Goal: Task Accomplishment & Management: Use online tool/utility

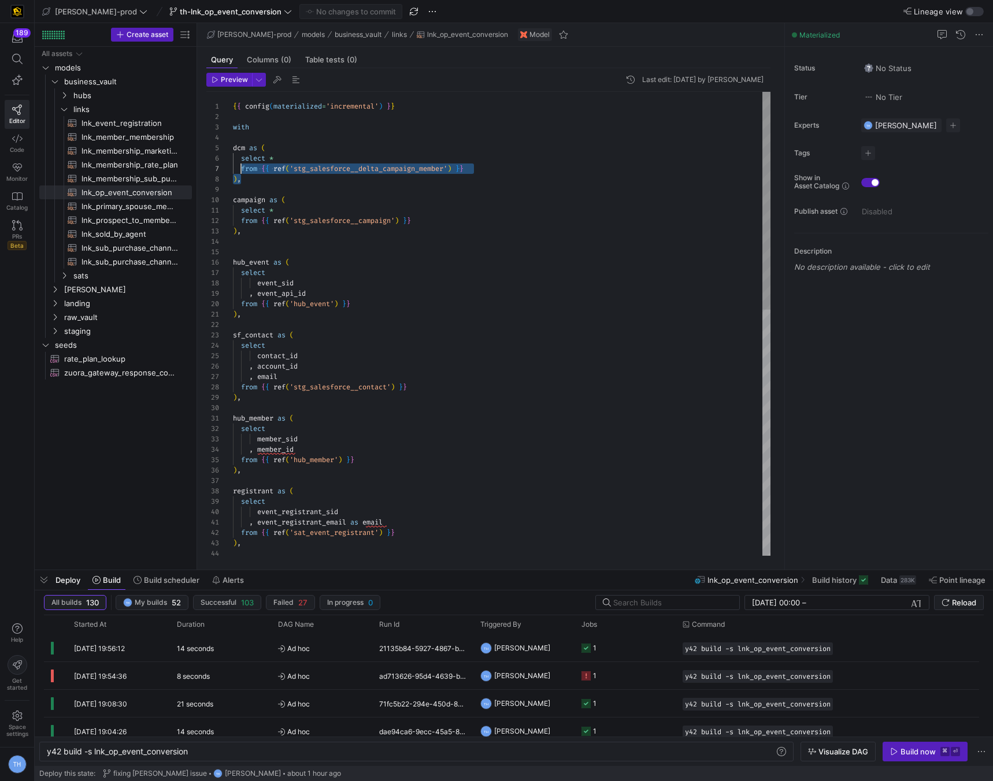
scroll to position [42, 0]
drag, startPoint x: 251, startPoint y: 179, endPoint x: 217, endPoint y: 149, distance: 45.1
click at [217, 149] on div "39 40 41 42 43 44 28 29 30 31 32 33 34 35 36 37 38 15 16 17 18 19 20 21 22 23 2…" at bounding box center [488, 324] width 564 height 464
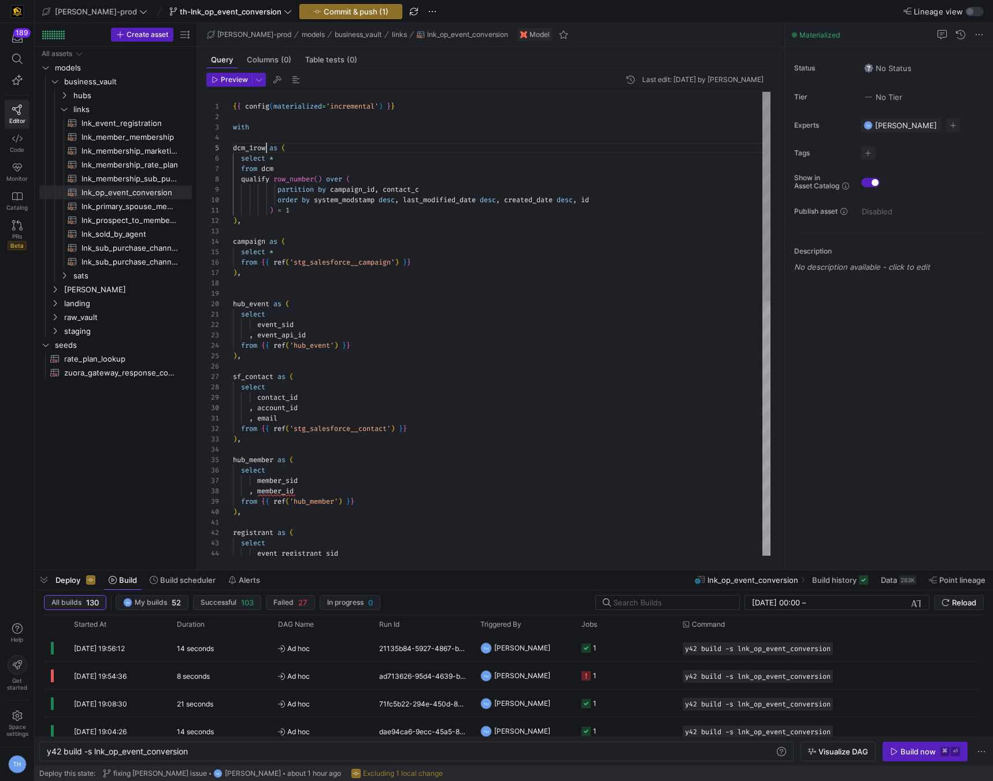
click at [267, 147] on div "select event_registrant_sid from { { ref ( 'stg_salesforce__contact' ) } } ) , …" at bounding box center [501, 606] width 537 height 1028
click at [289, 168] on div "select event_registrant_sid from { { ref ( 'stg_salesforce__contact' ) } } ) , …" at bounding box center [501, 606] width 537 height 1028
click at [397, 221] on div "select event_registrant_sid from { { ref ( 'stg_salesforce__contact' ) } } ) , …" at bounding box center [501, 606] width 537 height 1028
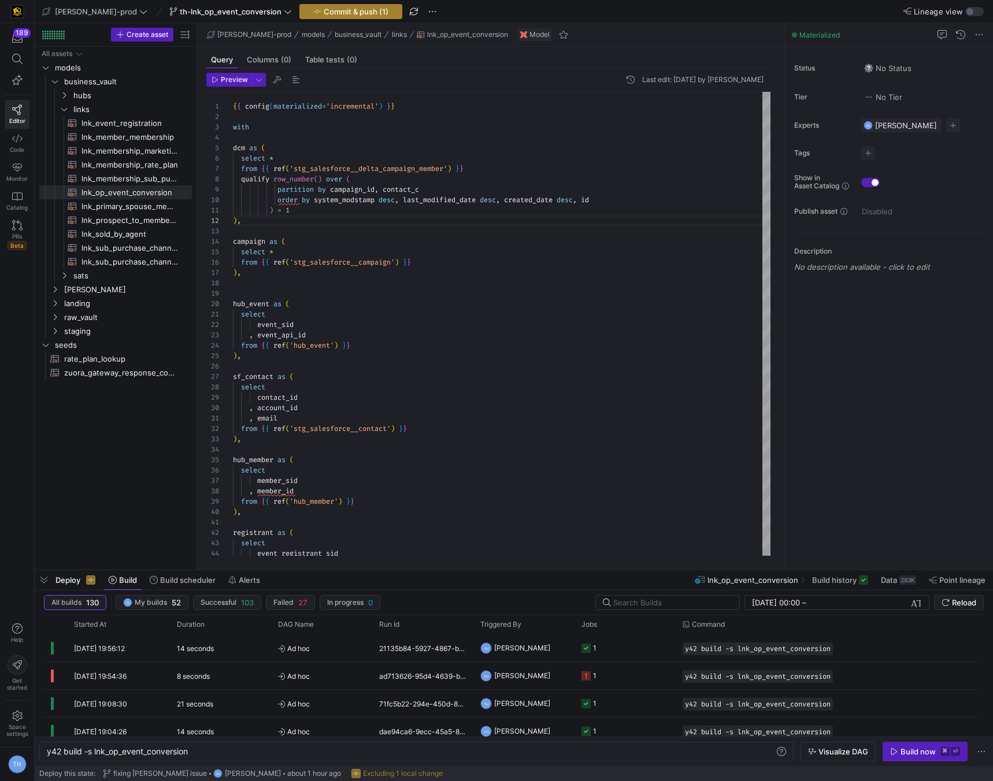
type textarea ") = 1 ), campaign as ( select * from {{ ref('stg_salesforce__campaign') }} ), h…"
click at [325, 4] on button "Commit & push (1)" at bounding box center [350, 11] width 103 height 15
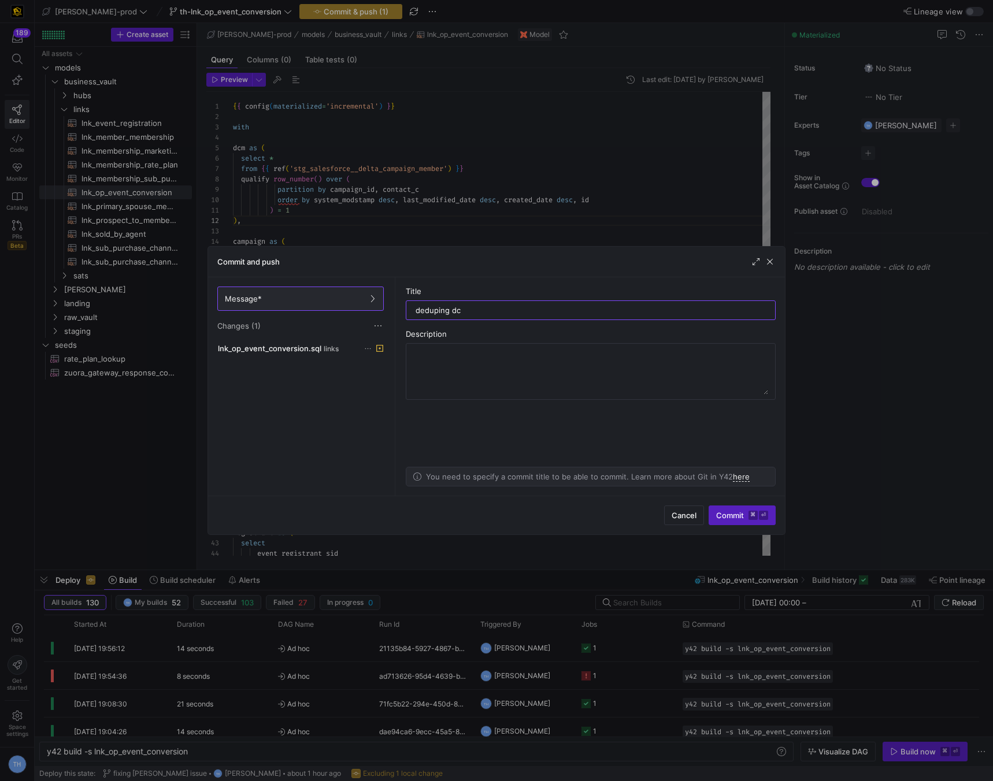
type input "deduping dcm"
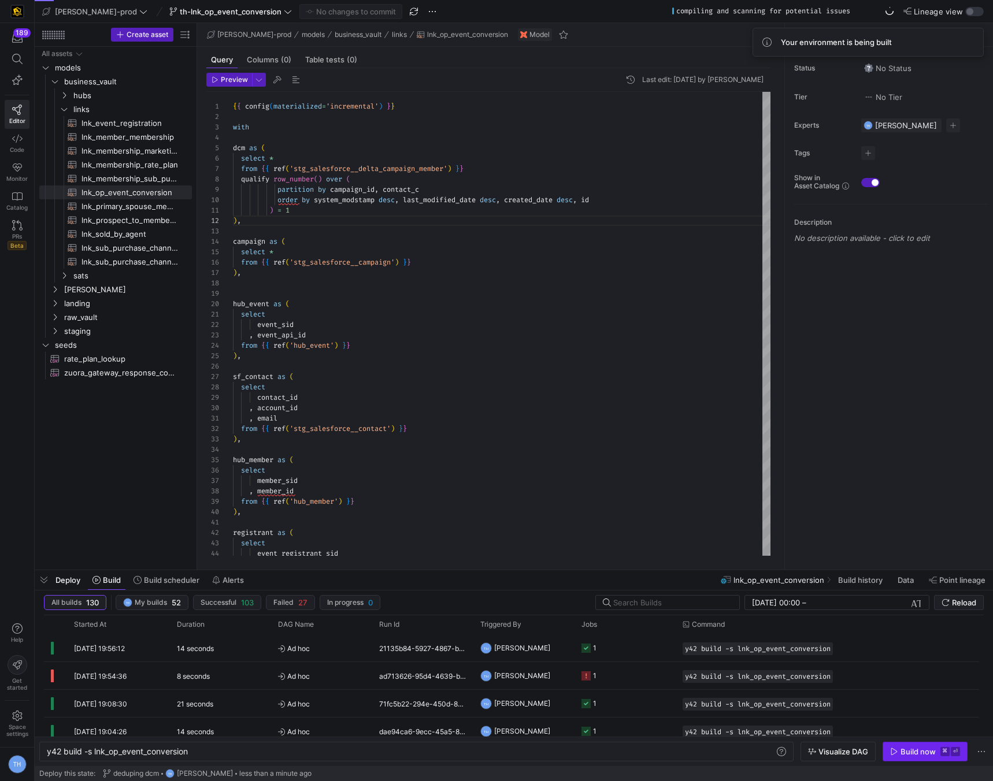
click at [912, 760] on span "button" at bounding box center [925, 751] width 84 height 18
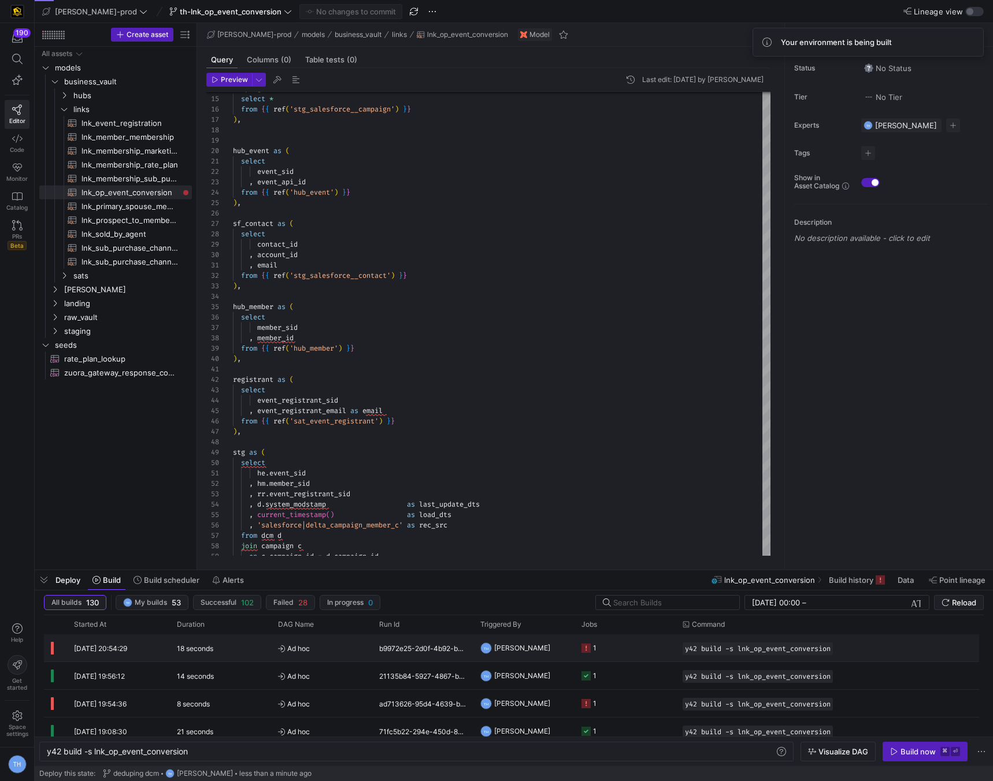
click at [616, 650] on y42-job-status-cell-renderer "1" at bounding box center [624, 648] width 87 height 26
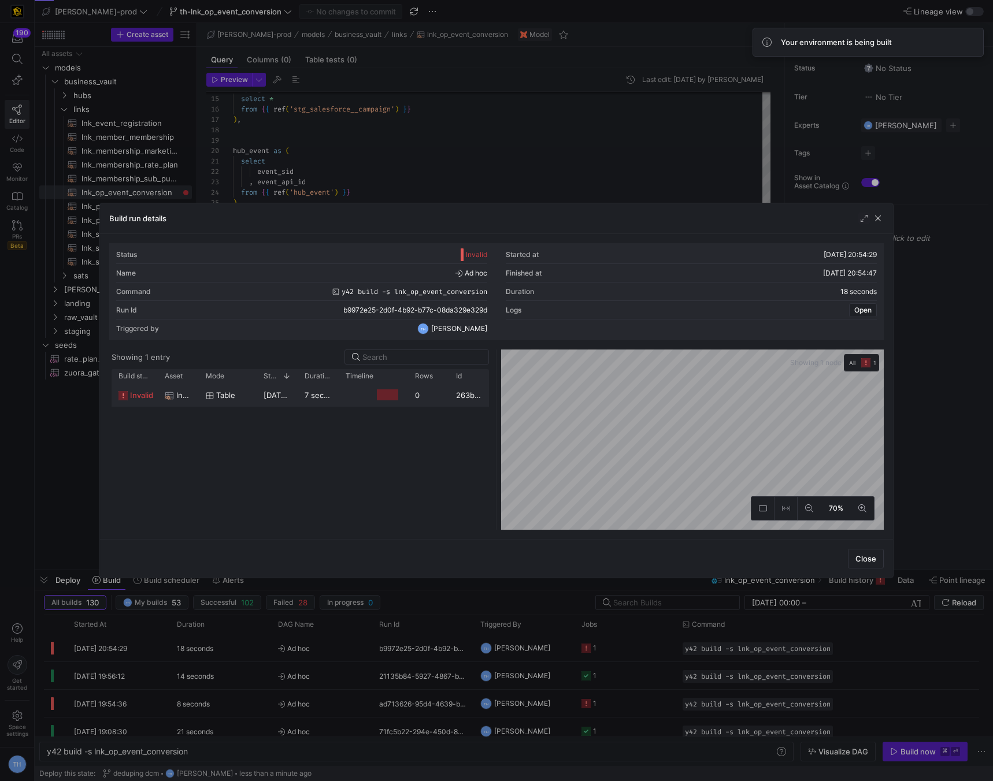
click at [406, 395] on div at bounding box center [373, 395] width 69 height 23
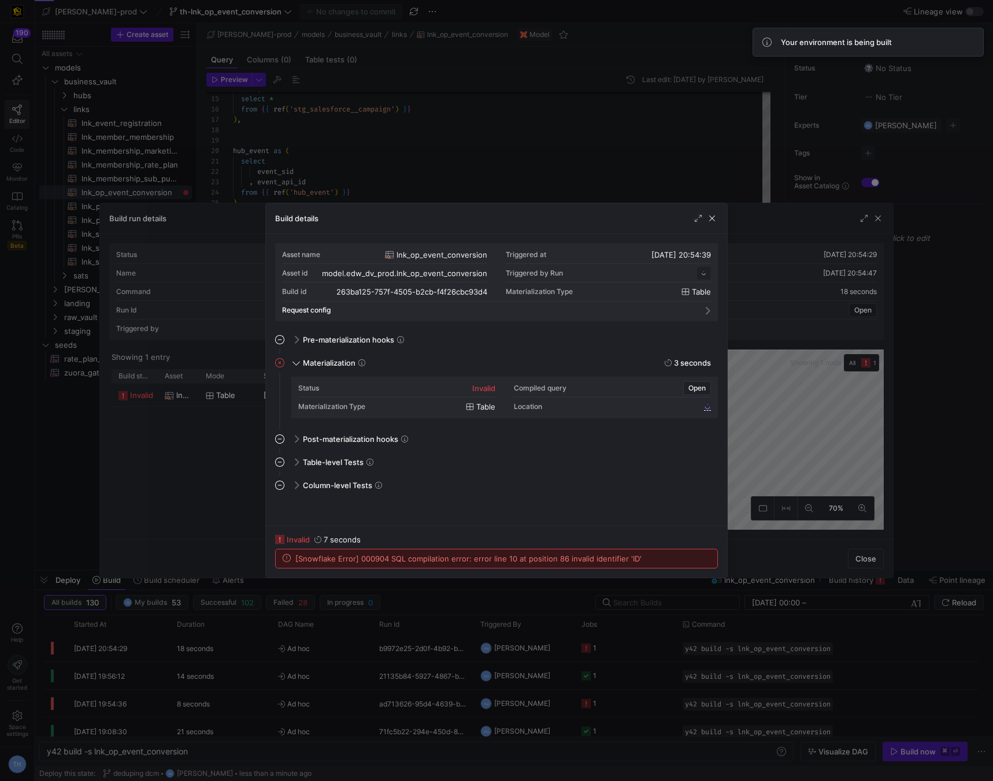
scroll to position [104, 0]
click at [419, 143] on div at bounding box center [496, 390] width 993 height 781
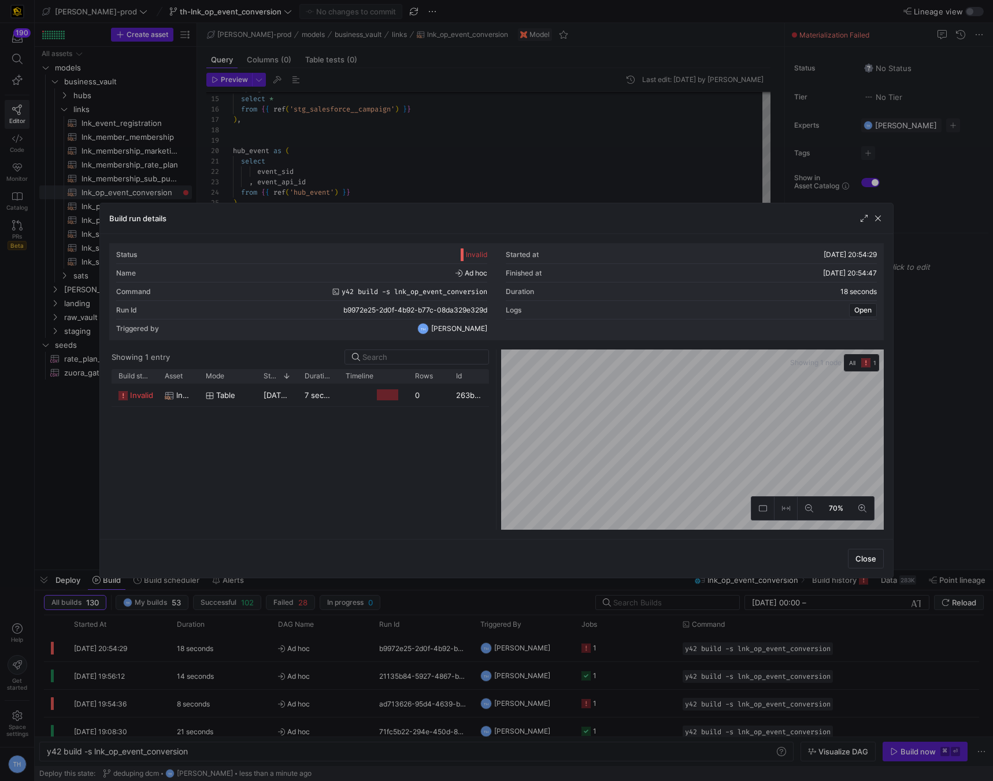
click at [419, 143] on div at bounding box center [496, 390] width 993 height 781
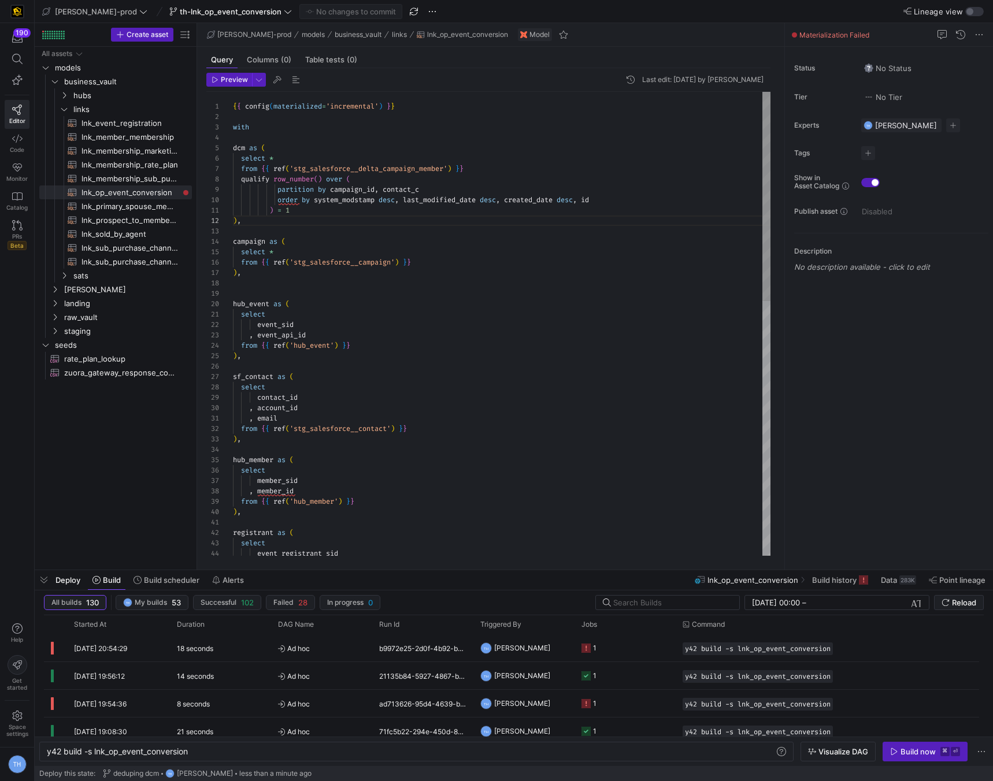
scroll to position [10, 8]
click at [378, 217] on div "select event_registrant_sid from { { ref ( 'stg_salesforce__contact' ) } } ) , …" at bounding box center [501, 606] width 537 height 1028
click at [412, 235] on div "select event_registrant_sid from { { ref ( 'stg_salesforce__contact' ) } } ) , …" at bounding box center [501, 606] width 537 height 1028
click at [379, 235] on div "select event_registrant_sid from { { ref ( 'stg_salesforce__contact' ) } } ) , …" at bounding box center [501, 606] width 537 height 1028
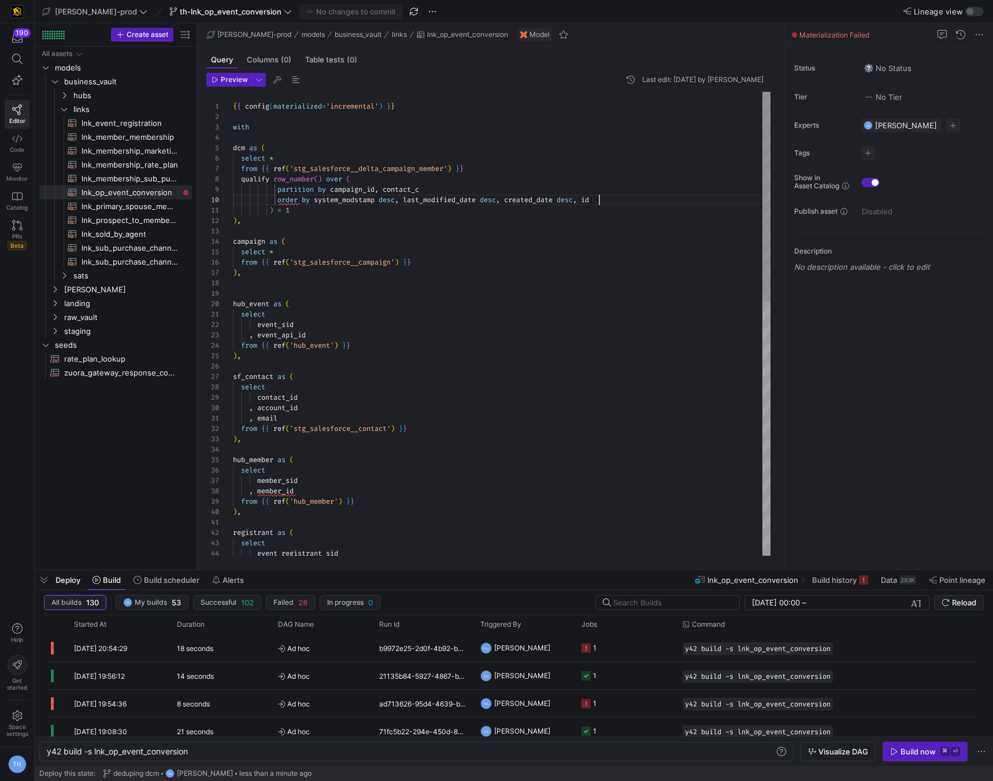
click at [611, 204] on div "select event_registrant_sid from { { ref ( 'stg_salesforce__contact' ) } } ) , …" at bounding box center [501, 606] width 537 height 1028
type textarea "{{ config(materialized='incremental') }} with dcm as ( select * from {{ ref('st…"
click at [344, 10] on span "Commit & push (1)" at bounding box center [356, 11] width 65 height 9
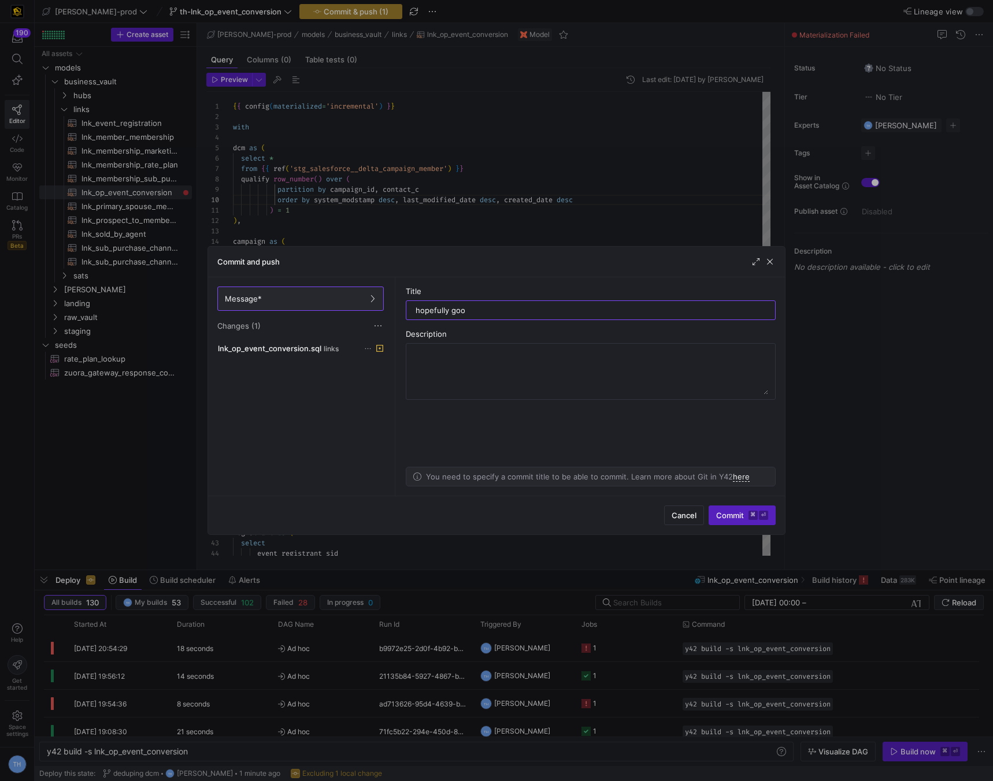
type input "hopefully good"
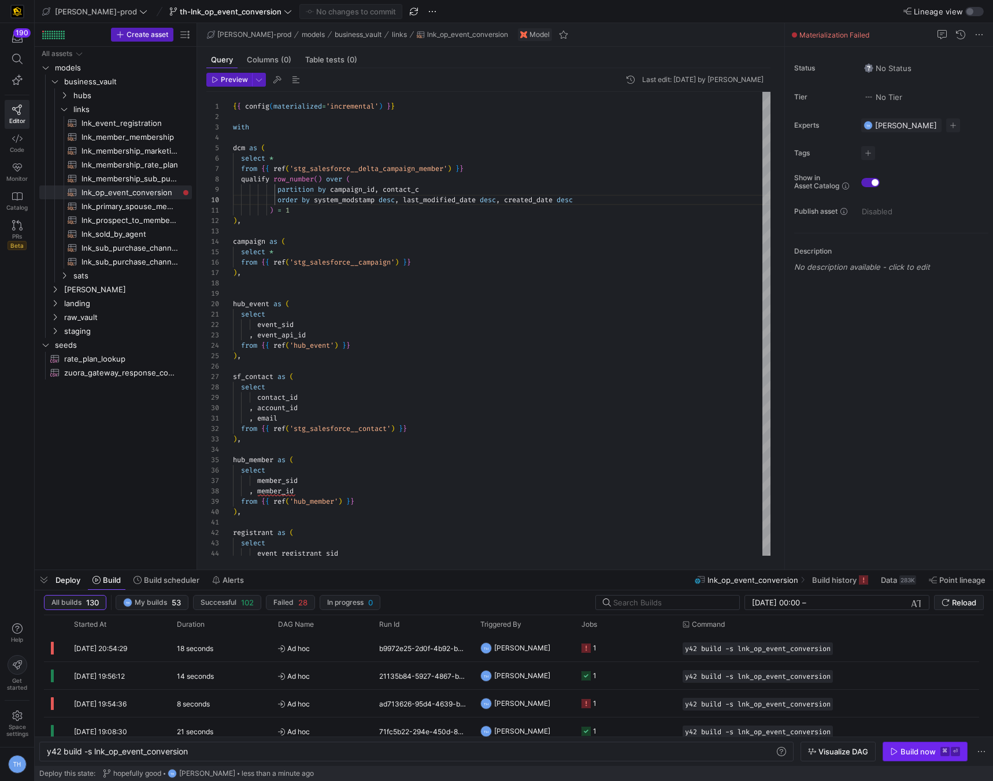
click at [906, 750] on div "Build now" at bounding box center [917, 751] width 35 height 9
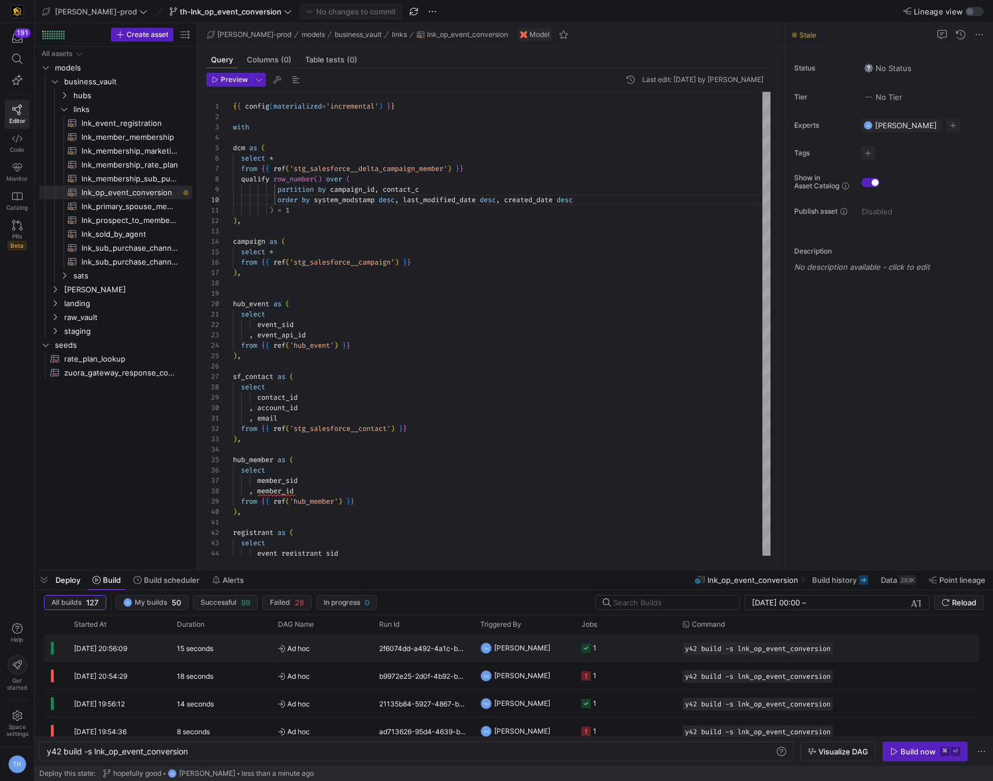
click at [627, 640] on y42-job-status-cell-renderer "1" at bounding box center [624, 648] width 87 height 26
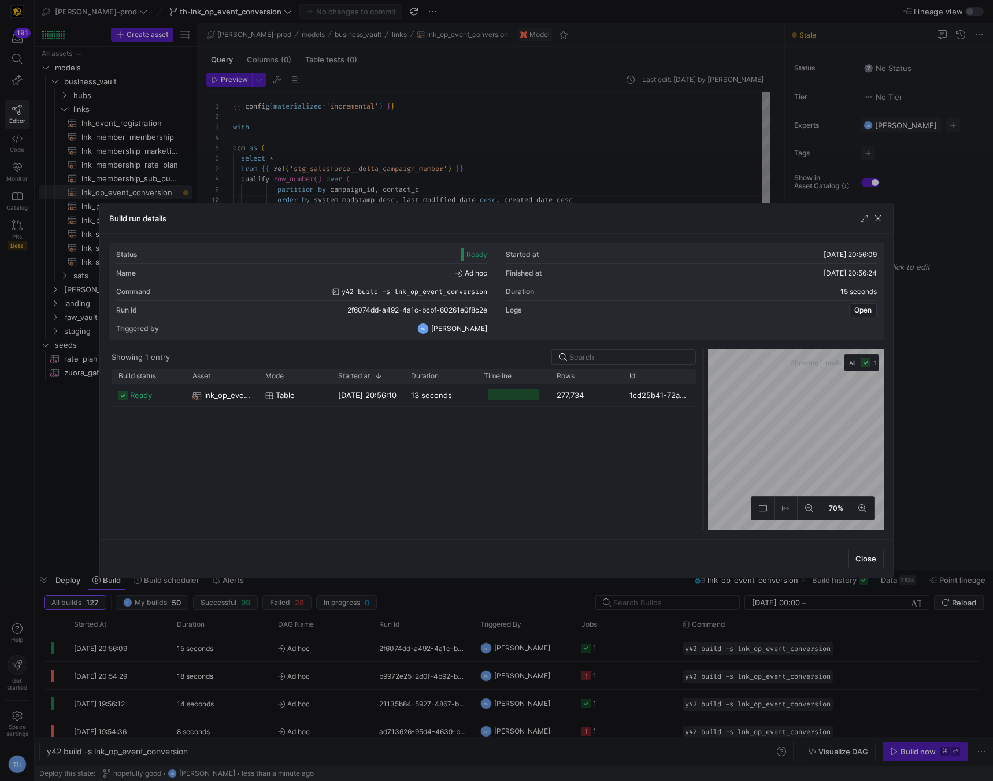
drag, startPoint x: 493, startPoint y: 387, endPoint x: 700, endPoint y: 403, distance: 206.9
click at [700, 403] on div at bounding box center [702, 440] width 5 height 180
click at [630, 193] on div at bounding box center [496, 390] width 993 height 781
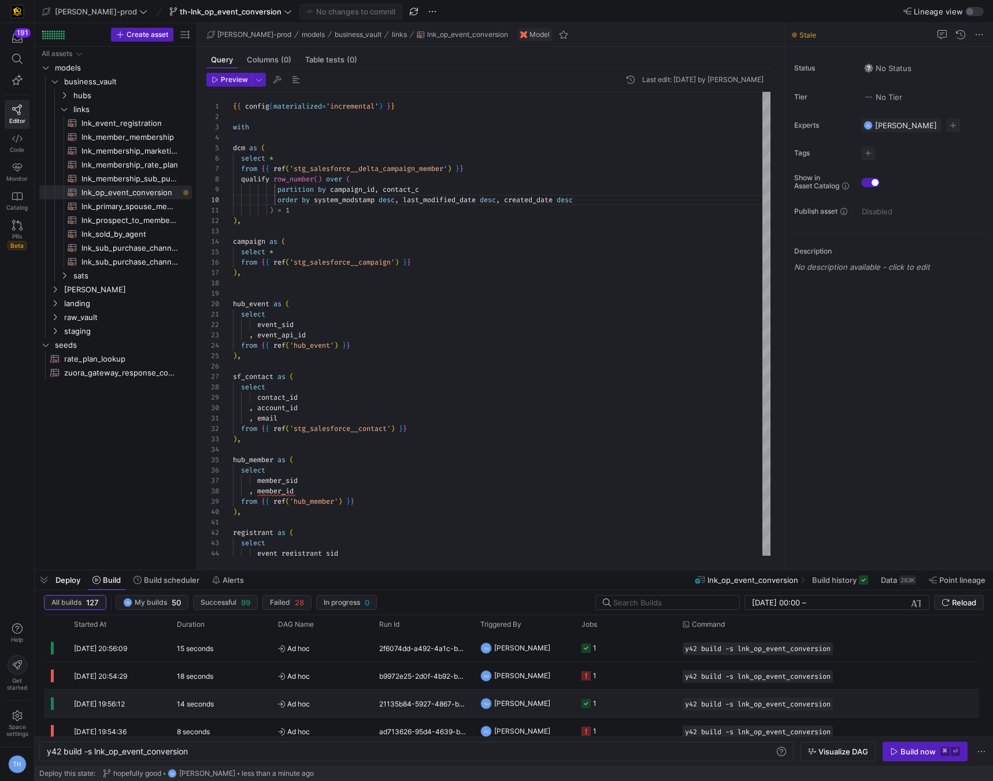
click at [624, 701] on y42-job-status-cell-renderer "1" at bounding box center [624, 703] width 87 height 26
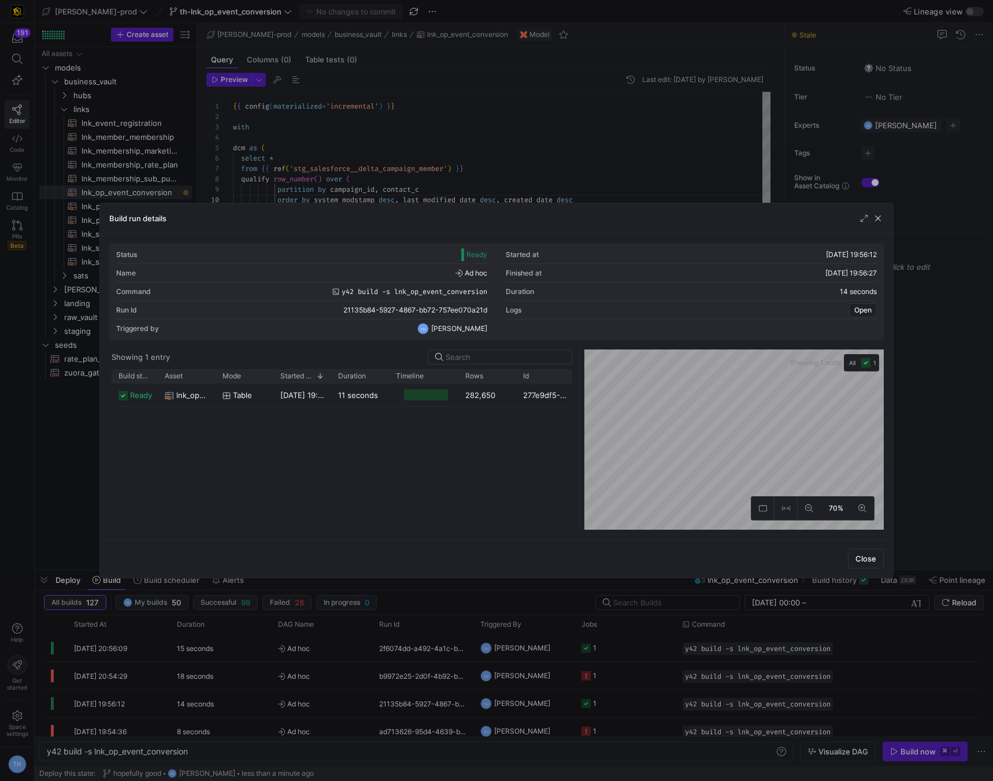
drag, startPoint x: 497, startPoint y: 372, endPoint x: 582, endPoint y: 163, distance: 225.4
click at [588, 340] on div "Status Ready Started at 19/08/25, 19:56:12 Name Ad hoc Finished at 19/08/25, 19…" at bounding box center [496, 386] width 774 height 287
click at [578, 148] on div at bounding box center [496, 390] width 993 height 781
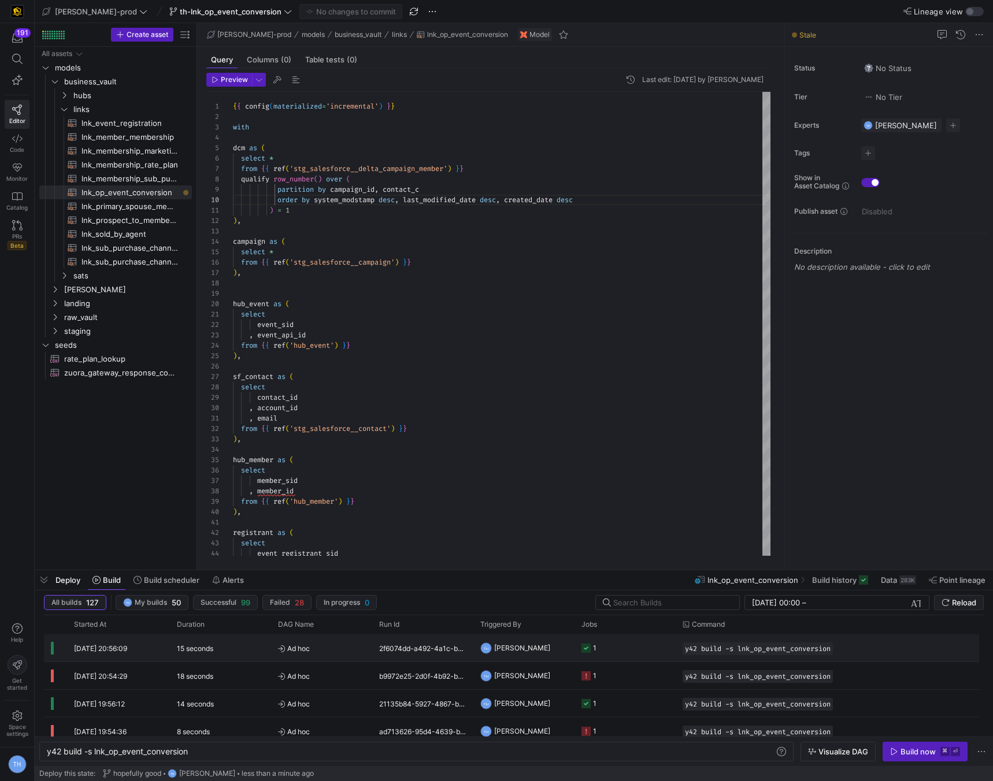
click at [615, 651] on y42-job-status-cell-renderer "1" at bounding box center [624, 648] width 87 height 26
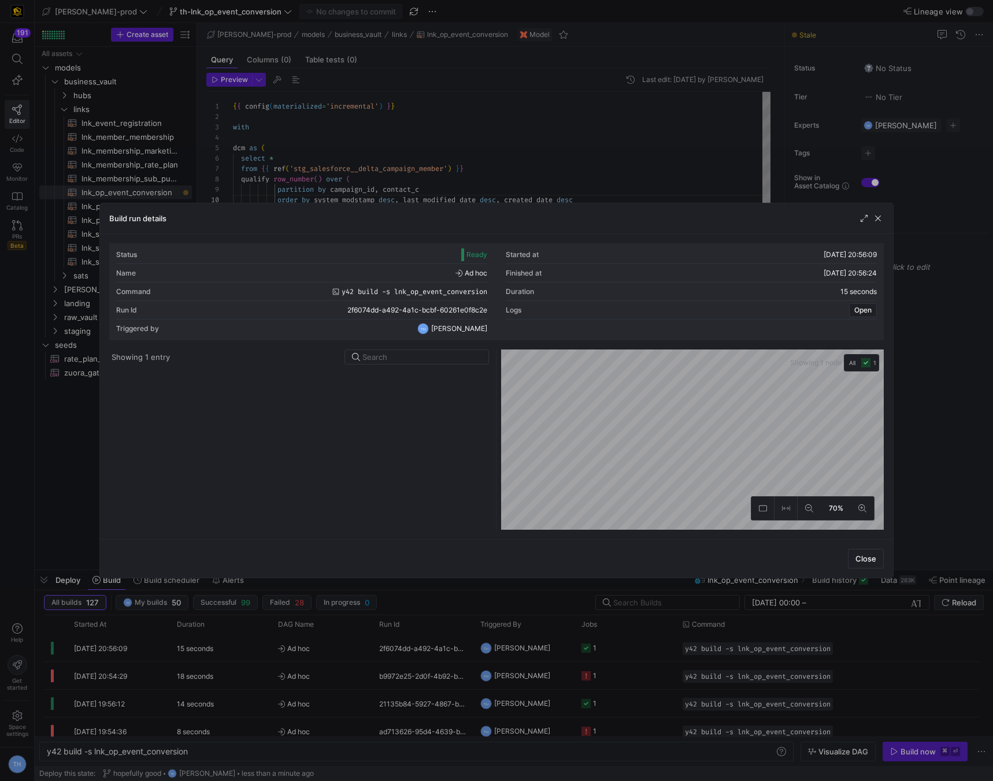
click at [542, 107] on div at bounding box center [496, 390] width 993 height 781
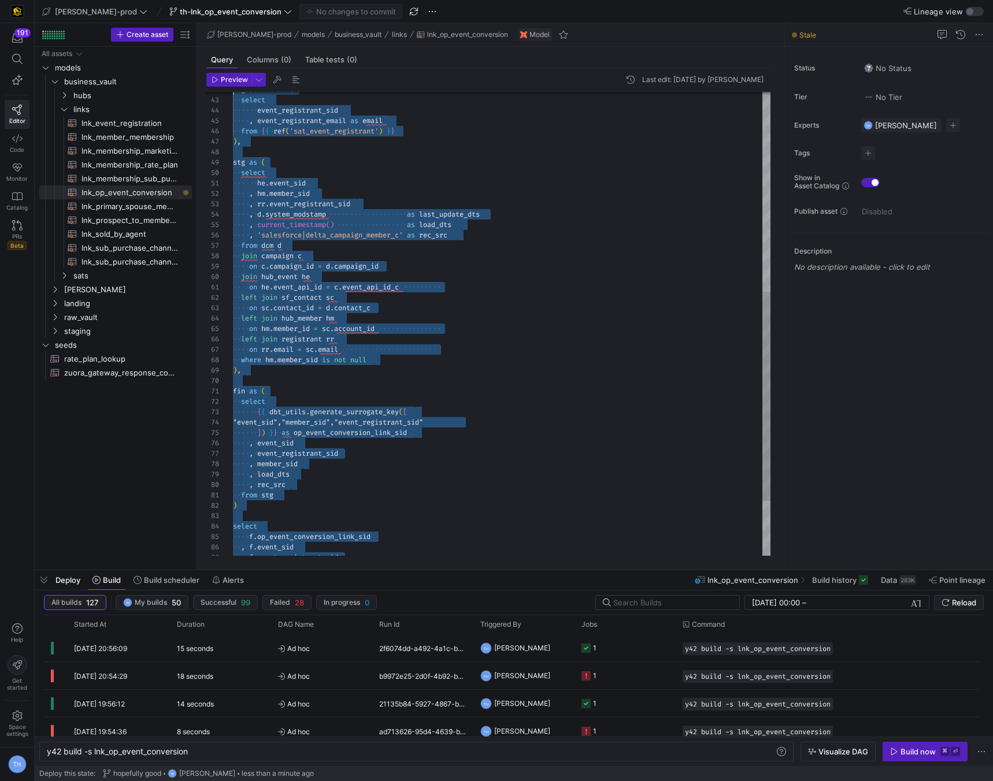
scroll to position [0, 0]
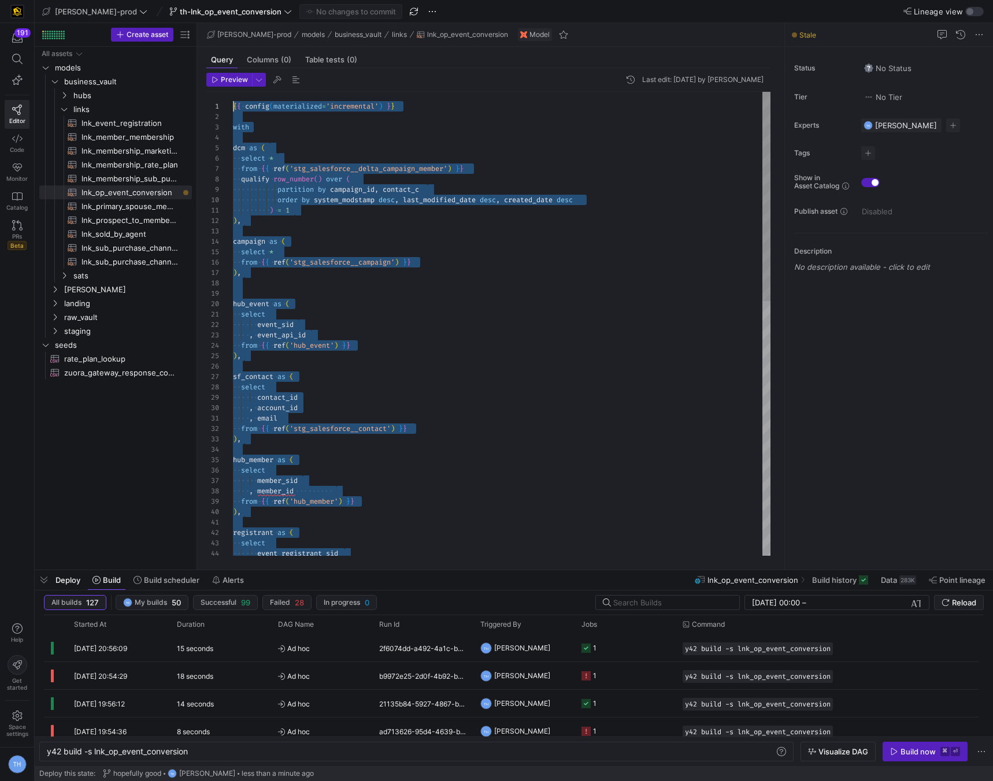
drag, startPoint x: 354, startPoint y: 542, endPoint x: 205, endPoint y: -51, distance: 611.6
click at [646, 645] on y42-job-status-cell-renderer "1" at bounding box center [624, 648] width 87 height 26
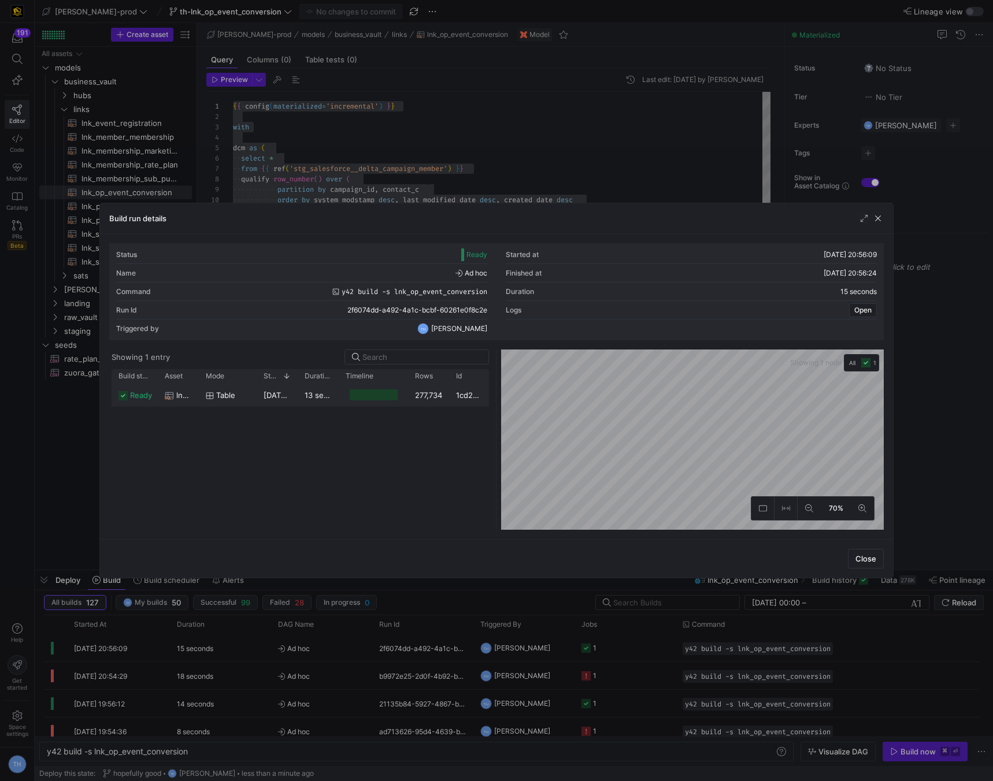
click at [397, 389] on div at bounding box center [374, 394] width 49 height 11
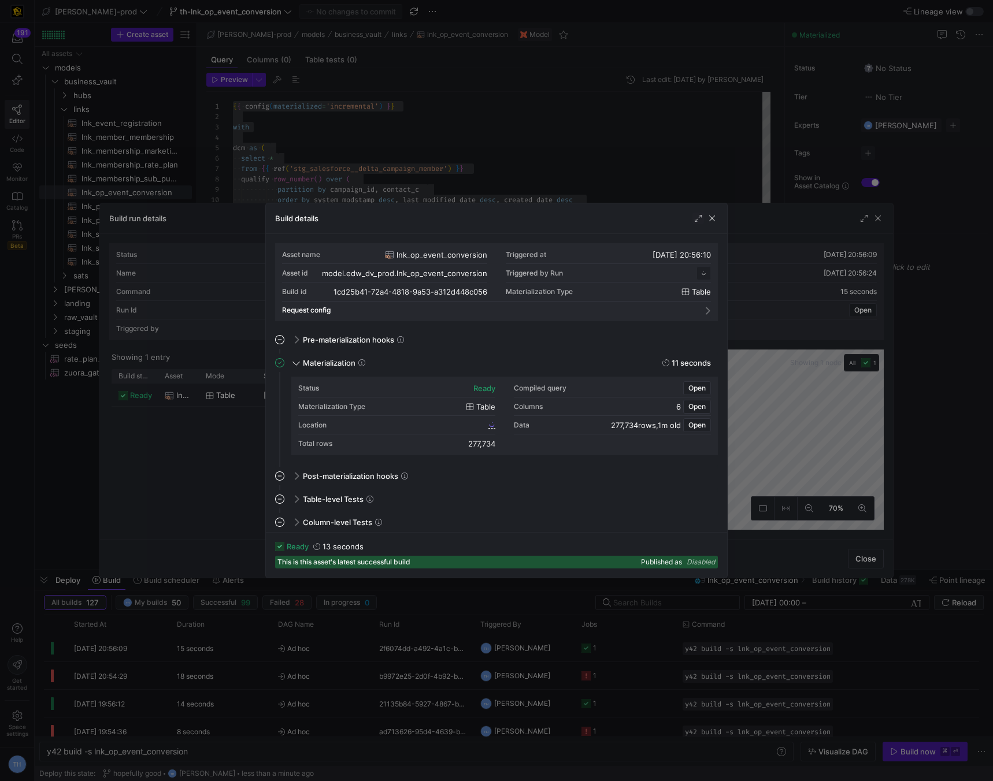
scroll to position [104, 0]
click at [460, 425] on span "1cd25b41_72a4_4818_9a53_a312d448c056" at bounding box center [415, 425] width 142 height 8
click at [711, 217] on span "button" at bounding box center [712, 219] width 12 height 12
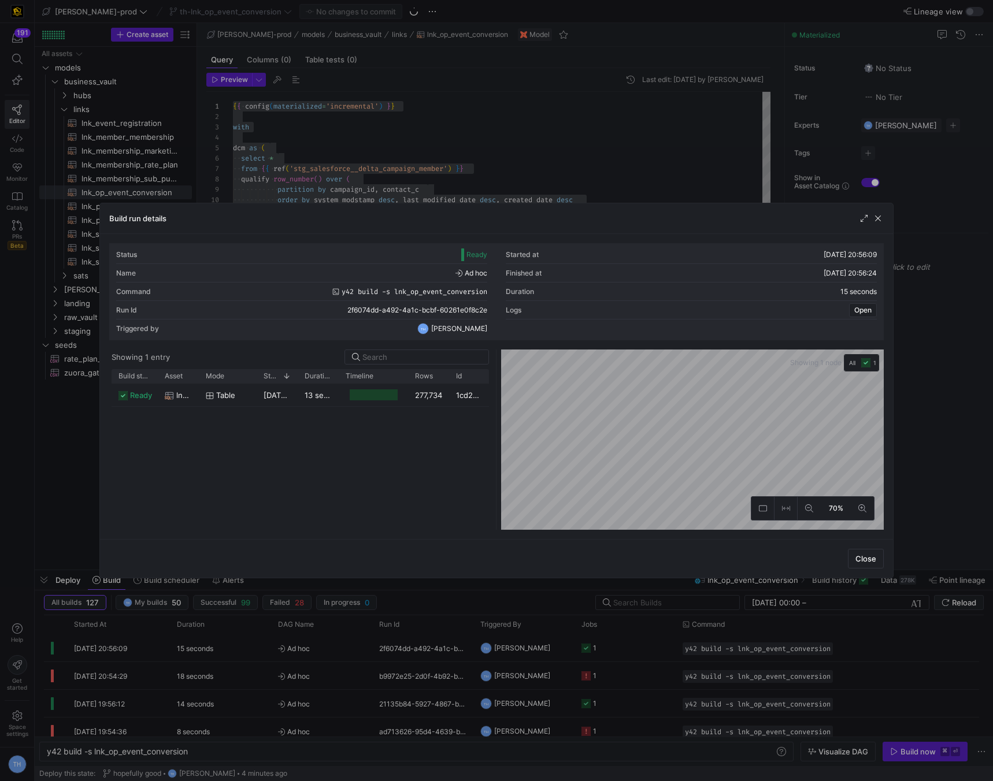
click at [432, 155] on div at bounding box center [496, 390] width 993 height 781
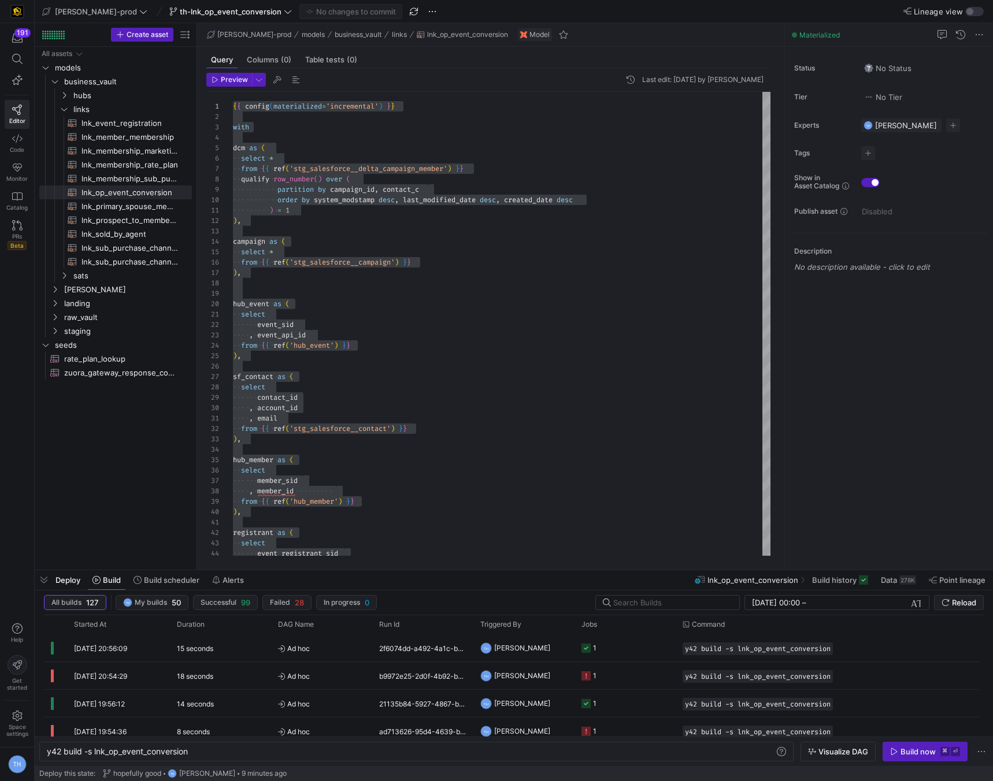
click at [399, 248] on div "registrant as ( select event_registrant_sid select contact_id , account_id , em…" at bounding box center [501, 606] width 537 height 1028
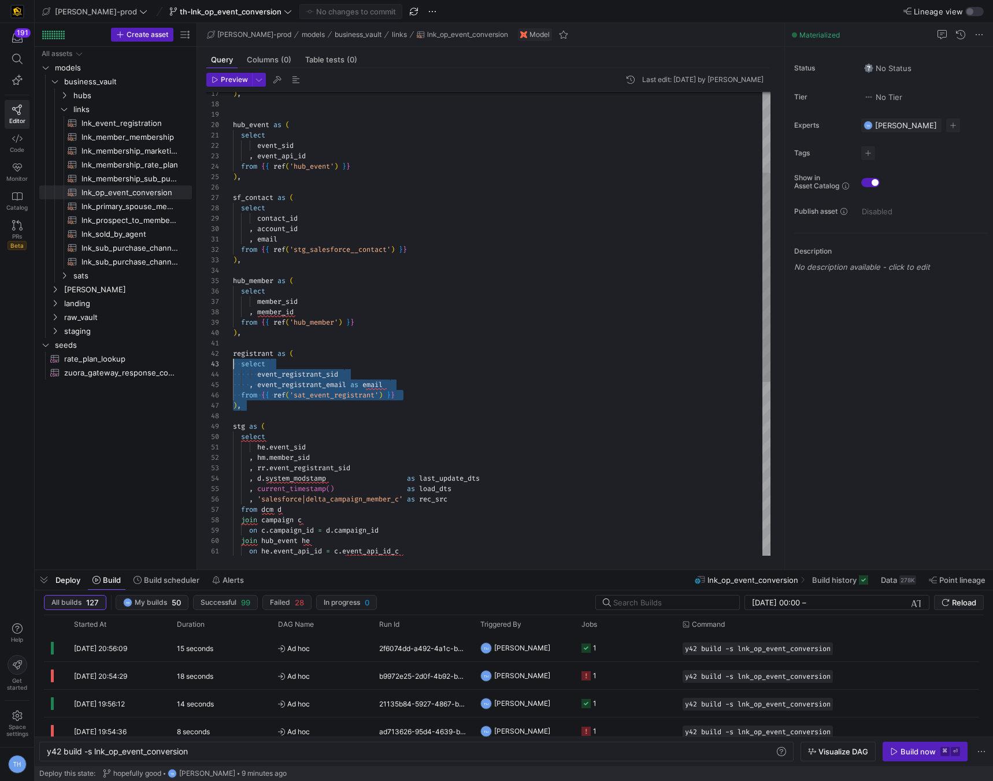
scroll to position [10, 0]
drag, startPoint x: 262, startPoint y: 407, endPoint x: 228, endPoint y: 357, distance: 60.7
click at [233, 357] on div "registrant as ( select event_registrant_sid select contact_id , account_id , em…" at bounding box center [501, 427] width 537 height 1028
click at [228, 357] on div at bounding box center [219, 353] width 27 height 10
click at [281, 346] on div "registrant as ( select event_registrant_sid select contact_id , account_id , em…" at bounding box center [501, 427] width 537 height 1028
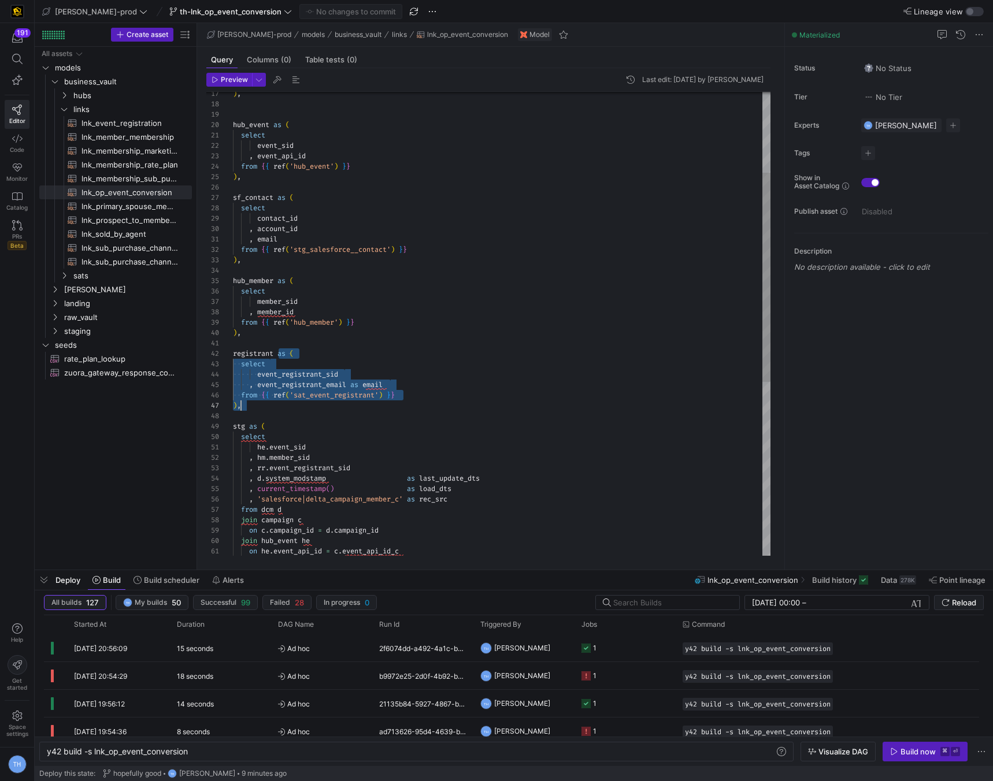
scroll to position [10, 8]
drag, startPoint x: 280, startPoint y: 351, endPoint x: 361, endPoint y: 408, distance: 99.5
click at [361, 408] on div "registrant as ( select event_registrant_sid select contact_id , account_id , em…" at bounding box center [501, 427] width 537 height 1028
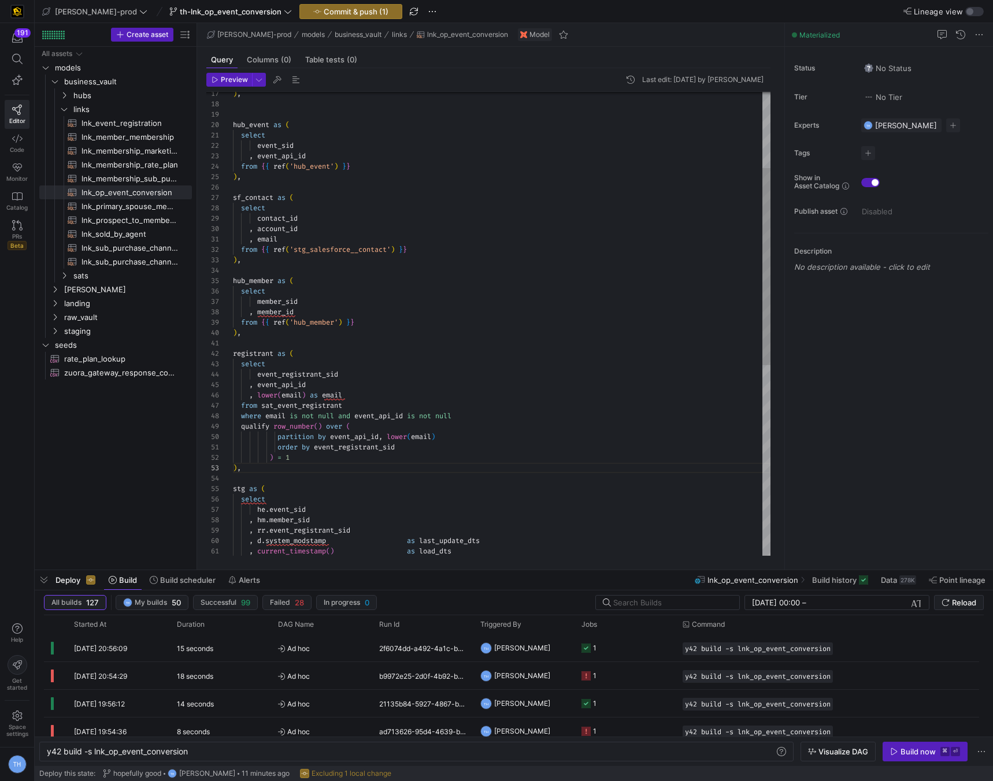
scroll to position [52, 79]
click at [310, 395] on div "registrant as ( select event_registrant_sid select contact_id , account_id , em…" at bounding box center [501, 458] width 537 height 1091
drag, startPoint x: 323, startPoint y: 396, endPoint x: 262, endPoint y: 395, distance: 61.2
click at [262, 395] on div "registrant as ( select event_registrant_sid select contact_id , account_id , em…" at bounding box center [501, 458] width 537 height 1091
type textarea "registrant as ( select event_registrant_sid , event_api_id , email from sat_eve…"
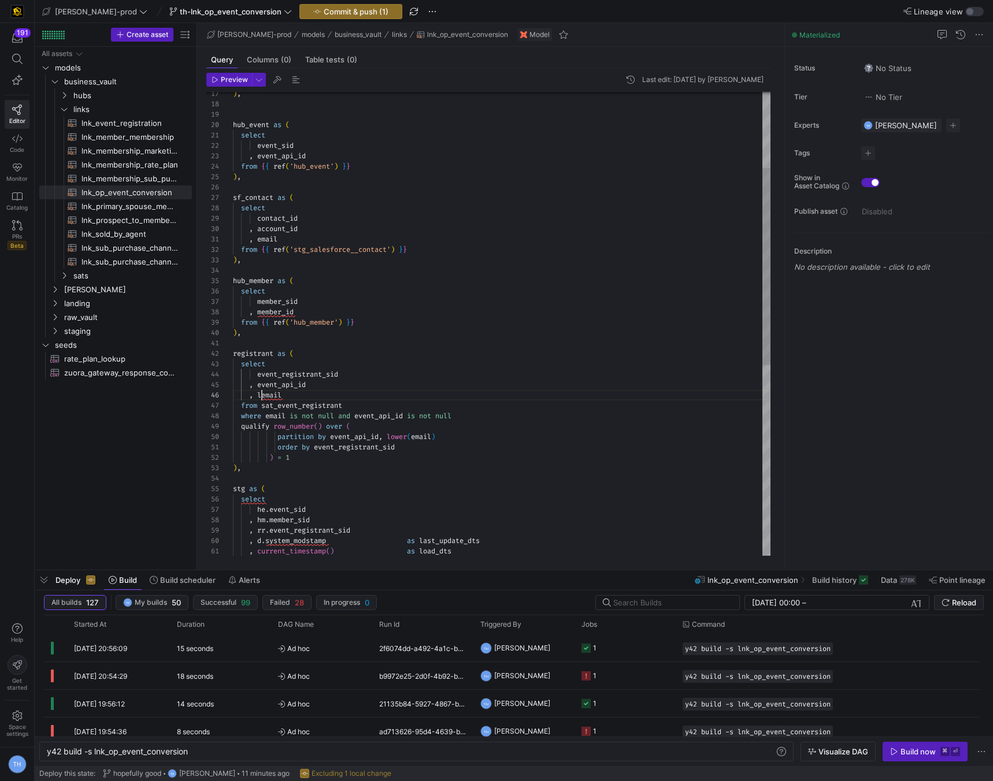
scroll to position [52, 25]
click at [324, 13] on span "Commit & push (1)" at bounding box center [356, 11] width 65 height 9
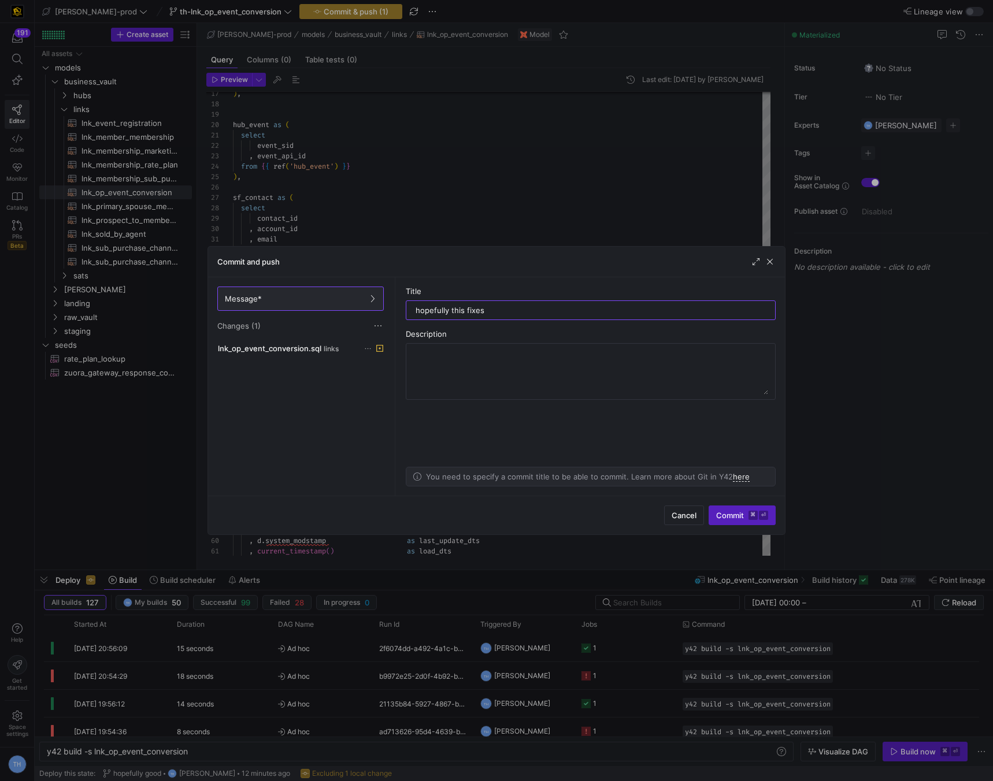
type input "hopefully this fixes"
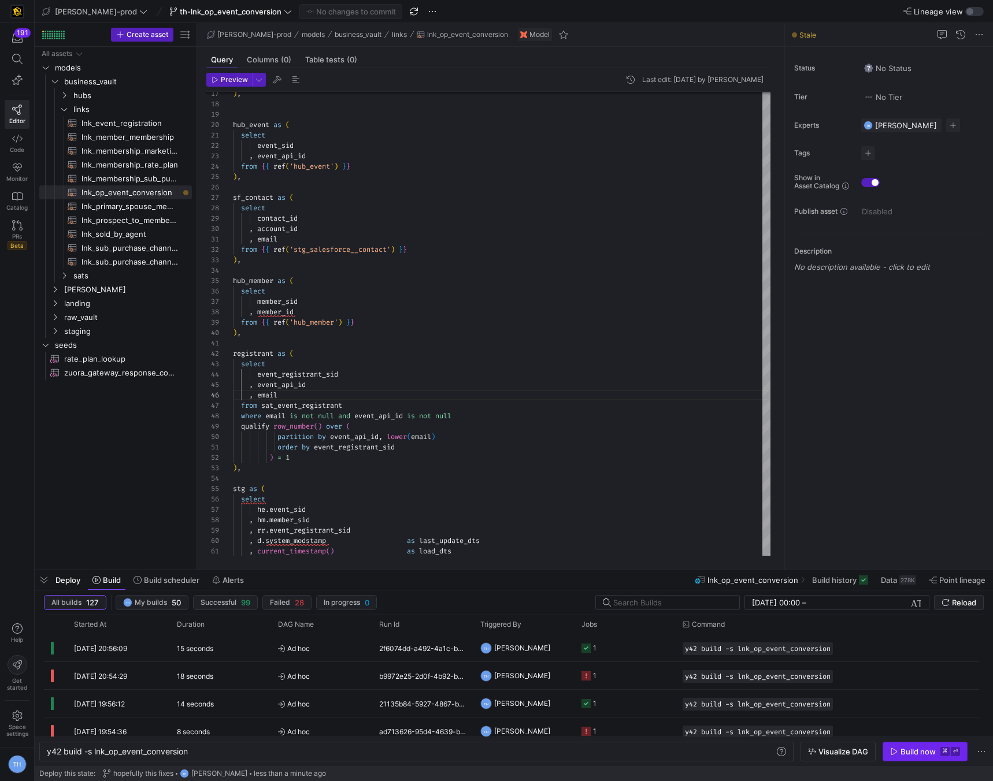
click at [905, 759] on span "button" at bounding box center [925, 751] width 84 height 18
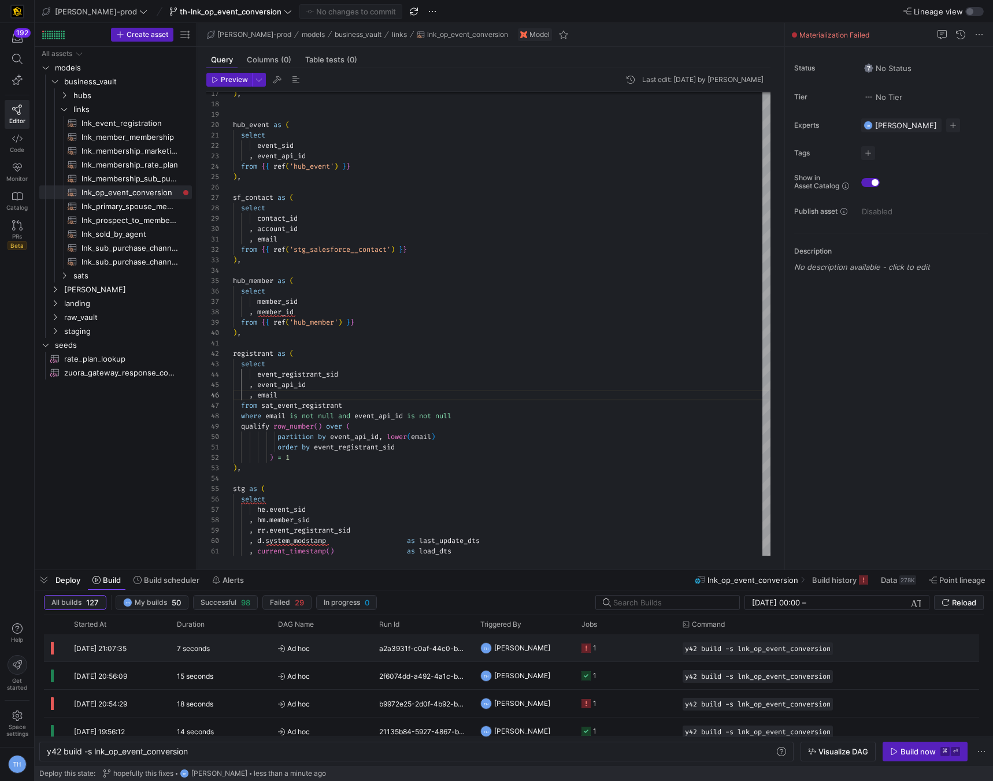
click at [352, 646] on span "Ad hoc" at bounding box center [321, 648] width 87 height 27
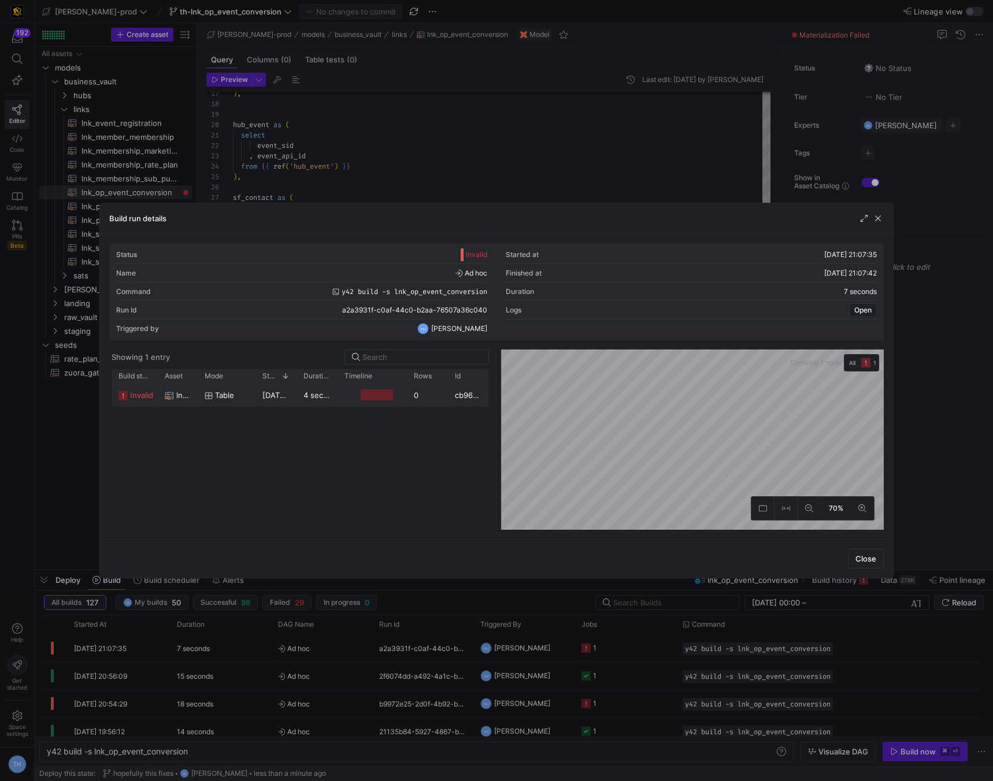
click at [446, 385] on div "0" at bounding box center [427, 395] width 41 height 23
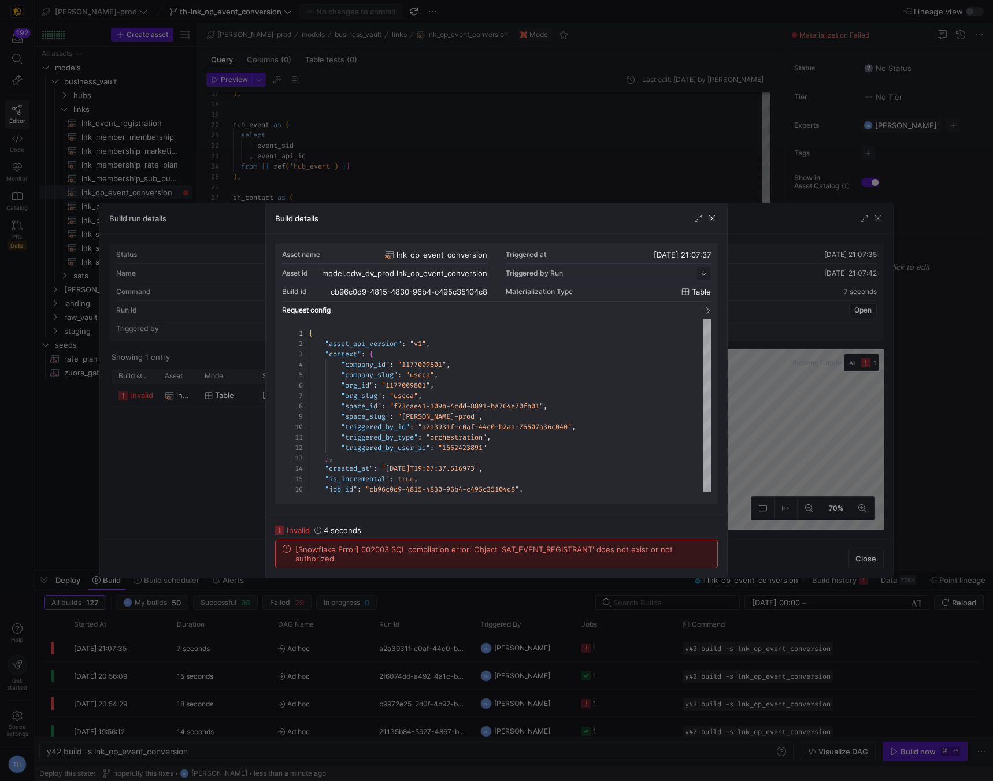
scroll to position [104, 0]
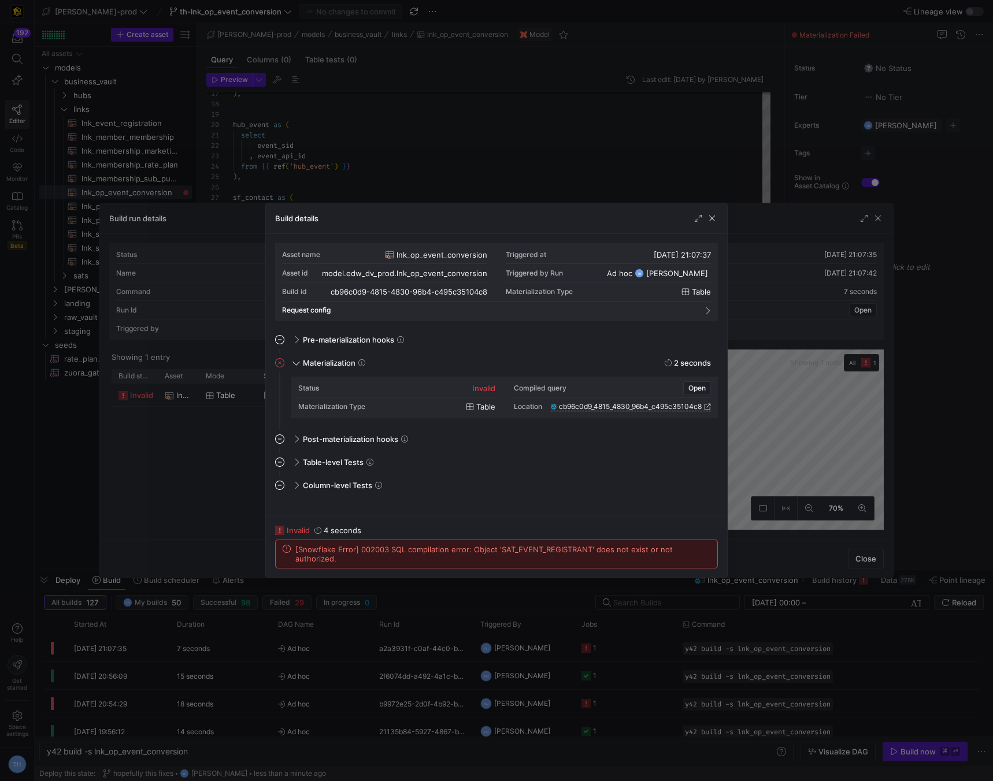
click at [590, 176] on div at bounding box center [496, 390] width 993 height 781
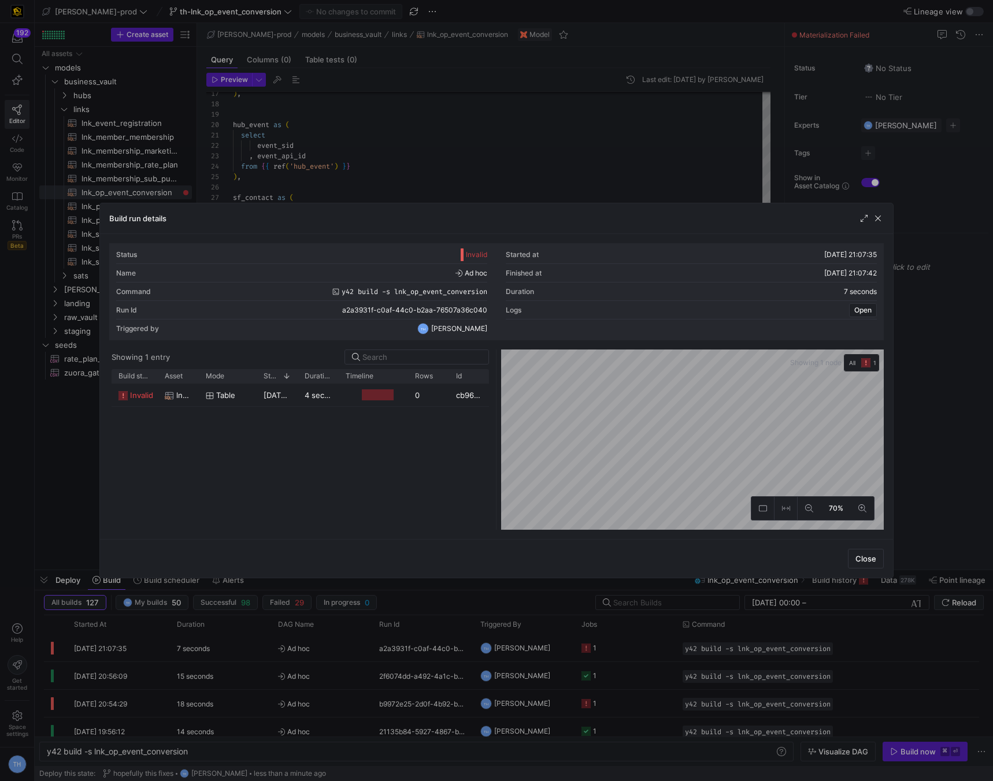
click at [590, 176] on div at bounding box center [496, 390] width 993 height 781
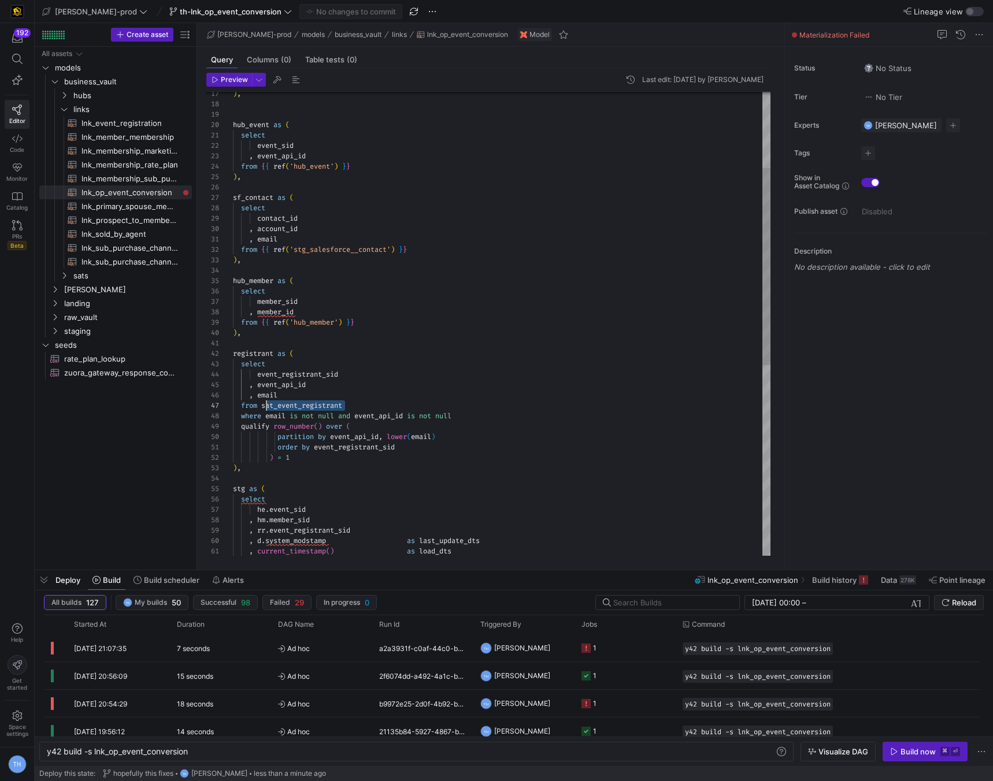
scroll to position [62, 29]
drag, startPoint x: 352, startPoint y: 406, endPoint x: 259, endPoint y: 407, distance: 93.0
click at [259, 407] on div "registrant as ( select event_registrant_sid select contact_id , account_id , em…" at bounding box center [501, 458] width 537 height 1091
click at [285, 421] on div "registrant as ( select event_registrant_sid select contact_id , account_id , em…" at bounding box center [501, 458] width 537 height 1091
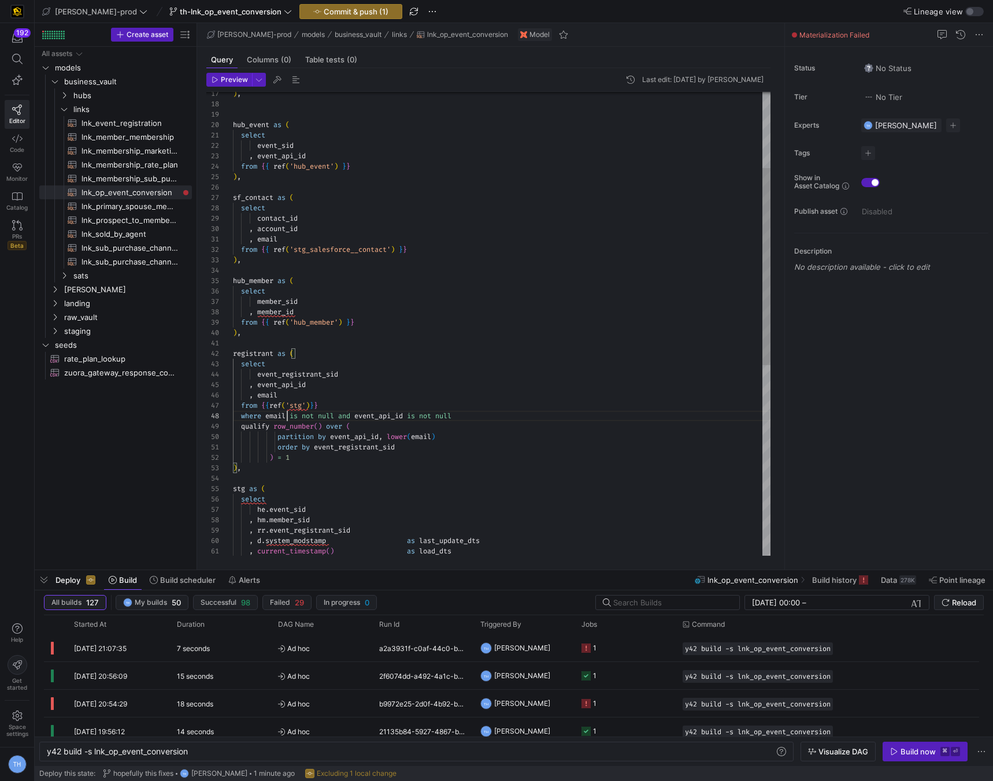
scroll to position [73, 54]
click at [306, 405] on div "registrant as ( select event_registrant_sid select contact_id , account_id , em…" at bounding box center [501, 458] width 537 height 1091
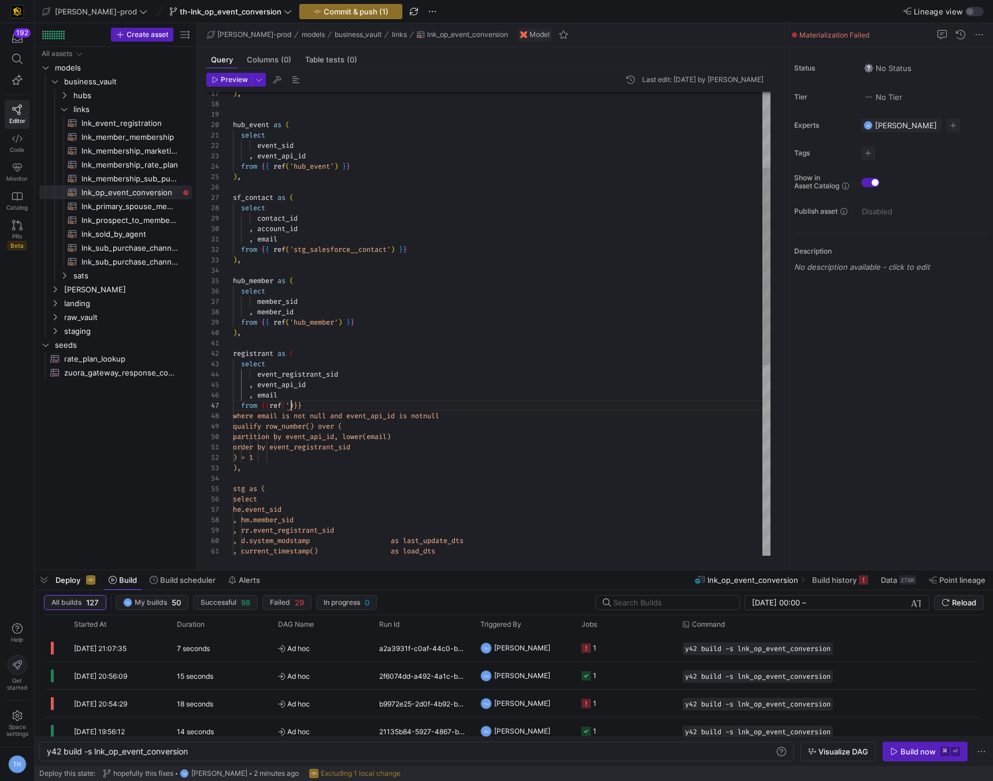
scroll to position [62, 54]
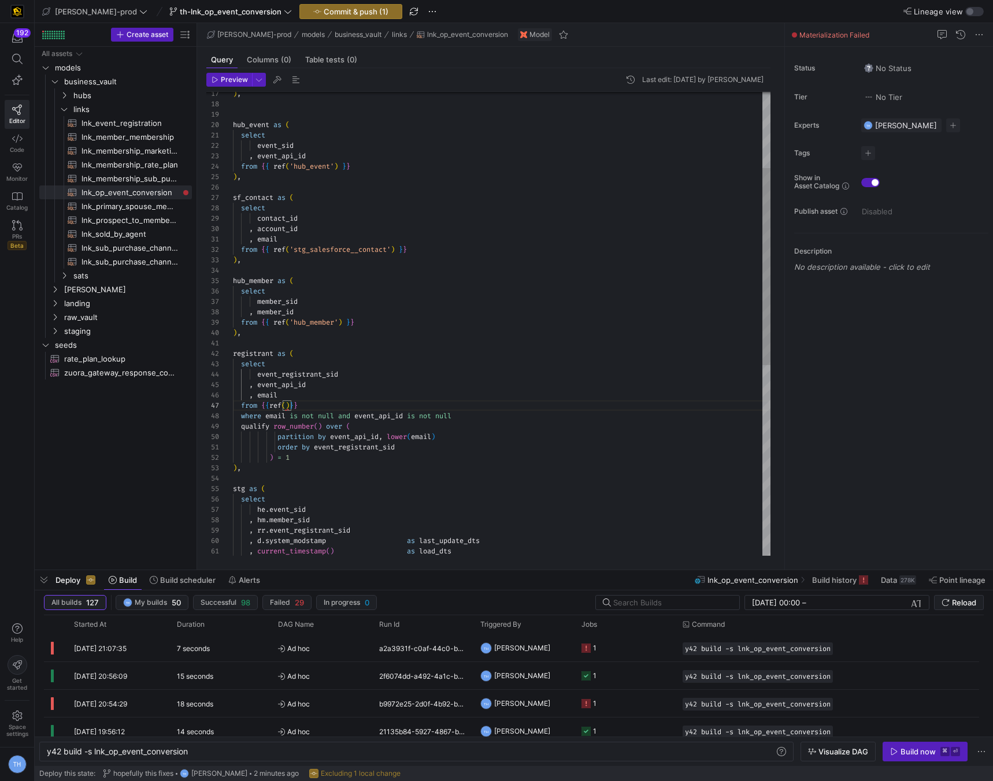
click at [270, 406] on div "registrant as ( select event_registrant_sid select contact_id , account_id , em…" at bounding box center [501, 458] width 537 height 1091
click at [290, 407] on div "registrant as ( select event_registrant_sid select contact_id , account_id , em…" at bounding box center [501, 458] width 537 height 1091
click at [382, 427] on div "registrant as ( select event_registrant_sid select contact_id , account_id , em…" at bounding box center [501, 458] width 537 height 1091
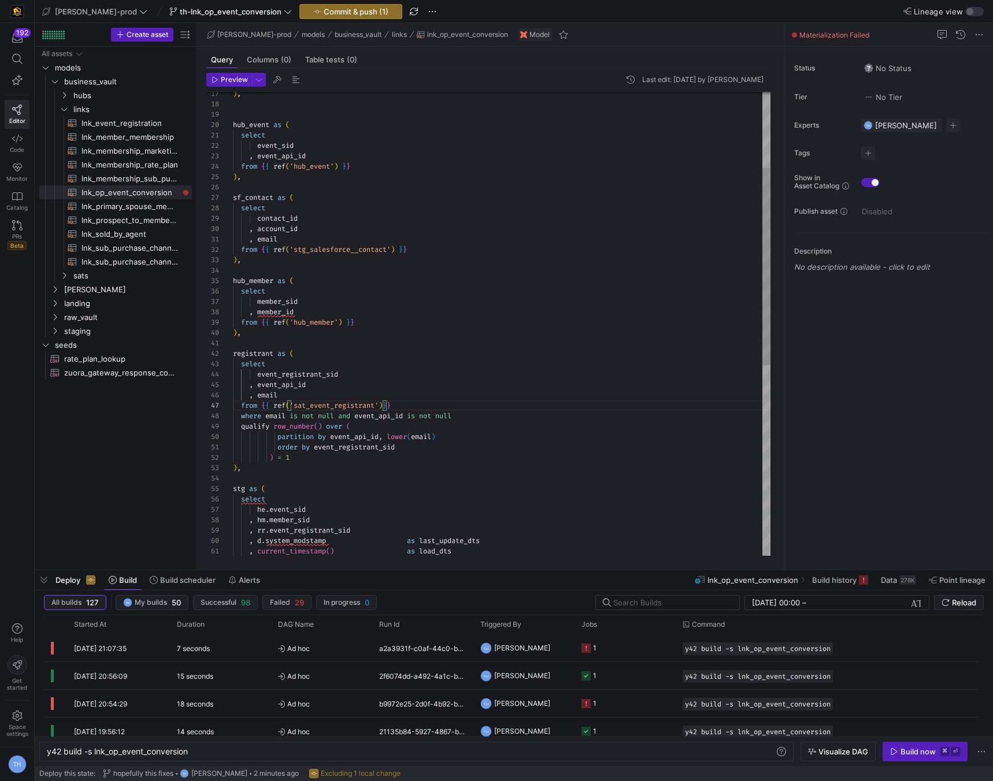
scroll to position [83, 121]
type textarea "registrant as ( select event_registrant_sid , event_api_id , email from {{ ref(…"
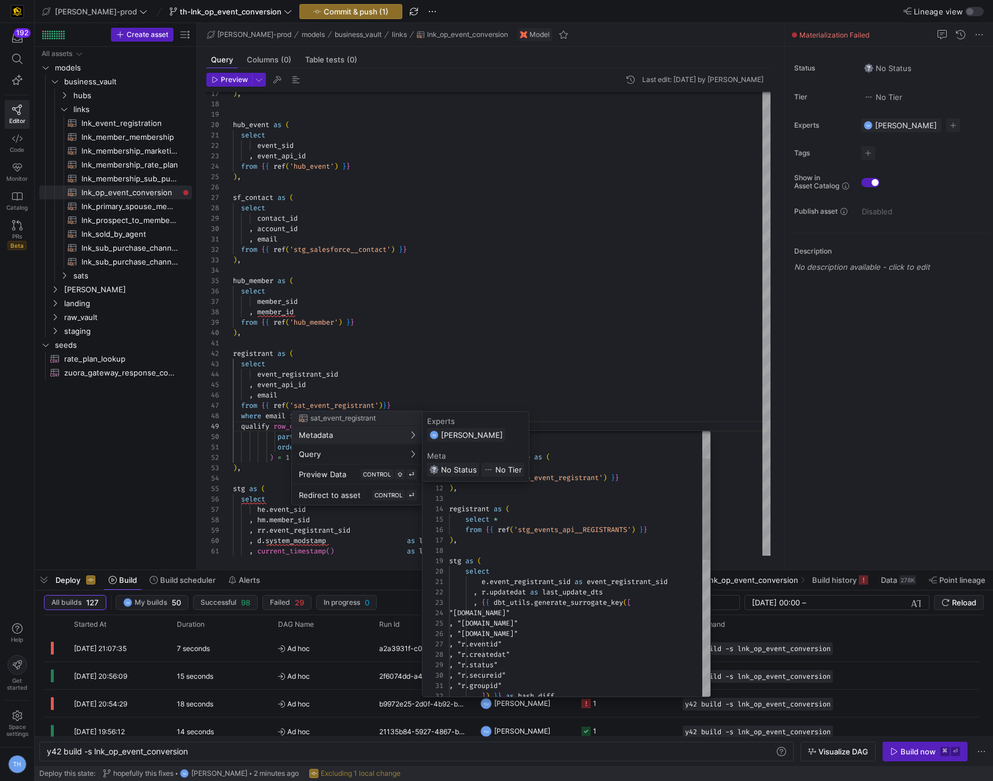
click at [479, 341] on div at bounding box center [496, 390] width 993 height 781
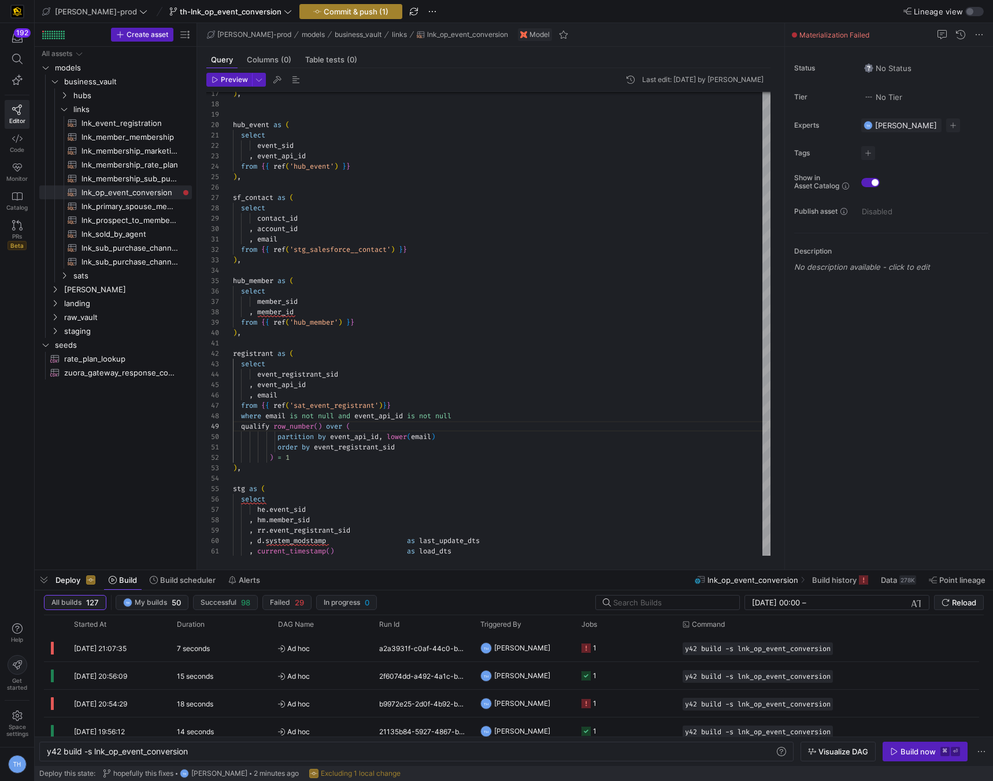
click at [348, 13] on span "Commit & push (1)" at bounding box center [356, 11] width 65 height 9
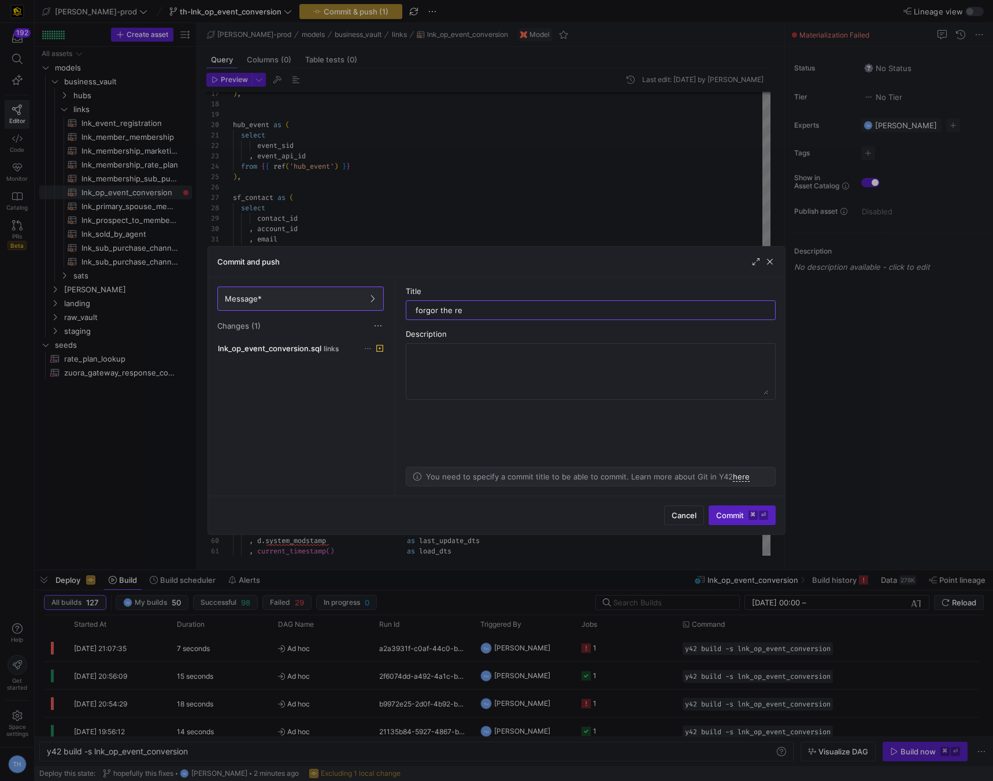
type input "forgor the ref"
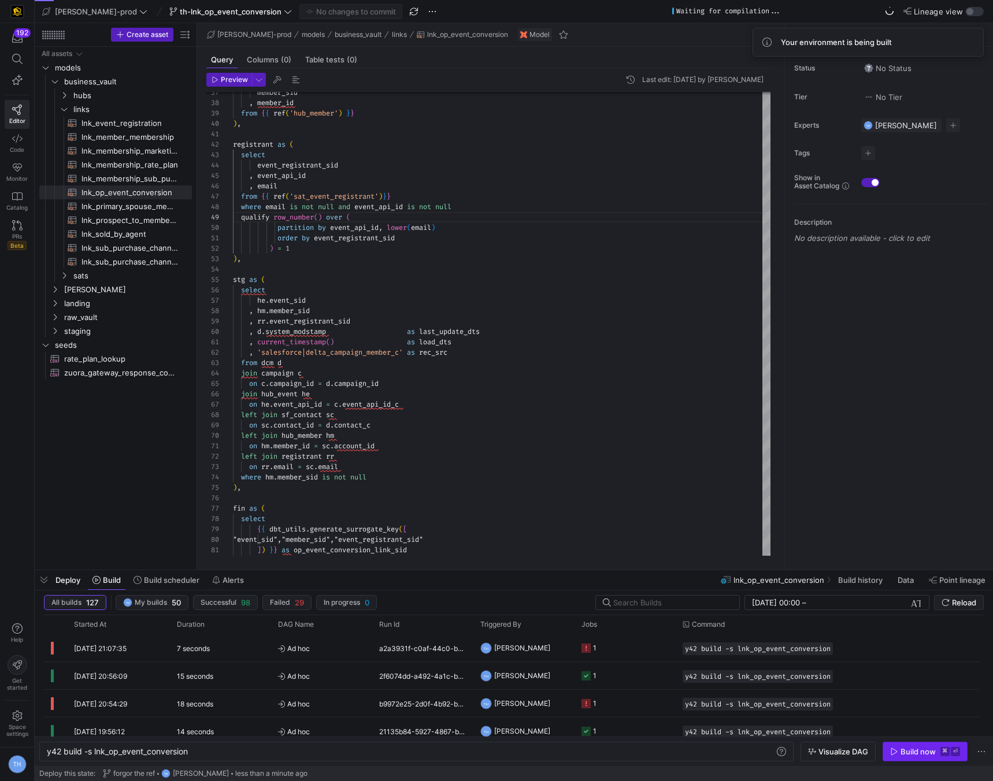
click at [951, 748] on kbd "⏎" at bounding box center [954, 751] width 9 height 9
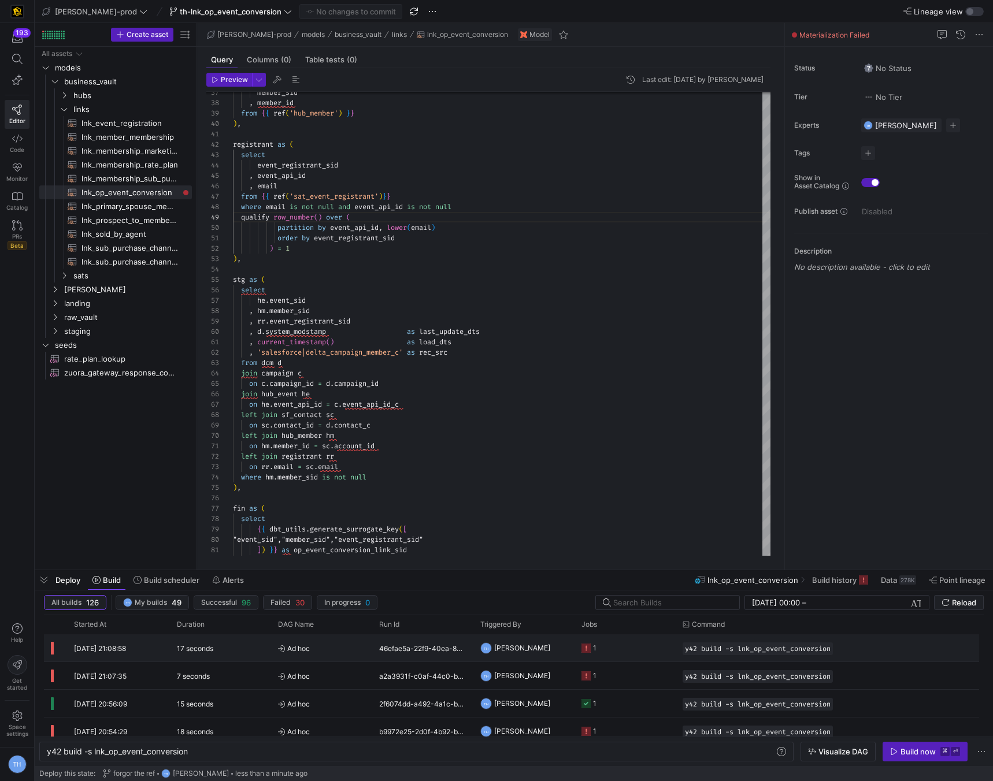
click at [340, 649] on span "Ad hoc" at bounding box center [321, 648] width 87 height 27
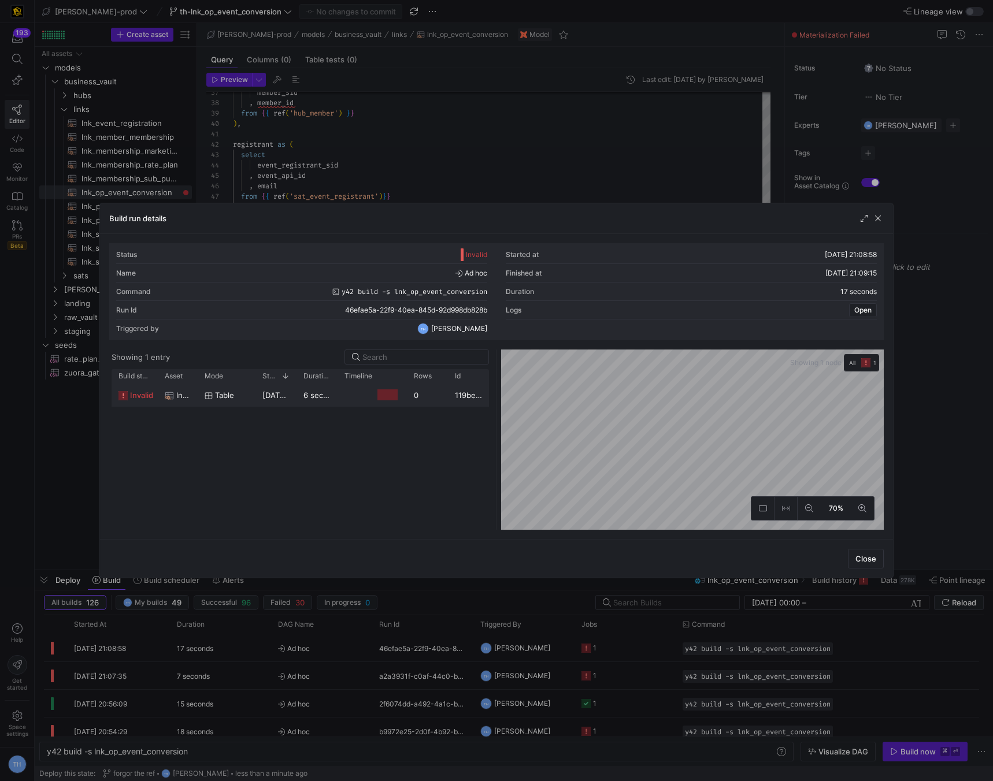
click at [391, 395] on div at bounding box center [387, 394] width 20 height 11
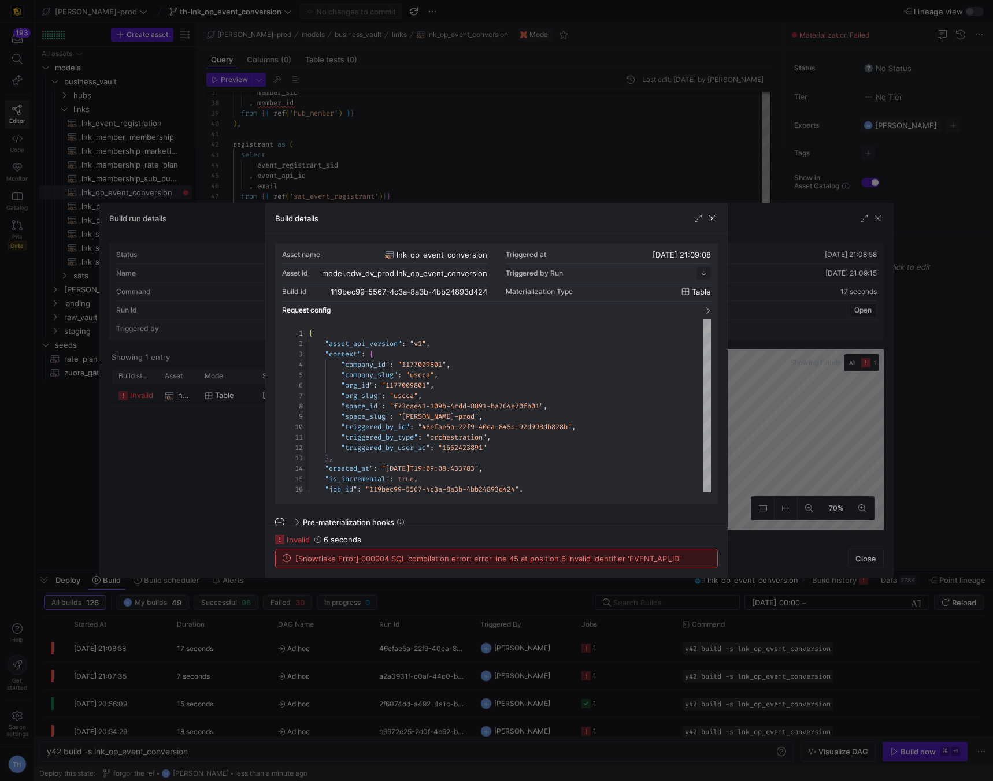
scroll to position [104, 0]
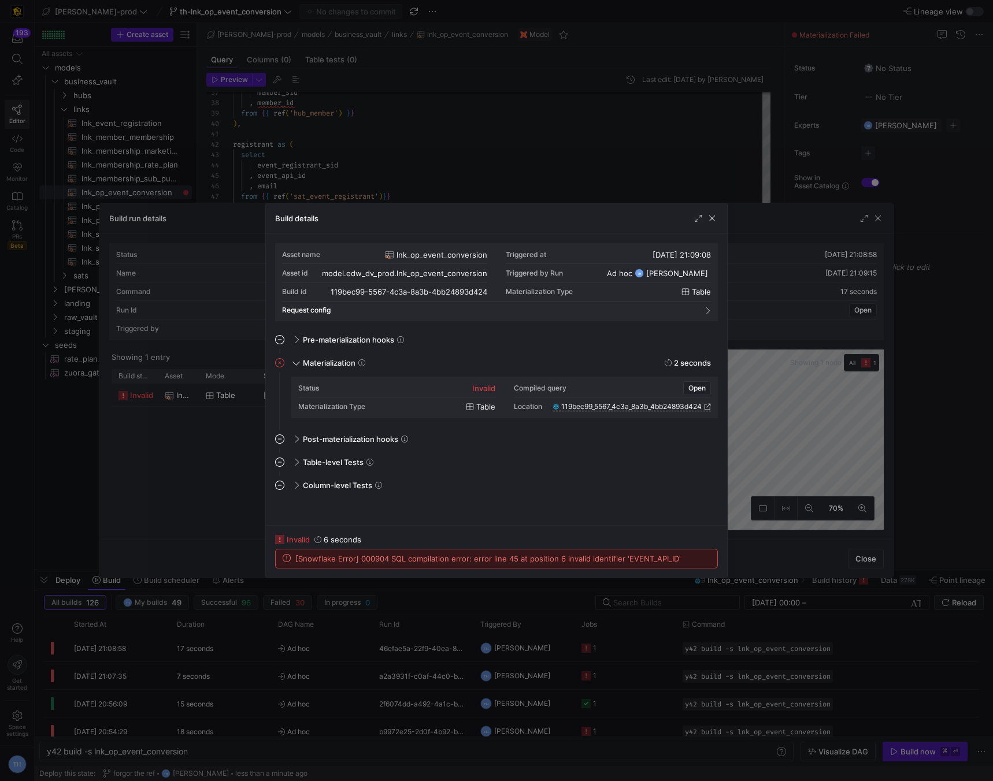
click at [469, 155] on div at bounding box center [496, 390] width 993 height 781
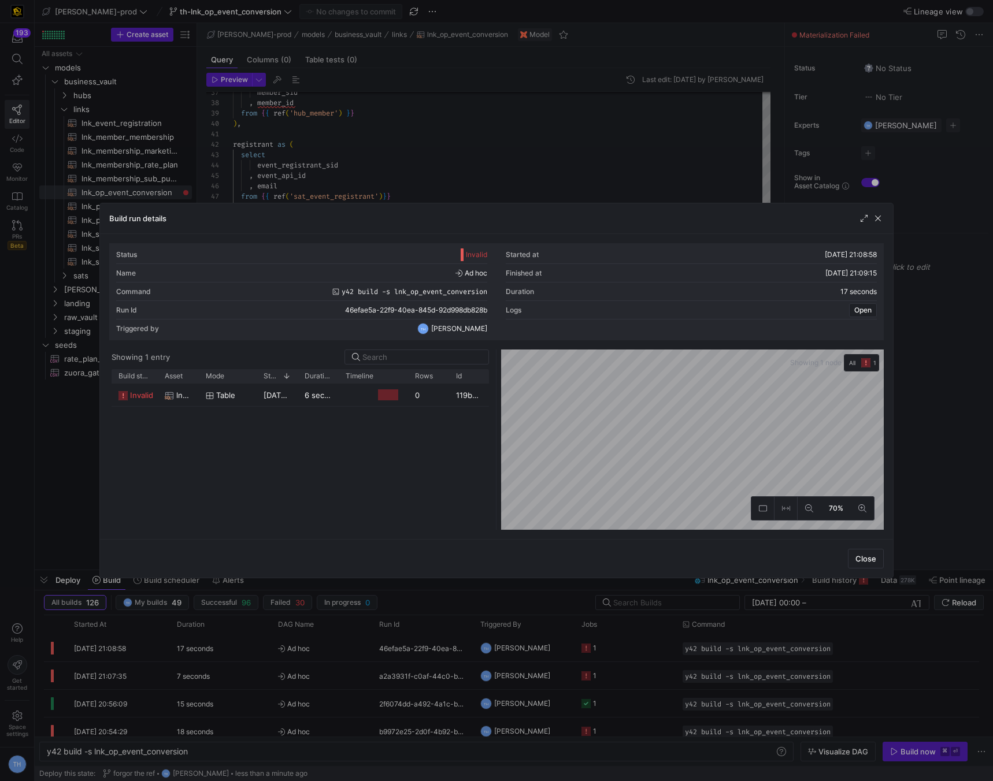
click at [469, 155] on div at bounding box center [496, 390] width 993 height 781
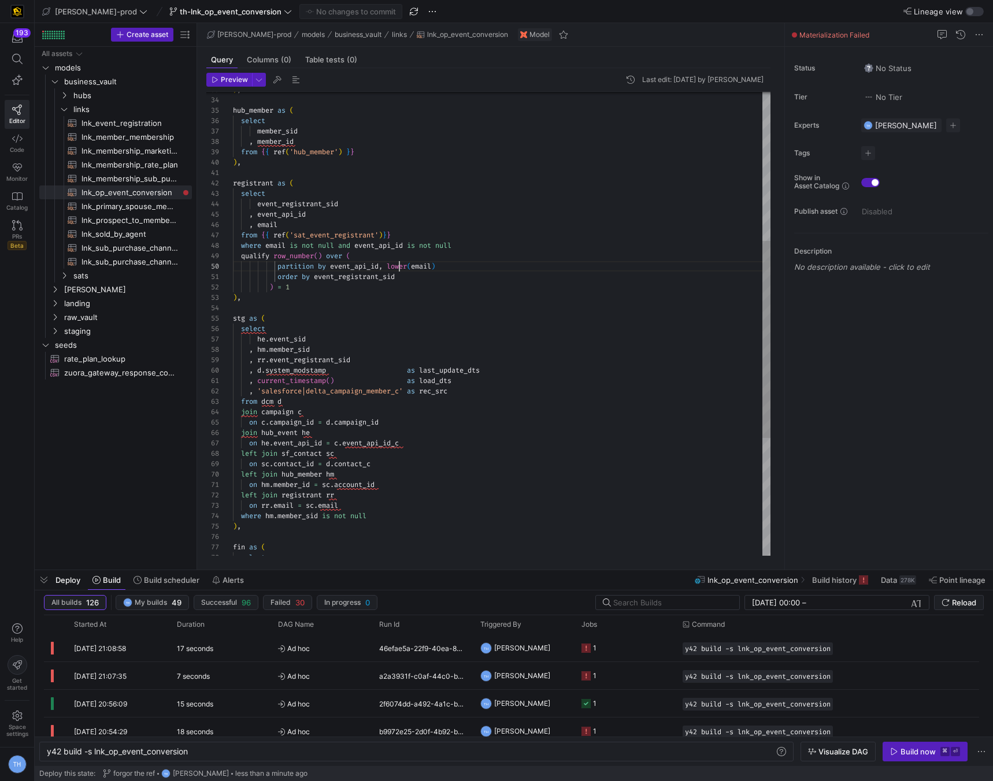
click at [399, 266] on div ", d . system_modstamp as last_update_dts , current_timestamp ( ) as load_dts , …" at bounding box center [501, 287] width 537 height 1091
click at [366, 203] on div ", d . system_modstamp as last_update_dts , current_timestamp ( ) as load_dts , …" at bounding box center [501, 287] width 537 height 1091
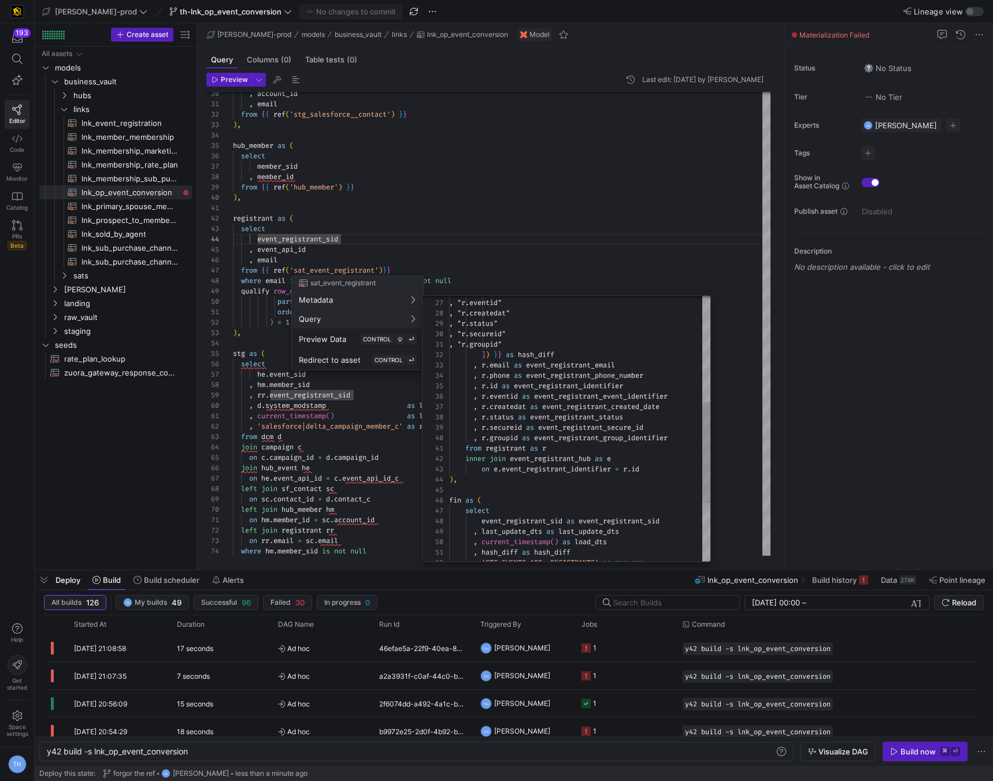
type textarea ", "r.groupid" ]) }} as hash_diff , r.email as event_registrant_email , r.phone …"
drag, startPoint x: 537, startPoint y: 396, endPoint x: 679, endPoint y: 399, distance: 142.7
click at [679, 399] on div ", "r.id" , "r.eventid" , "r.createdat" , "r.status" , "r.secureid" , "r.groupid…" at bounding box center [579, 366] width 261 height 696
click at [471, 207] on div at bounding box center [496, 390] width 993 height 781
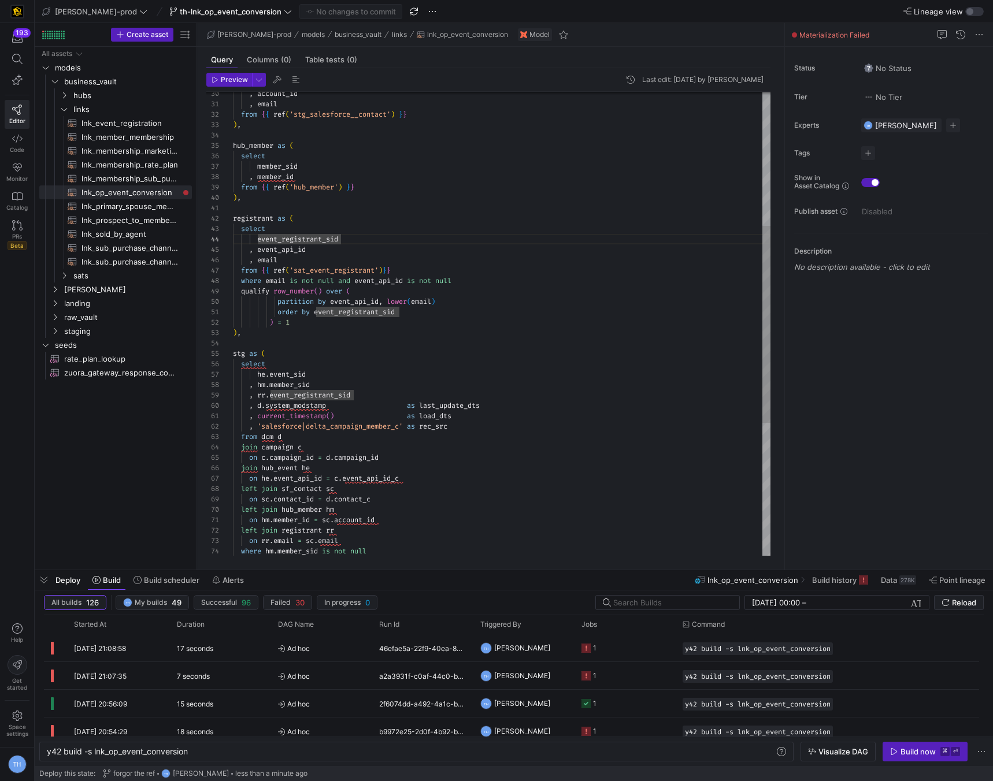
click at [297, 258] on div ", d . system_modstamp as last_update_dts , current_timestamp ( ) as load_dts , …" at bounding box center [501, 323] width 537 height 1091
drag, startPoint x: 256, startPoint y: 250, endPoint x: 310, endPoint y: 250, distance: 53.7
click at [310, 250] on div ", d . system_modstamp as last_update_dts , current_timestamp ( ) as load_dts , …" at bounding box center [501, 323] width 537 height 1091
type textarea "registrant as ( select event_registrant_sid , event_registrant_event_identifier…"
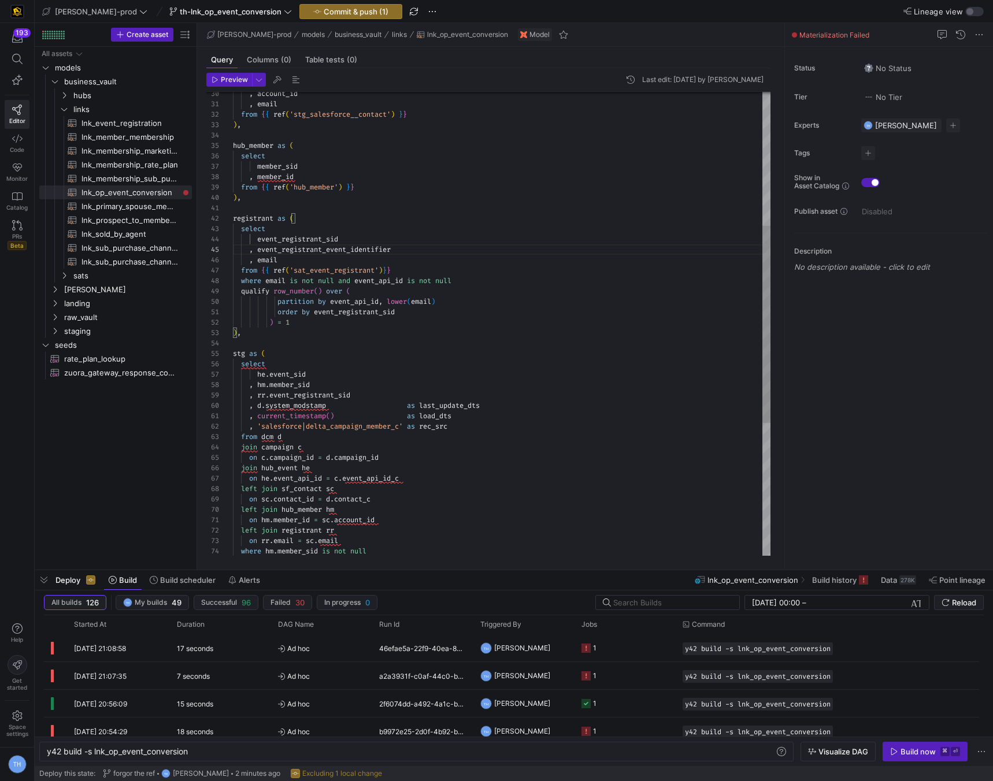
click at [329, 271] on div ", d . system_modstamp as last_update_dts , current_timestamp ( ) as load_dts , …" at bounding box center [501, 323] width 537 height 1091
click at [340, 10] on span "Commit & push (1)" at bounding box center [356, 11] width 65 height 9
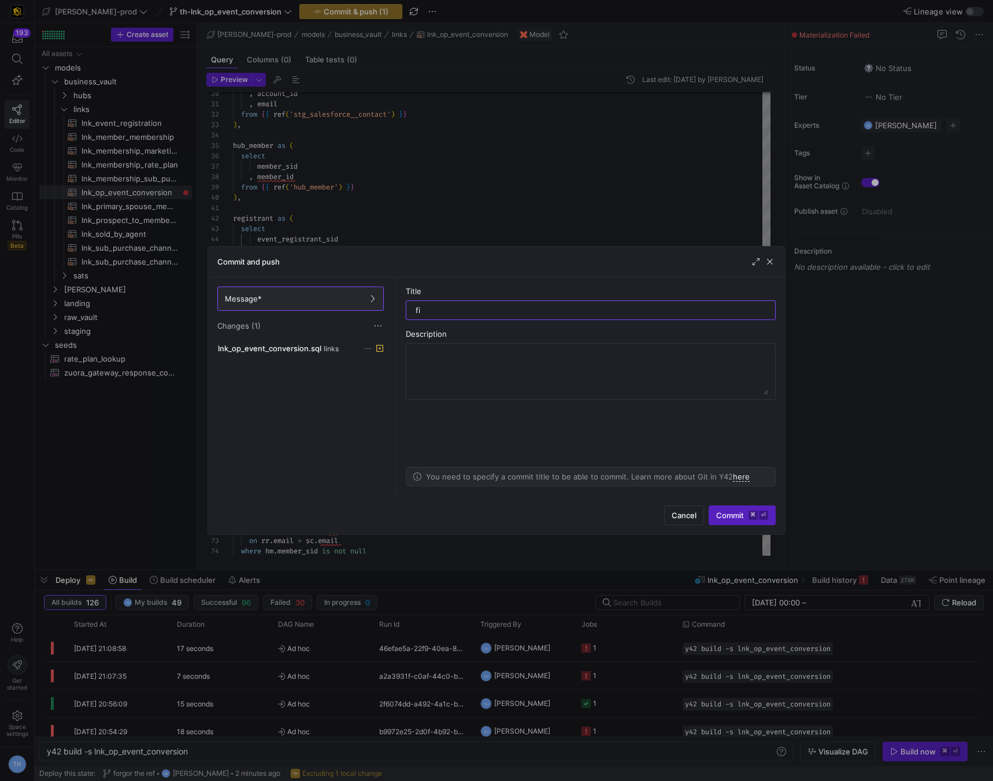
type input "fix"
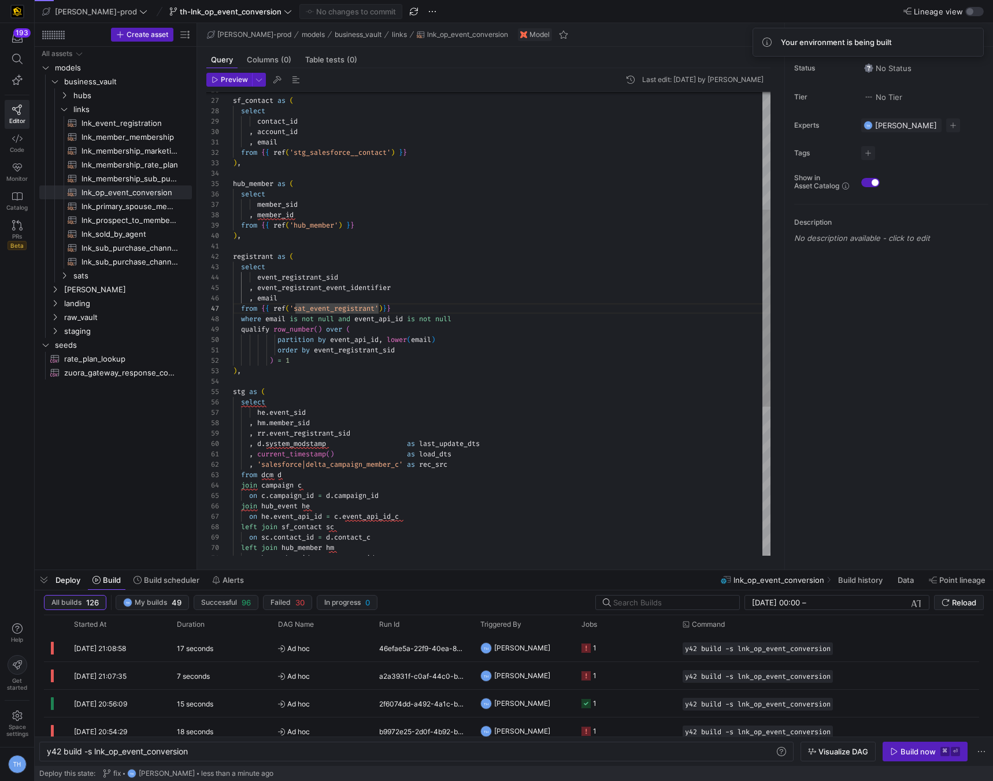
click at [363, 302] on div ", d . system_modstamp as last_update_dts , current_timestamp ( ) as load_dts , …" at bounding box center [501, 361] width 537 height 1091
click at [402, 301] on div ", d . system_modstamp as last_update_dts , current_timestamp ( ) as load_dts , …" at bounding box center [501, 361] width 537 height 1091
click at [402, 323] on div ", d . system_modstamp as last_update_dts , current_timestamp ( ) as load_dts , …" at bounding box center [501, 361] width 537 height 1091
click at [379, 370] on div ", d . system_modstamp as last_update_dts , current_timestamp ( ) as load_dts , …" at bounding box center [501, 361] width 537 height 1091
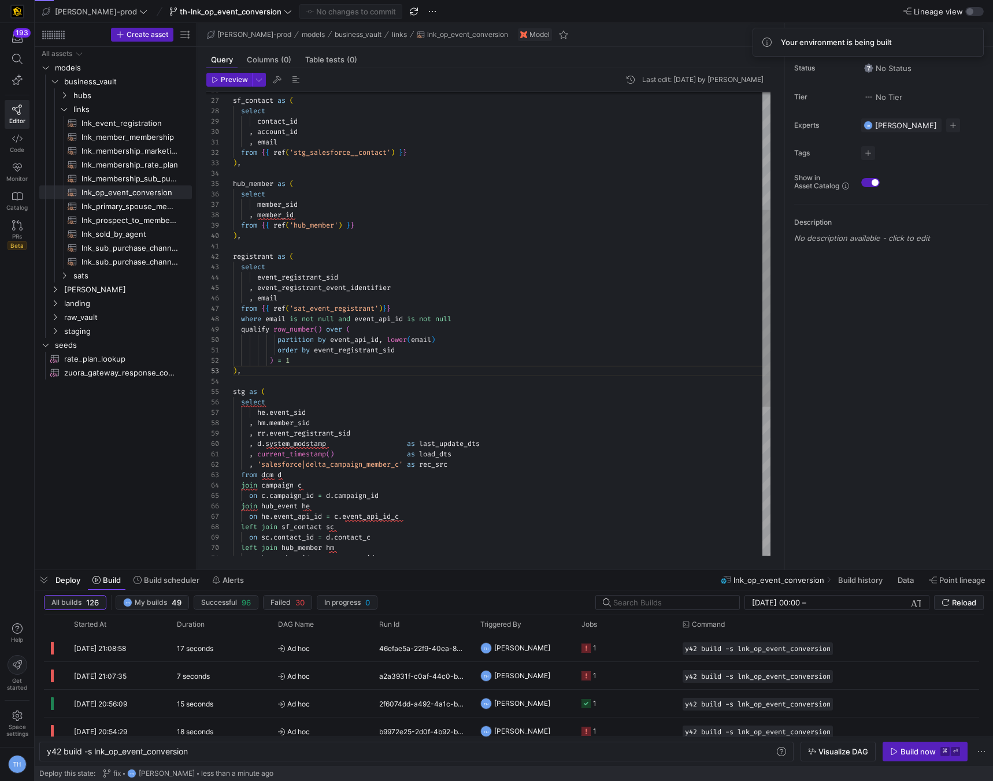
click at [376, 384] on div ", d . system_modstamp as last_update_dts , current_timestamp ( ) as load_dts , …" at bounding box center [501, 361] width 537 height 1091
click at [389, 240] on div ", d . system_modstamp as last_update_dts , current_timestamp ( ) as load_dts , …" at bounding box center [501, 361] width 537 height 1091
type textarea "registrant as ( select event_registrant_sid , event_registrant_event_identifier…"
click at [386, 250] on div ", d . system_modstamp as last_update_dts , current_timestamp ( ) as load_dts , …" at bounding box center [501, 361] width 537 height 1091
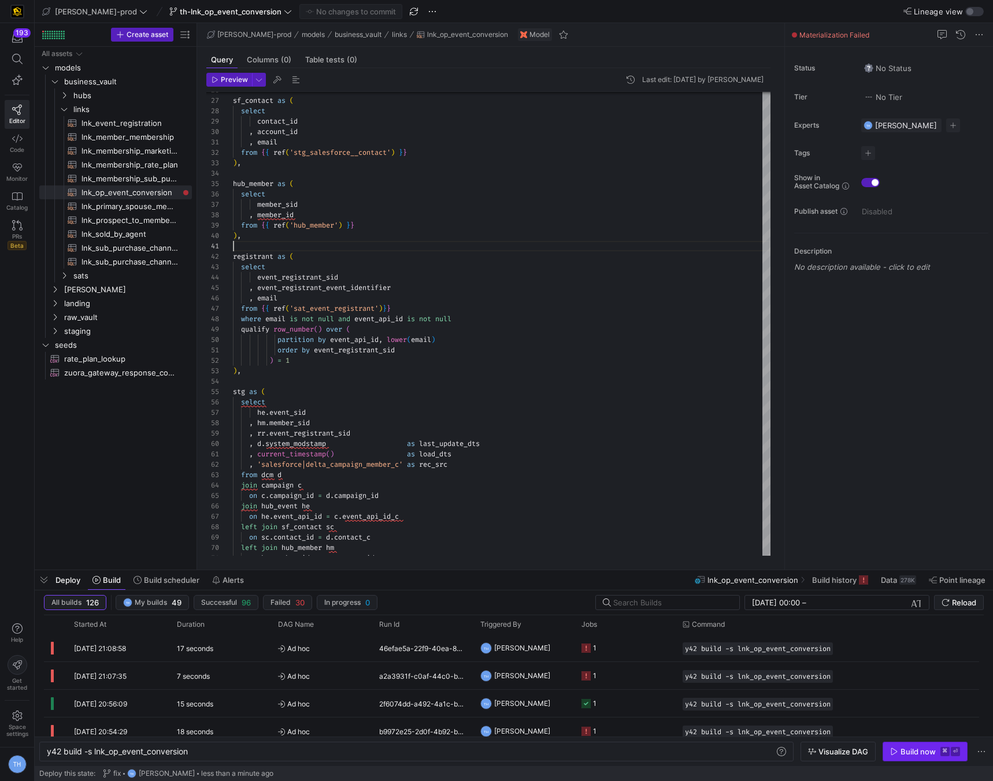
click at [917, 752] on div "Build now" at bounding box center [917, 751] width 35 height 9
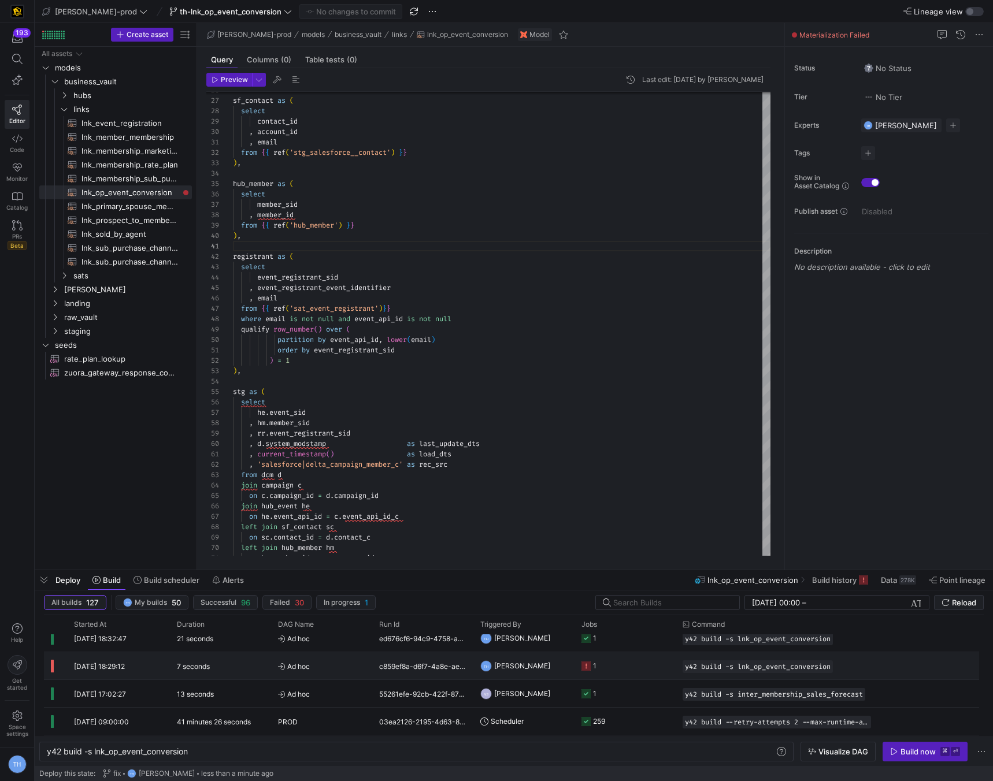
scroll to position [578, 0]
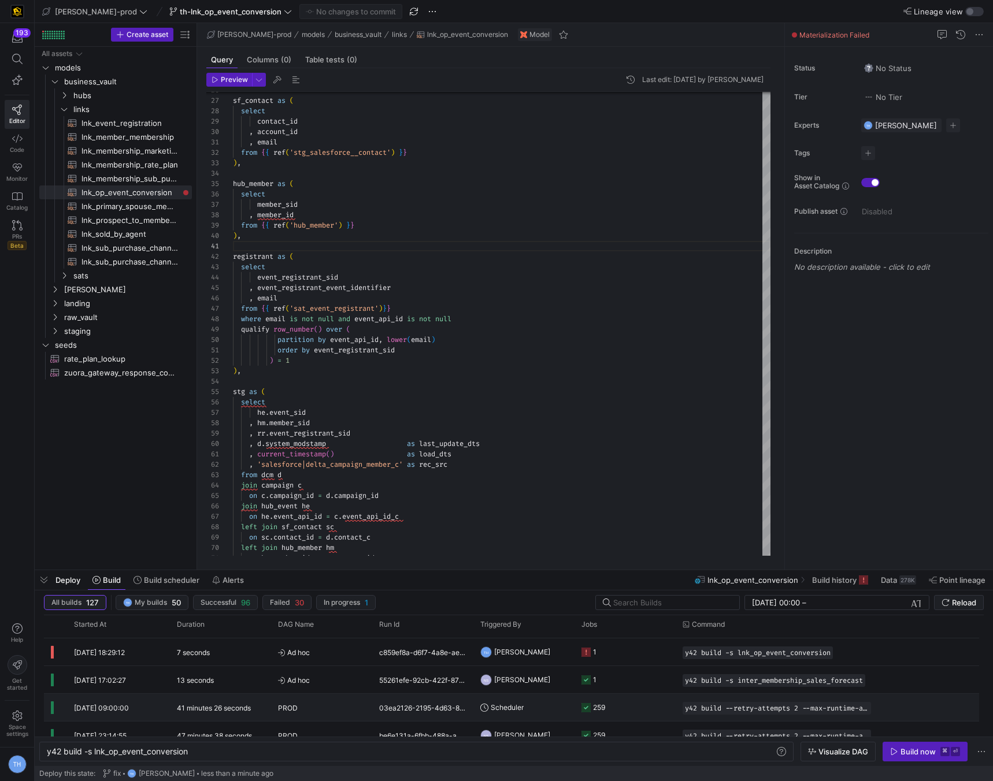
click at [321, 701] on div "PROD" at bounding box center [321, 707] width 87 height 27
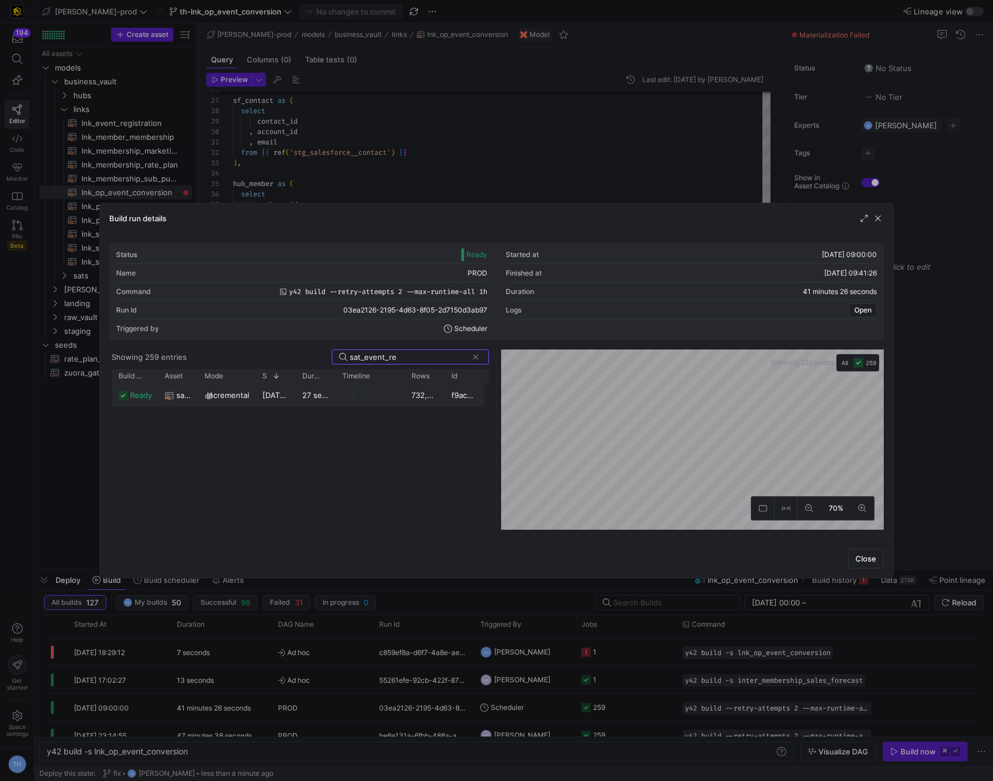
type input "sat_event_re"
click at [342, 397] on y42-job-duration-timeline-cell-renderer at bounding box center [369, 394] width 55 height 21
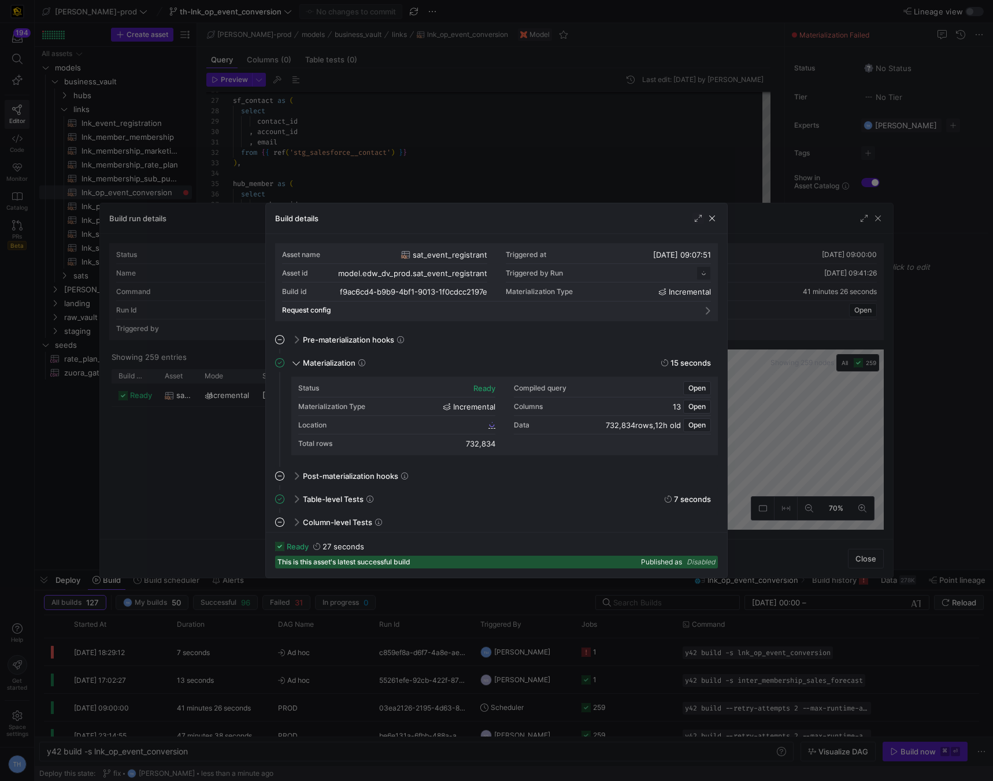
scroll to position [104, 0]
click at [386, 426] on span "f9ac6cd4_b9b9_4bf1_9013_1f0cdcc2197e" at bounding box center [418, 425] width 133 height 8
click at [530, 114] on div at bounding box center [496, 390] width 993 height 781
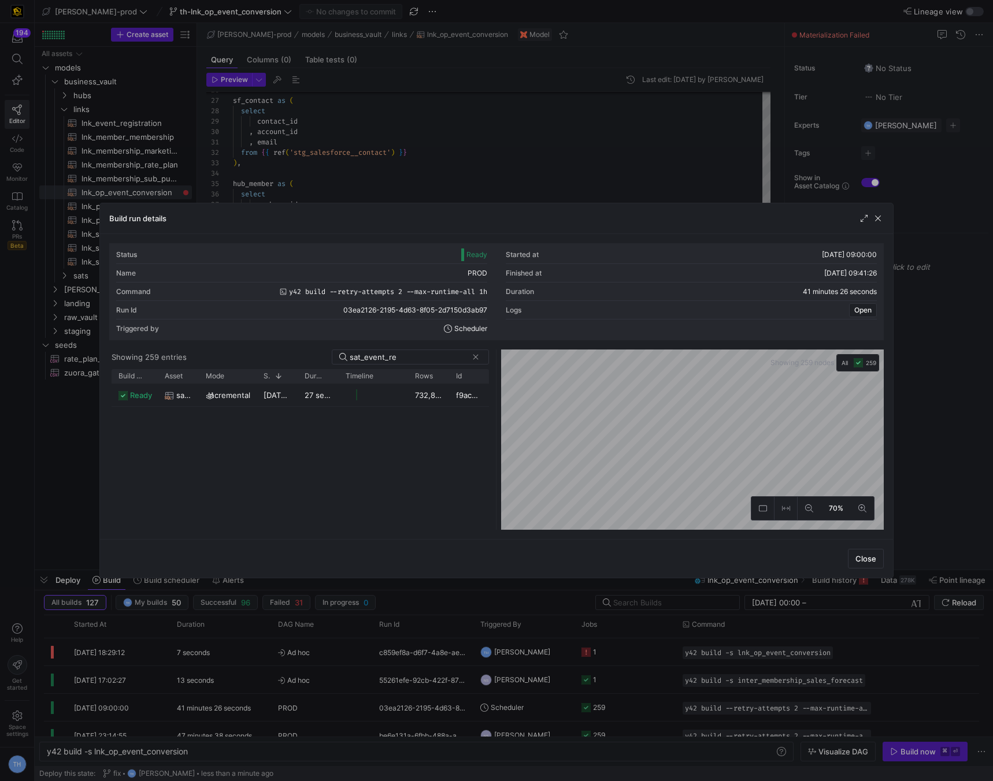
click at [530, 114] on div at bounding box center [496, 390] width 993 height 781
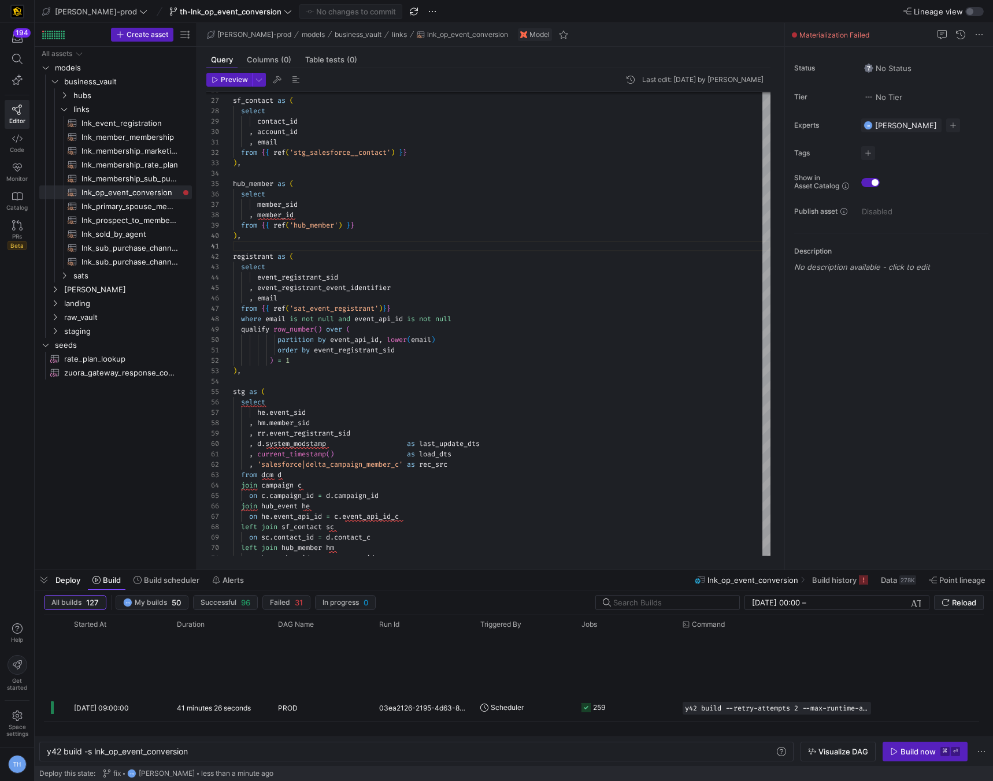
scroll to position [0, 0]
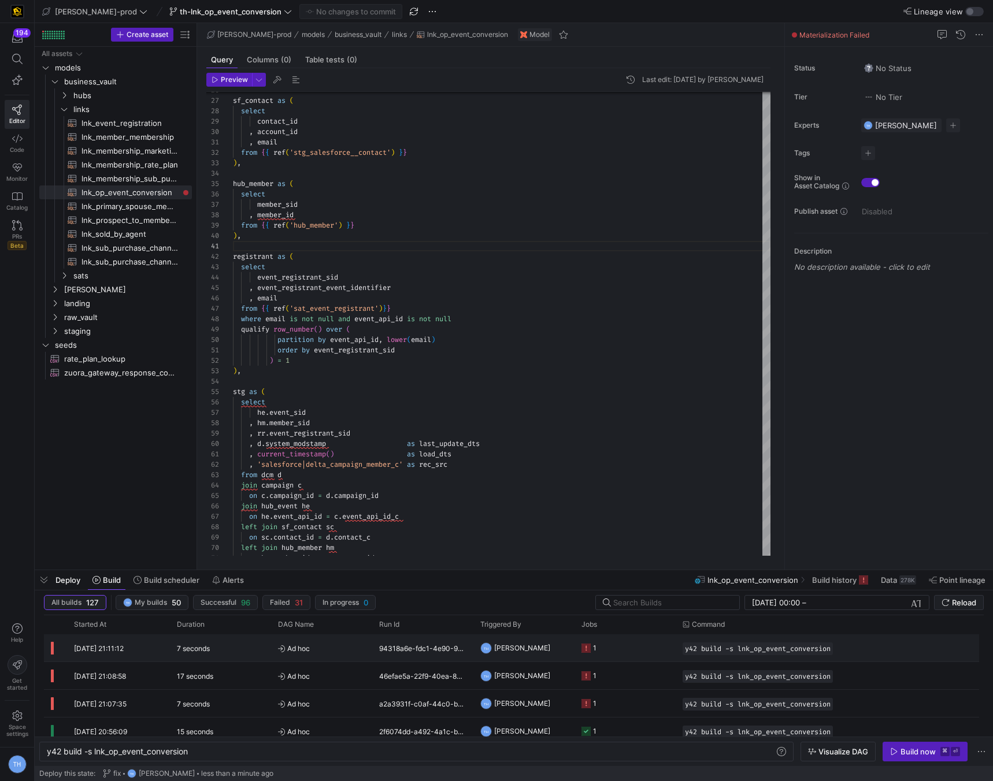
click at [652, 657] on y42-job-status-cell-renderer "1" at bounding box center [624, 648] width 87 height 26
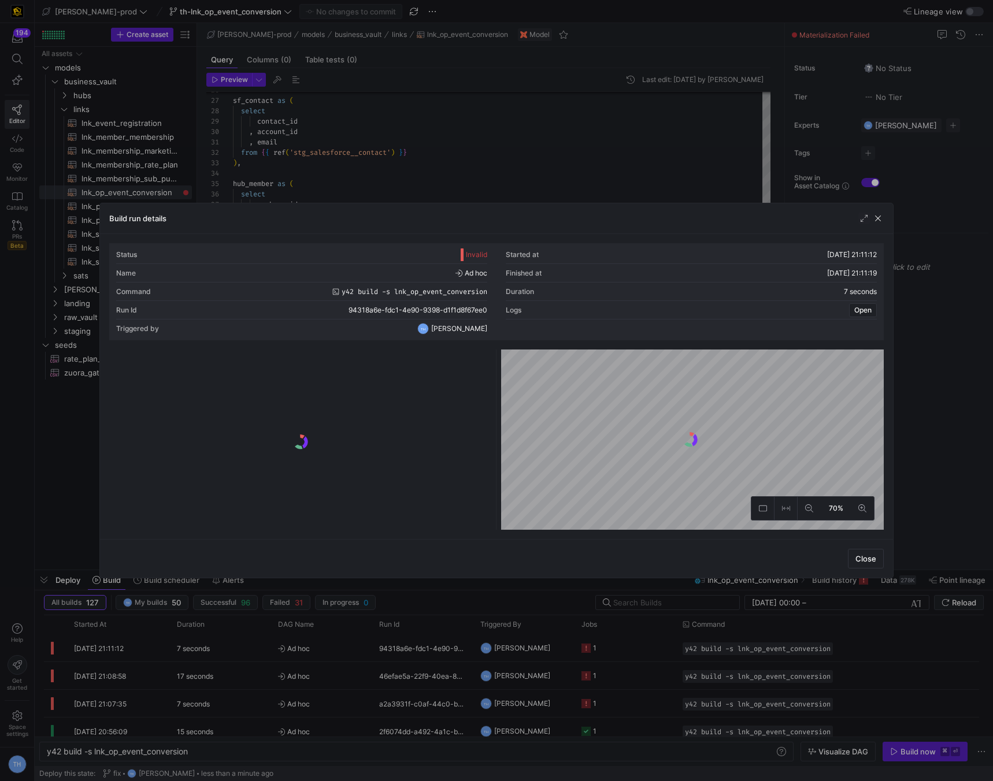
click at [442, 405] on div at bounding box center [301, 442] width 378 height 176
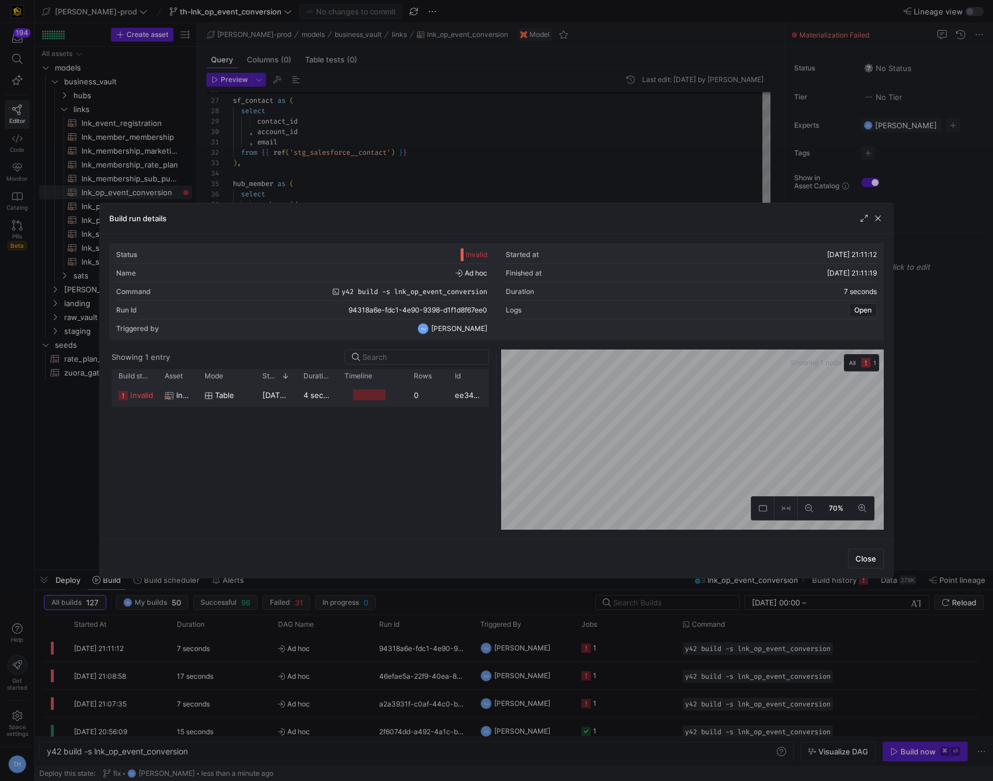
click at [423, 405] on div "0" at bounding box center [427, 395] width 41 height 23
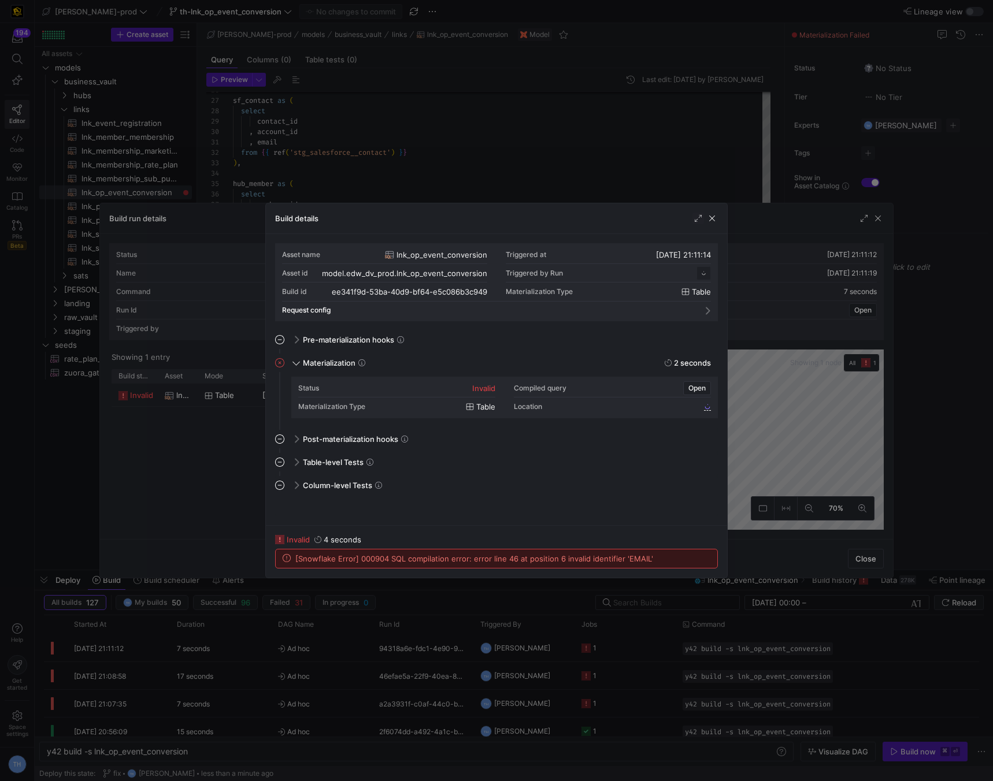
scroll to position [104, 0]
click at [522, 162] on div at bounding box center [496, 390] width 993 height 781
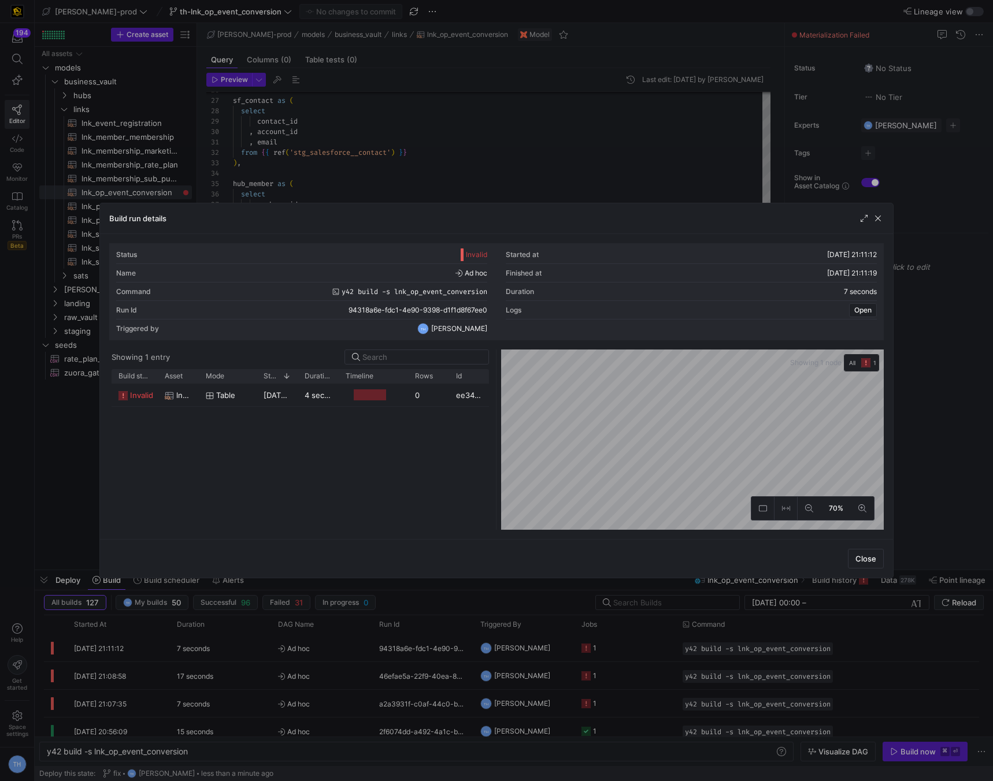
click at [522, 162] on div at bounding box center [496, 390] width 993 height 781
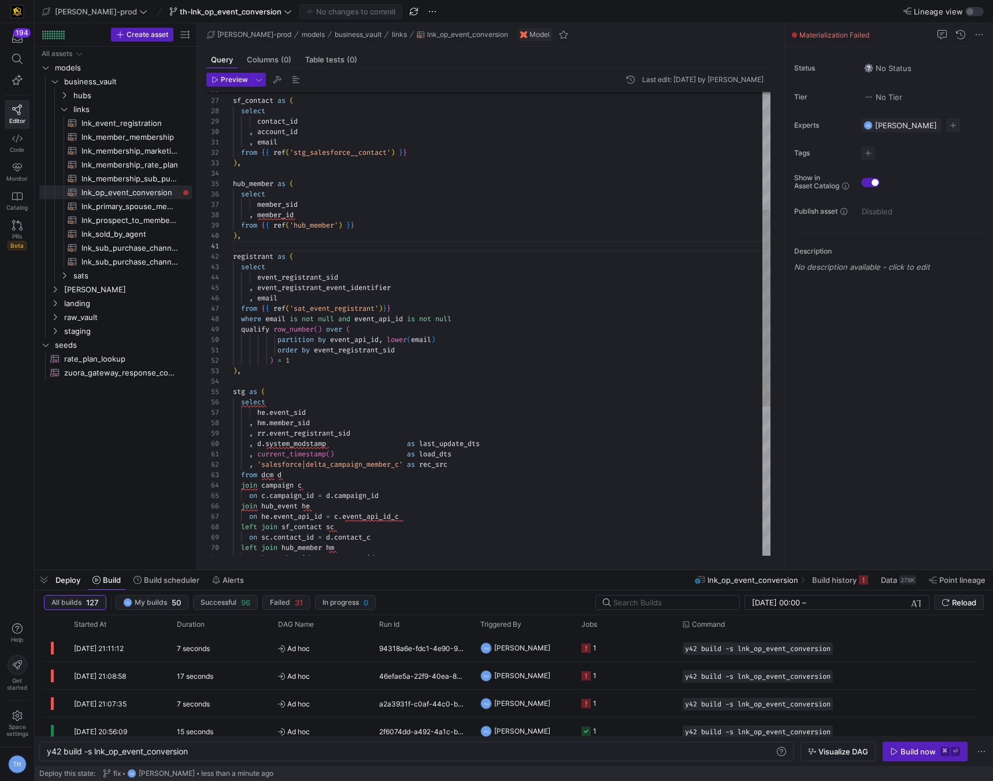
click at [377, 280] on div ", d . system_modstamp as last_update_dts , current_timestamp ( ) as load_dts , …" at bounding box center [501, 361] width 537 height 1091
click at [317, 293] on div ", d . system_modstamp as last_update_dts , current_timestamp ( ) as load_dts , …" at bounding box center [501, 361] width 537 height 1091
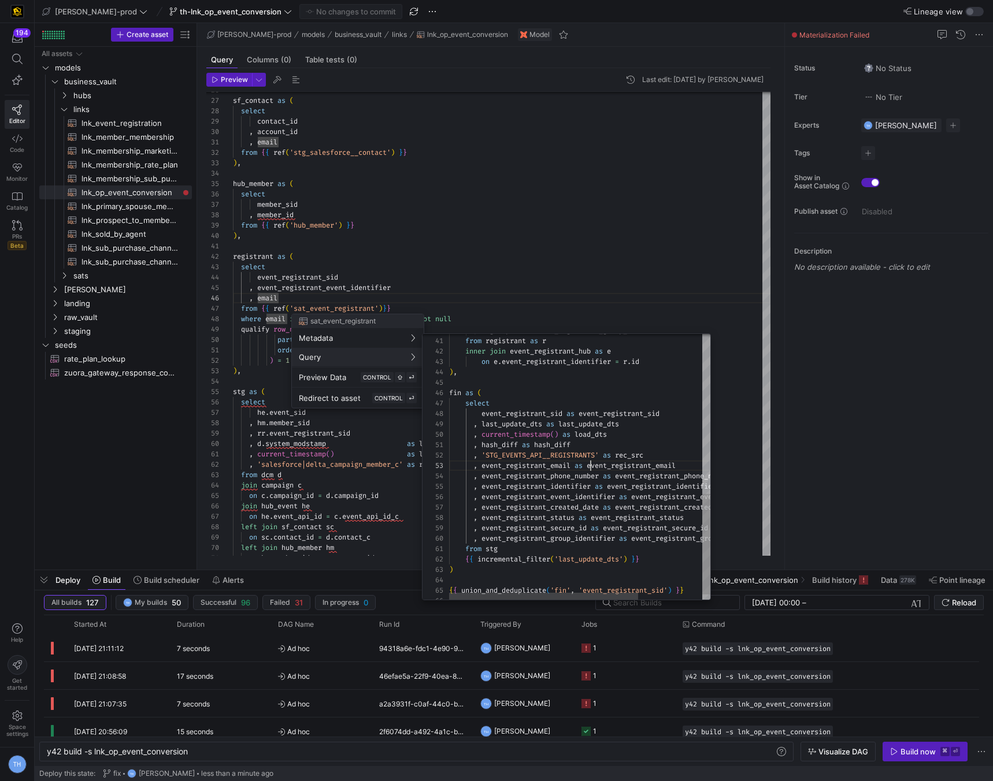
type textarea ", hash_diff as hash_diff , 'STG_EVENTS_API__REGISTRANTS' as rec_src , event_reg…"
drag, startPoint x: 589, startPoint y: 466, endPoint x: 682, endPoint y: 465, distance: 93.0
click at [682, 465] on div ", r . groupid as event_registrant_group_identifier from registrant as r inner j…" at bounding box center [623, 261] width 349 height 703
click at [605, 205] on div at bounding box center [496, 390] width 993 height 781
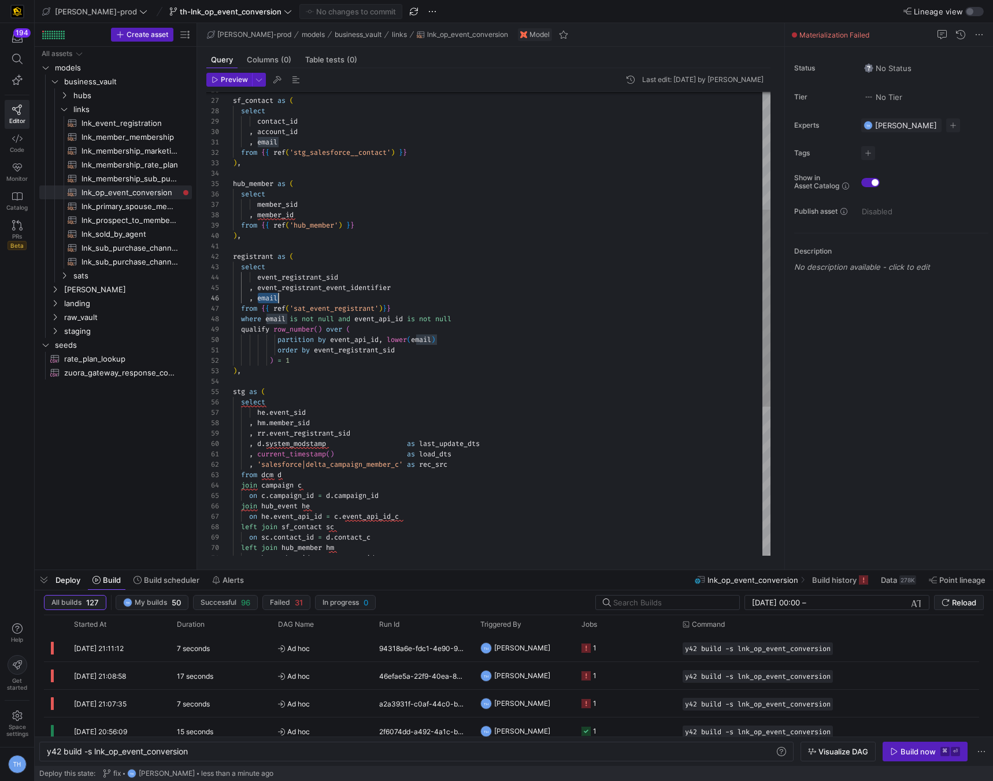
drag, startPoint x: 258, startPoint y: 298, endPoint x: 285, endPoint y: 298, distance: 27.2
click at [285, 298] on div ", d . system_modstamp as last_update_dts , current_timestamp ( ) as load_dts , …" at bounding box center [501, 361] width 537 height 1091
type textarea "registrant as ( select event_registrant_sid , event_registrant_event_identifier…"
click at [324, 12] on span "Commit & push (1)" at bounding box center [356, 11] width 65 height 9
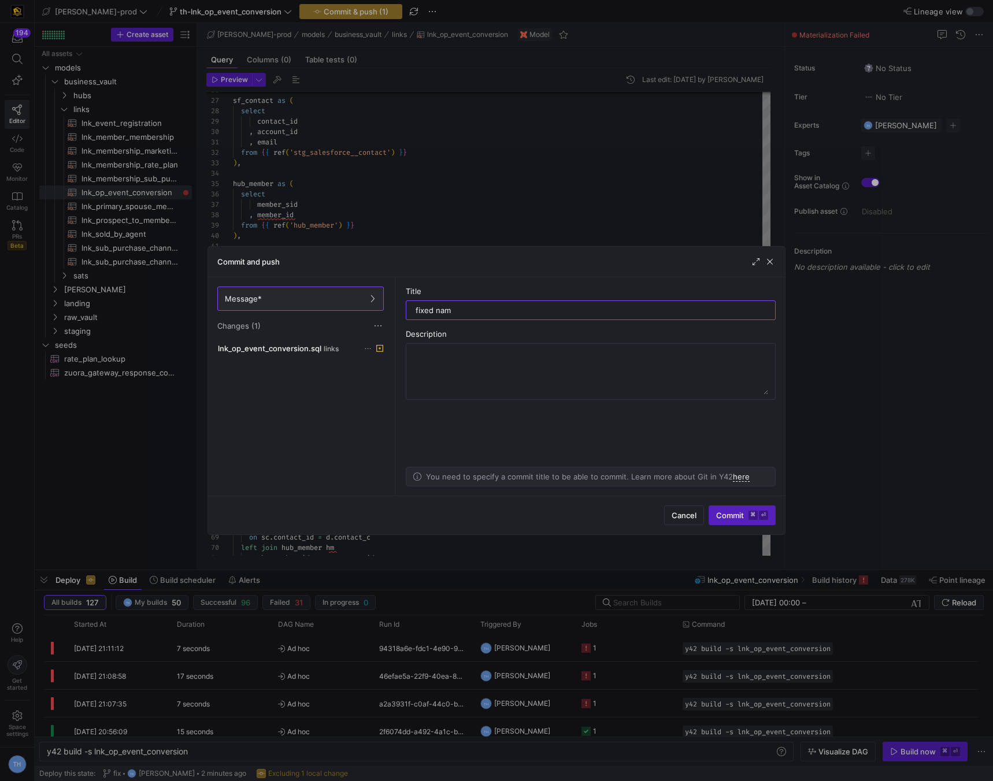
type input "fixed name"
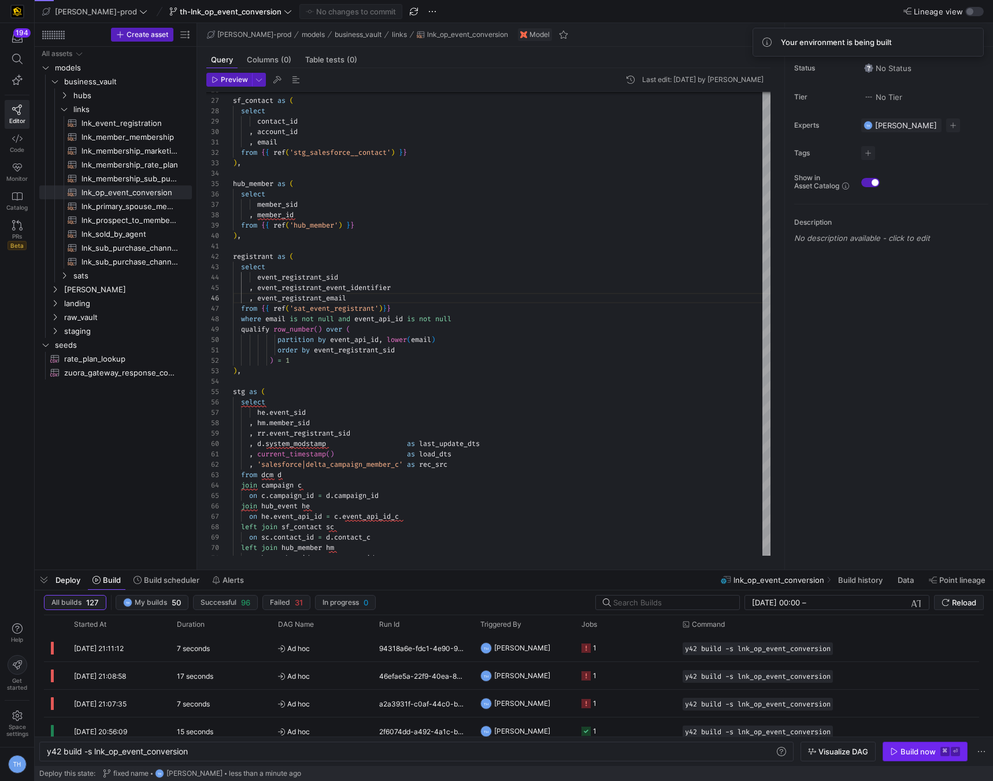
click at [932, 752] on div "Build now" at bounding box center [917, 751] width 35 height 9
click at [932, 752] on div "Build now ⌘ ⏎" at bounding box center [924, 752] width 85 height 20
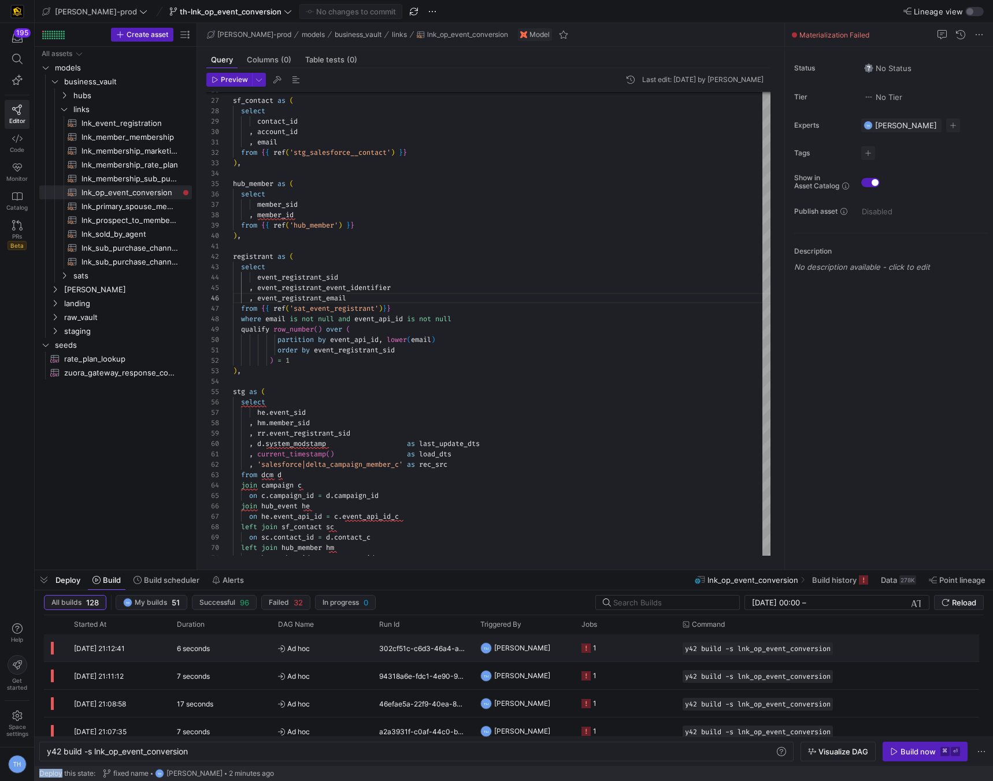
click at [619, 648] on y42-job-status-cell-renderer "1" at bounding box center [624, 648] width 87 height 26
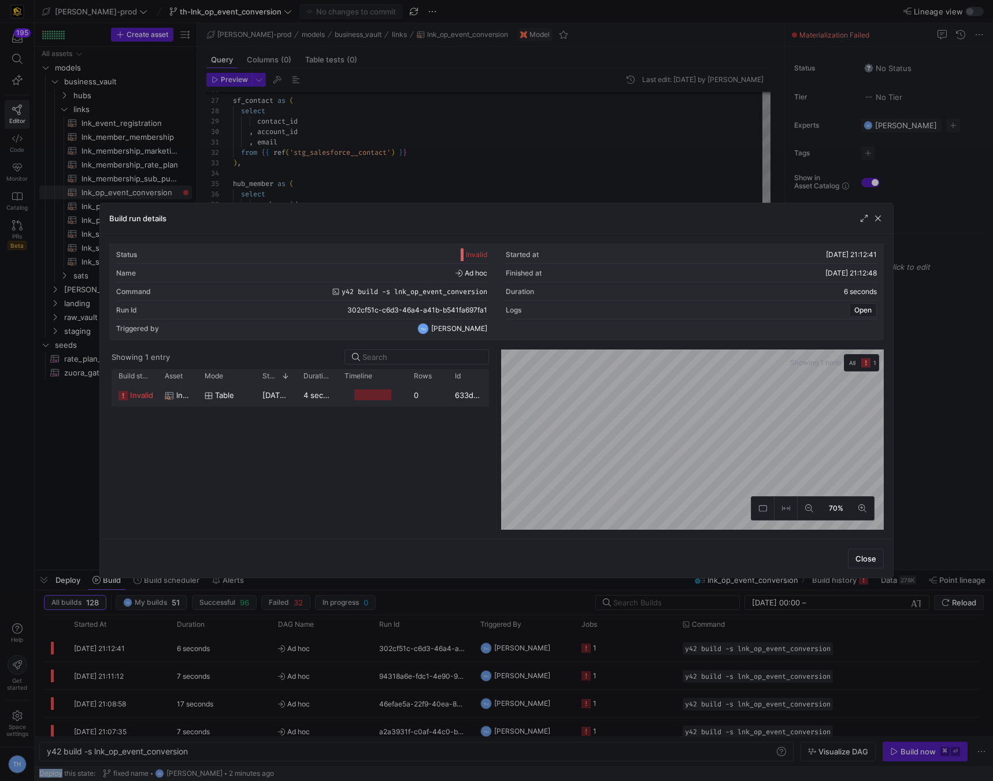
click at [402, 395] on div at bounding box center [371, 395] width 69 height 23
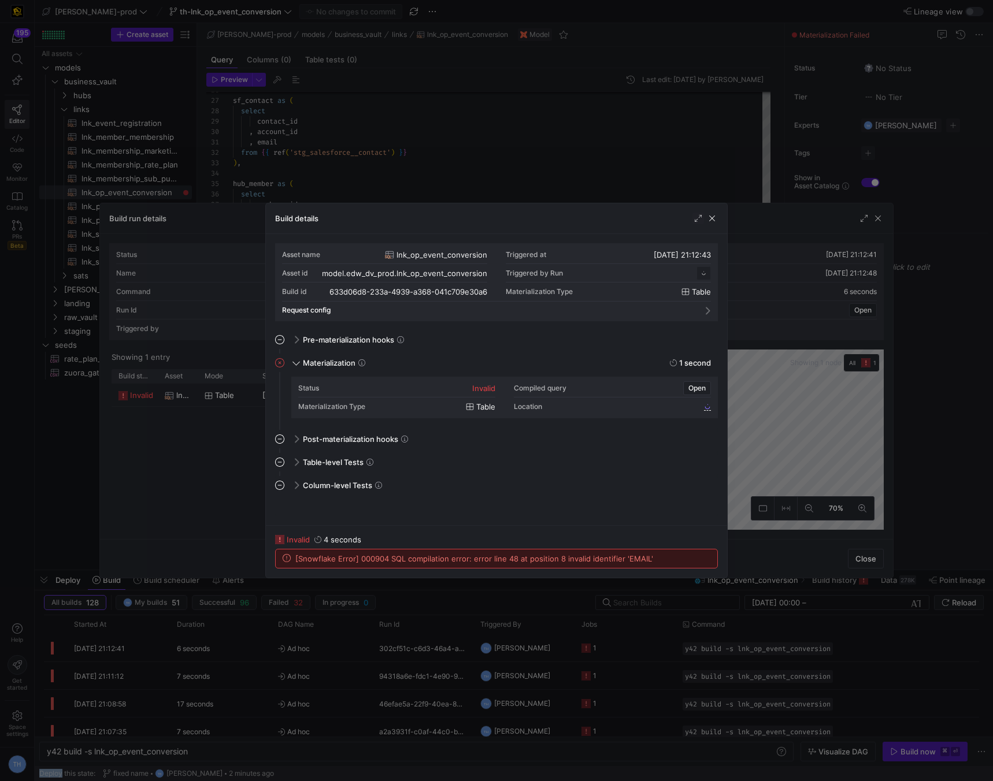
scroll to position [104, 0]
click at [492, 160] on div at bounding box center [496, 390] width 993 height 781
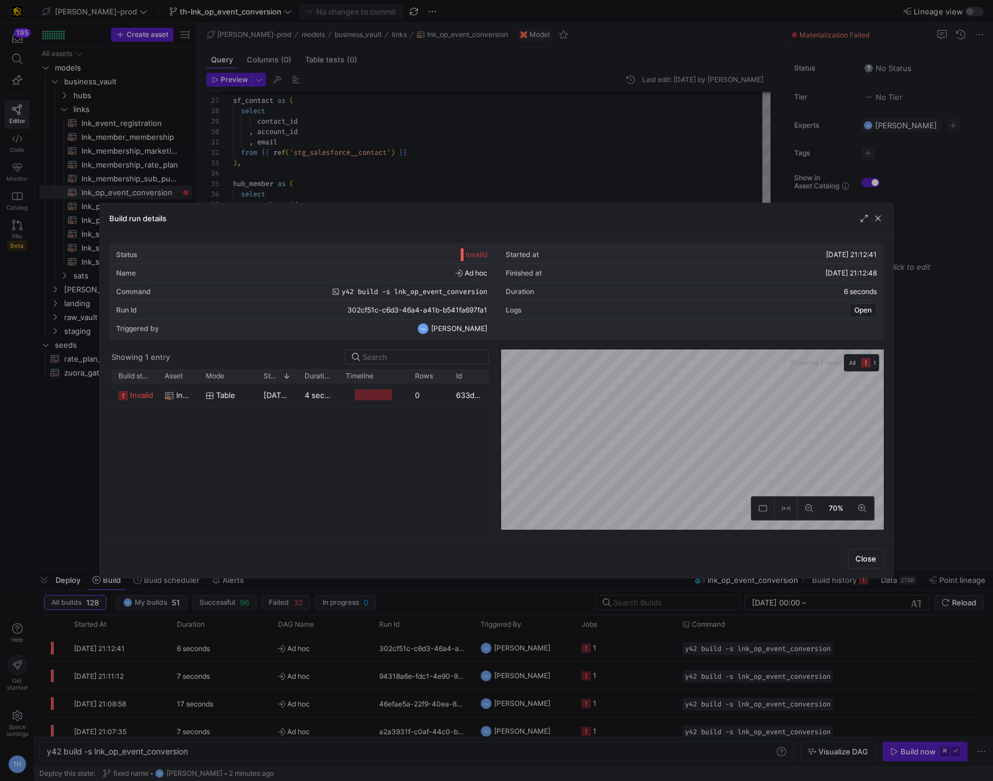
click at [492, 160] on div at bounding box center [496, 390] width 993 height 781
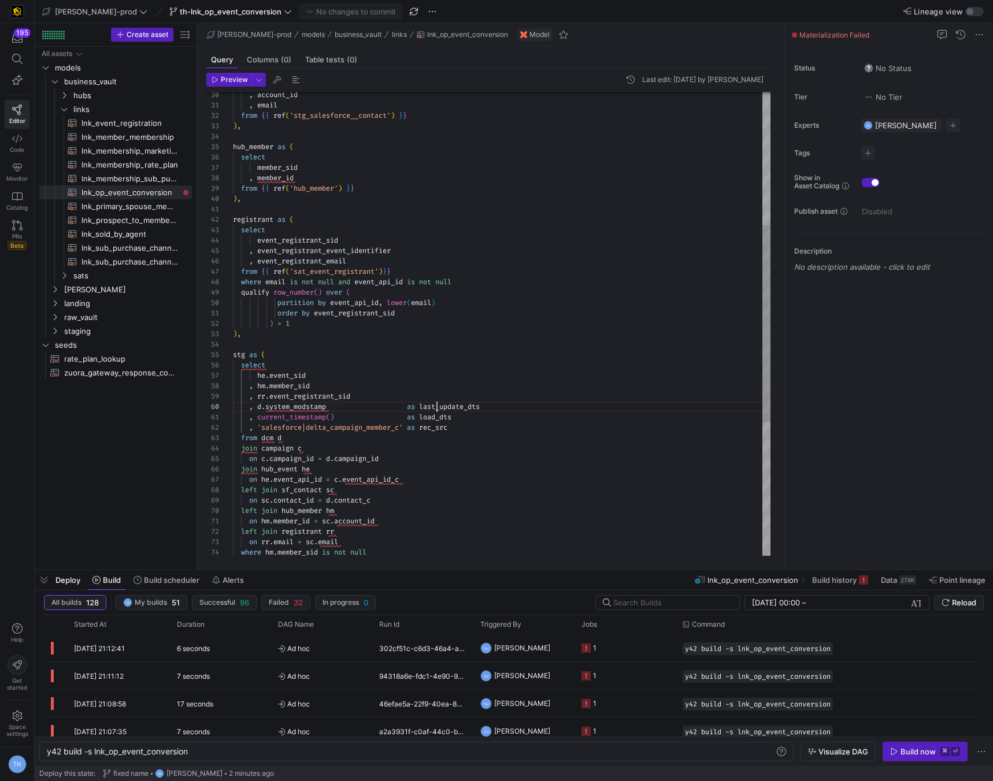
scroll to position [94, 204]
click at [437, 403] on div ", d . system_modstamp as last_update_dts , current_timestamp ( ) as load_dts , …" at bounding box center [501, 324] width 537 height 1091
click at [934, 756] on span "button" at bounding box center [925, 751] width 84 height 18
click at [618, 362] on div ", d . system_modstamp as last_update_dts , current_timestamp ( ) as load_dts , …" at bounding box center [501, 324] width 537 height 1091
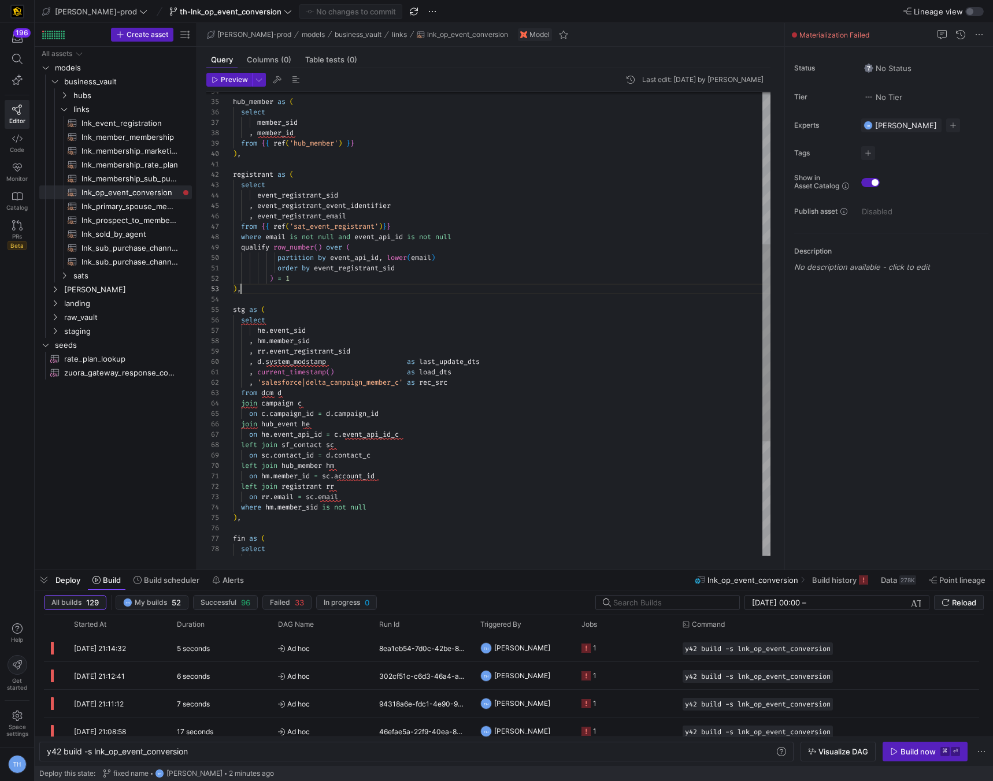
click at [405, 288] on div ", d . system_modstamp as last_update_dts , current_timestamp ( ) as load_dts , …" at bounding box center [501, 279] width 537 height 1091
click at [358, 259] on div ", d . system_modstamp as last_update_dts , current_timestamp ( ) as load_dts , …" at bounding box center [501, 279] width 537 height 1091
click at [383, 269] on div ", d . system_modstamp as last_update_dts , current_timestamp ( ) as load_dts , …" at bounding box center [501, 279] width 537 height 1091
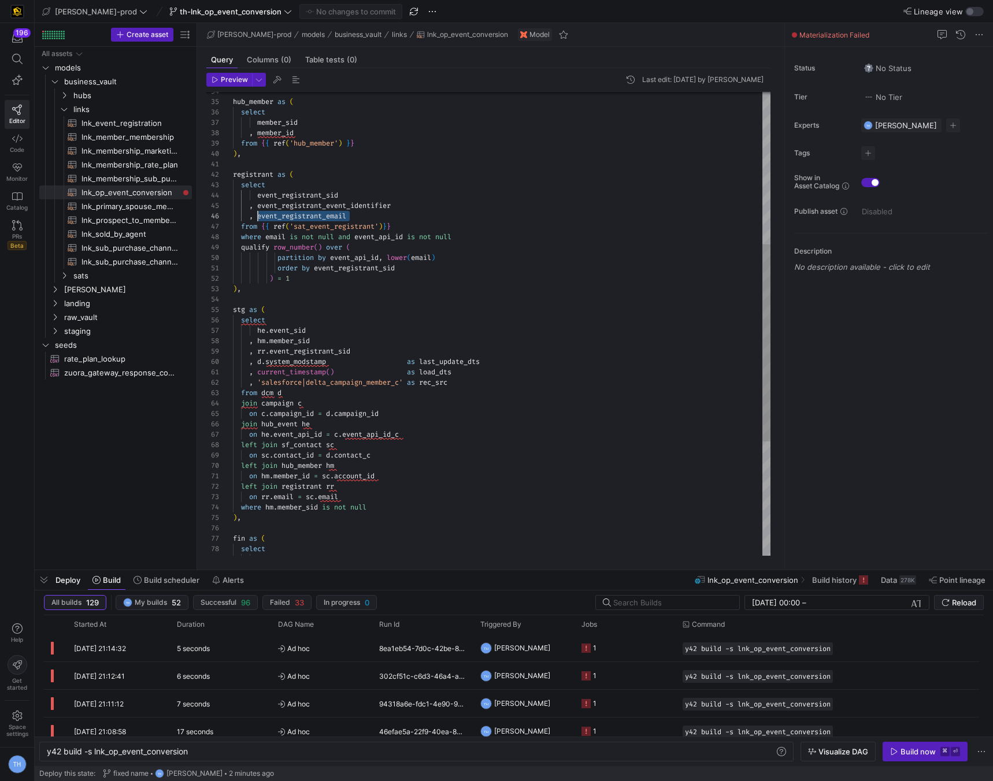
drag, startPoint x: 365, startPoint y: 214, endPoint x: 259, endPoint y: 212, distance: 105.2
click at [259, 212] on div ", d . system_modstamp as last_update_dts , current_timestamp ( ) as load_dts , …" at bounding box center [501, 279] width 537 height 1091
click at [381, 309] on div ", d . system_modstamp as last_update_dts , current_timestamp ( ) as load_dts , …" at bounding box center [501, 279] width 537 height 1091
click at [361, 213] on div ", d . system_modstamp as last_update_dts , current_timestamp ( ) as load_dts , …" at bounding box center [501, 279] width 537 height 1091
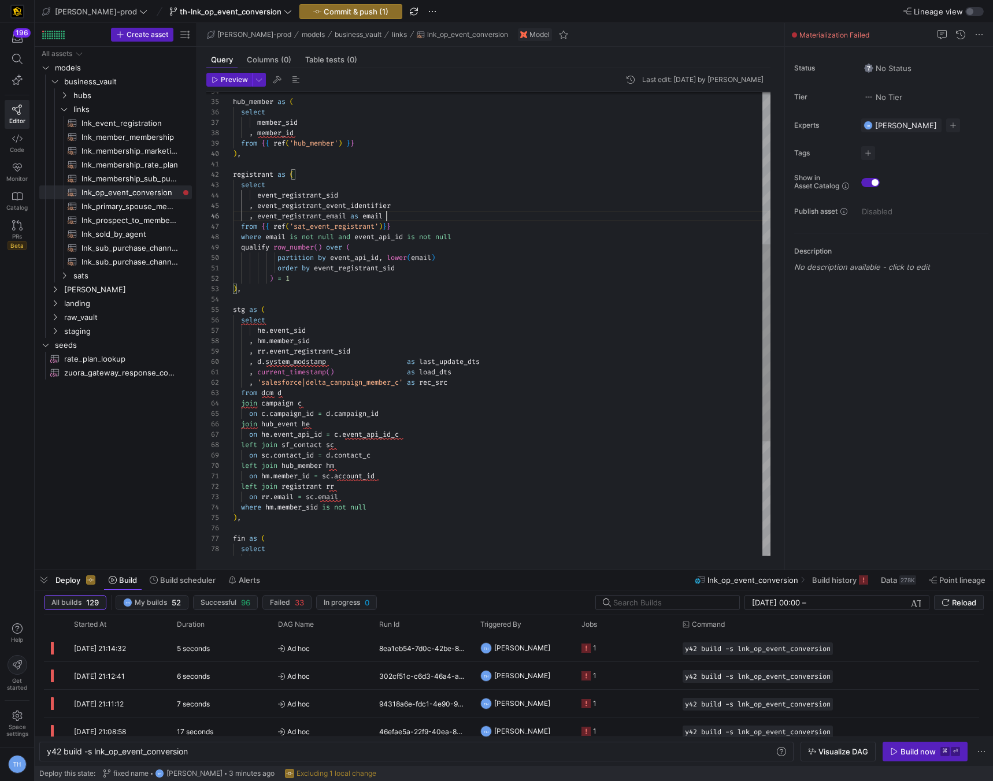
scroll to position [52, 154]
type textarea "registrant as ( select event_registrant_sid , event_registrant_event_identifier…"
click at [324, 10] on span "Commit & push (1)" at bounding box center [356, 11] width 65 height 9
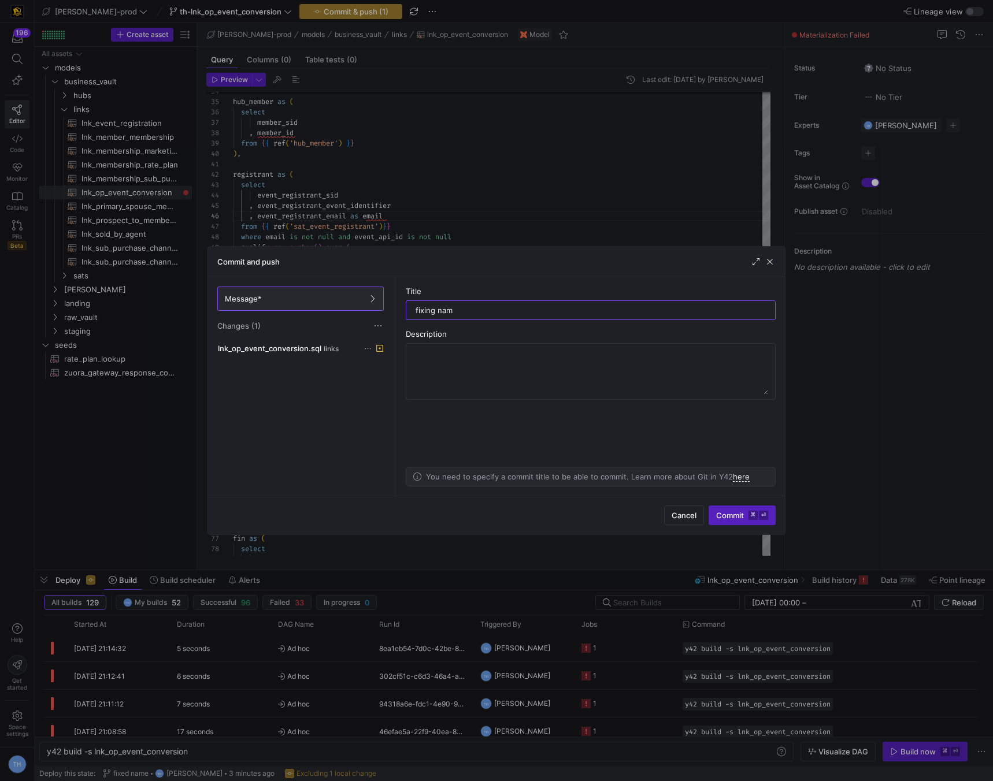
type input "fixing name"
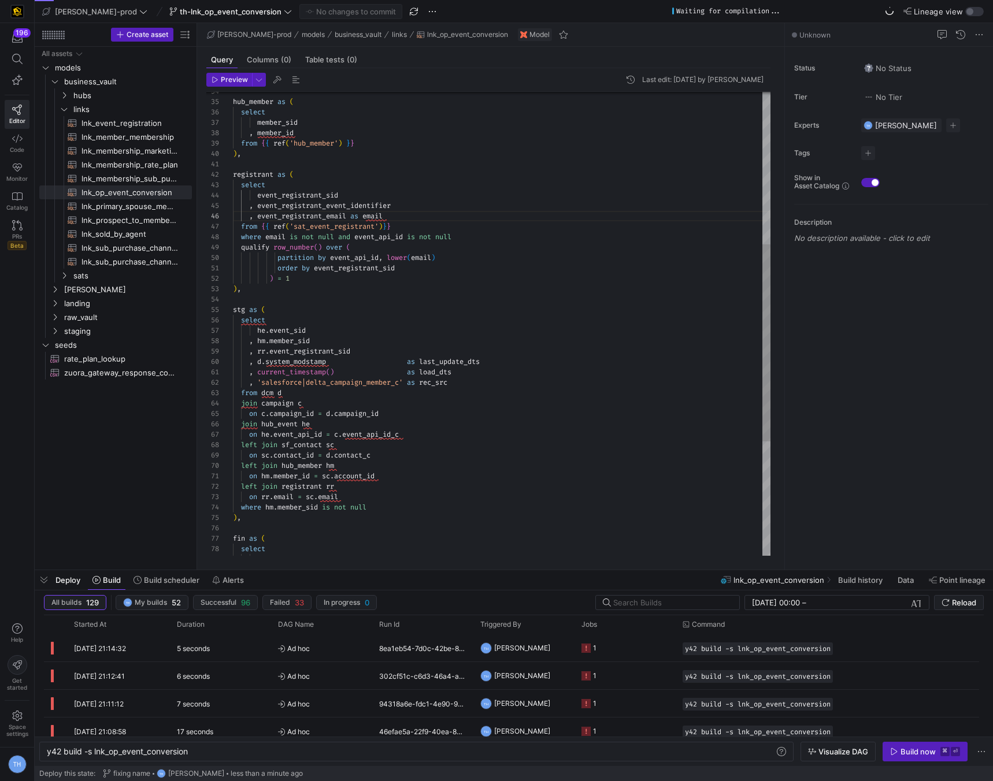
click at [406, 202] on div ", d . system_modstamp as last_update_dts , current_timestamp ( ) as load_dts , …" at bounding box center [501, 279] width 537 height 1091
click at [573, 407] on div ", d . system_modstamp as last_update_dts , current_timestamp ( ) as load_dts , …" at bounding box center [501, 279] width 537 height 1091
click at [481, 297] on div ", d . system_modstamp as last_update_dts , current_timestamp ( ) as load_dts , …" at bounding box center [501, 279] width 537 height 1091
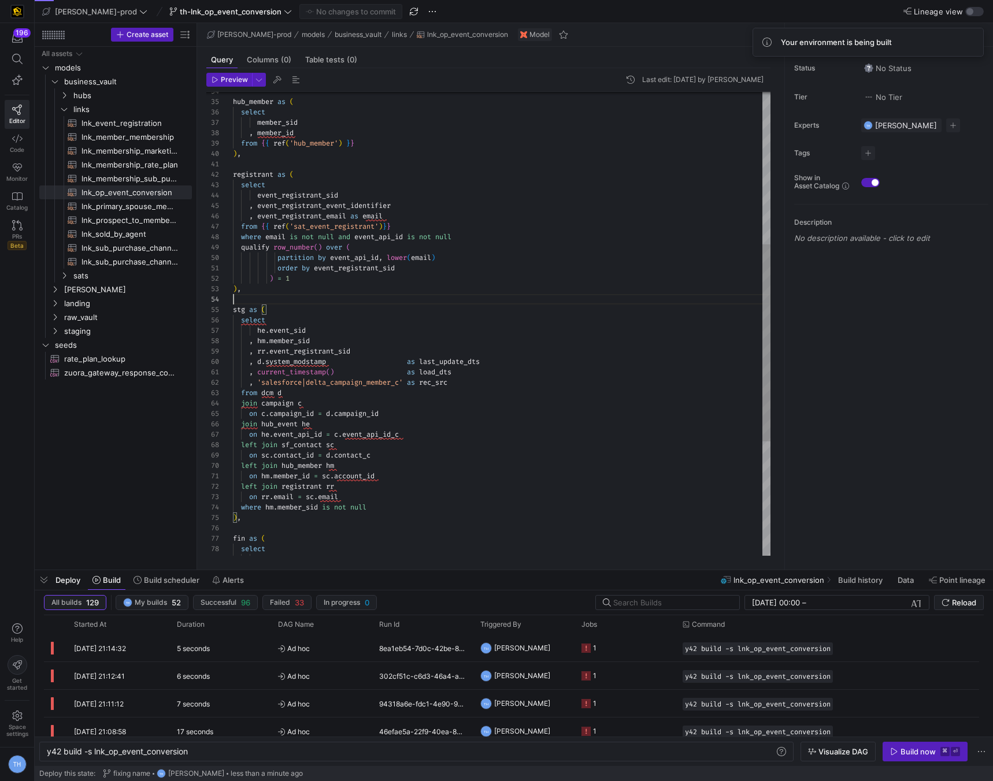
scroll to position [31, 0]
click at [409, 205] on div ", d . system_modstamp as last_update_dts , current_timestamp ( ) as load_dts , …" at bounding box center [501, 279] width 537 height 1091
drag, startPoint x: 410, startPoint y: 236, endPoint x: 358, endPoint y: 234, distance: 51.4
click at [358, 234] on div ", d . system_modstamp as last_update_dts , current_timestamp ( ) as load_dts , …" at bounding box center [501, 279] width 537 height 1091
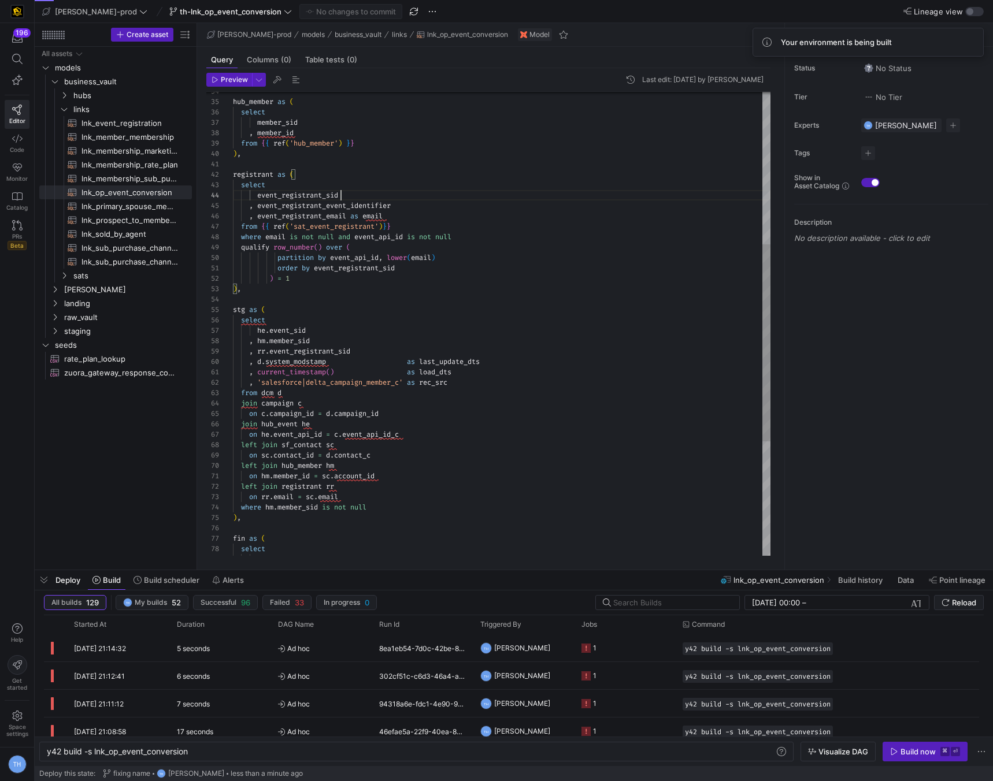
click at [422, 200] on div ", d . system_modstamp as last_update_dts , current_timestamp ( ) as load_dts , …" at bounding box center [501, 279] width 537 height 1091
click at [419, 202] on div ", d . system_modstamp as last_update_dts , current_timestamp ( ) as load_dts , …" at bounding box center [501, 279] width 537 height 1091
type textarea "registrant as ( select event_registrant_sid , event_registrant_event_identifier…"
click at [331, 18] on button "Commit & push (1)" at bounding box center [350, 11] width 103 height 15
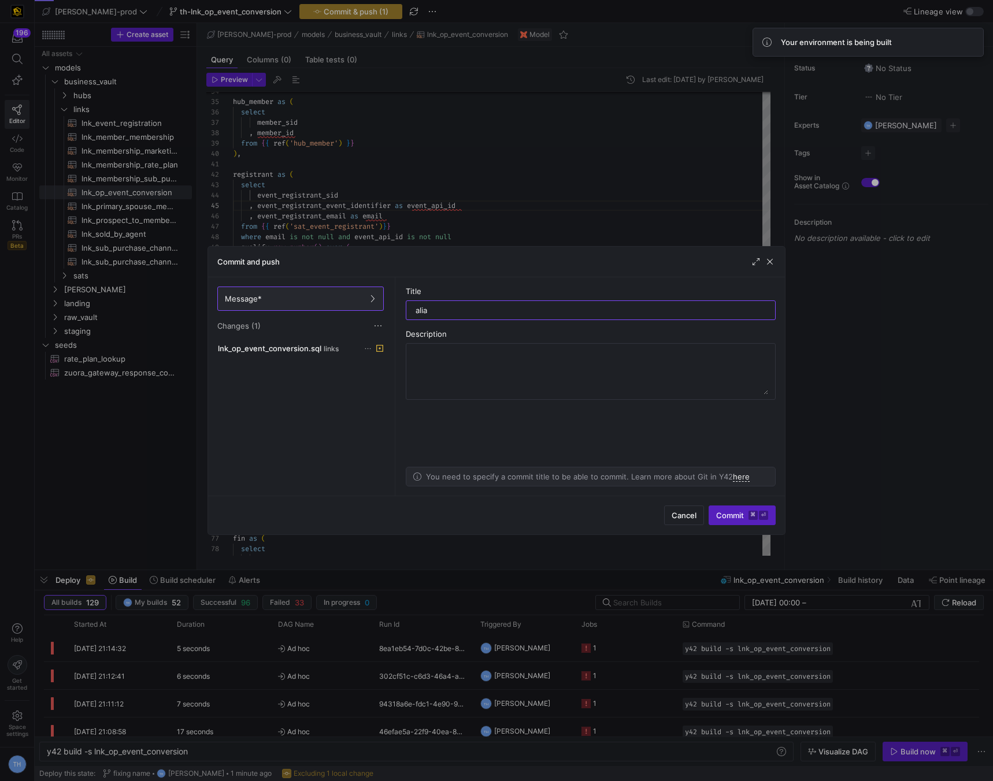
type input "alias"
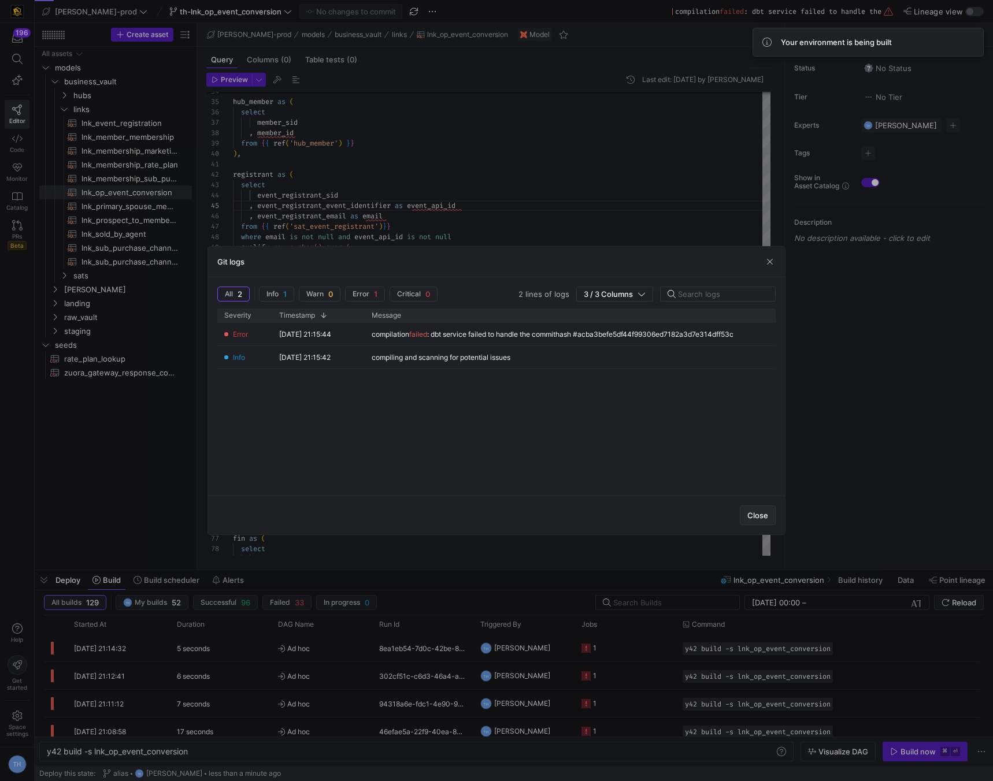
click at [749, 515] on span "Close" at bounding box center [757, 515] width 21 height 9
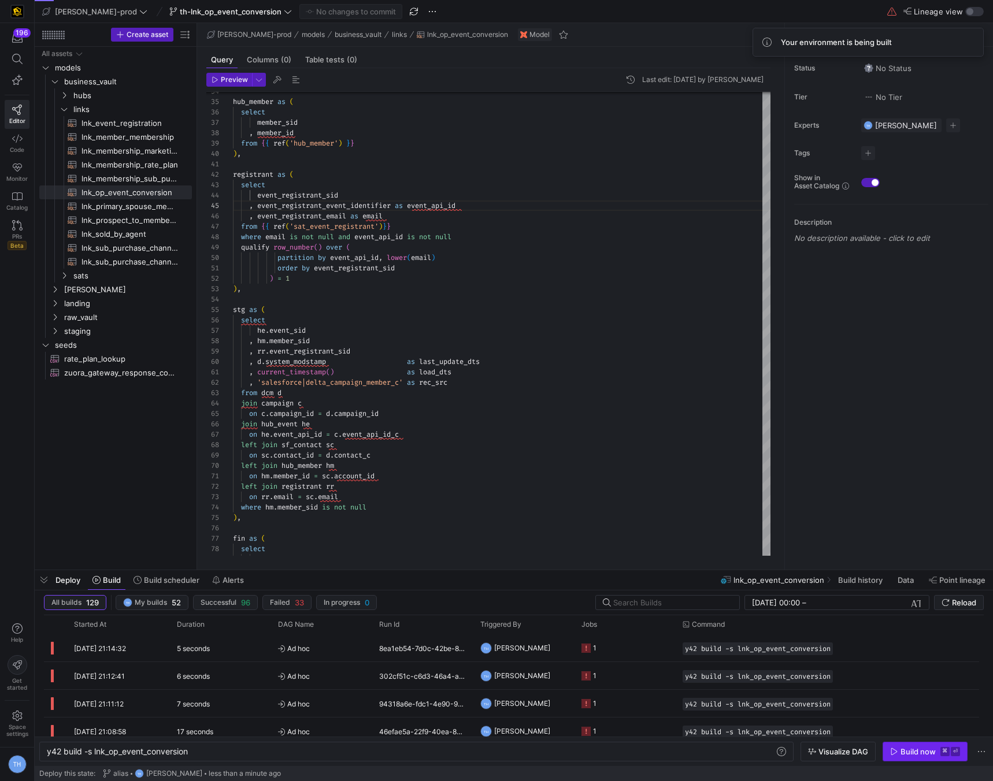
click at [908, 759] on span "button" at bounding box center [925, 751] width 84 height 18
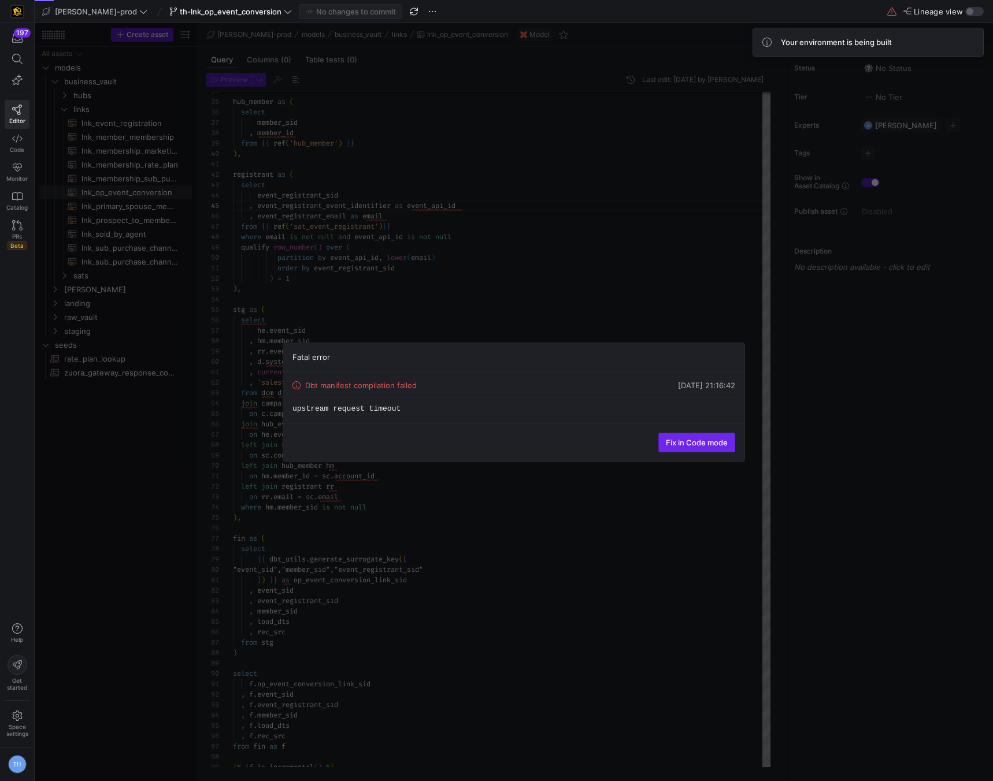
click at [666, 441] on span "Fix in Code mode" at bounding box center [697, 442] width 62 height 9
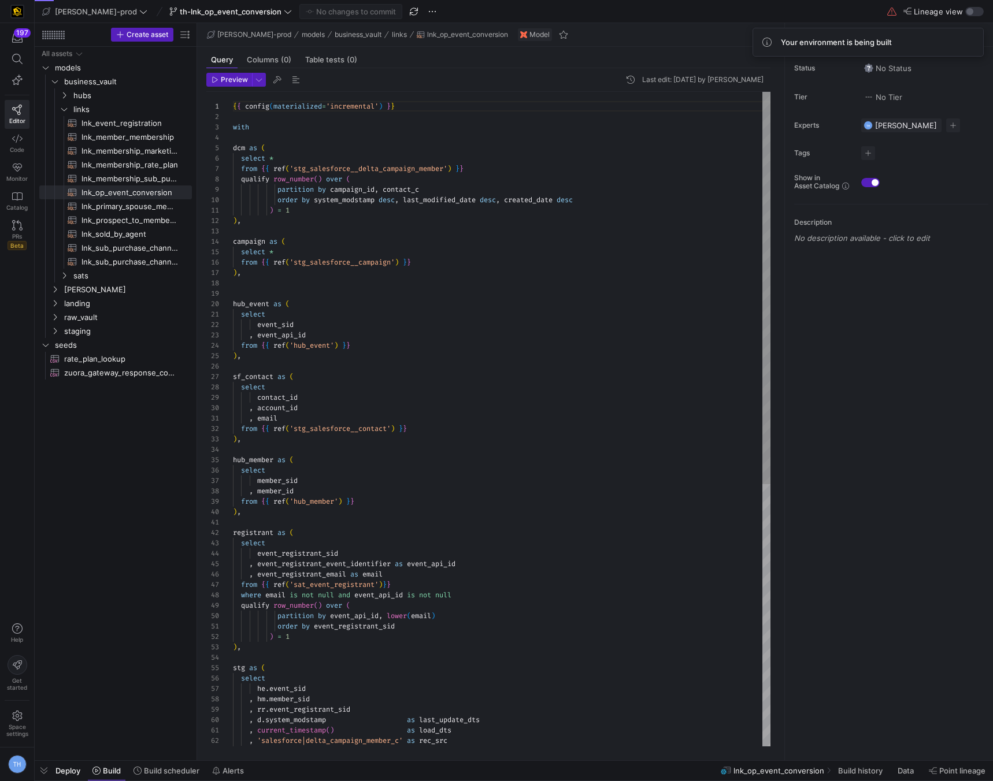
scroll to position [0, 142]
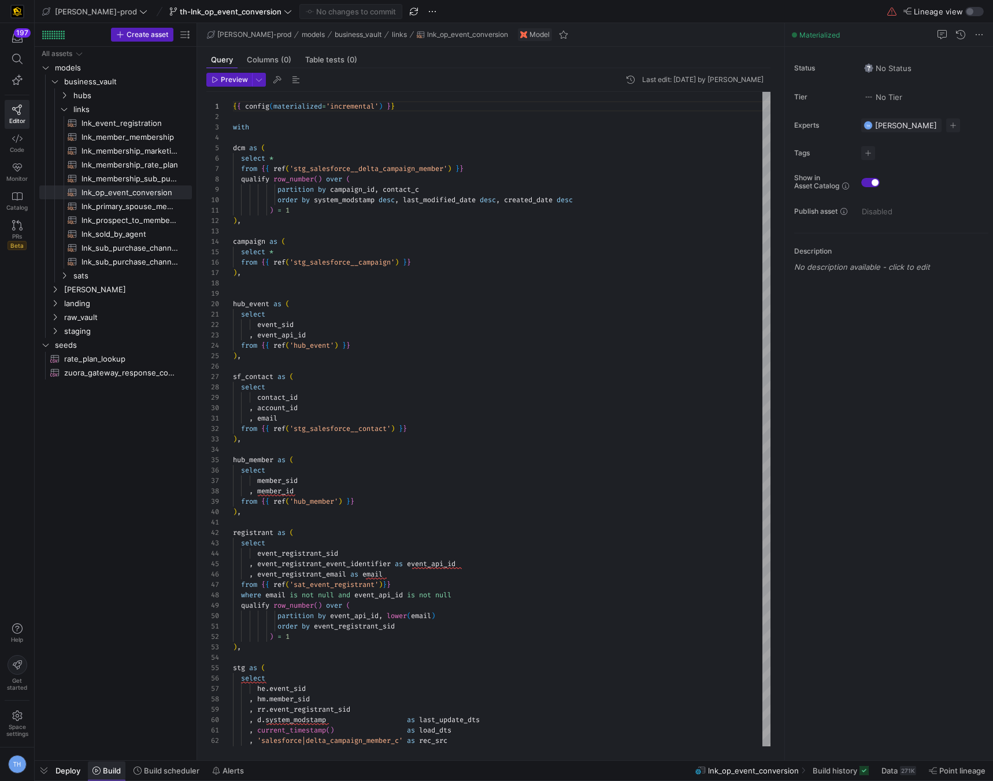
click at [107, 769] on span "Build" at bounding box center [112, 770] width 18 height 9
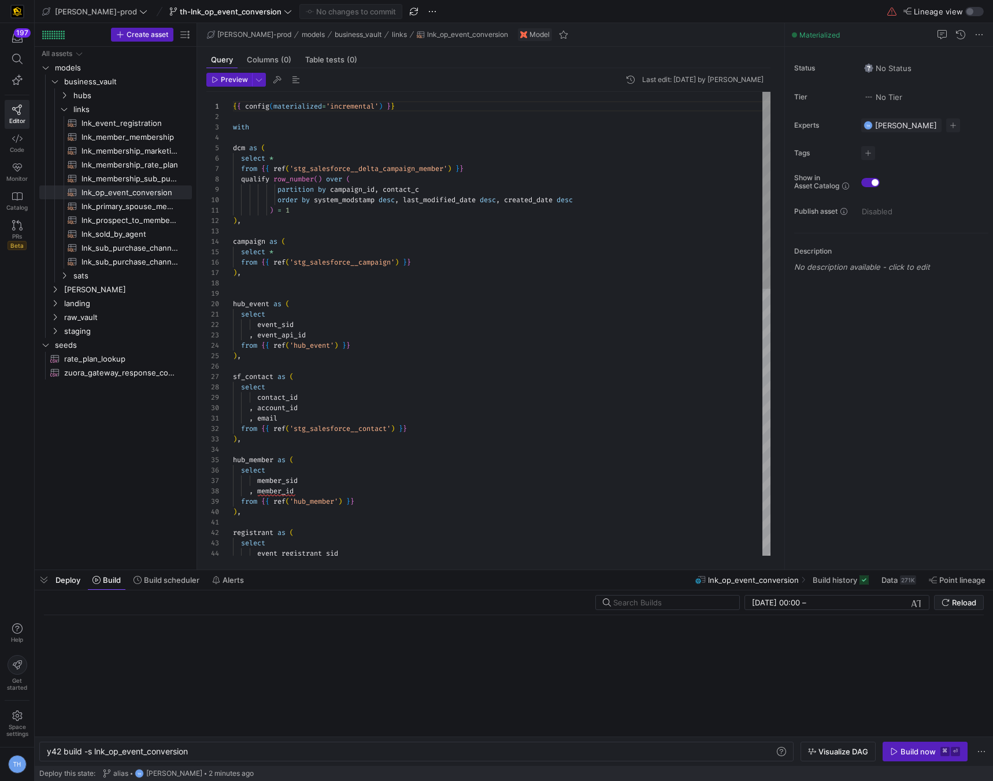
scroll to position [0, 142]
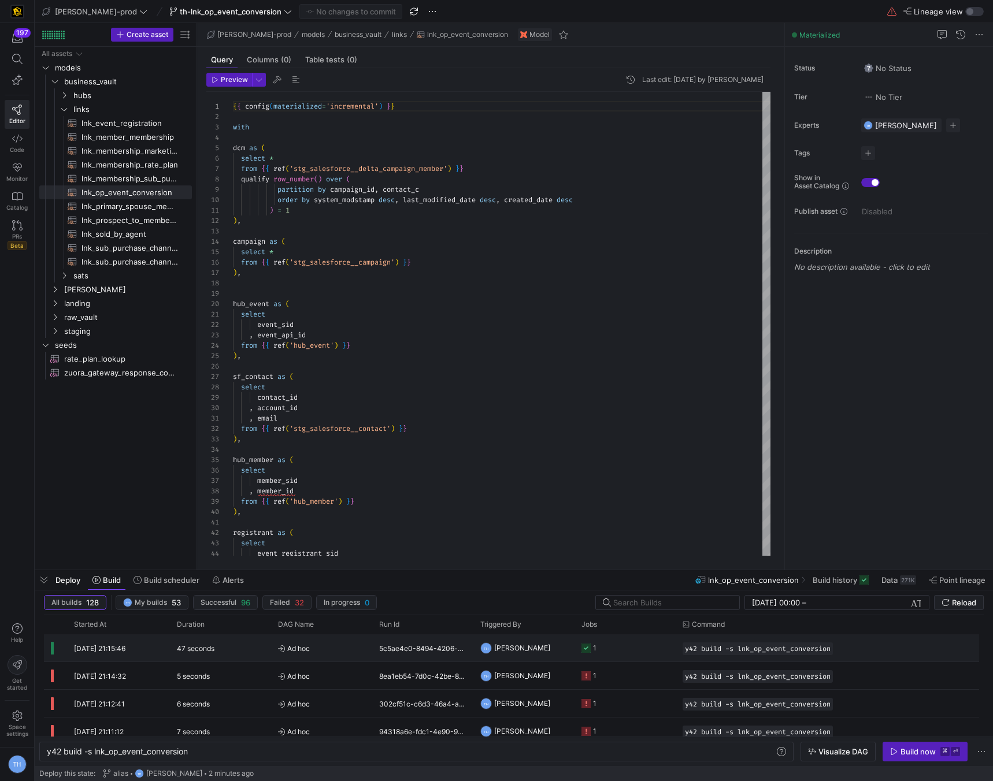
click at [639, 648] on y42-job-status-cell-renderer "1" at bounding box center [624, 648] width 87 height 26
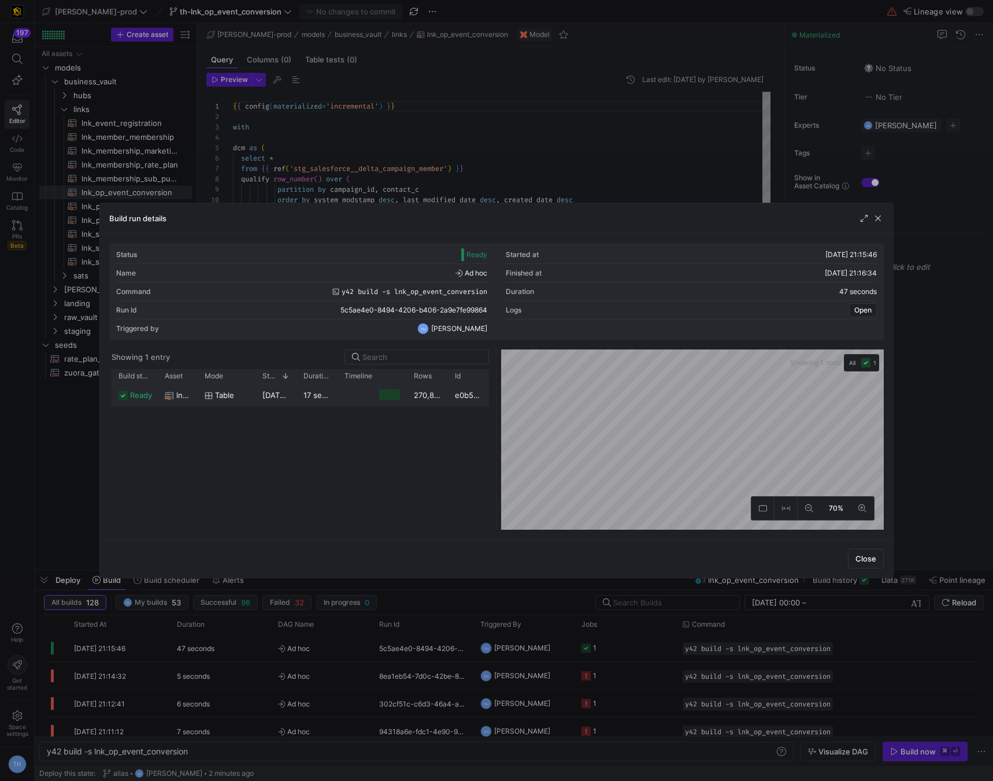
click at [447, 404] on div "270,805" at bounding box center [427, 395] width 41 height 23
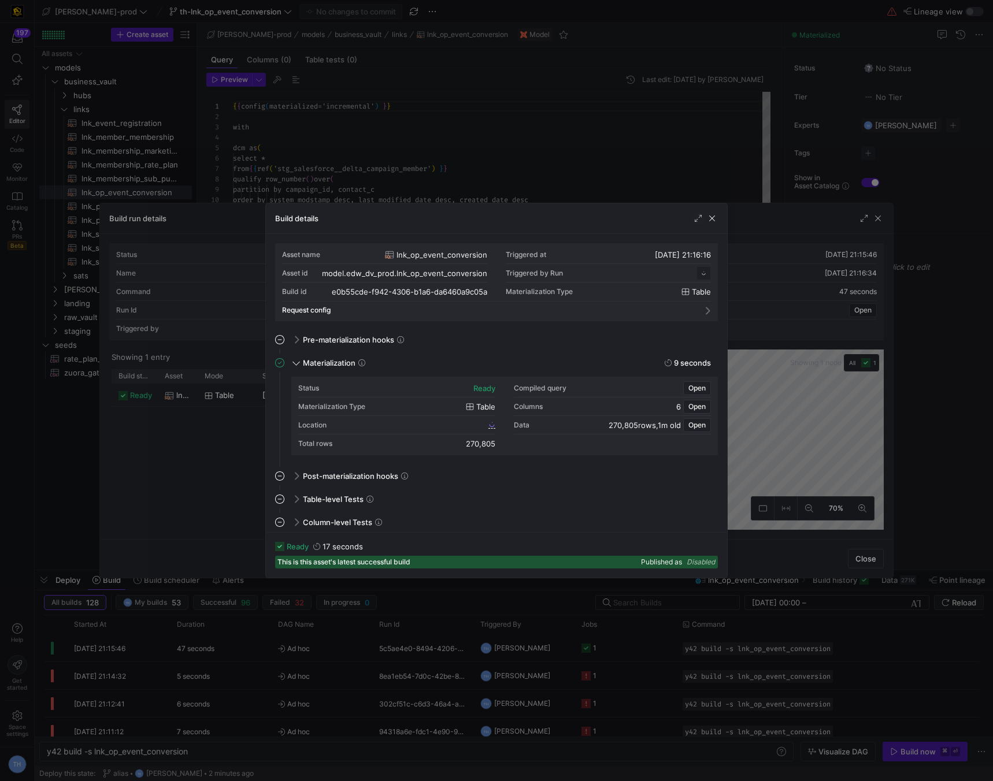
scroll to position [104, 0]
click at [447, 422] on span "e0b55cde_f942_4306_b1a6_da6460a9c05a" at bounding box center [415, 425] width 142 height 8
click at [470, 124] on div at bounding box center [496, 390] width 993 height 781
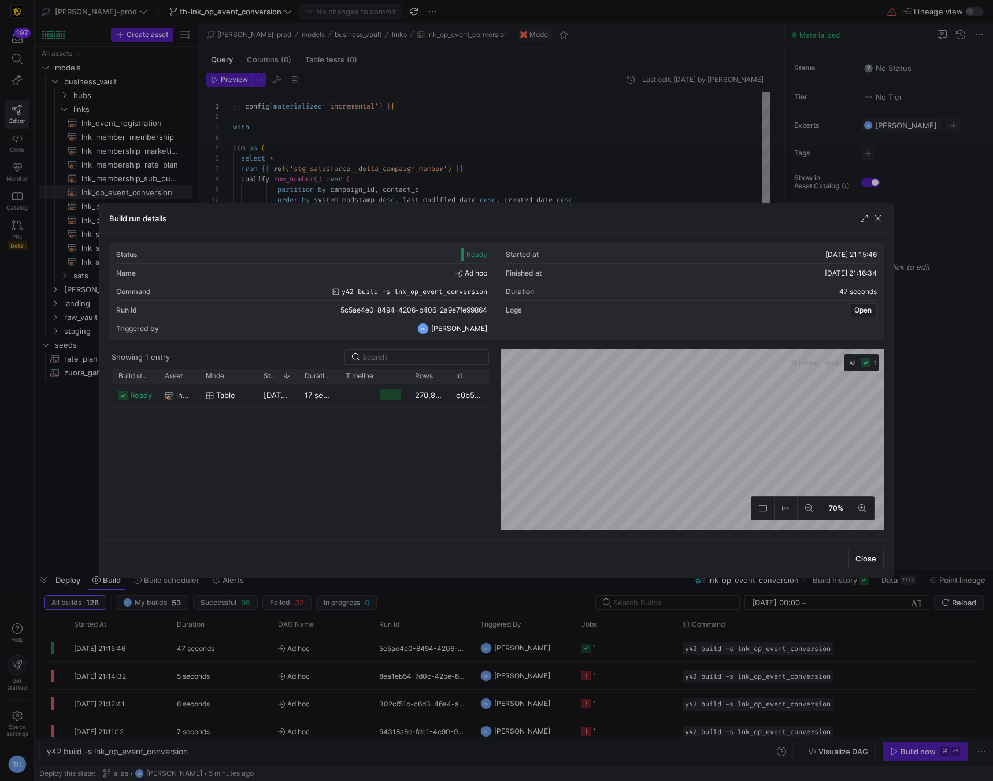
click at [470, 124] on div at bounding box center [496, 390] width 993 height 781
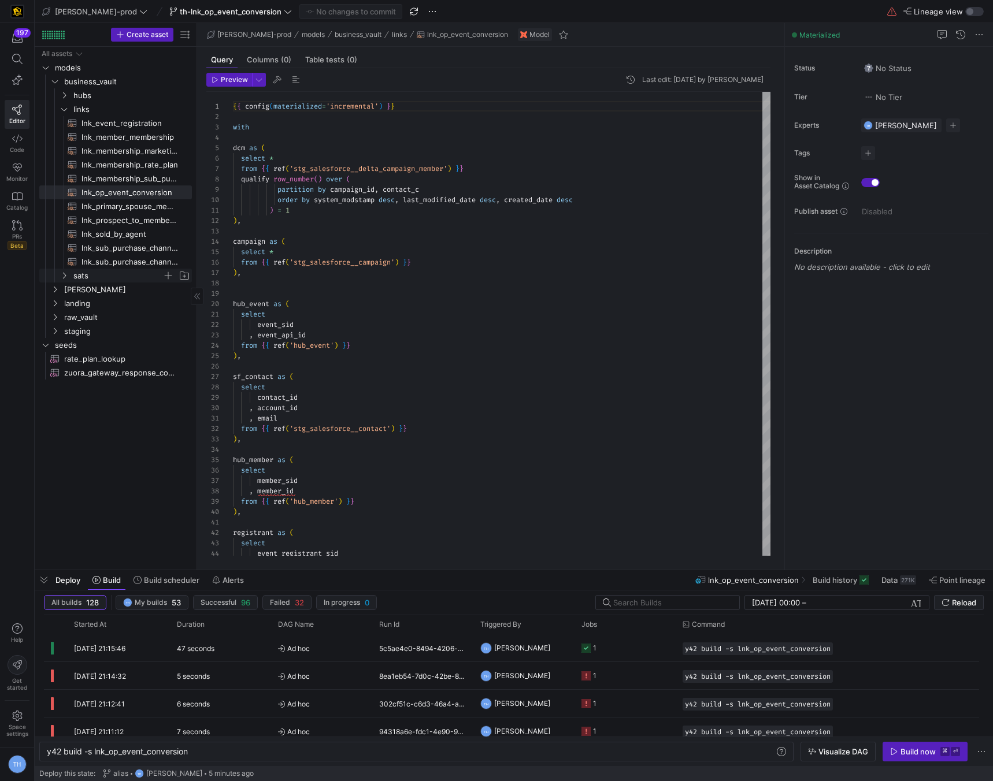
click at [99, 280] on span "sats" at bounding box center [117, 275] width 89 height 13
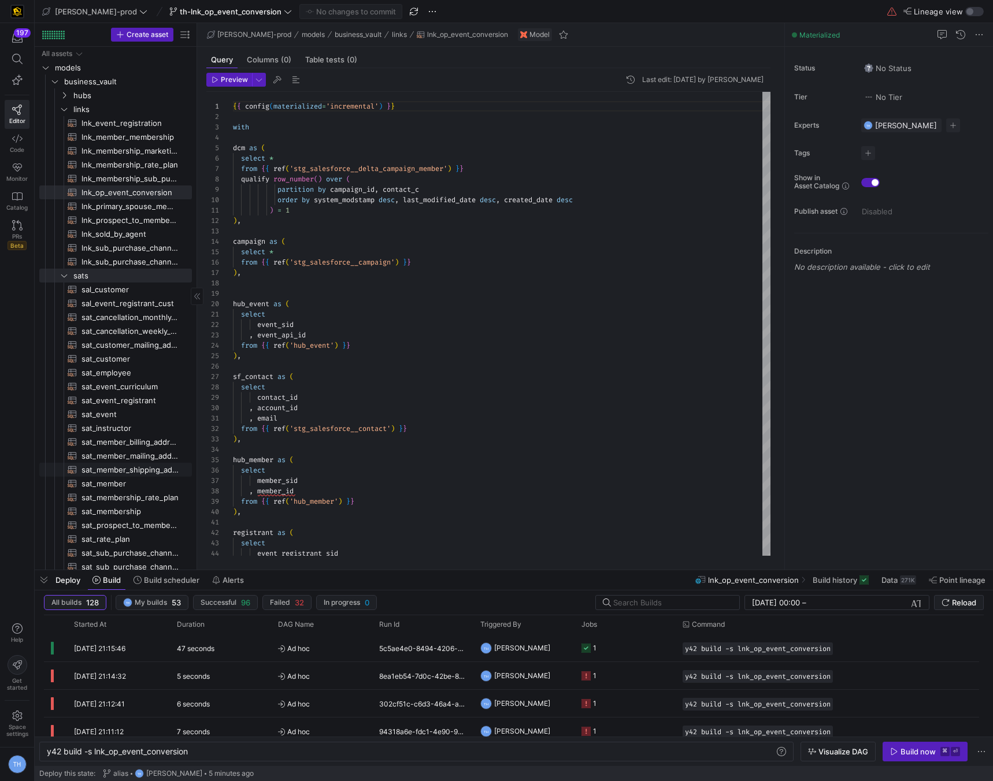
click at [106, 481] on span "sat_member​​​​​​​​​​" at bounding box center [129, 483] width 97 height 13
type textarea "{{ config( materialized='incremental' ) }} WITH source_data AS ( SELECT hmem.me…"
type textarea "y42 build -s sat_member"
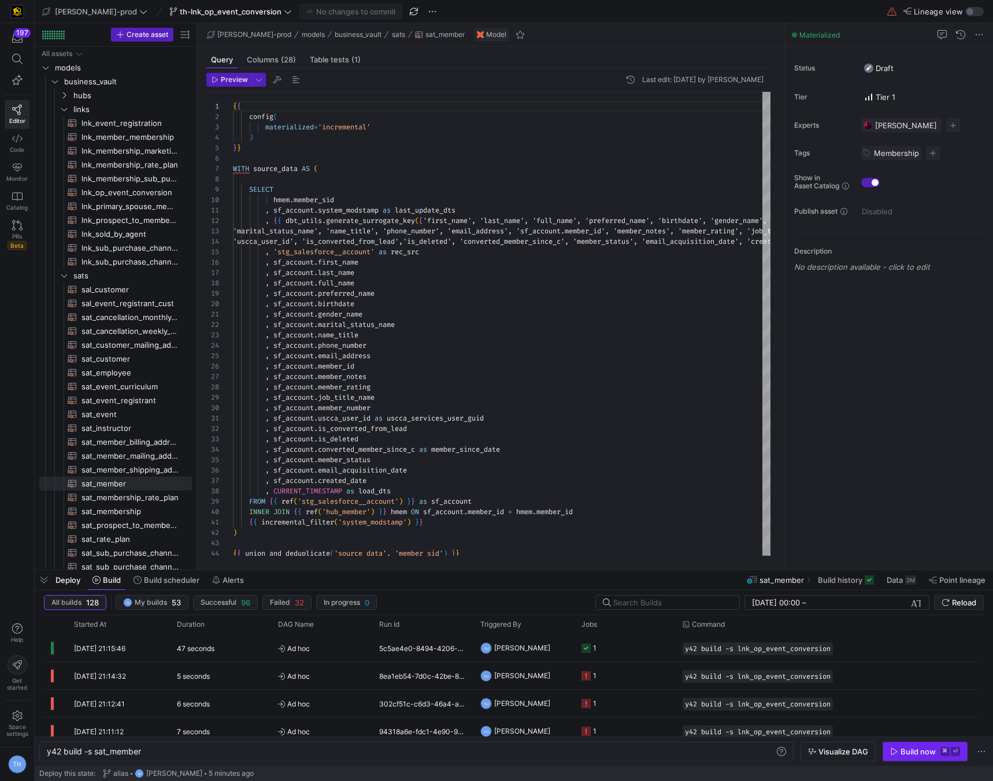
click at [936, 747] on span "Build now ⌘ ⏎" at bounding box center [925, 751] width 70 height 9
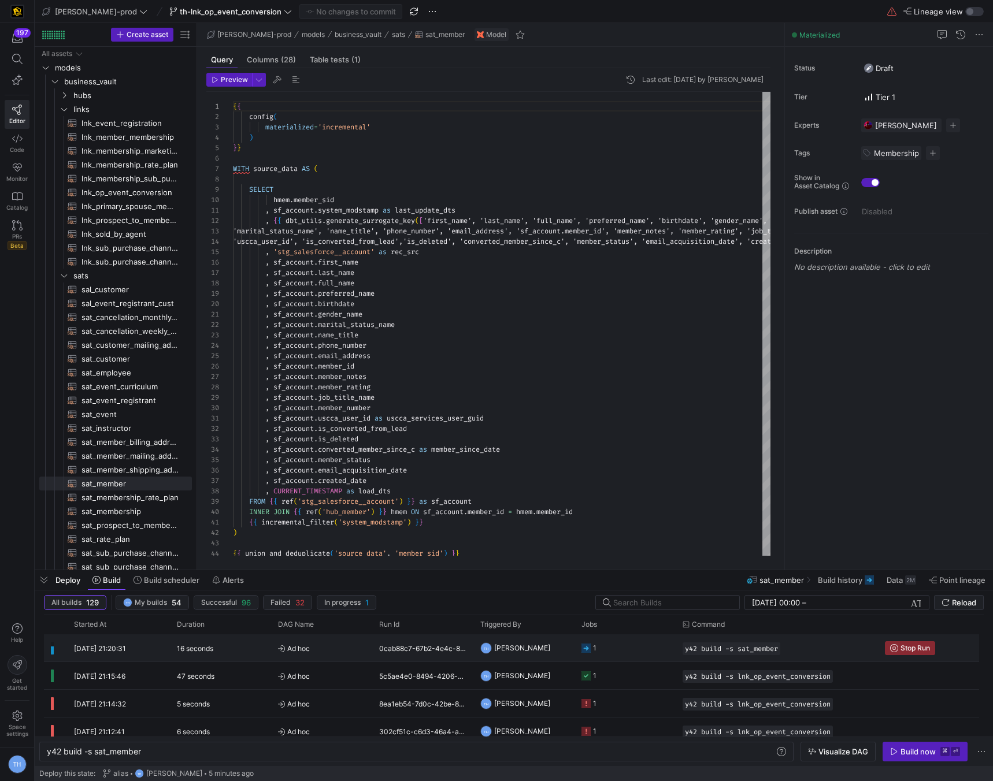
click at [623, 646] on y42-job-status-cell-renderer "1" at bounding box center [624, 648] width 87 height 26
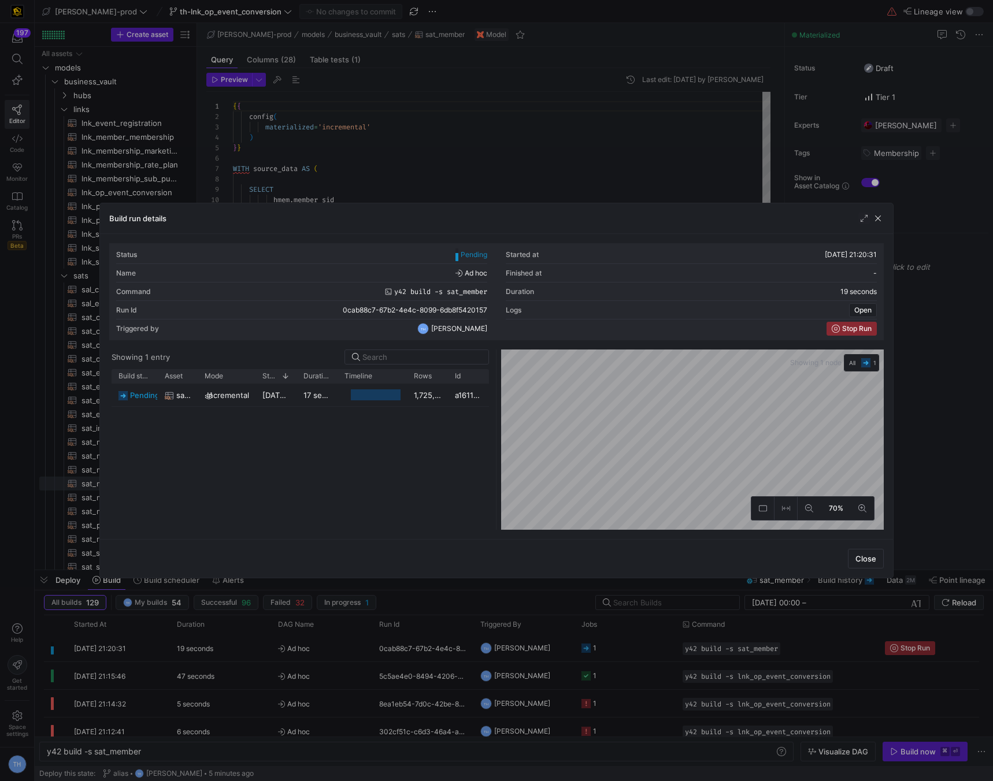
click at [544, 168] on div at bounding box center [496, 390] width 993 height 781
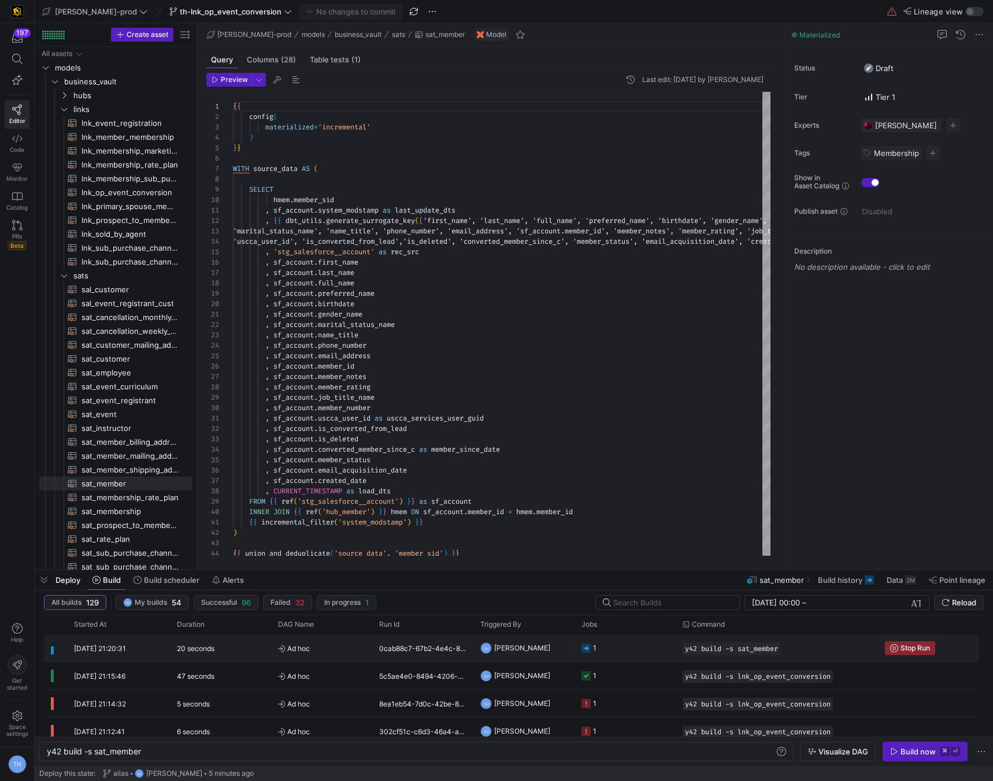
click at [614, 659] on y42-job-status-cell-renderer "1" at bounding box center [624, 648] width 87 height 26
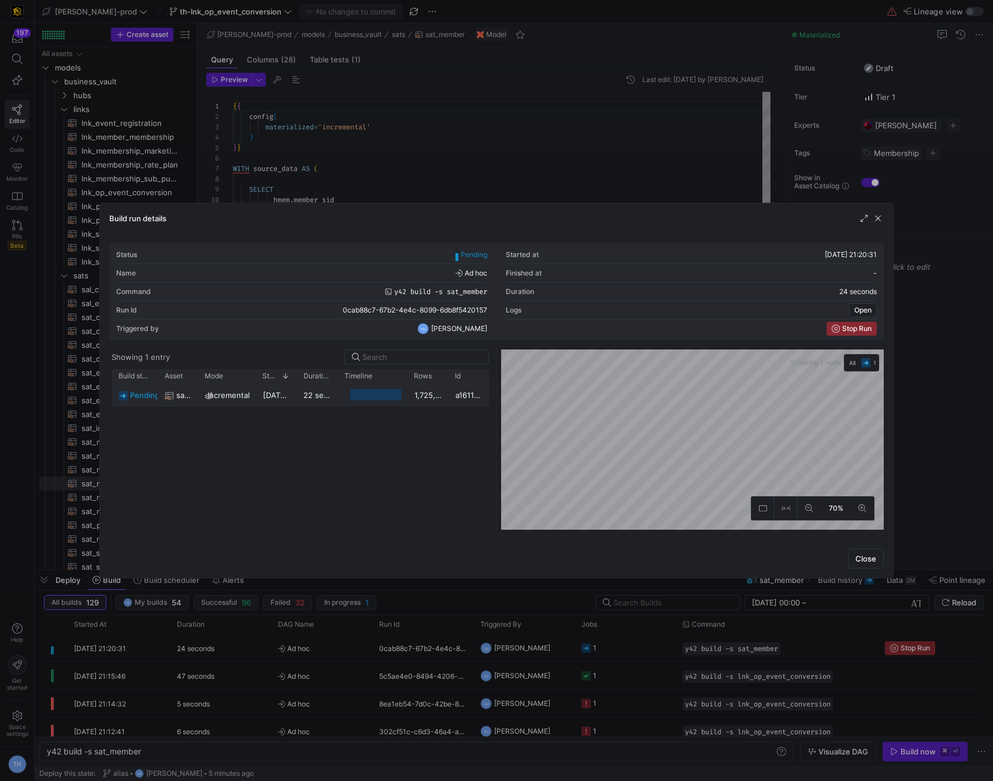
click at [436, 396] on div "1,725,373" at bounding box center [427, 395] width 41 height 23
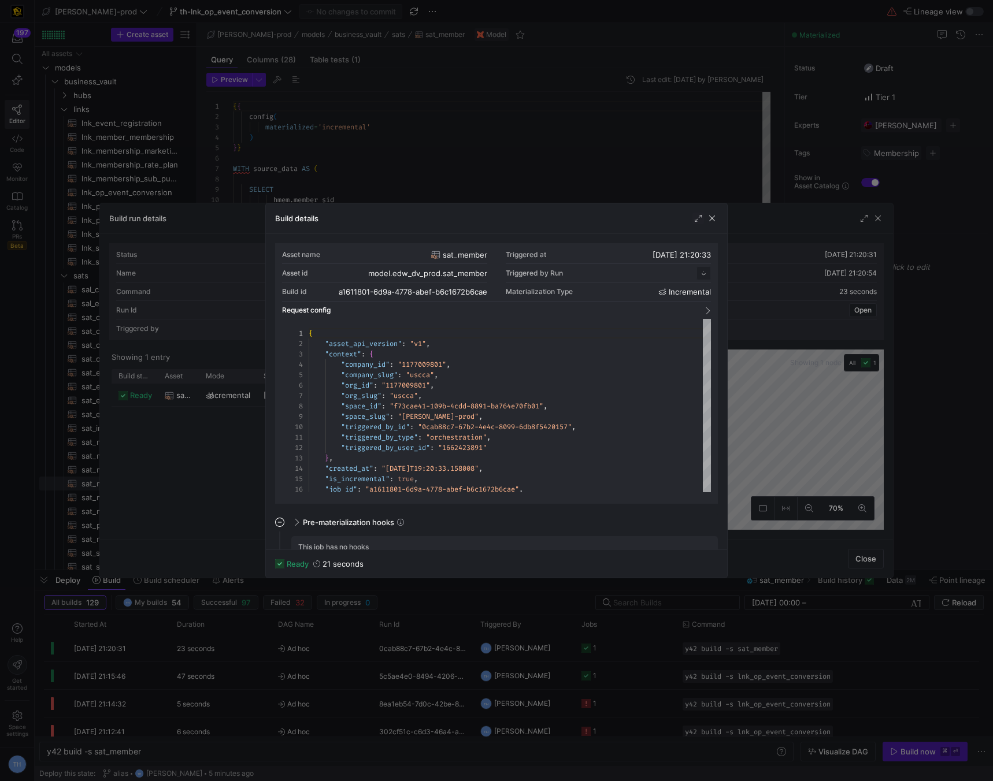
scroll to position [104, 0]
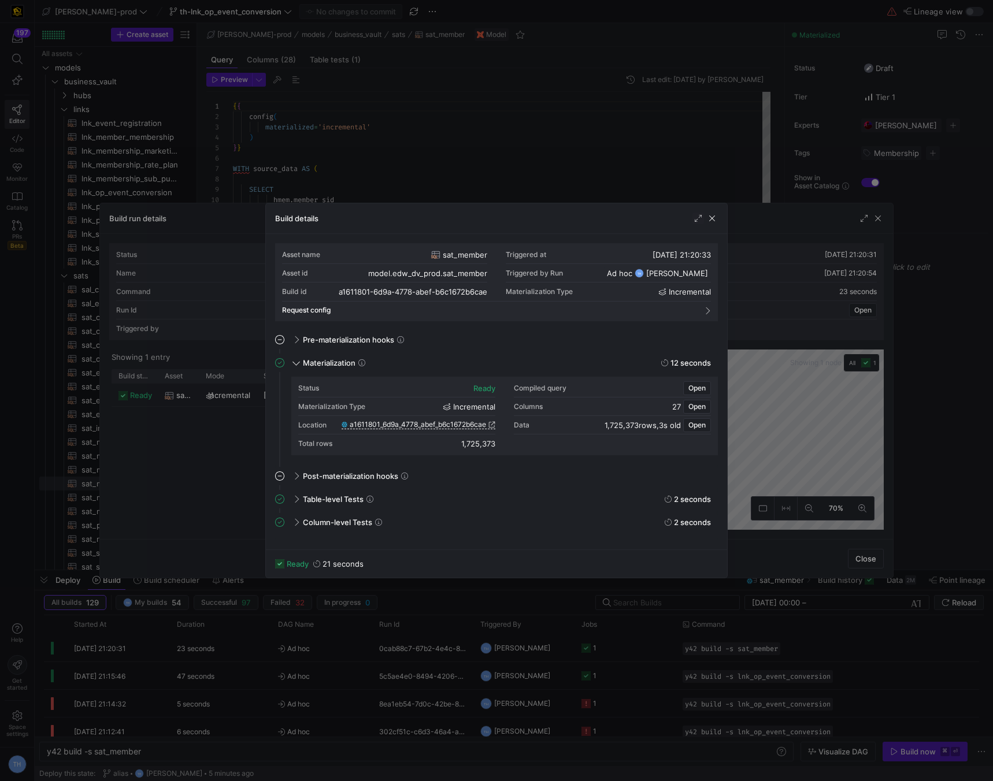
click at [518, 118] on div at bounding box center [496, 390] width 993 height 781
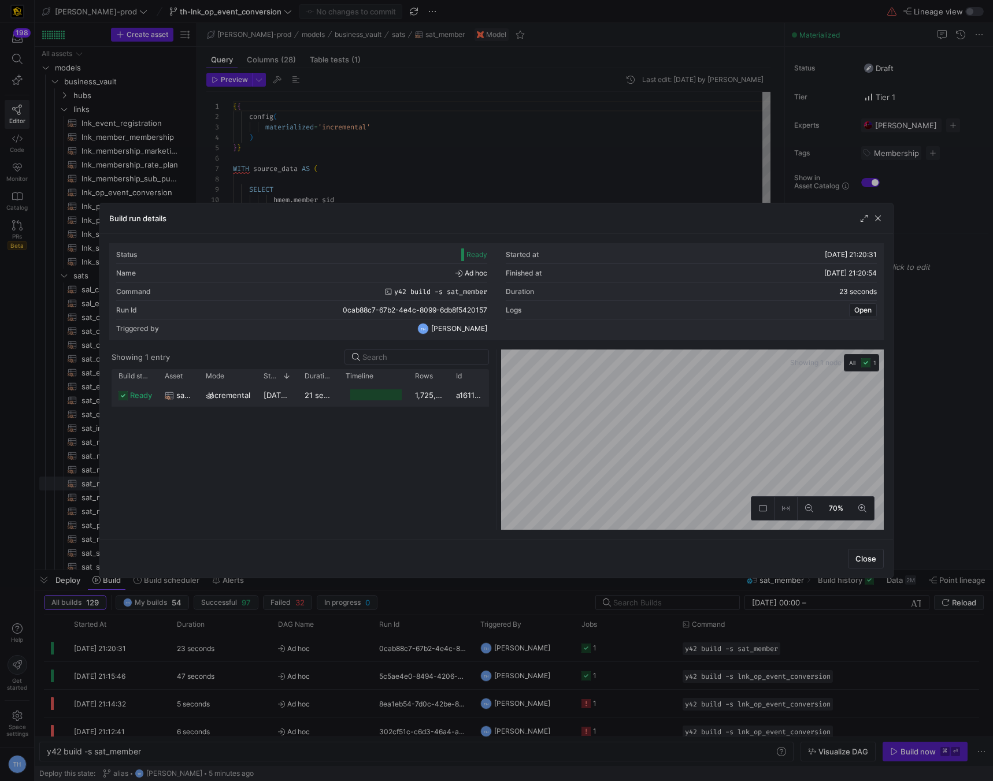
click at [406, 392] on div "Press SPACE to select this row." at bounding box center [373, 395] width 69 height 23
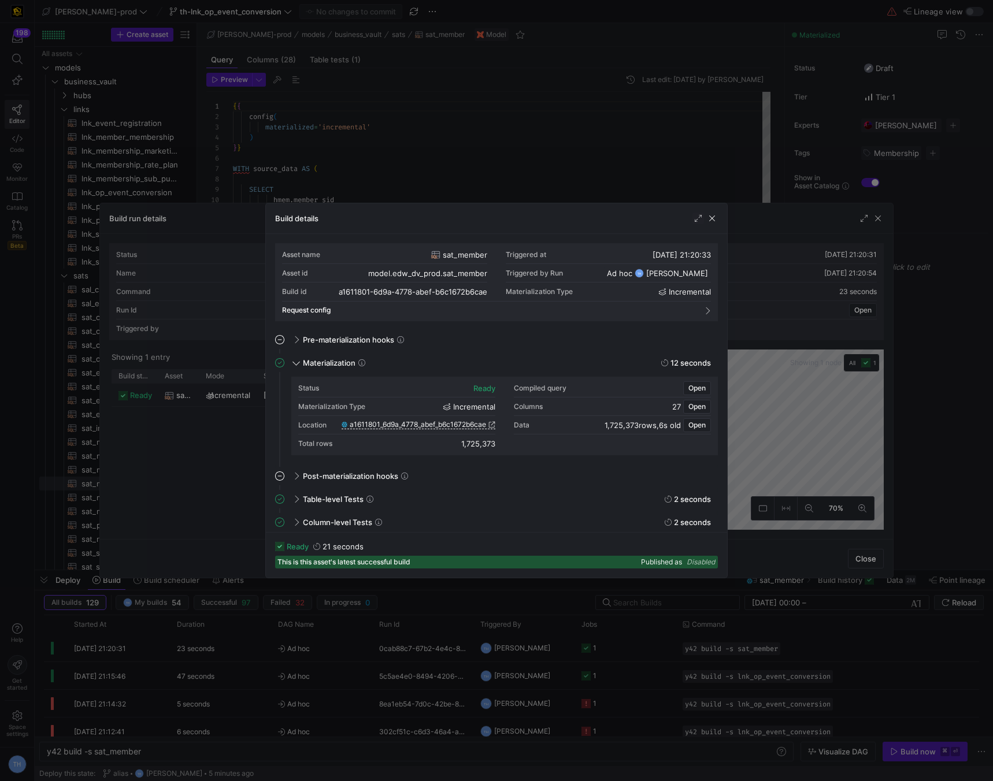
click at [408, 417] on div "Location a1611801_6d9a_4778_abef_b6c1672b6cae" at bounding box center [396, 425] width 197 height 18
click at [408, 426] on span "a1611801_6d9a_4778_abef_b6c1672b6cae" at bounding box center [418, 425] width 136 height 8
click at [518, 96] on div at bounding box center [496, 390] width 993 height 781
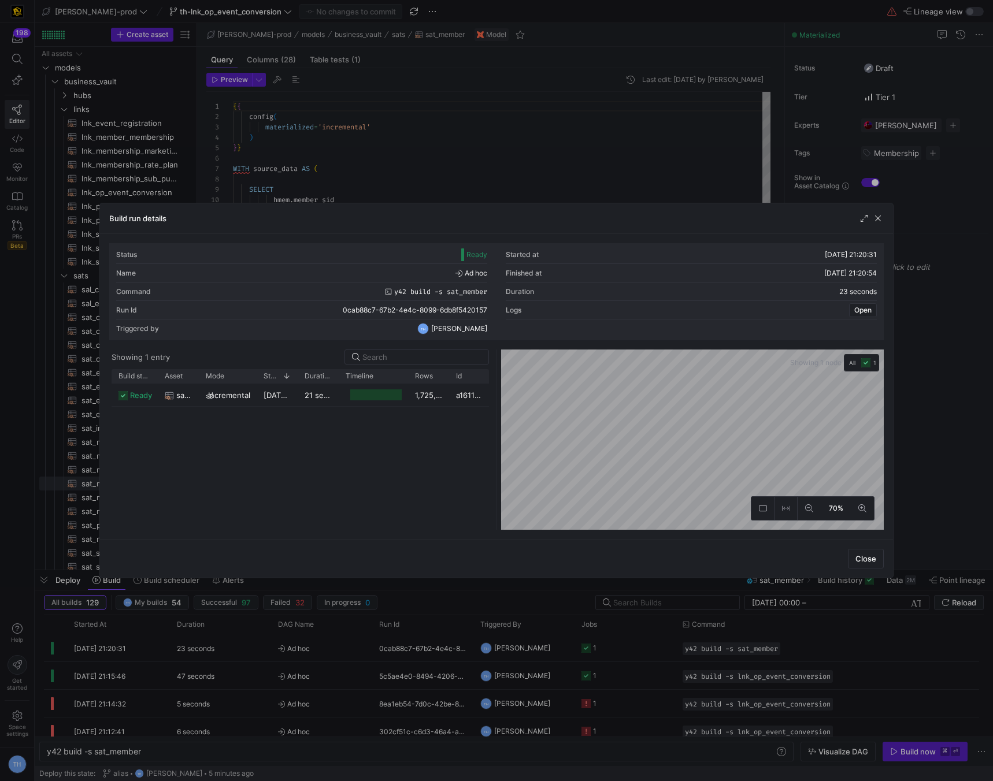
click at [518, 96] on div at bounding box center [496, 390] width 993 height 781
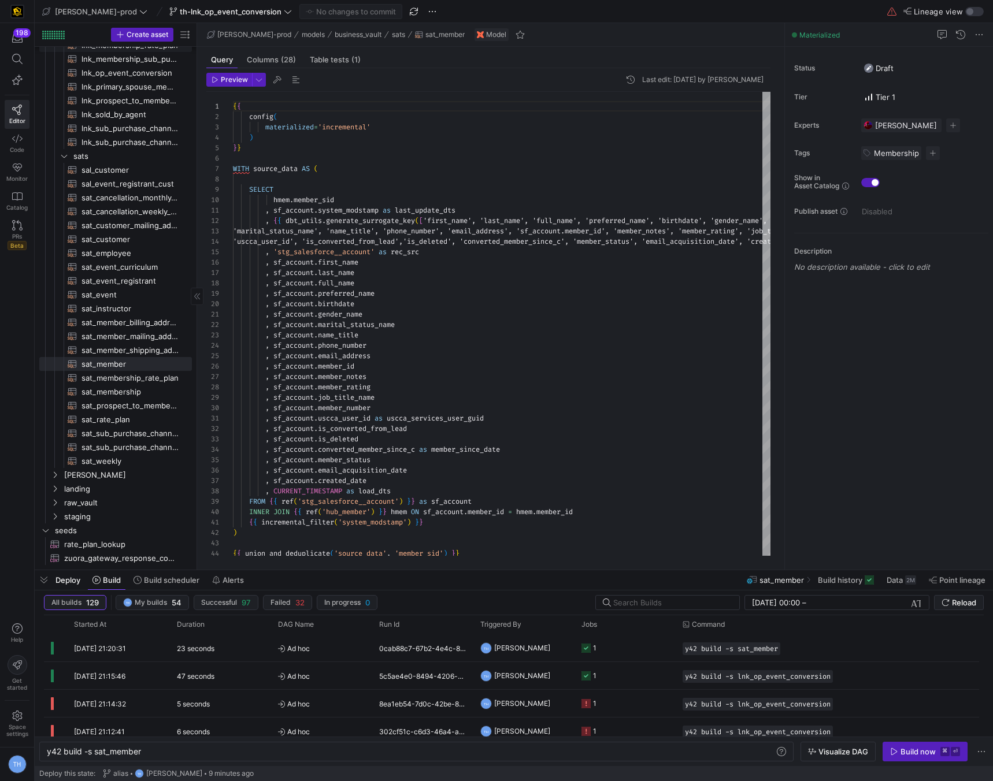
scroll to position [0, 0]
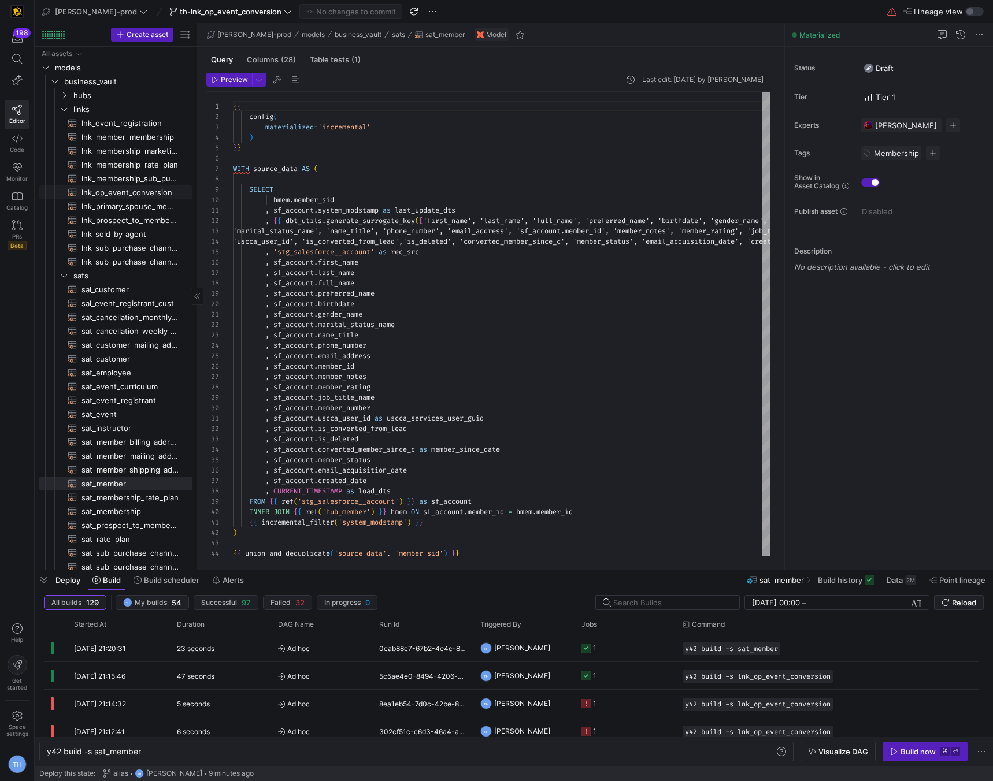
click at [129, 191] on span "lnk_op_event_conversion​​​​​​​​​​" at bounding box center [129, 192] width 97 height 13
type textarea "{{ config(materialized='incremental') }} with dcm as ( select * from {{ ref('st…"
type textarea "y42 build -s lnk_op_event_conversion"
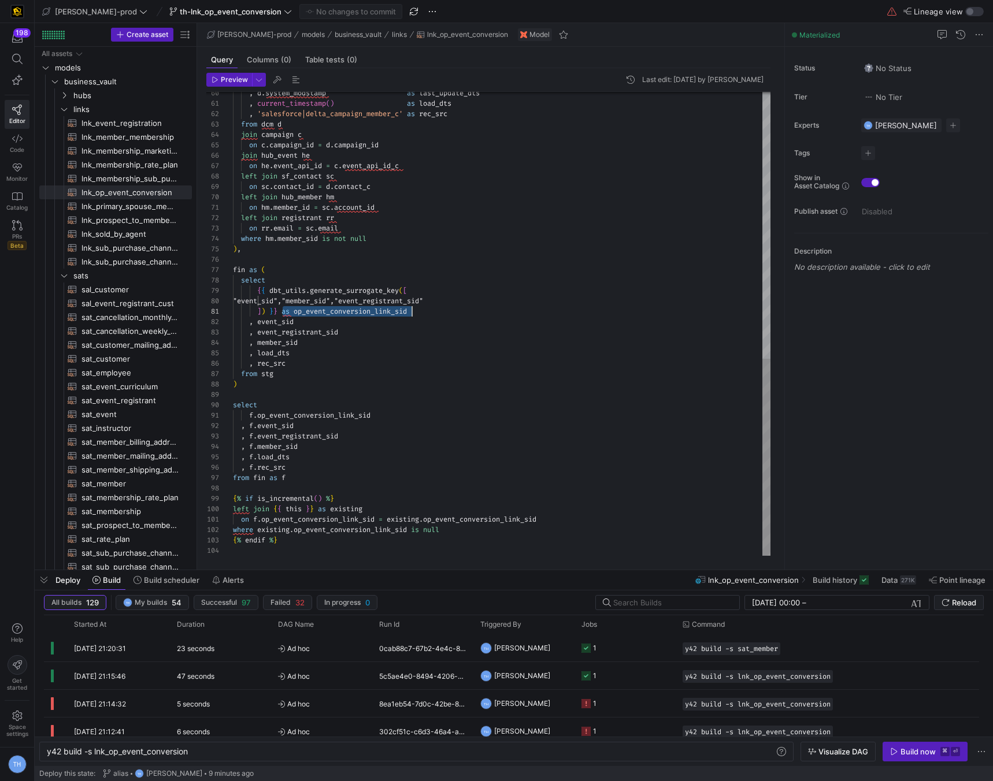
scroll to position [0, 179]
drag, startPoint x: 281, startPoint y: 312, endPoint x: 524, endPoint y: 314, distance: 243.2
click at [524, 314] on div ", d . system_modstamp as last_update_dts , current_timestamp ( ) as load_dts , …" at bounding box center [501, 10] width 537 height 1091
click at [470, 291] on div ", d . system_modstamp as last_update_dts , current_timestamp ( ) as load_dts , …" at bounding box center [501, 10] width 537 height 1091
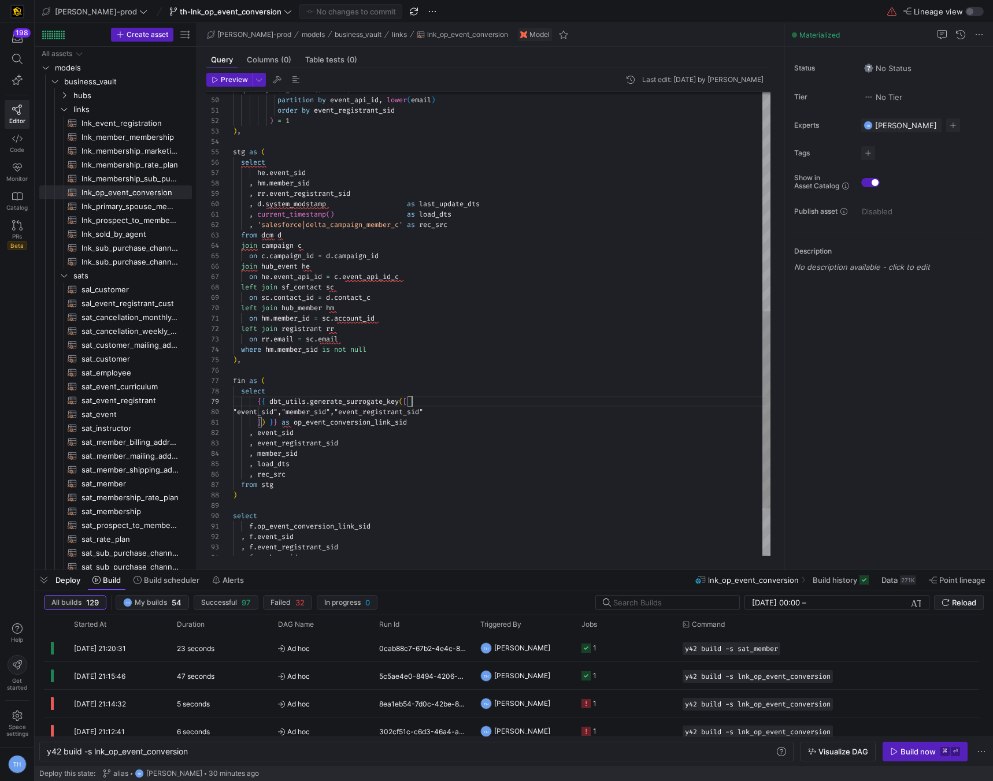
click at [501, 348] on div ", d . system_modstamp as last_update_dts , current_timestamp ( ) as load_dts , …" at bounding box center [501, 121] width 537 height 1091
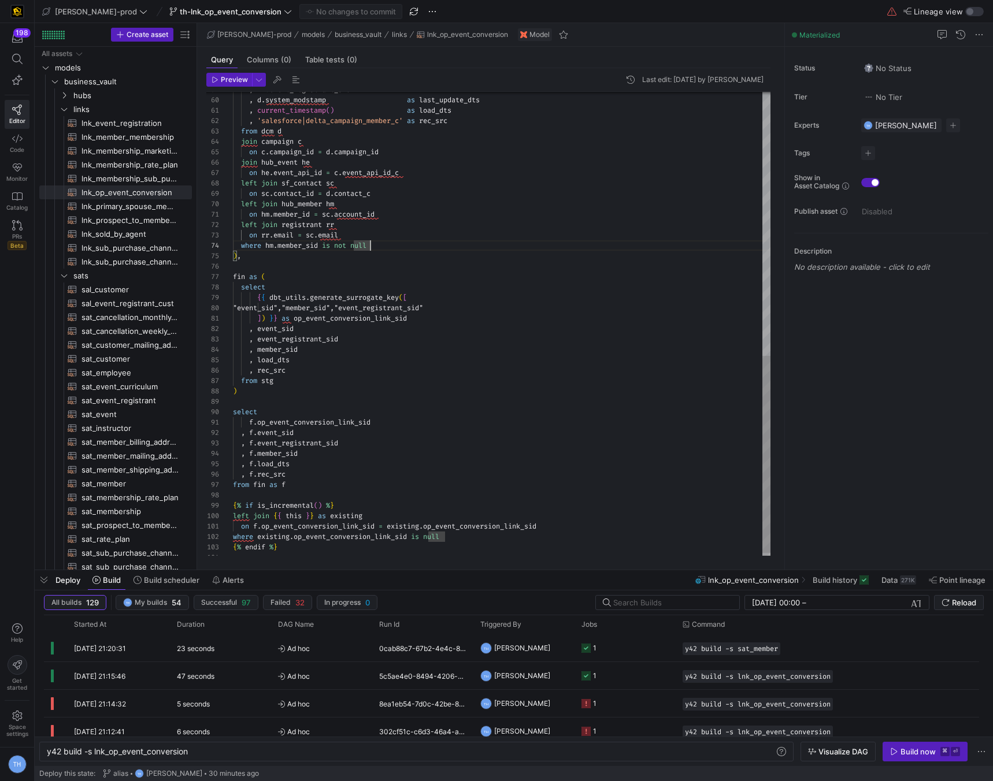
click at [376, 222] on div ", d . system_modstamp as last_update_dts , current_timestamp ( ) as load_dts , …" at bounding box center [501, 17] width 537 height 1091
click at [386, 240] on div ", d . system_modstamp as last_update_dts , current_timestamp ( ) as load_dts , …" at bounding box center [501, 17] width 537 height 1091
click at [376, 236] on div ", d . system_modstamp as last_update_dts , current_timestamp ( ) as load_dts , …" at bounding box center [501, 17] width 537 height 1091
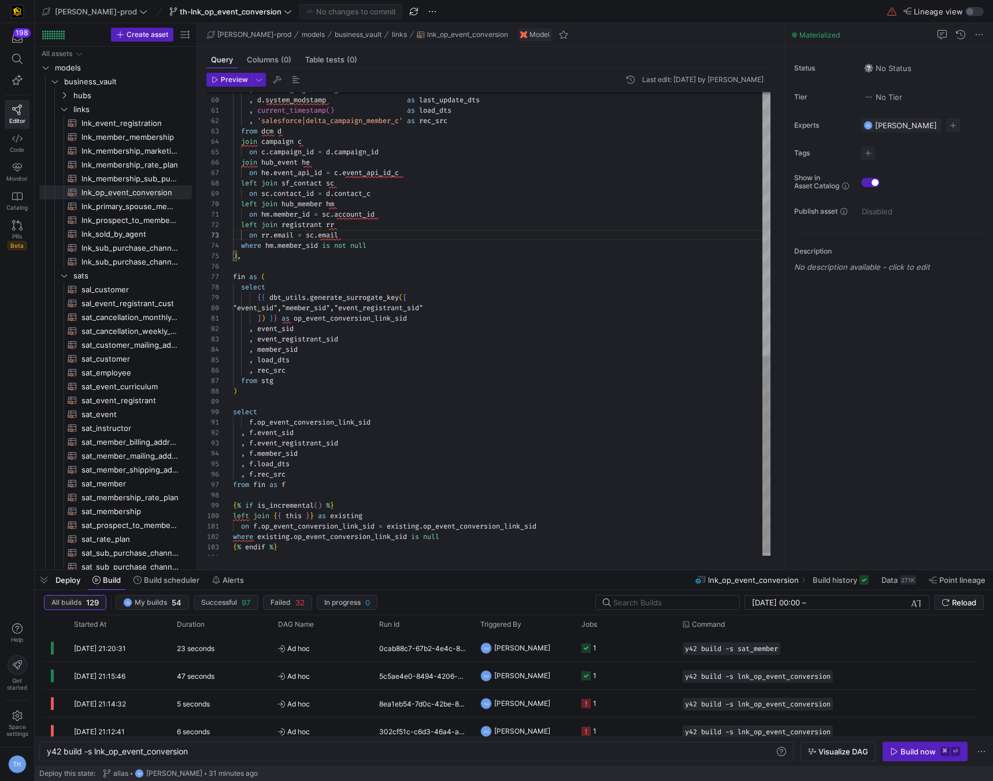
click at [341, 235] on div ", d . system_modstamp as last_update_dts , current_timestamp ( ) as load_dts , …" at bounding box center [501, 17] width 537 height 1091
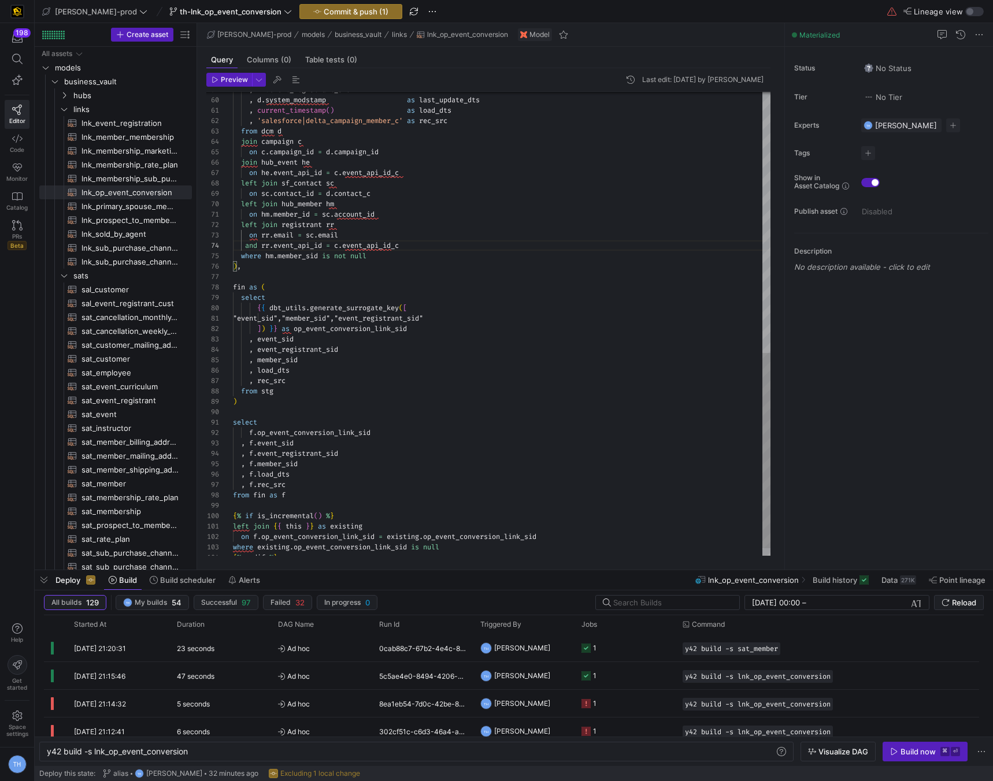
scroll to position [10, 104]
click at [457, 225] on div ", d . system_modstamp as last_update_dts , current_timestamp ( ) as load_dts , …" at bounding box center [501, 22] width 537 height 1101
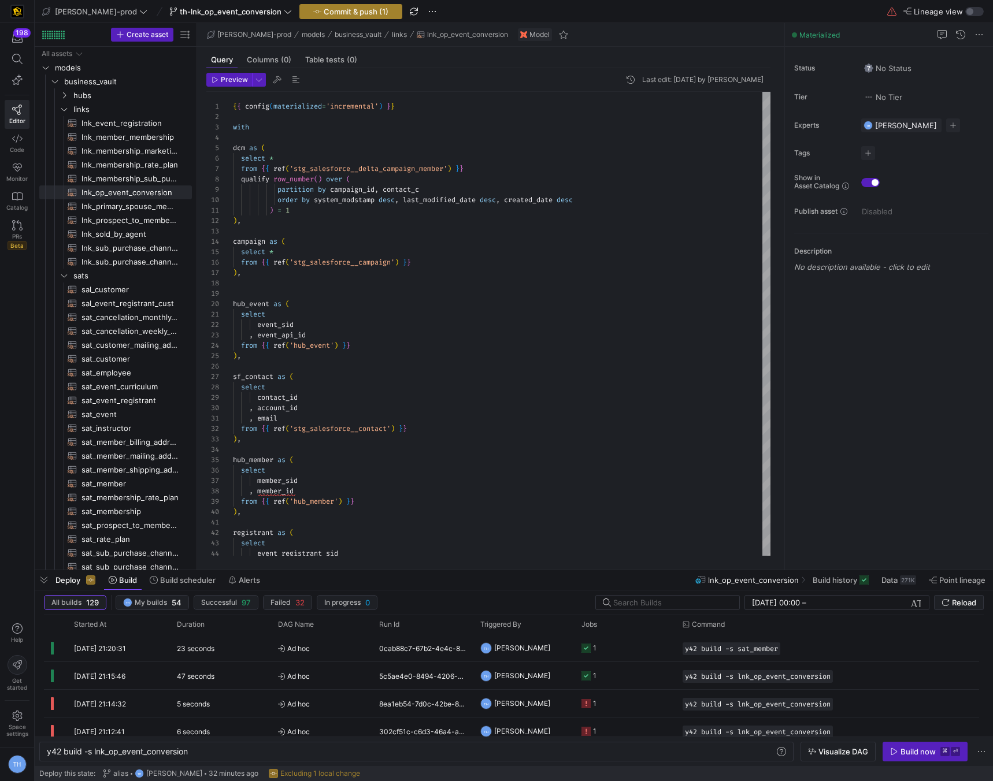
type textarea "on hm.member_id = sc.account_id left join registrant rr on rr.email = sc.email …"
click at [327, 10] on span "Commit & push (1)" at bounding box center [356, 11] width 65 height 9
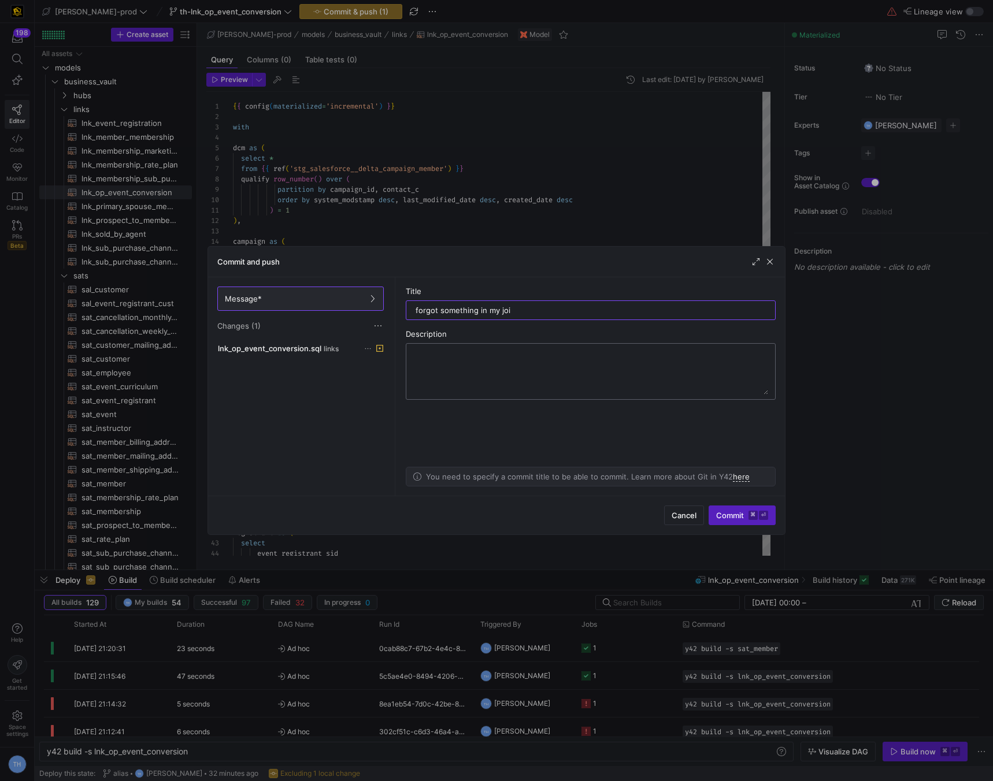
type input "forgot something in my join"
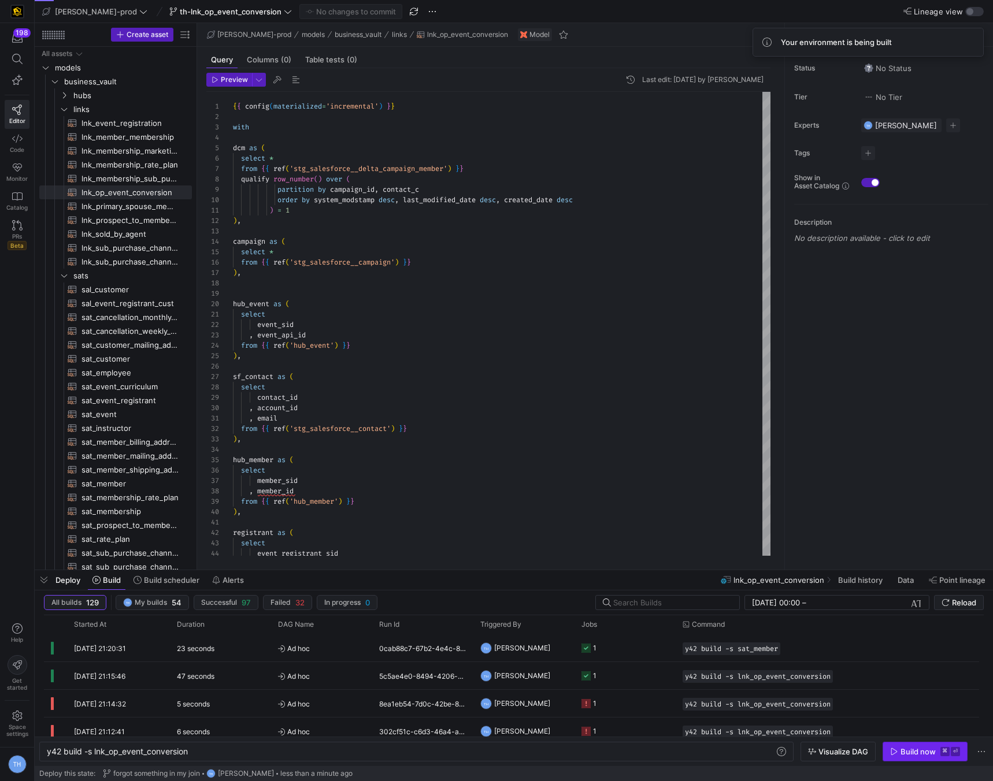
click at [915, 757] on span "button" at bounding box center [925, 751] width 84 height 18
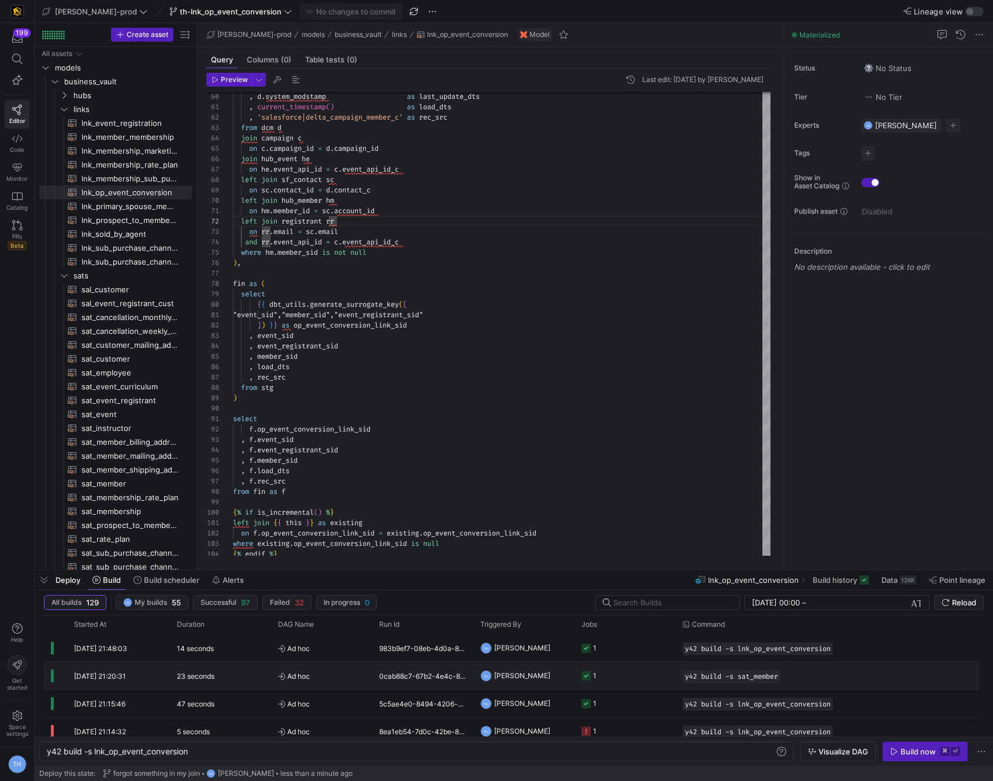
click at [642, 655] on y42-job-status-cell-renderer "1" at bounding box center [624, 648] width 87 height 26
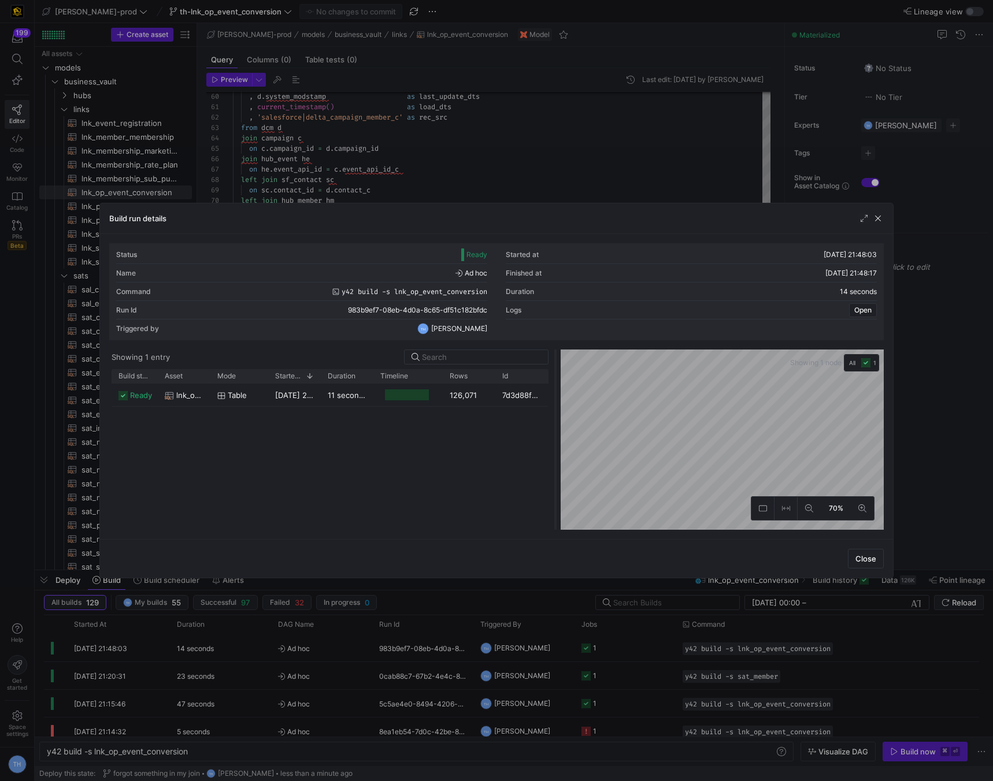
drag, startPoint x: 496, startPoint y: 380, endPoint x: 555, endPoint y: 380, distance: 58.9
click at [555, 380] on div at bounding box center [555, 440] width 5 height 180
click at [461, 393] on div "126,071" at bounding box center [469, 395] width 53 height 23
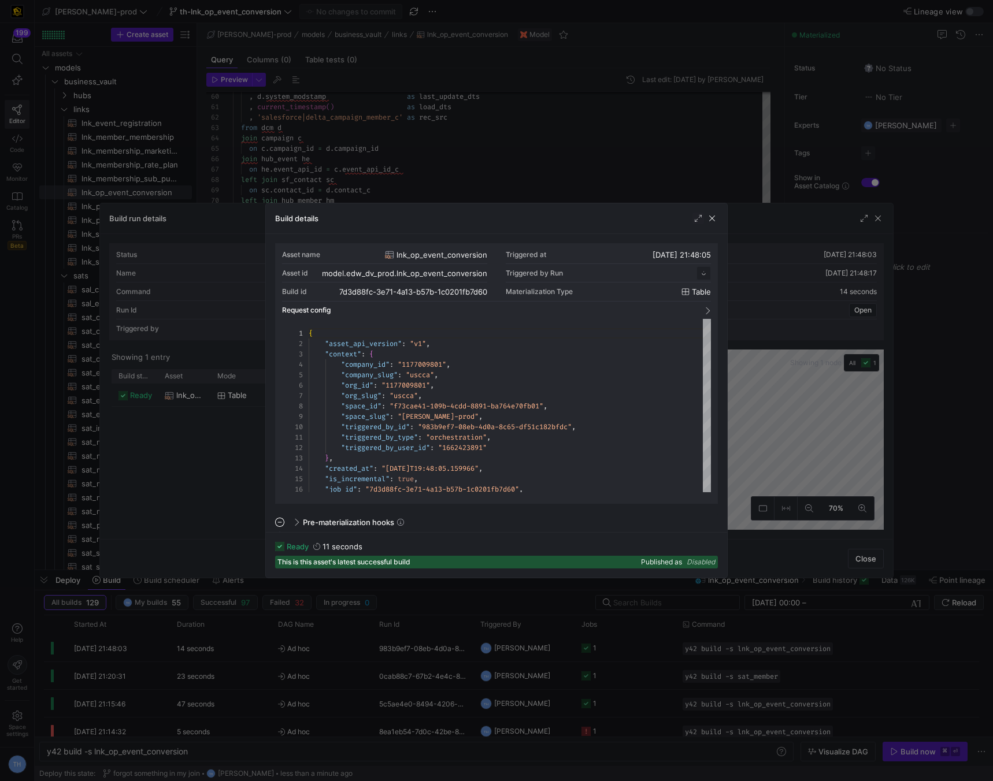
scroll to position [104, 0]
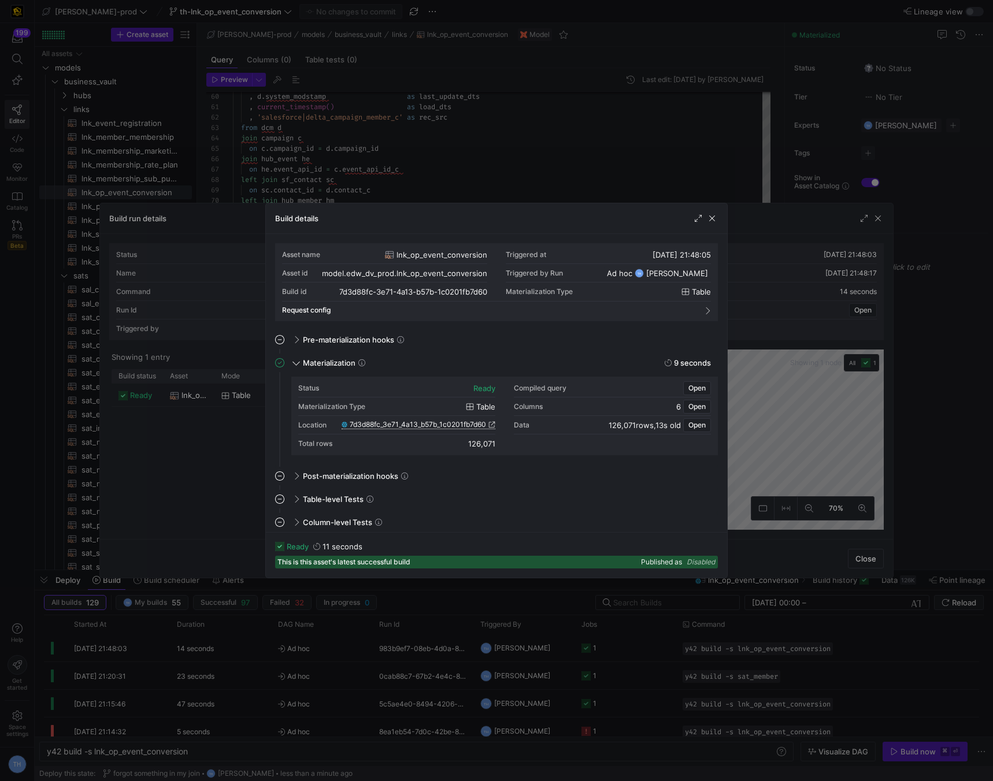
click at [475, 424] on span "7d3d88fc_3e71_4a13_b57b_1c0201fb7d60" at bounding box center [418, 425] width 136 height 8
click at [477, 84] on div at bounding box center [496, 390] width 993 height 781
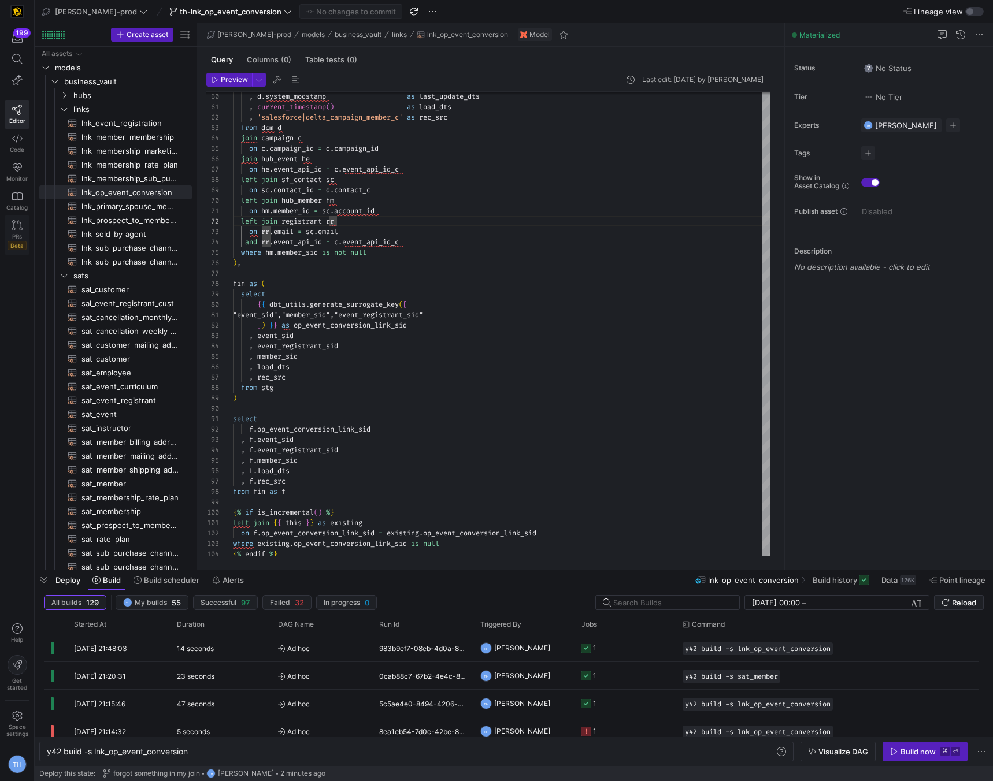
click at [9, 229] on link "PRs Beta" at bounding box center [17, 234] width 25 height 39
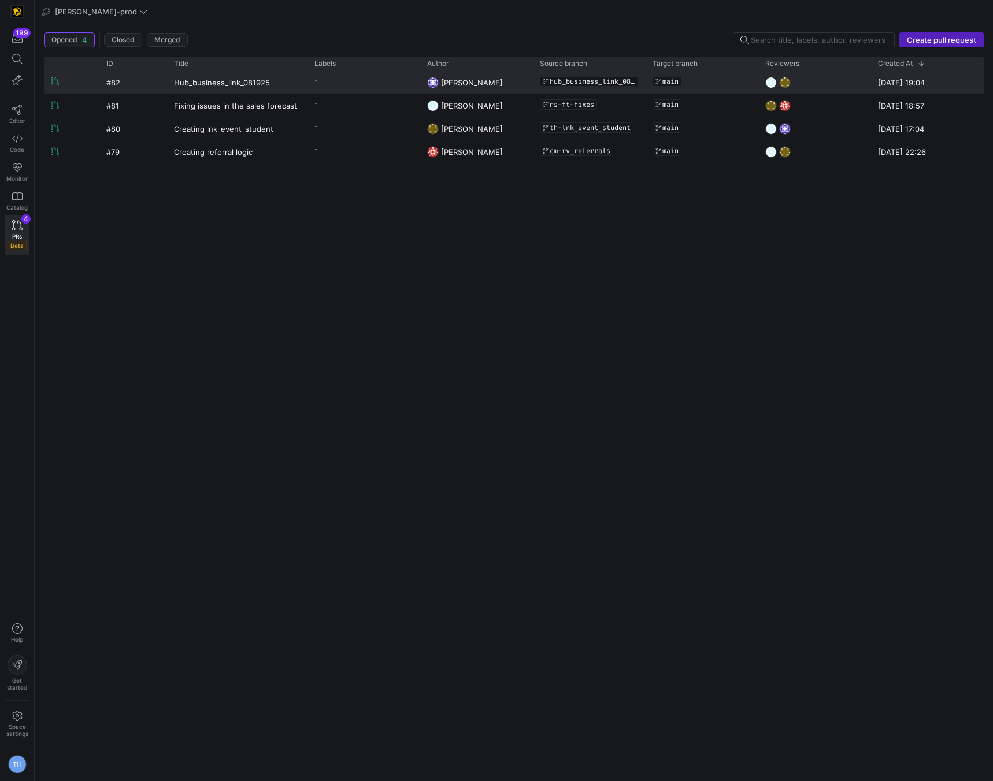
click at [384, 86] on y42-pull-request-list-view-label-cell-renderer "-" at bounding box center [363, 80] width 99 height 17
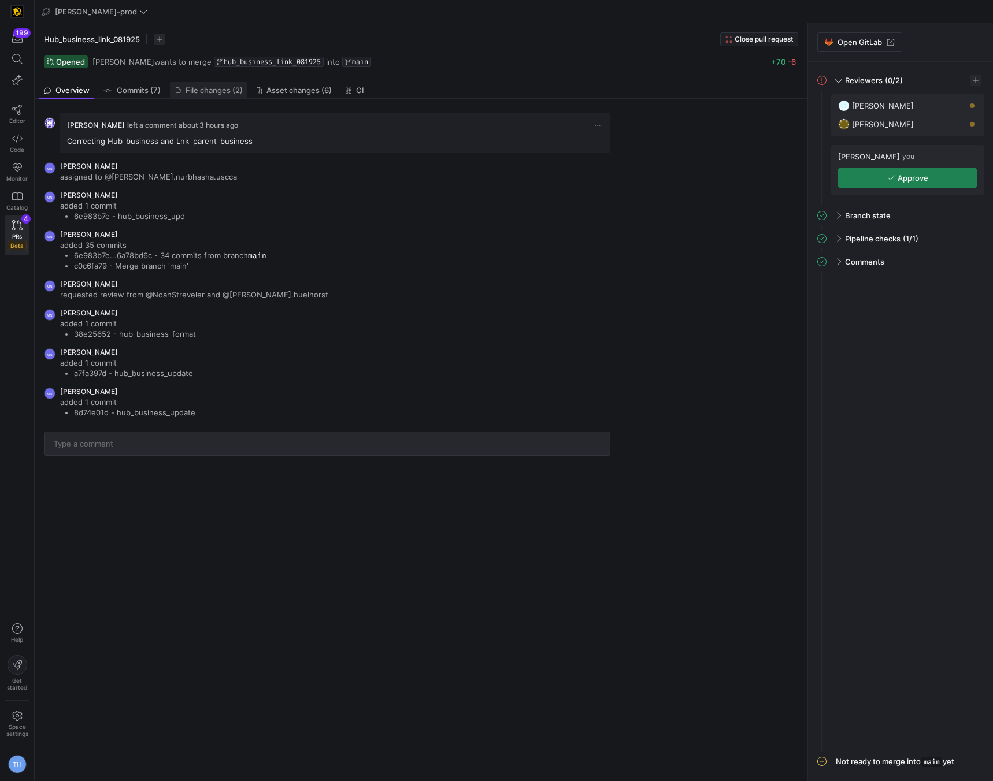
click at [223, 91] on span "File changes (2)" at bounding box center [213, 91] width 57 height 8
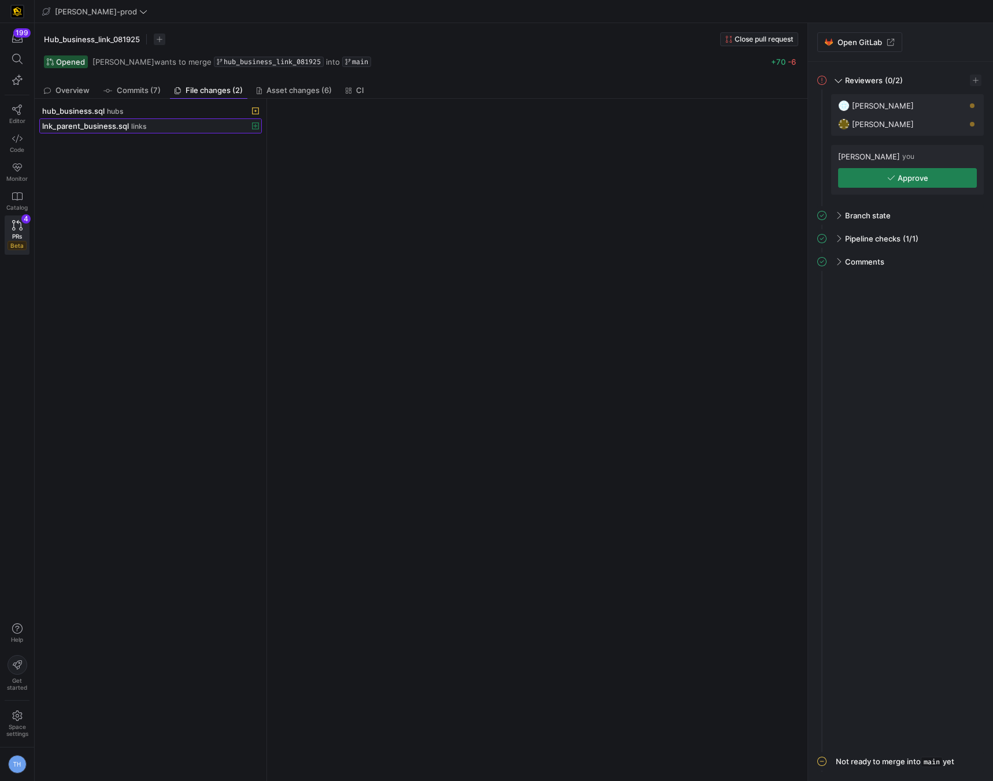
click at [199, 124] on div "lnk_parent_business.sql links" at bounding box center [137, 125] width 191 height 9
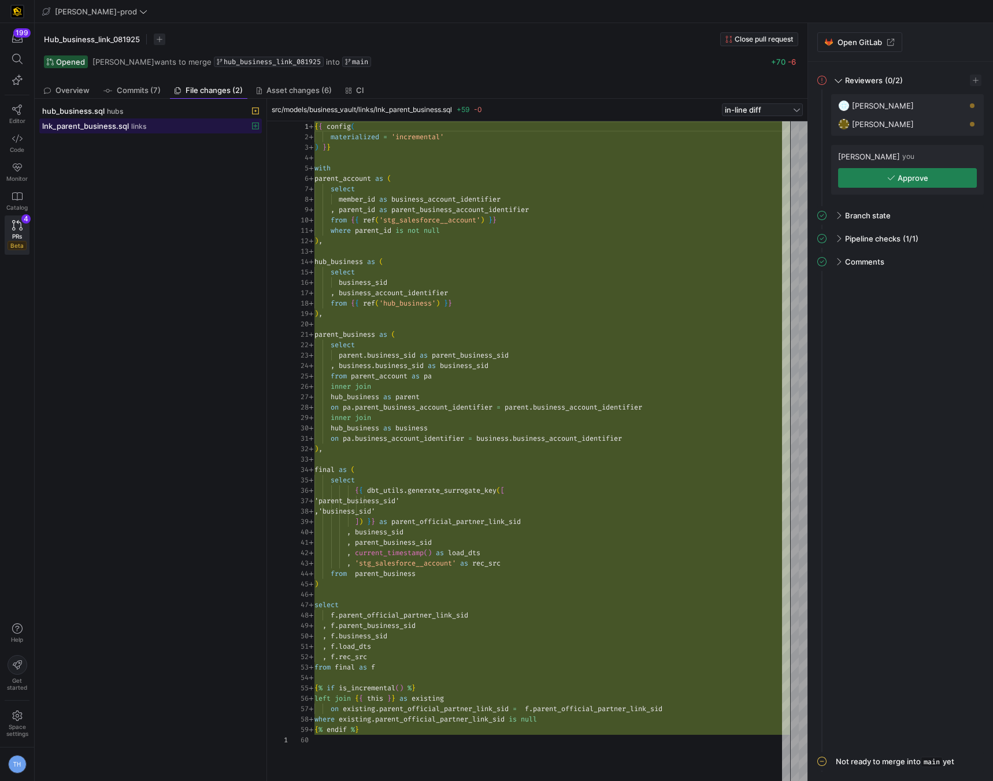
scroll to position [104, 0]
click at [215, 109] on div "hub_business.sql hubs" at bounding box center [137, 110] width 191 height 9
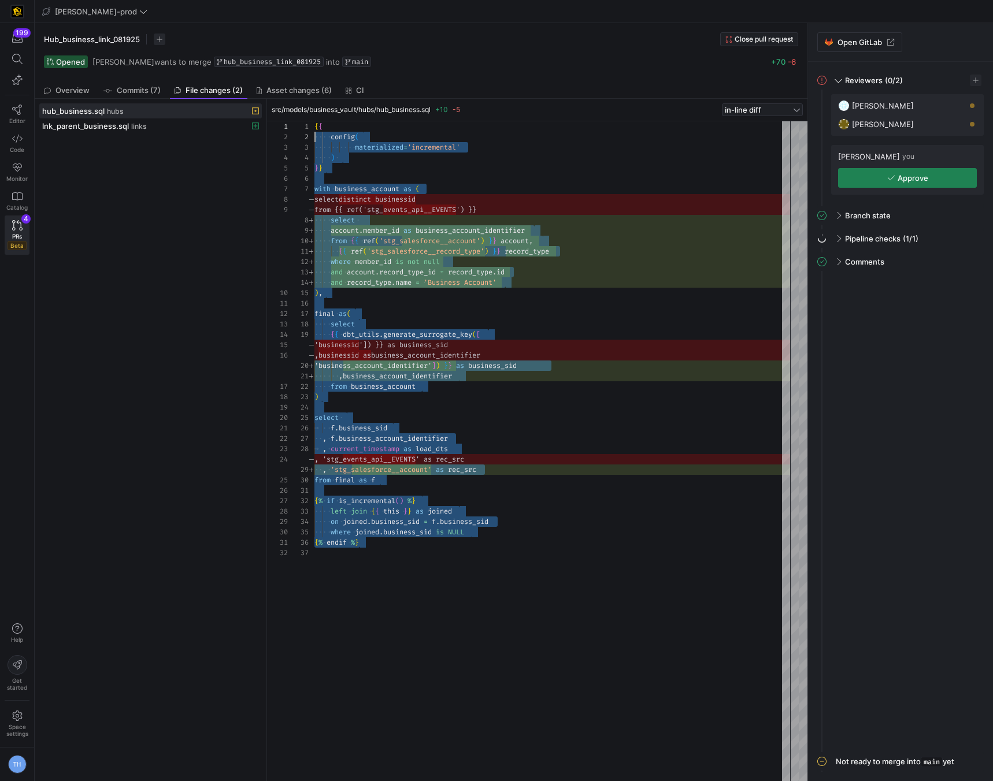
scroll to position [0, 0]
drag, startPoint x: 378, startPoint y: 547, endPoint x: 297, endPoint y: 123, distance: 431.8
click at [314, 123] on div "{ { config ( materialized = 'incremental' ) } } with business_account as ( sele…" at bounding box center [551, 451] width 475 height 660
type textarea "{{ ref('stg_salesforce__record_type') }} record_type where member_id is not nul…"
click at [469, 328] on div "{ { config ( materialized = 'incremental' ) } } with business_account as ( sele…" at bounding box center [551, 451] width 475 height 660
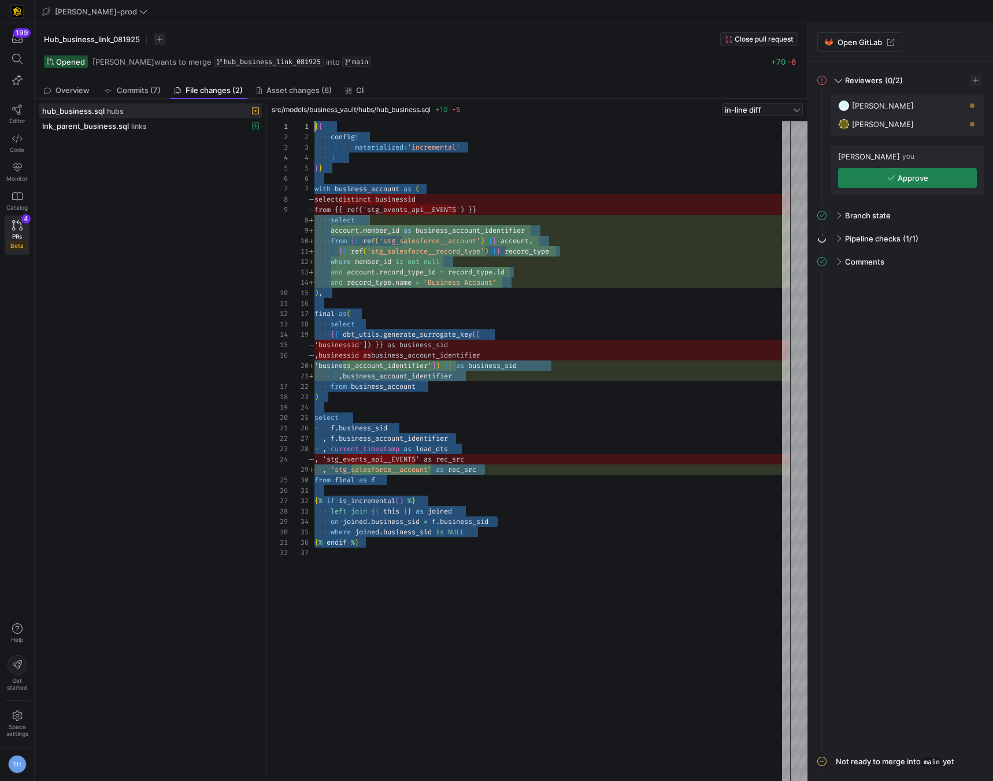
scroll to position [73, 42]
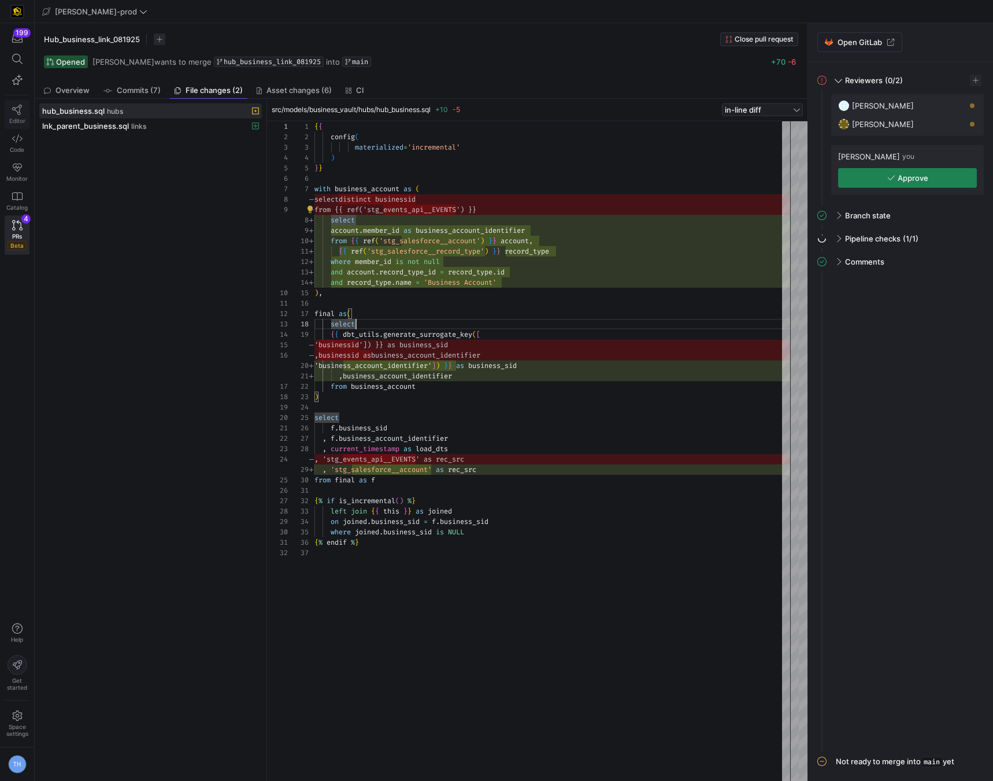
click at [24, 118] on span "Editor" at bounding box center [17, 120] width 16 height 7
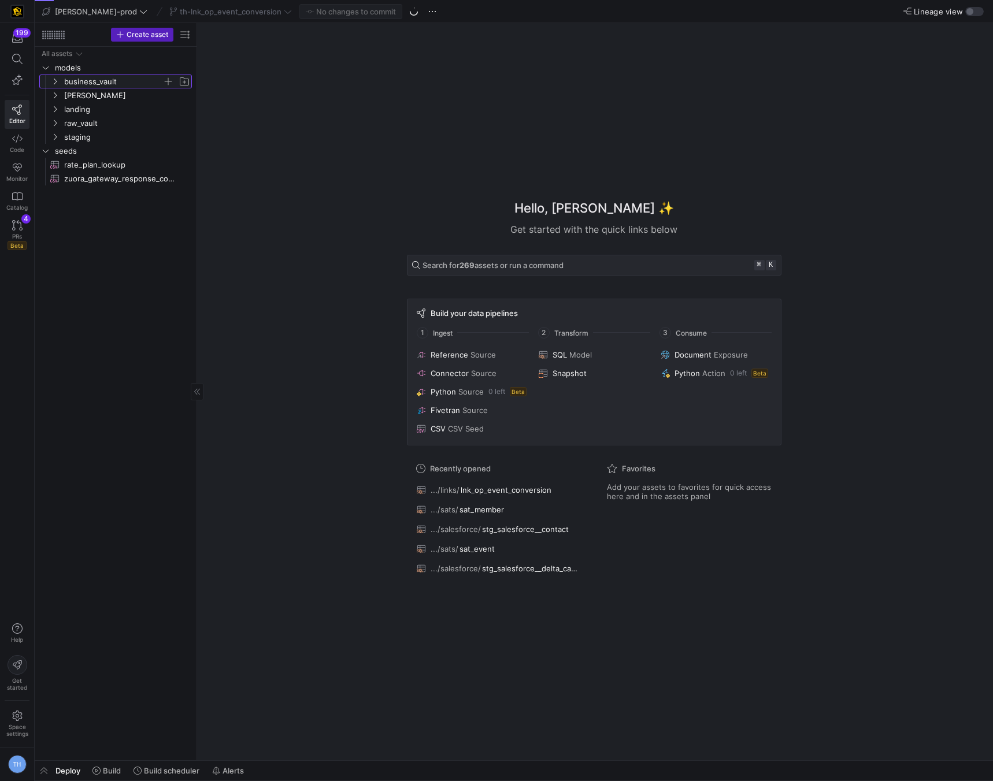
click at [110, 82] on span "business_vault" at bounding box center [113, 81] width 98 height 13
click at [102, 94] on span "hubs" at bounding box center [117, 95] width 89 height 13
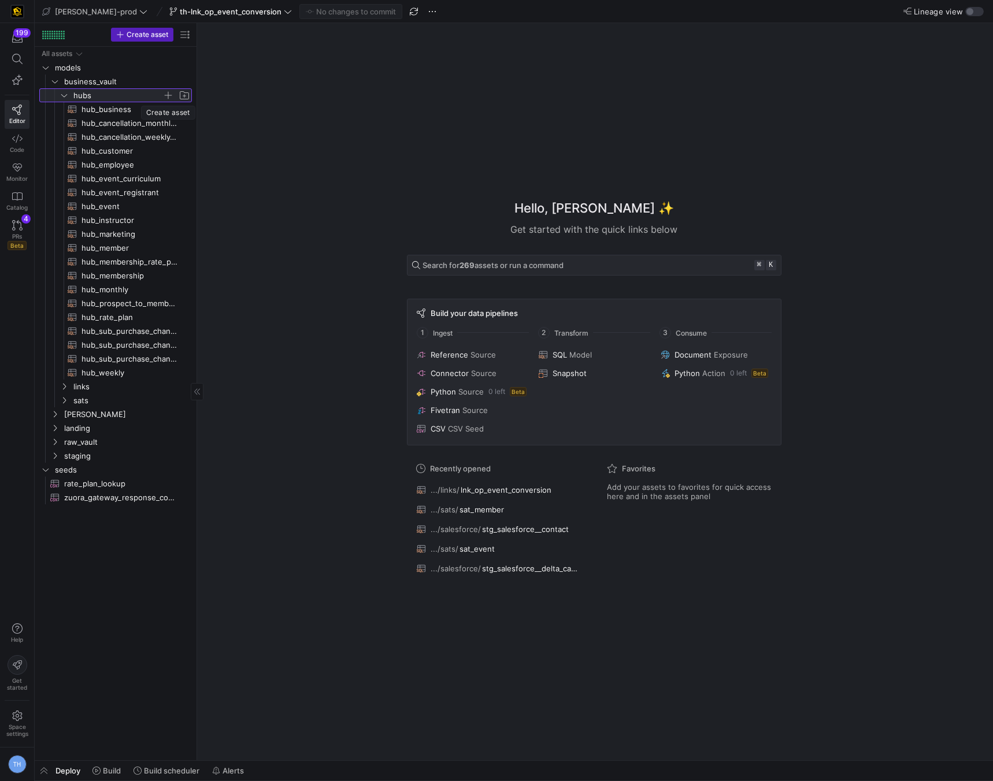
click at [169, 95] on span "button" at bounding box center [168, 96] width 12 height 12
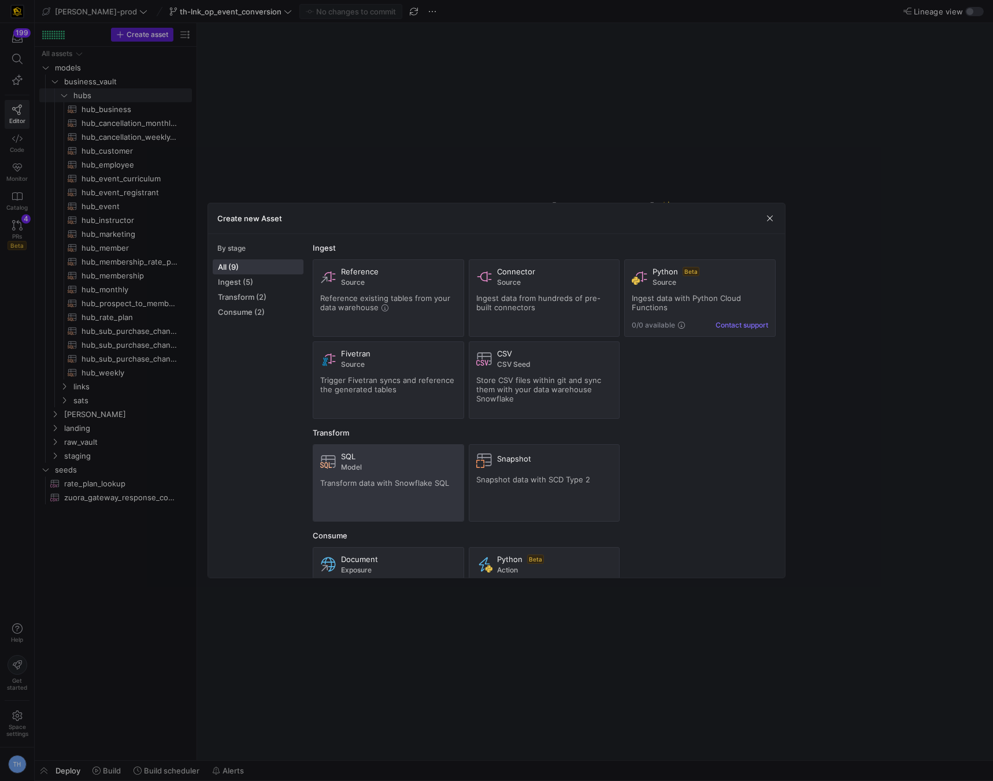
click at [341, 473] on div "SQL Model Transform data with Snowflake SQL" at bounding box center [388, 483] width 136 height 62
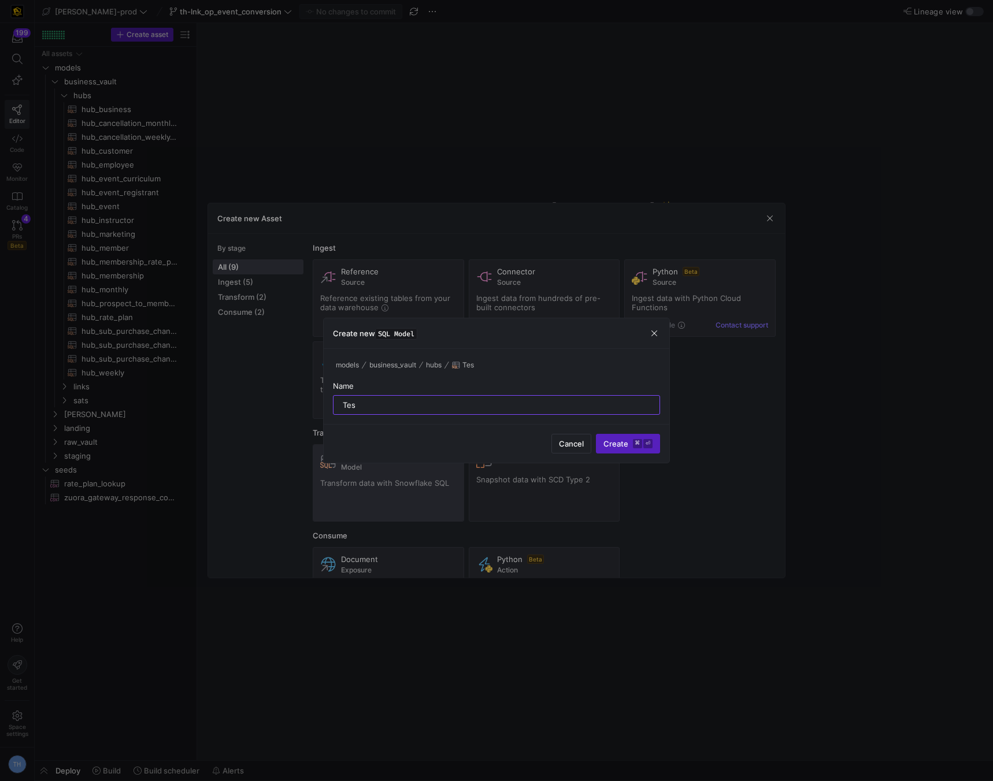
type input "Test"
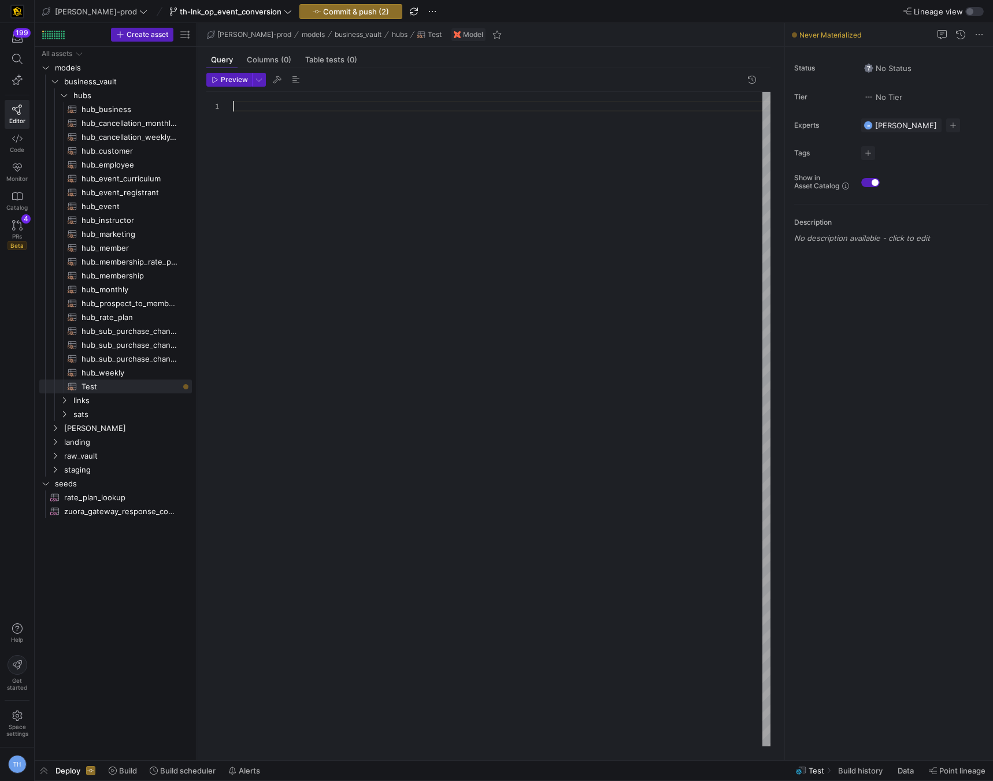
click at [345, 161] on div at bounding box center [501, 419] width 537 height 655
type textarea "{% if is_incremental() %} left join {{ this }} as joined on joined.business_sid…"
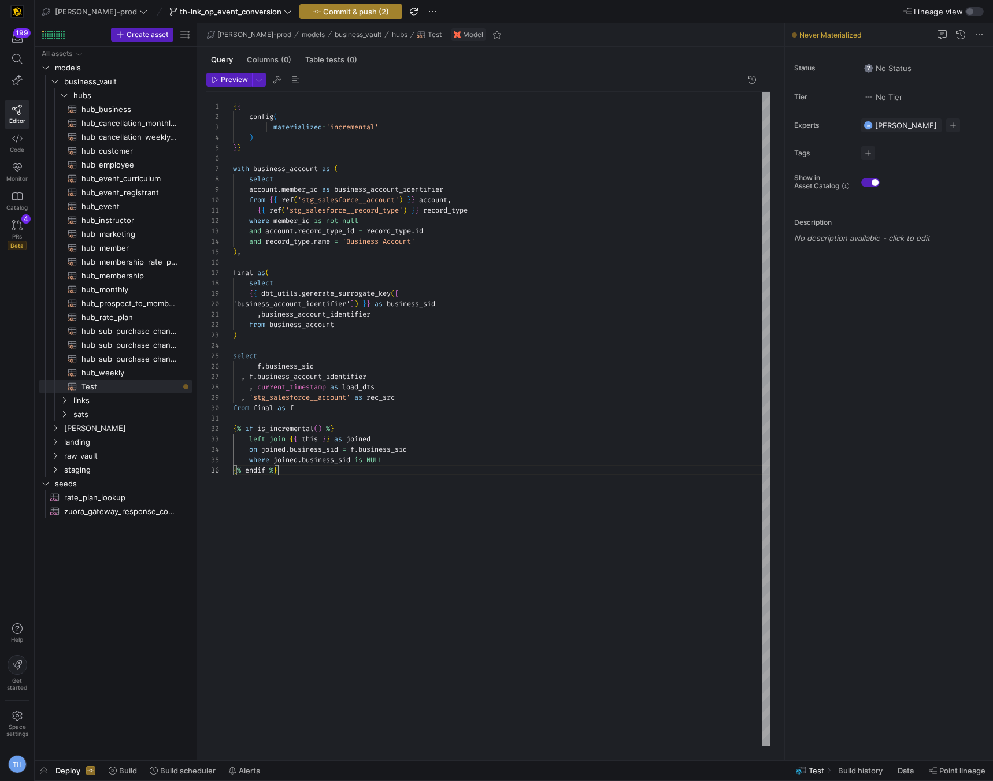
click at [329, 15] on span "Commit & push (2)" at bounding box center [356, 11] width 66 height 9
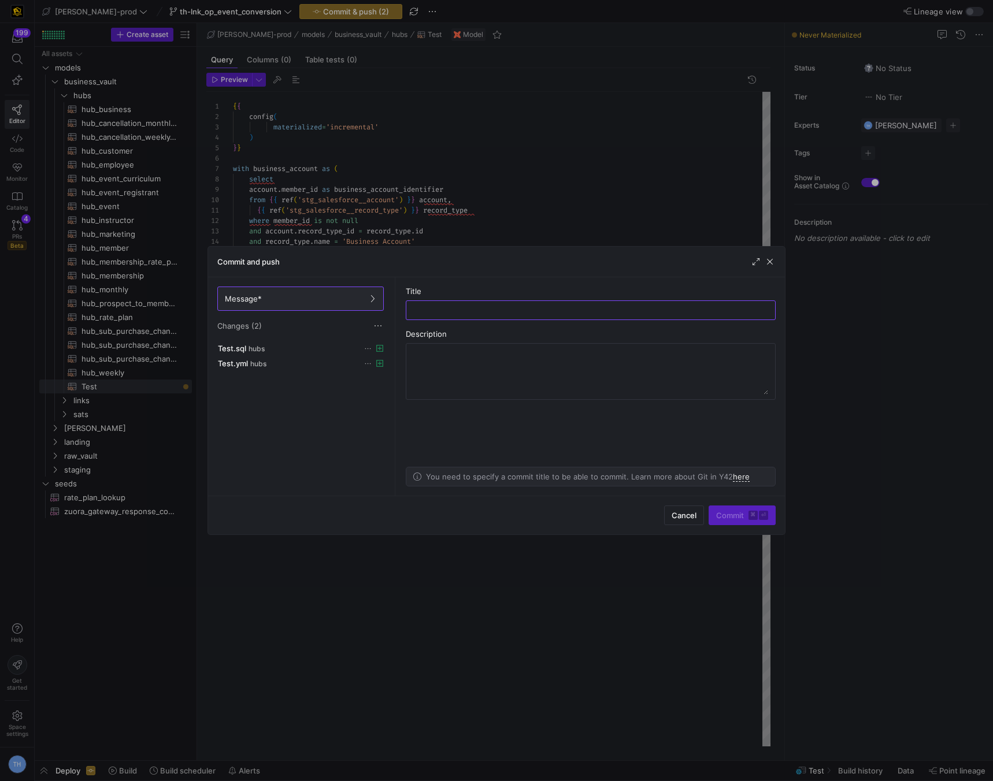
type input "t"
type input "looking at something"
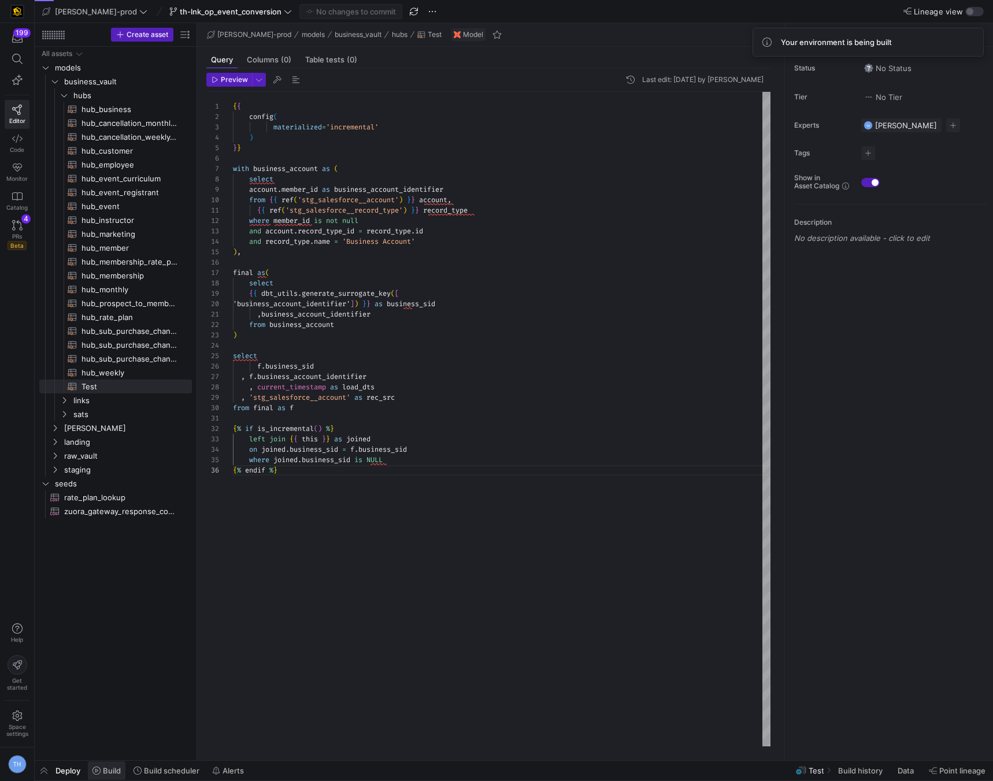
click at [101, 775] on span at bounding box center [107, 770] width 38 height 18
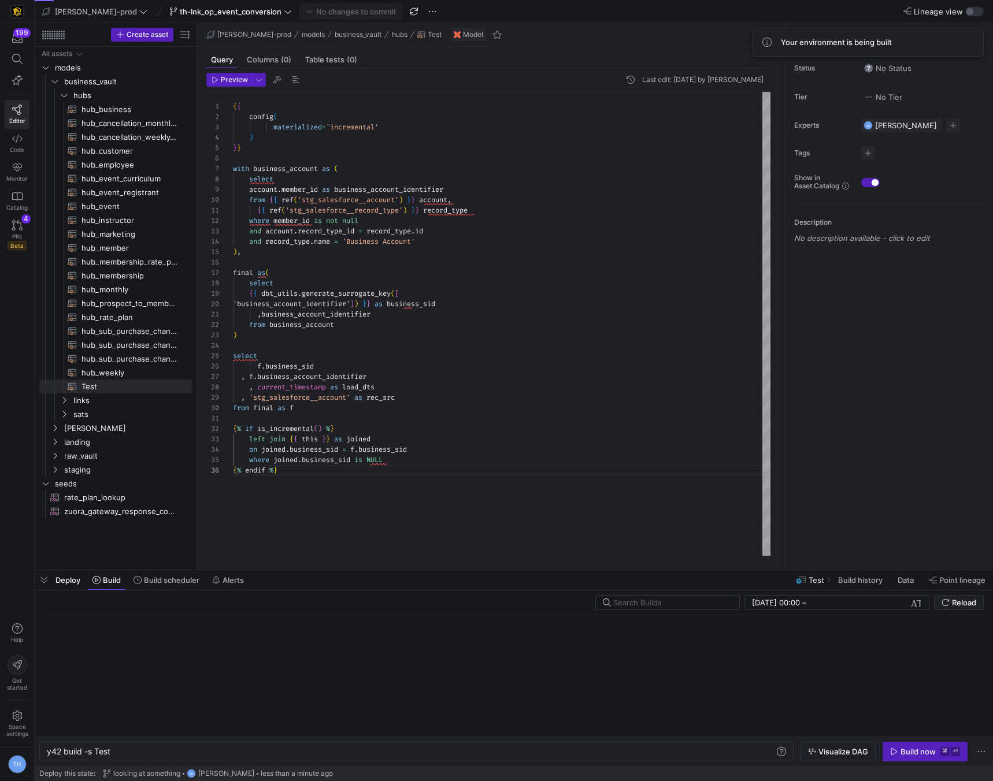
scroll to position [0, 64]
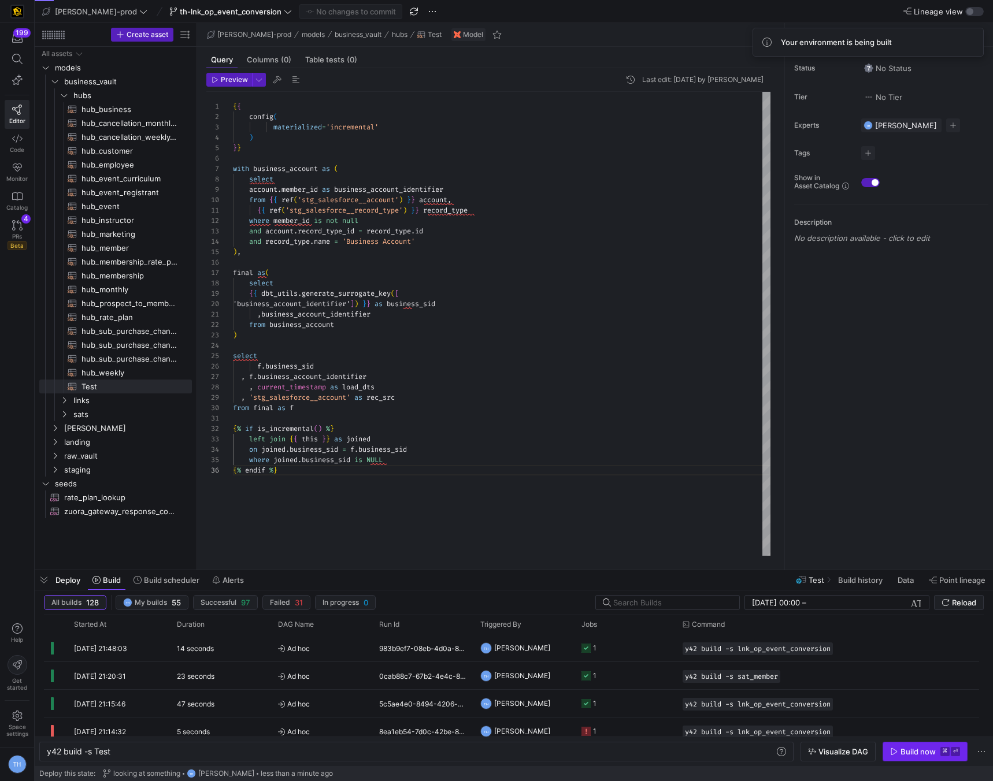
click at [918, 755] on div "Build now" at bounding box center [917, 751] width 35 height 9
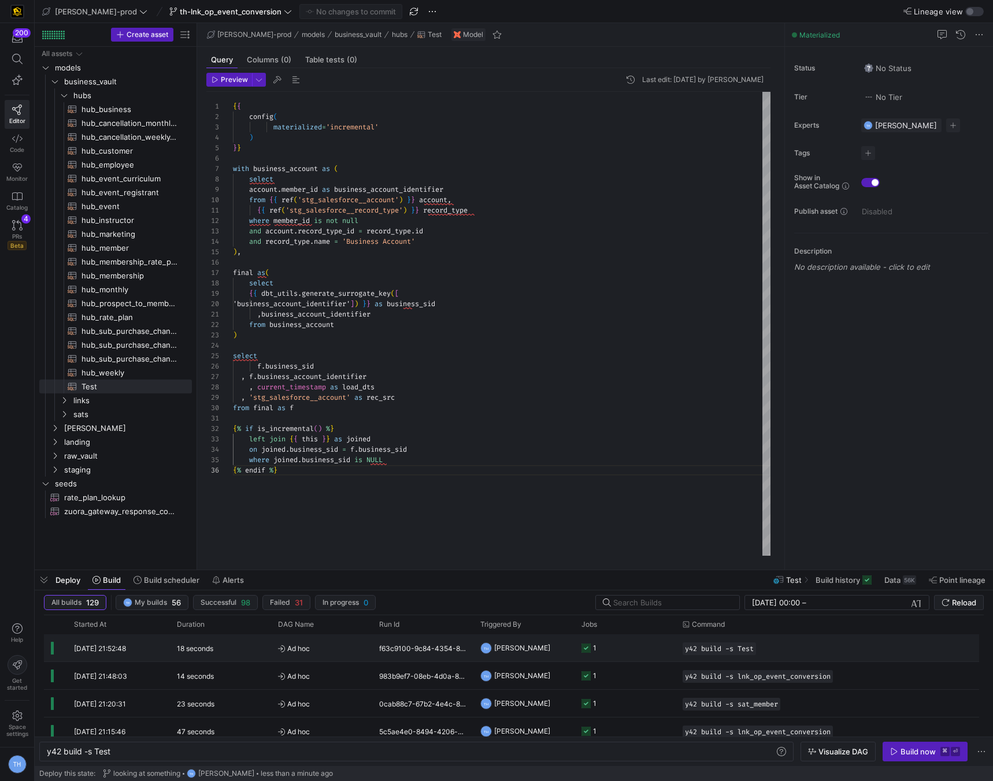
click at [614, 658] on y42-job-status-cell-renderer "1" at bounding box center [624, 648] width 87 height 26
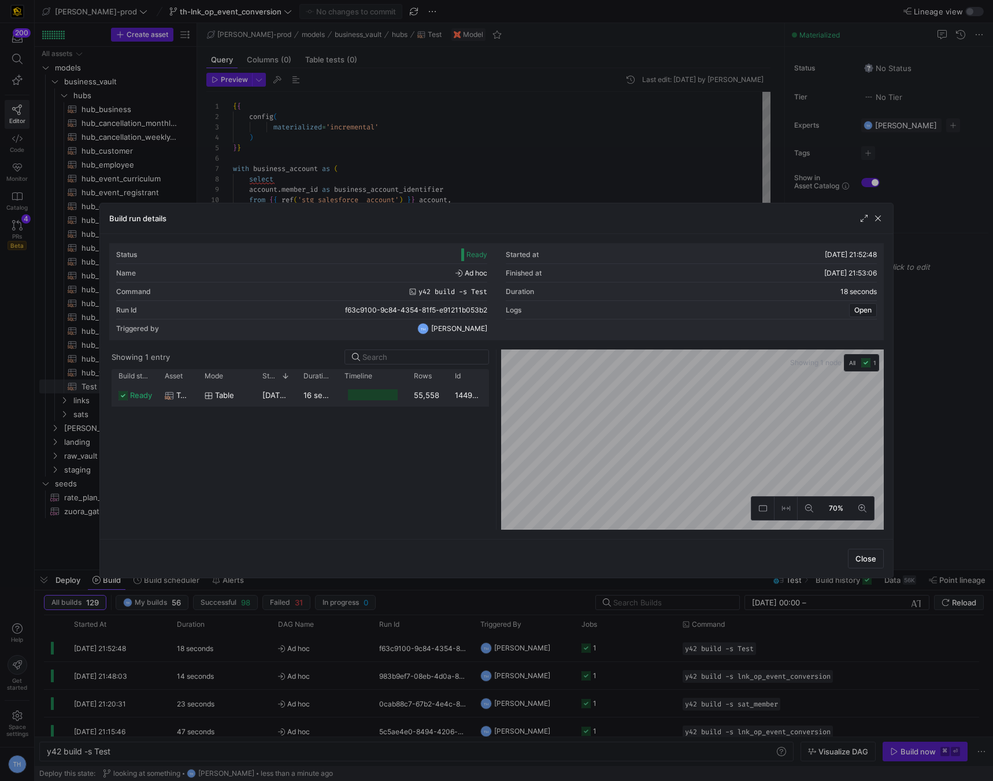
click at [453, 392] on div "1449df1f-3b9b-4a92-9814-b48705d532f3" at bounding box center [468, 395] width 41 height 23
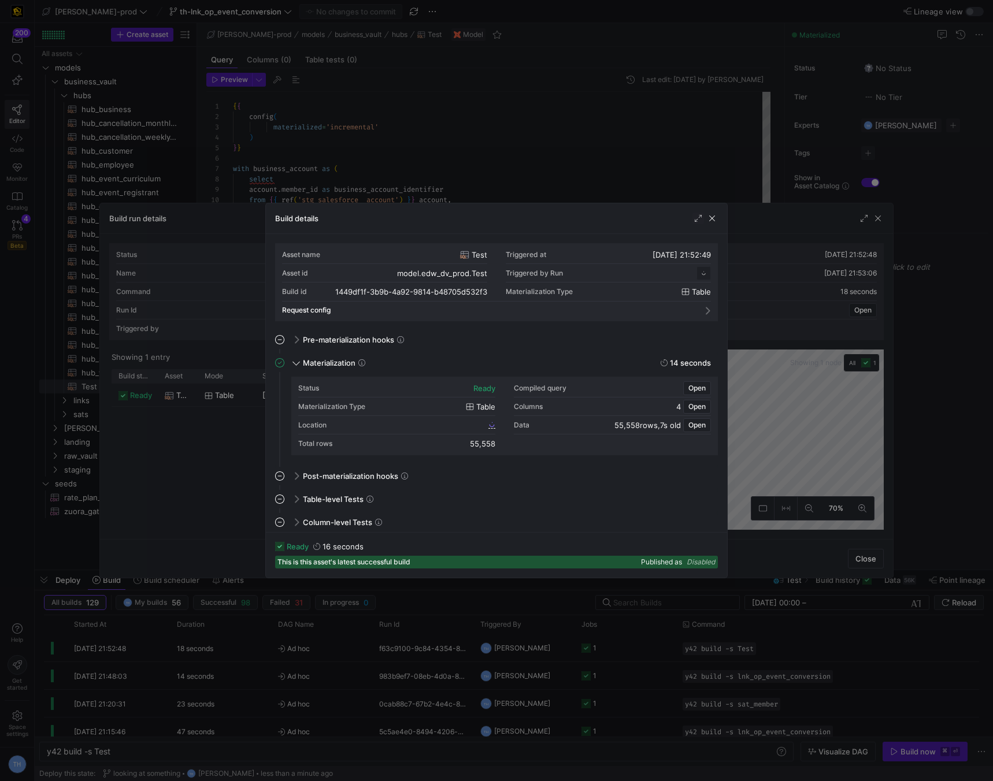
scroll to position [104, 0]
click at [438, 423] on span "1449df1f_3b9b_4a92_9814_b48705d532f3" at bounding box center [416, 425] width 137 height 8
click at [713, 220] on span "button" at bounding box center [712, 219] width 12 height 12
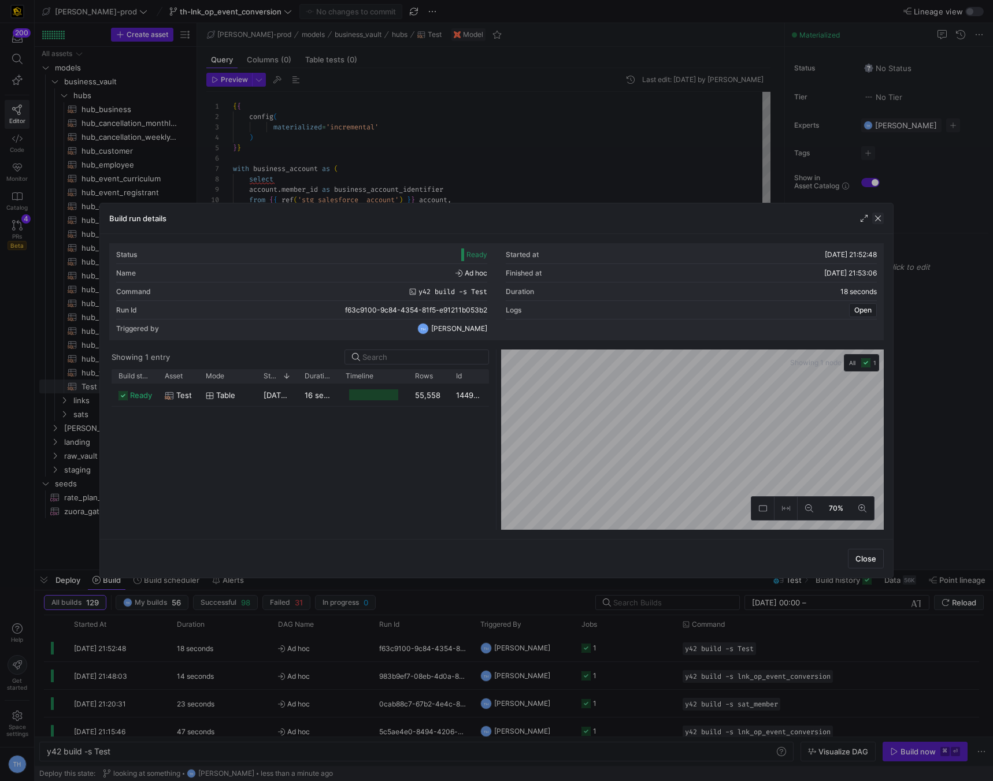
click at [878, 221] on span "button" at bounding box center [878, 219] width 12 height 12
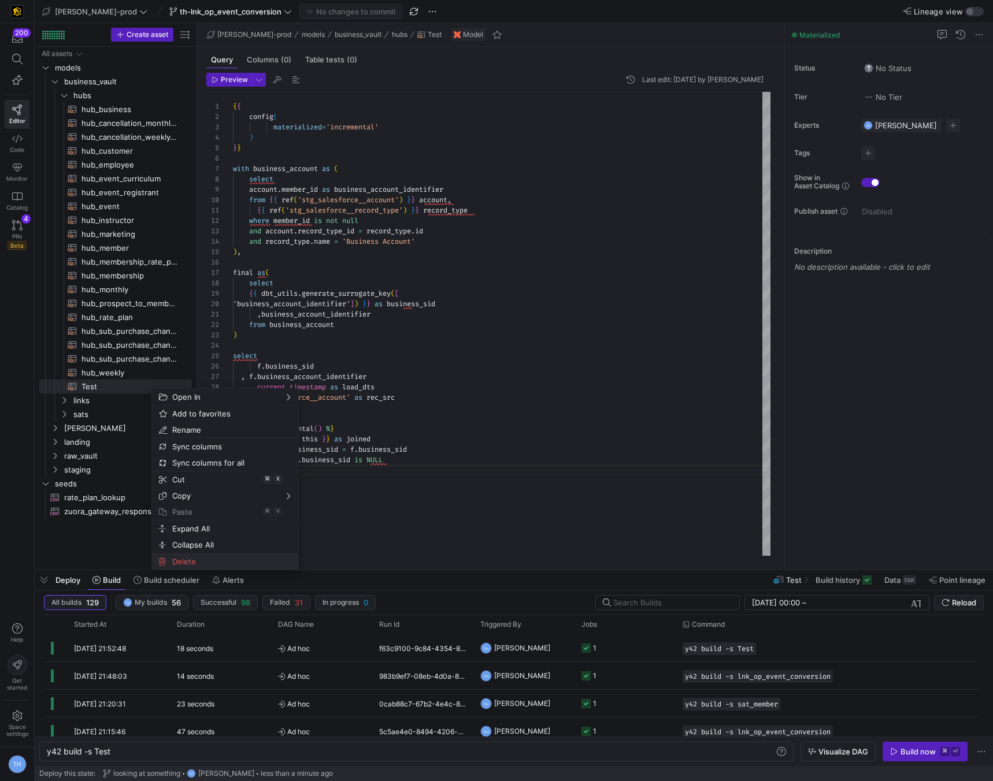
click at [192, 555] on span "Delete" at bounding box center [215, 561] width 95 height 16
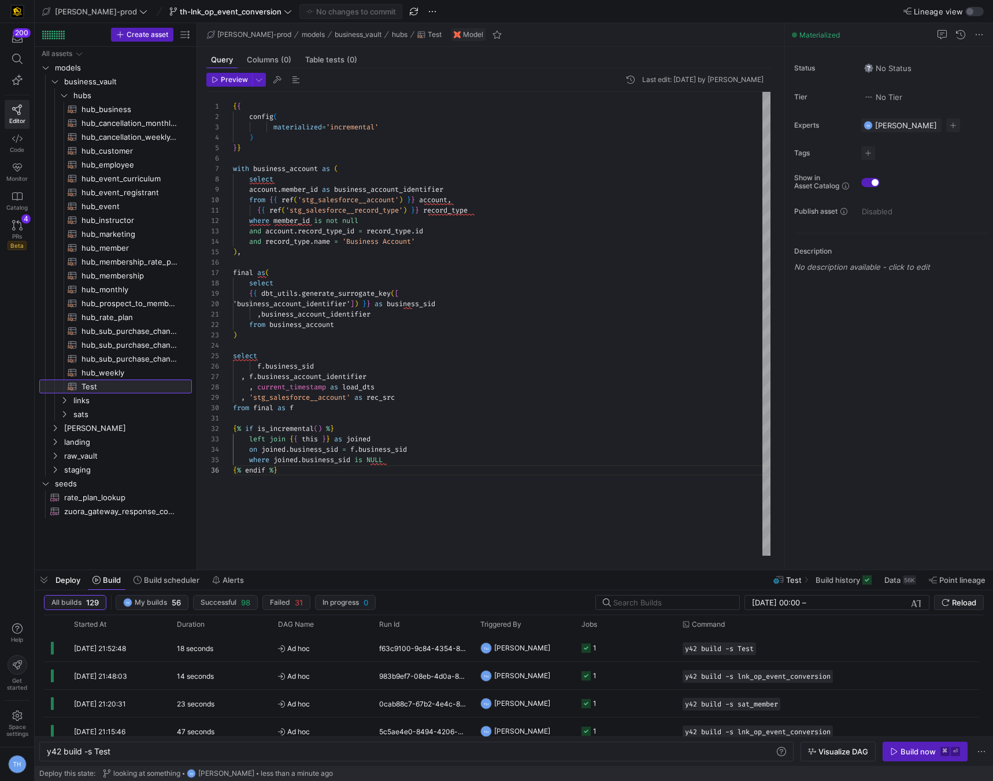
type textarea "y42 build"
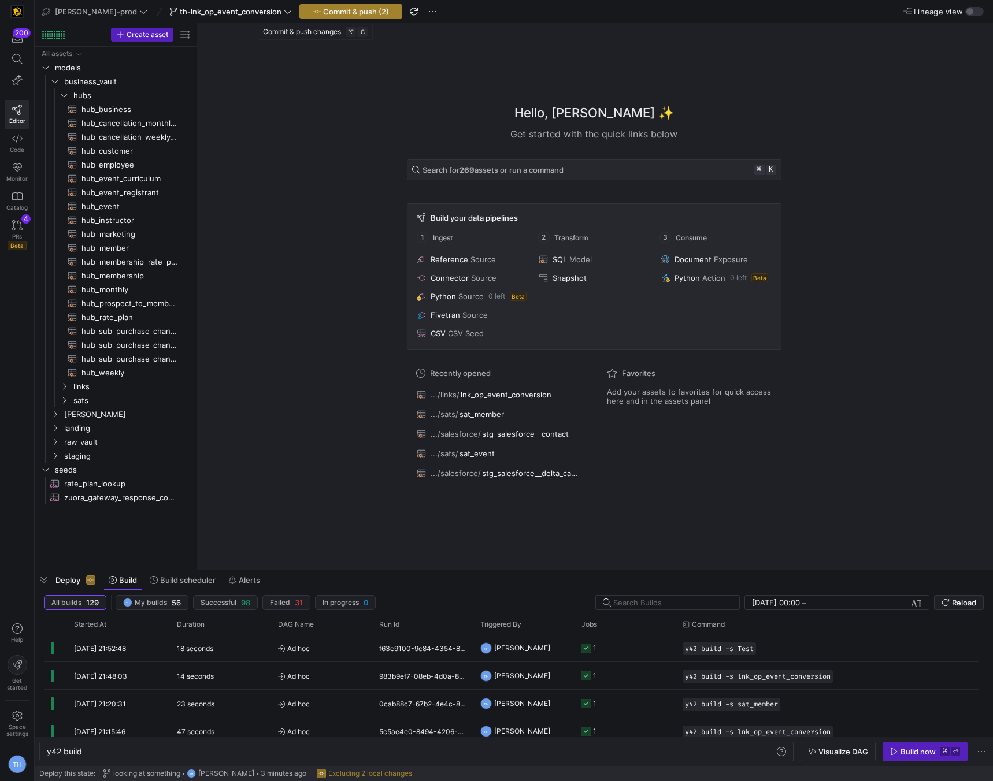
click at [323, 14] on span "Commit & push (2)" at bounding box center [356, 11] width 66 height 9
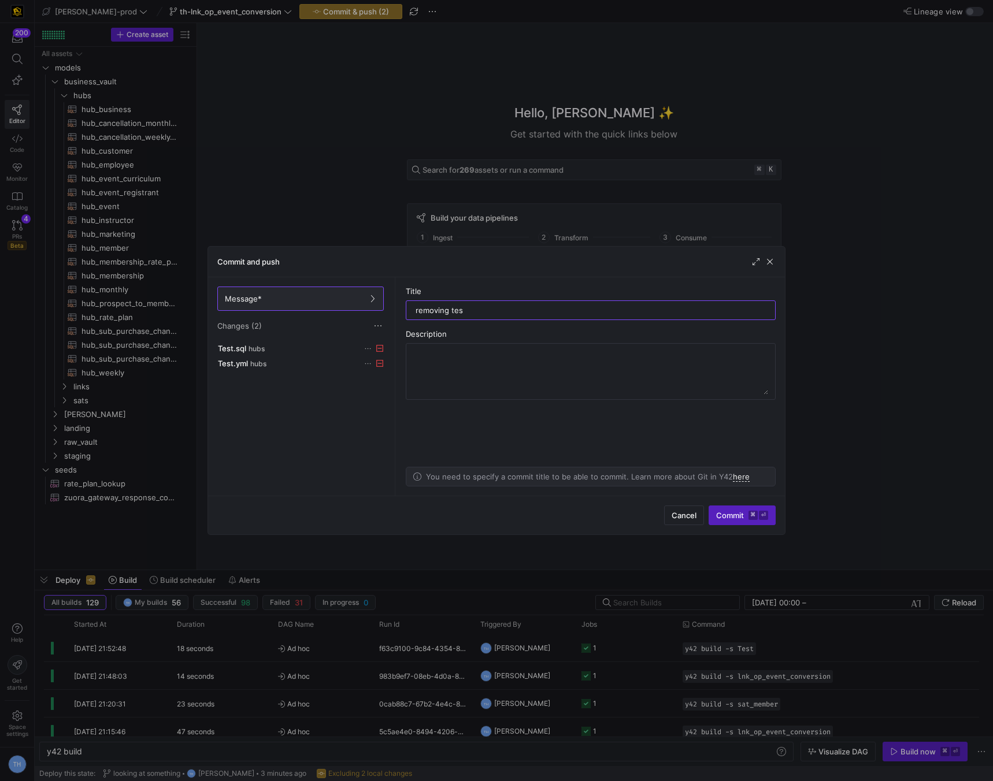
type input "removing test"
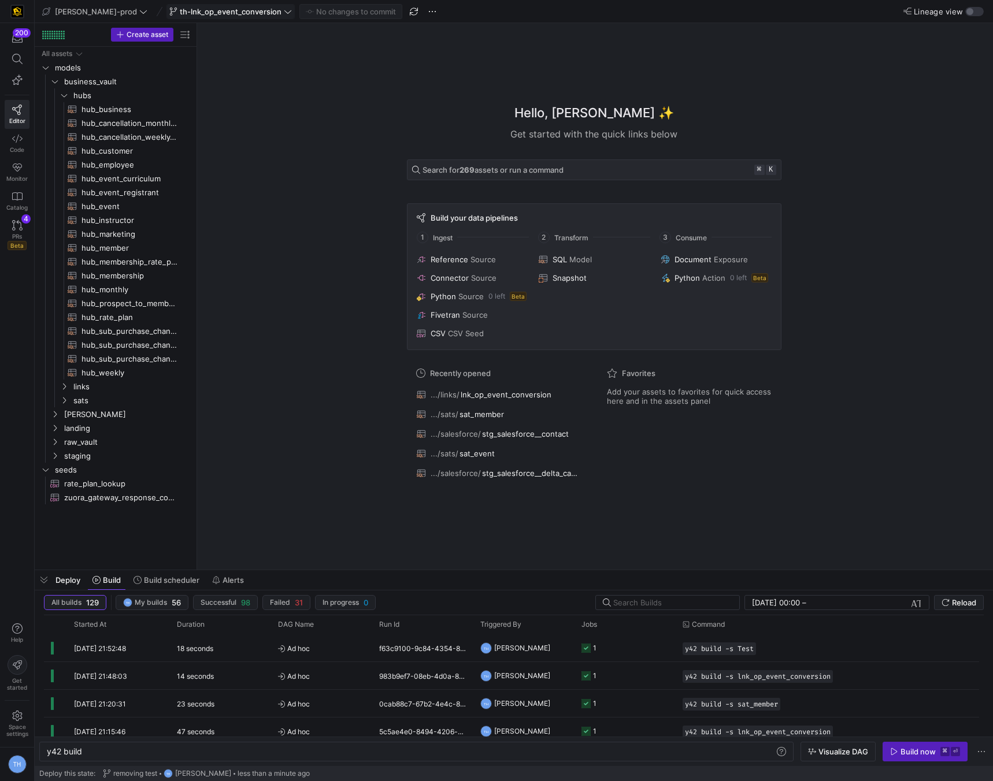
click at [229, 13] on span "th-lnk_op_event_conversion" at bounding box center [231, 11] width 102 height 9
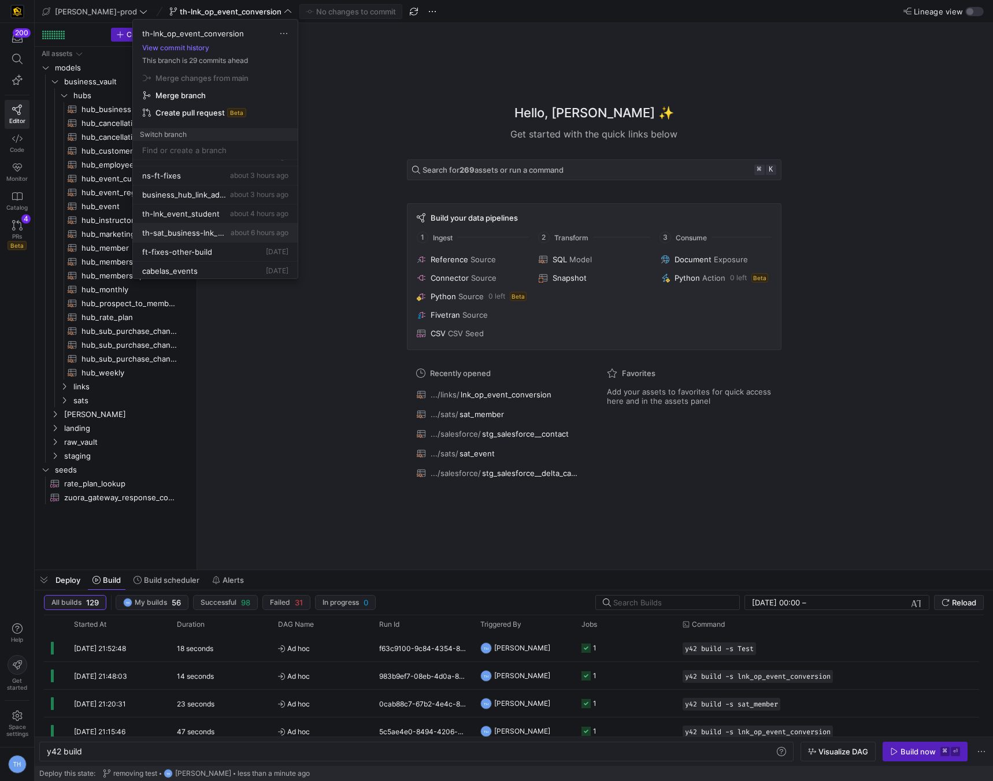
scroll to position [87, 0]
click at [195, 237] on span "th-sat_business-lnk_parent_business" at bounding box center [185, 234] width 86 height 9
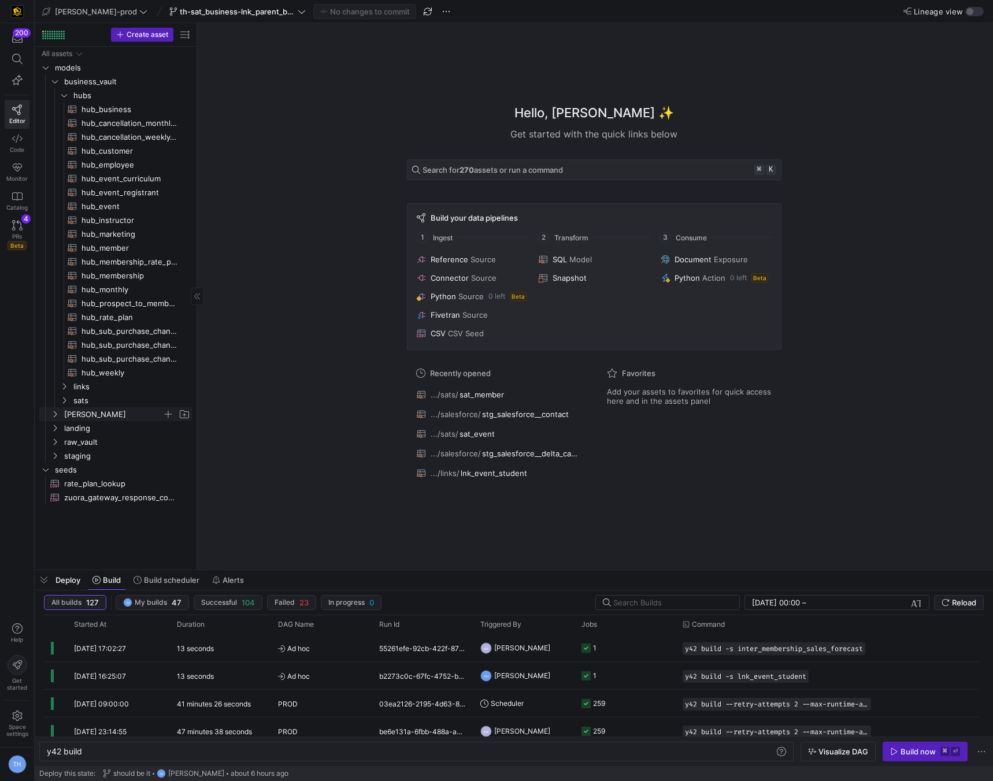
click at [98, 408] on span "[PERSON_NAME]" at bounding box center [113, 414] width 98 height 13
click at [98, 400] on span "sats" at bounding box center [117, 400] width 89 height 13
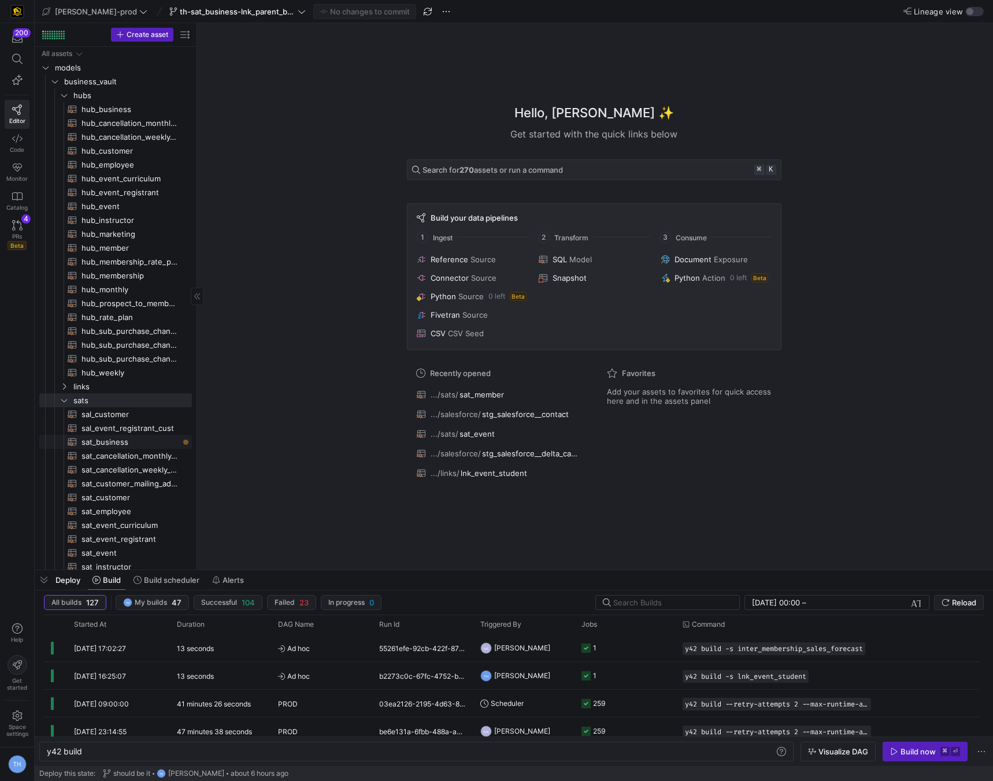
click at [122, 439] on span "sat_business​​​​​​​​​​" at bounding box center [129, 442] width 97 height 13
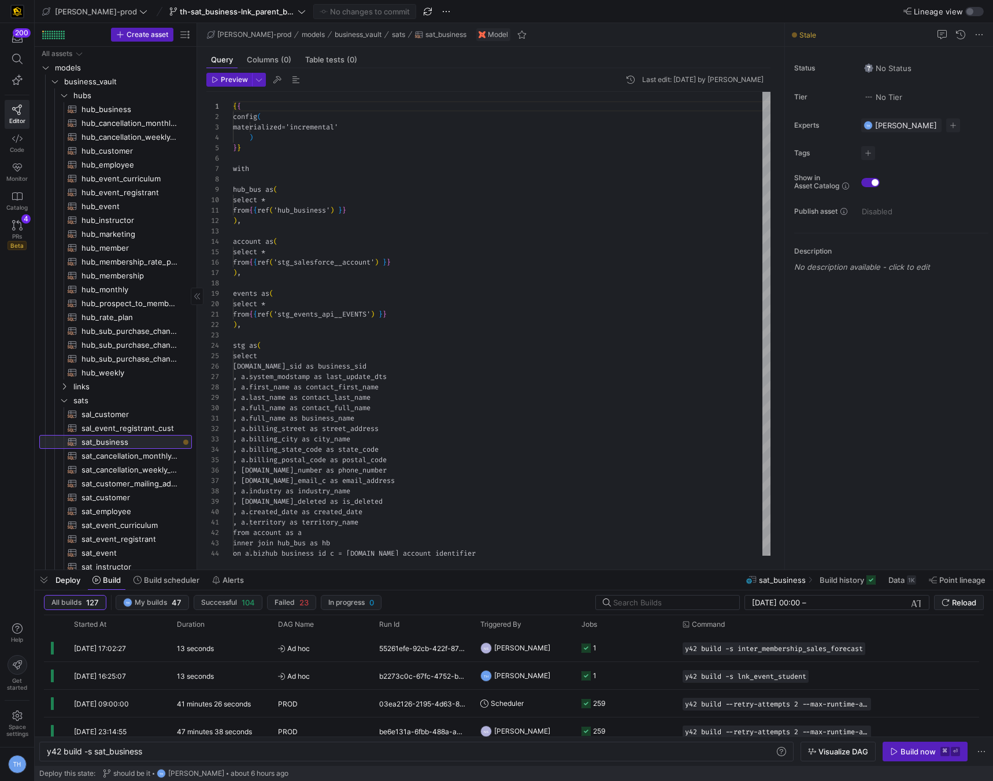
type textarea "y42 build -s sat_business"
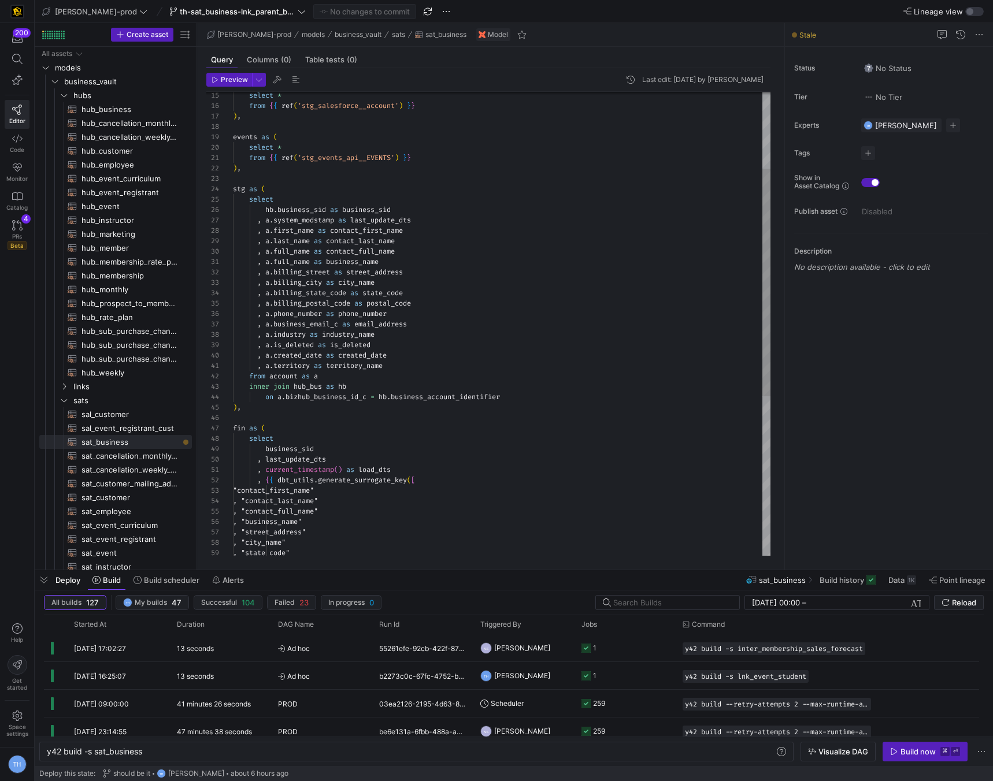
click at [355, 380] on div ", a . full_name as business_name , a . billing_street as street_address , a . b…" at bounding box center [501, 407] width 537 height 945
click at [361, 388] on div ", a . full_name as business_name , a . billing_street as street_address , a . b…" at bounding box center [501, 407] width 537 height 945
drag, startPoint x: 534, startPoint y: 395, endPoint x: 280, endPoint y: 396, distance: 254.8
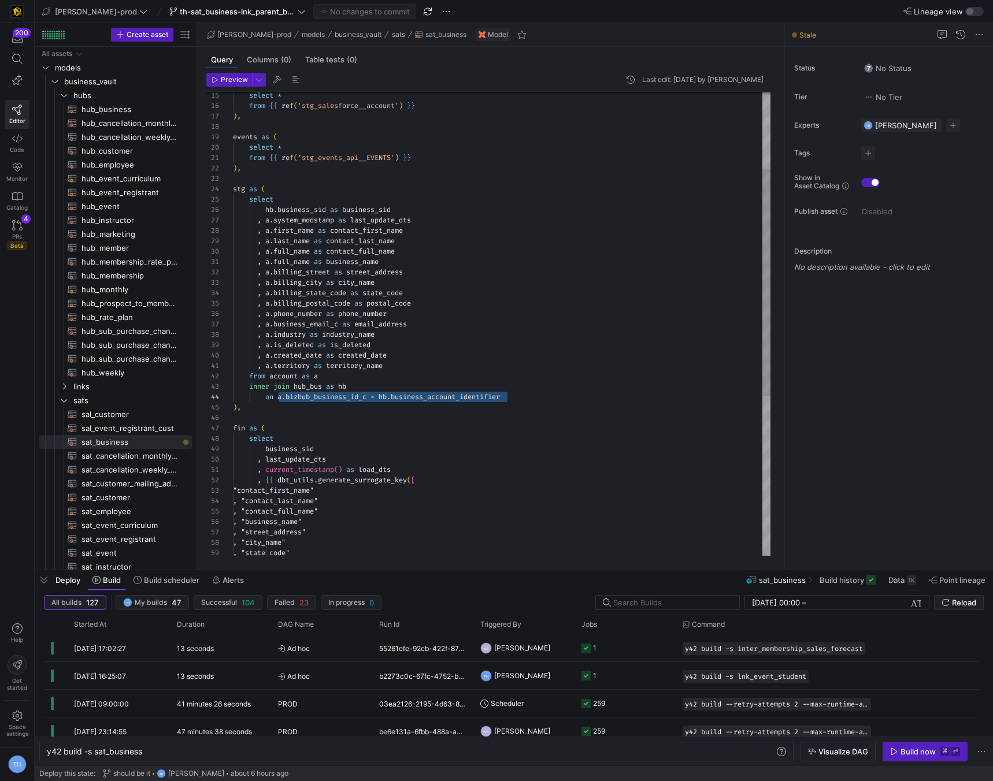
click at [280, 396] on div ", a . full_name as business_name , a . billing_street as street_address , a . b…" at bounding box center [501, 407] width 537 height 945
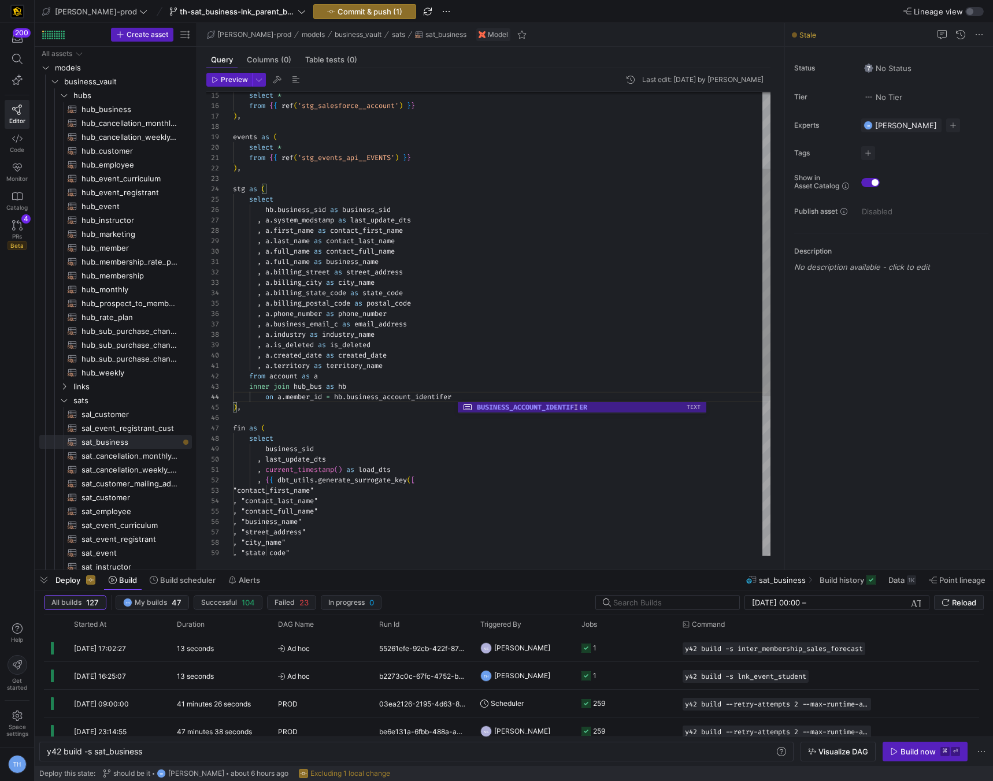
scroll to position [21, 117]
click at [355, 381] on div ", a . full_name as business_name , a . billing_street as street_address , a . b…" at bounding box center [501, 407] width 537 height 945
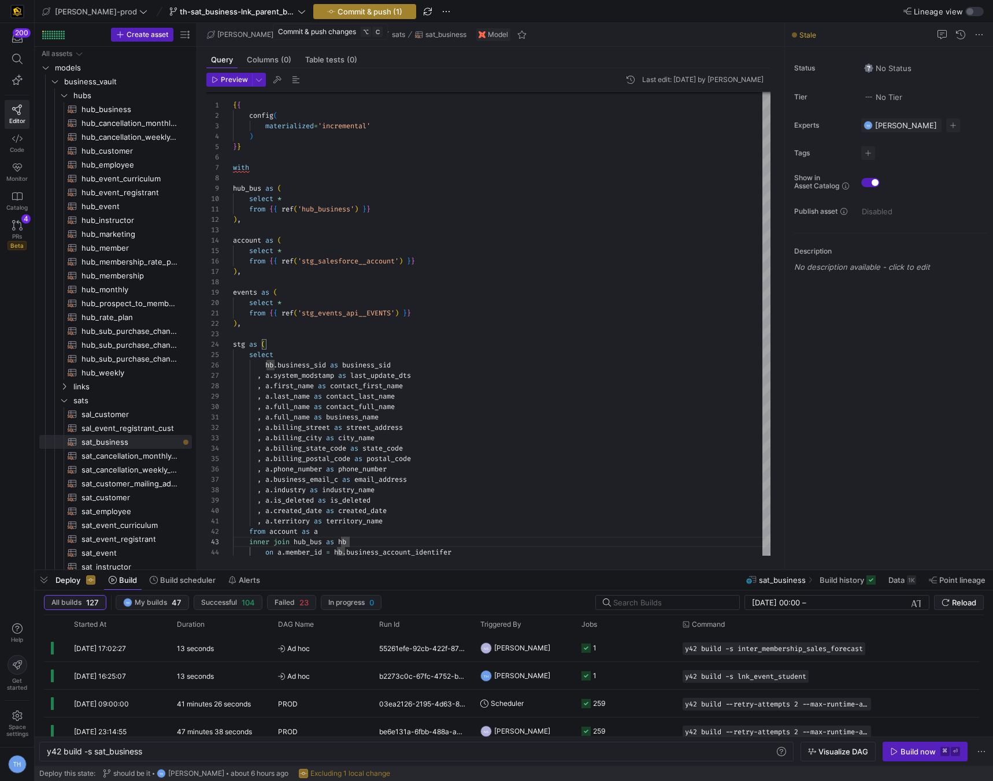
type textarea ", a.territory as territory_name from account as a inner join hub_bus as hb on a…"
click at [345, 13] on span "Commit & push (1)" at bounding box center [369, 11] width 65 height 9
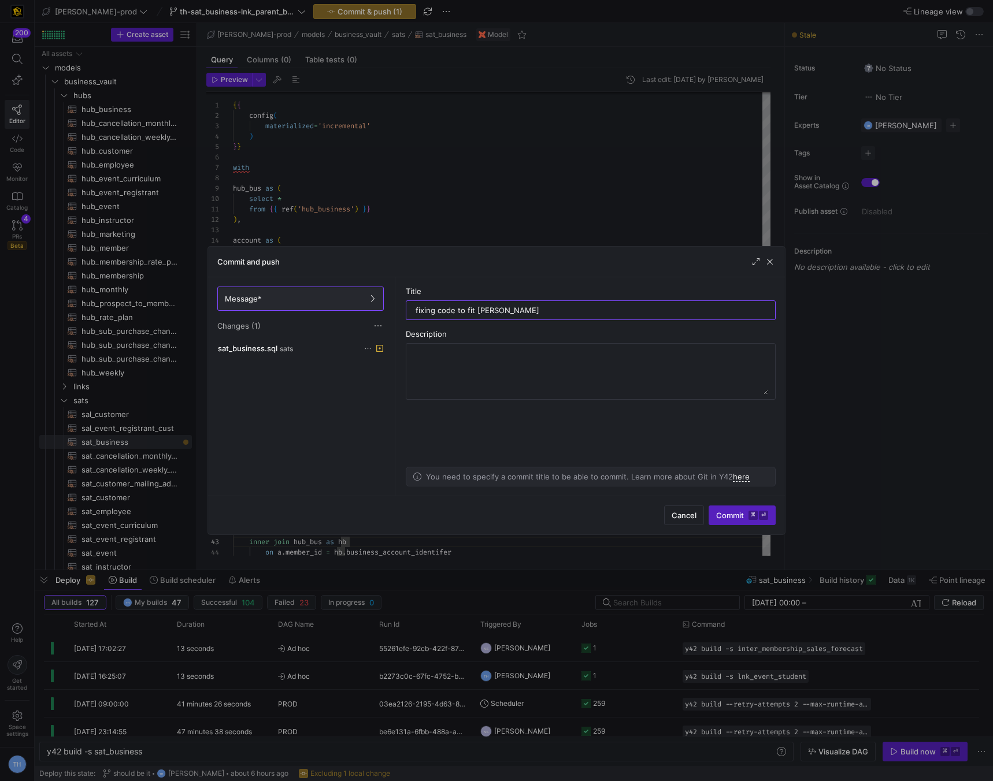
type input "fixing code to fit mohammads code"
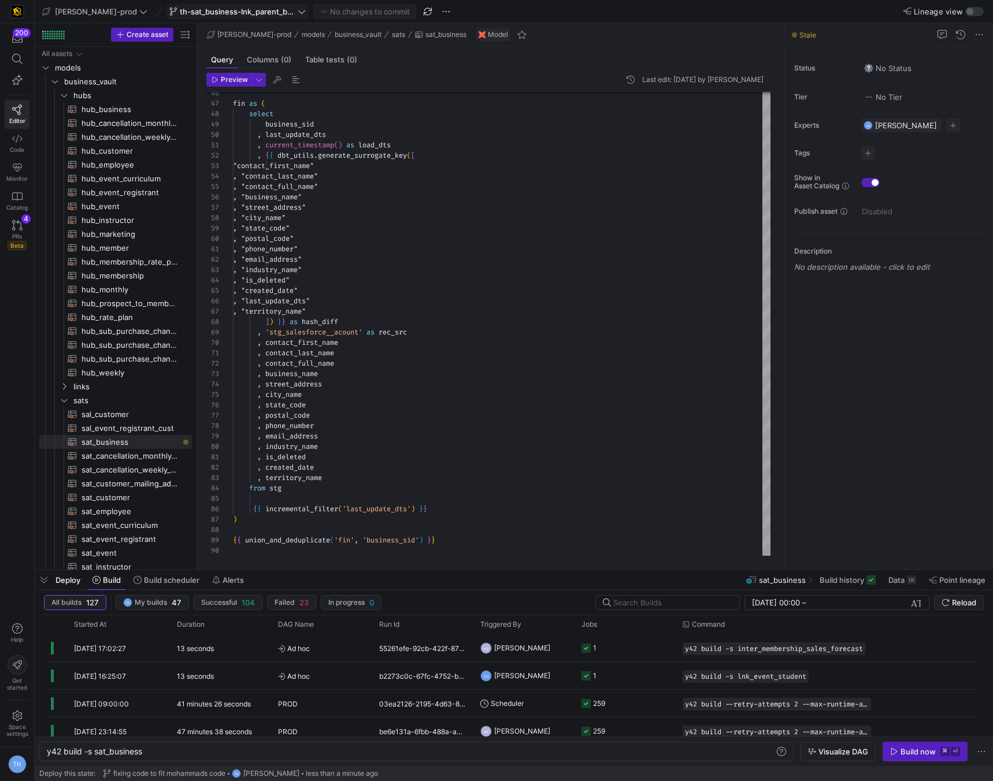
click at [251, 13] on span "th-sat_business-lnk_parent_business" at bounding box center [238, 11] width 116 height 9
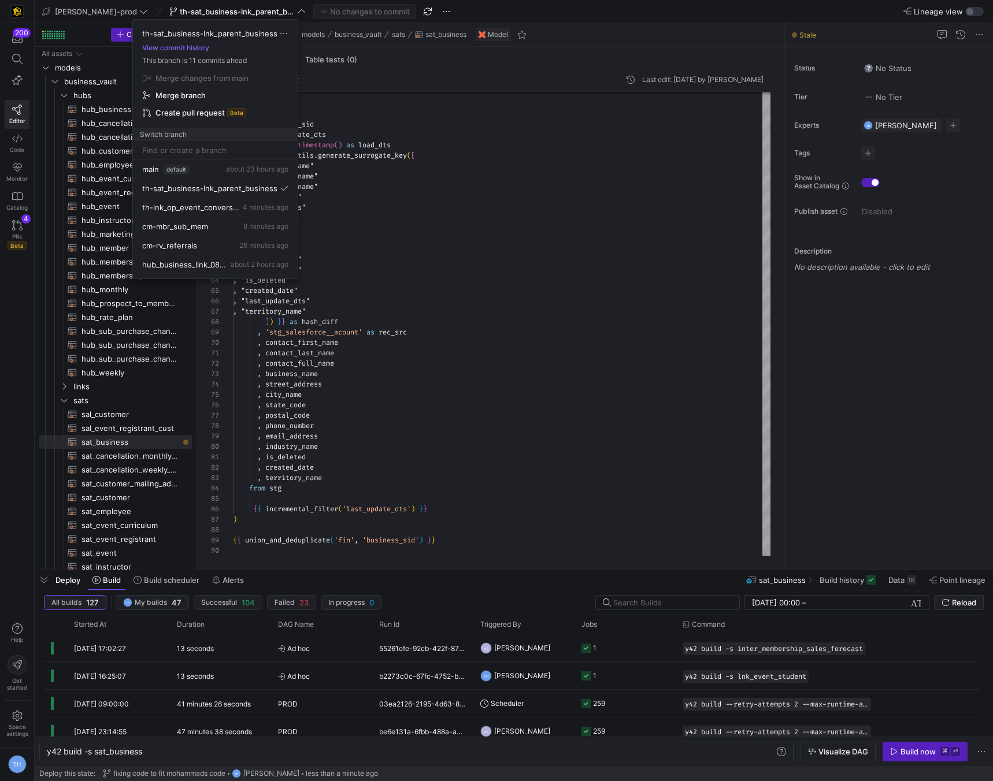
click at [439, 246] on div at bounding box center [496, 390] width 993 height 781
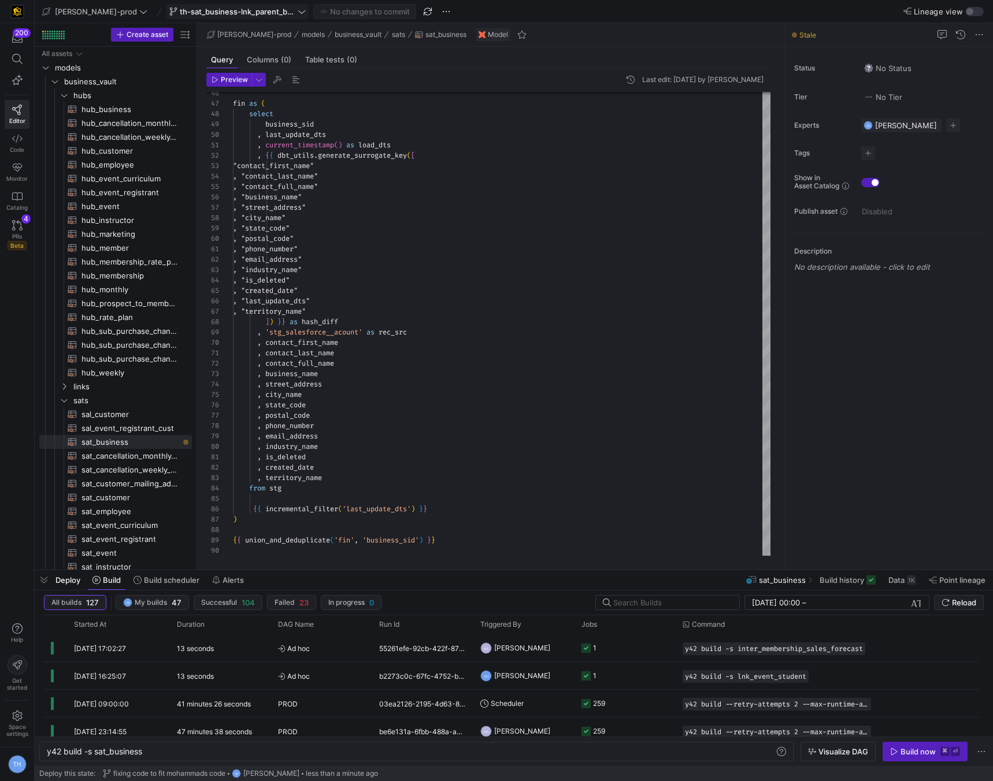
click at [241, 14] on span "th-sat_business-lnk_parent_business" at bounding box center [238, 11] width 116 height 9
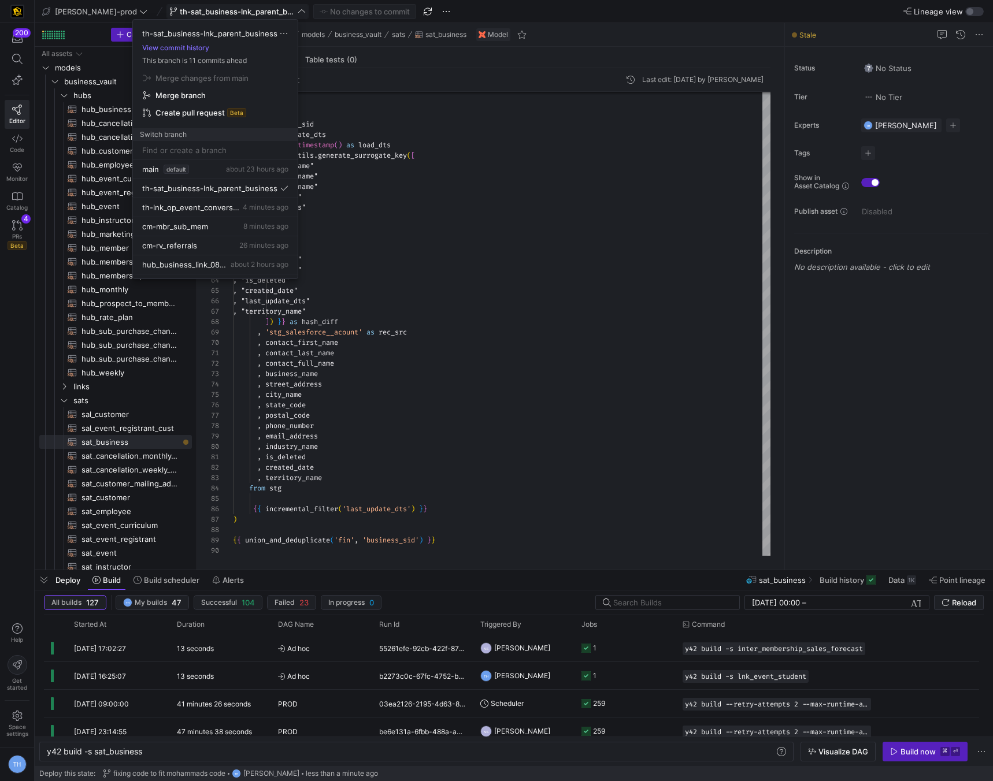
click at [241, 14] on div at bounding box center [496, 390] width 993 height 781
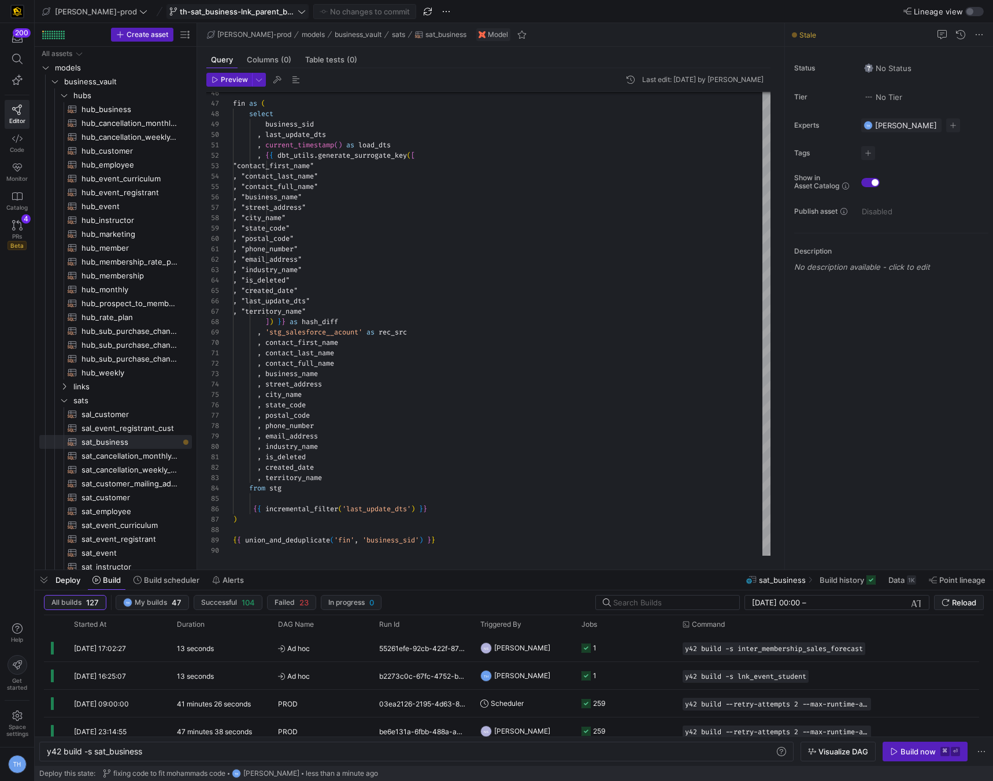
click at [241, 14] on span "th-sat_business-lnk_parent_business" at bounding box center [238, 11] width 116 height 9
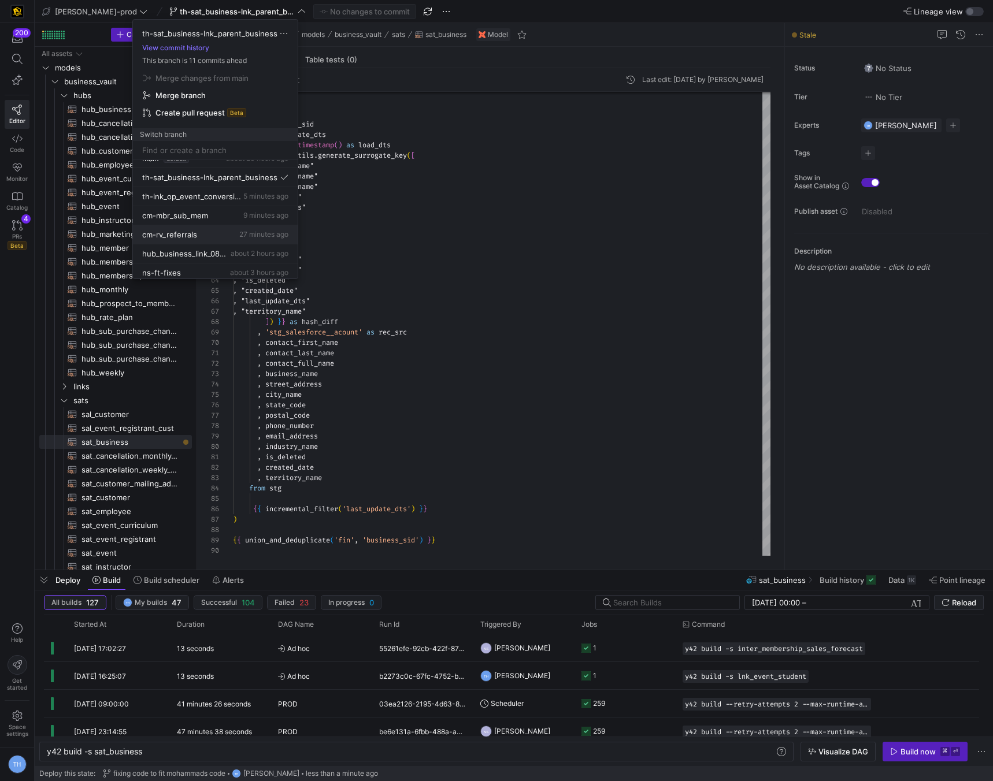
scroll to position [3, 0]
click at [200, 202] on span "th-lnk_op_event_conversion" at bounding box center [191, 203] width 99 height 9
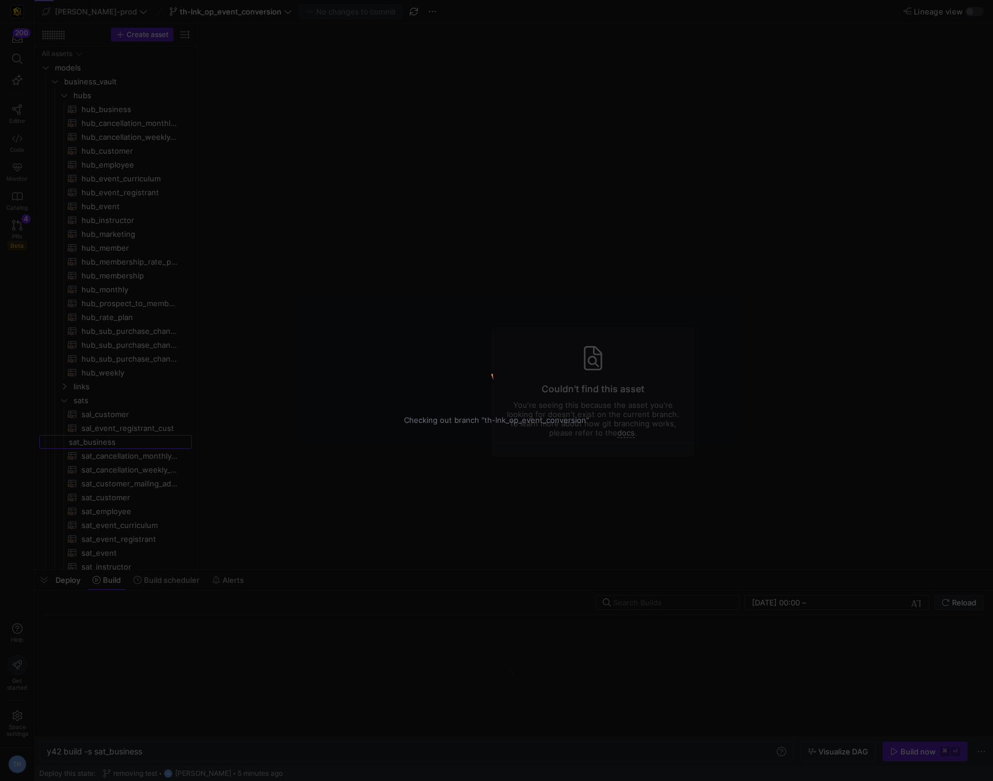
type textarea "y42 build"
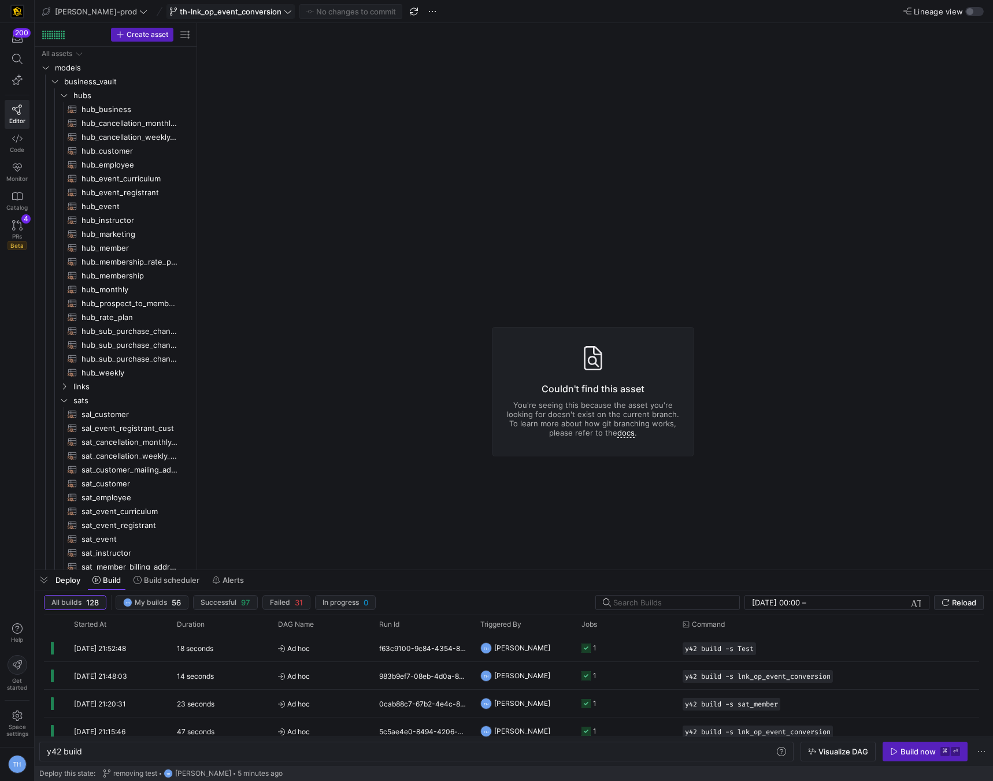
click at [229, 15] on span "th-lnk_op_event_conversion" at bounding box center [231, 11] width 102 height 9
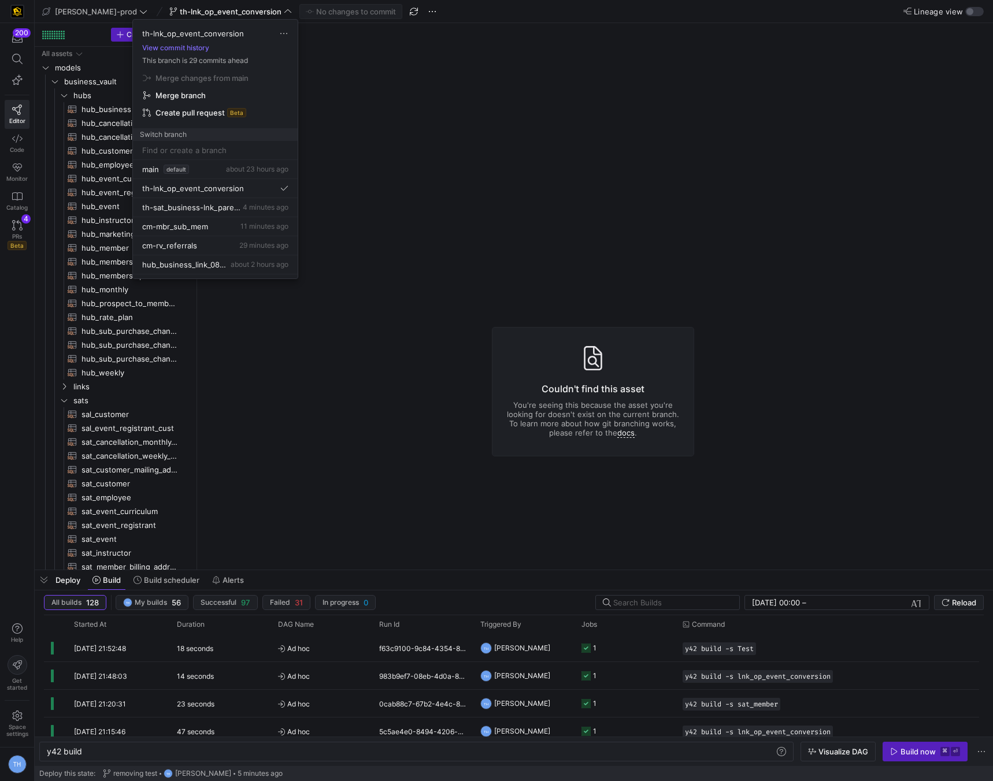
click at [353, 180] on div at bounding box center [496, 390] width 993 height 781
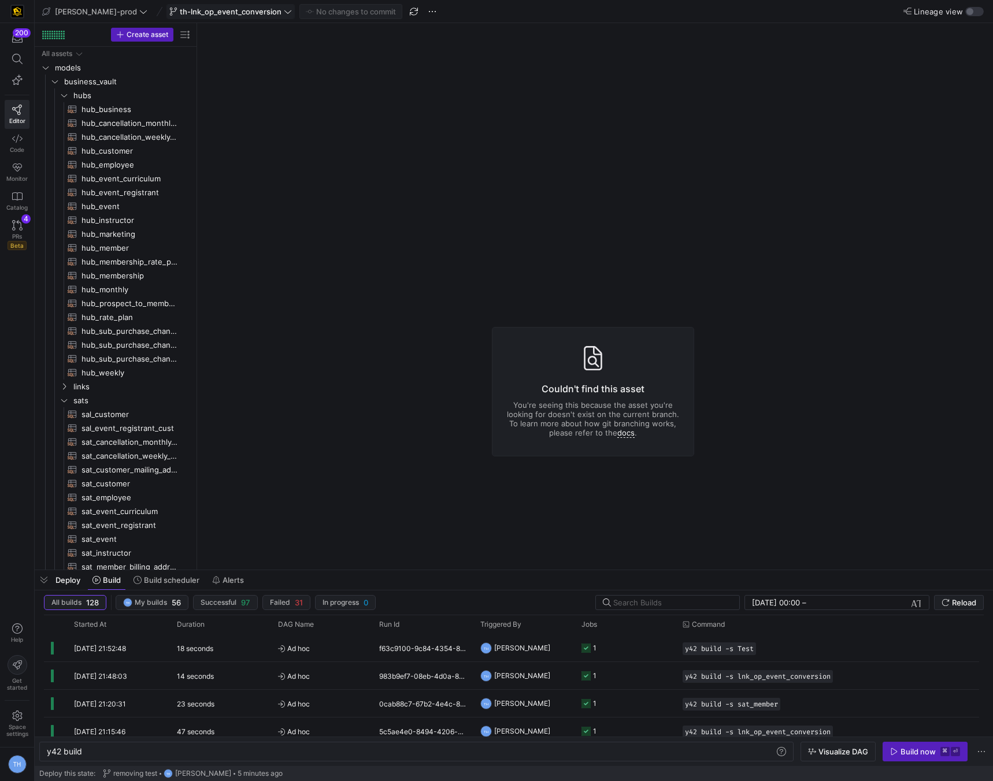
click at [219, 13] on span "th-lnk_op_event_conversion" at bounding box center [231, 11] width 102 height 9
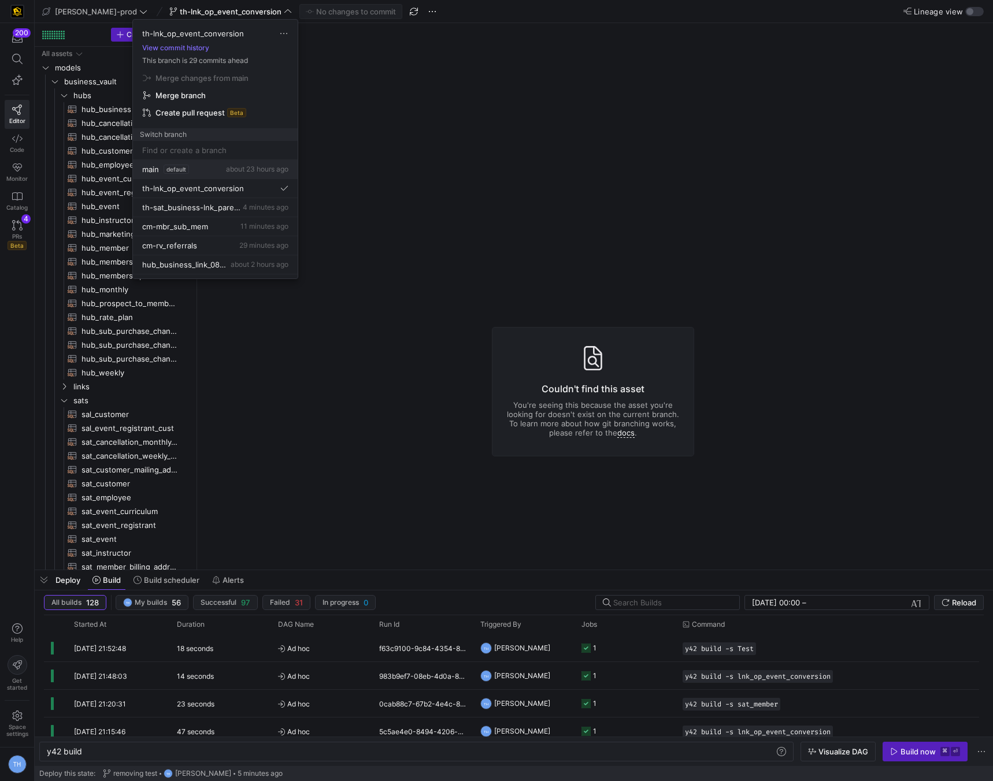
click at [196, 175] on button "main default about 23 hours ago" at bounding box center [215, 169] width 165 height 19
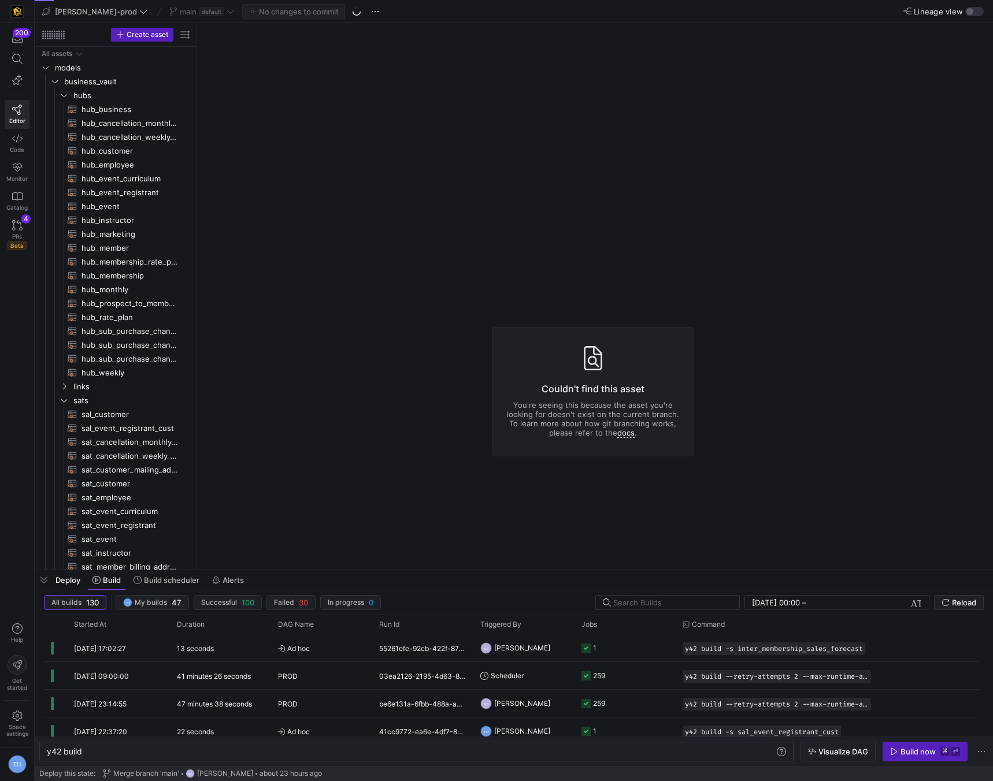
click at [190, 11] on div "main default" at bounding box center [201, 11] width 71 height 15
click at [190, 11] on span "main default" at bounding box center [201, 11] width 65 height 9
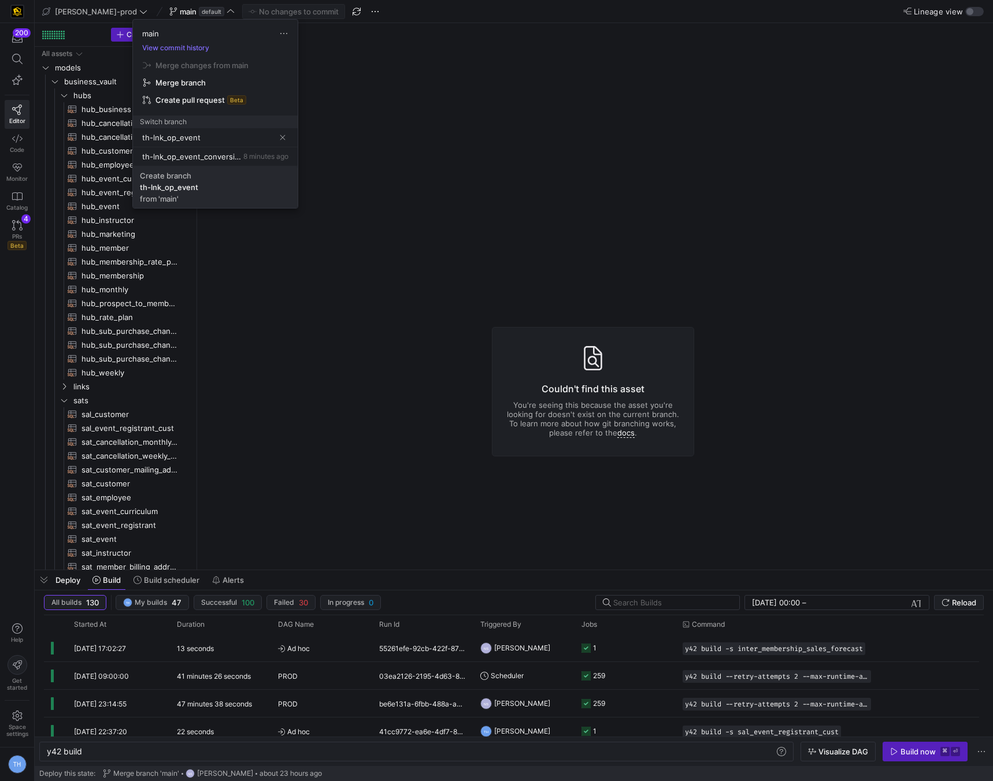
type input "th-lnk_op_event"
click at [213, 198] on span "Create branch th-lnk_op_event from 'main'" at bounding box center [215, 187] width 151 height 32
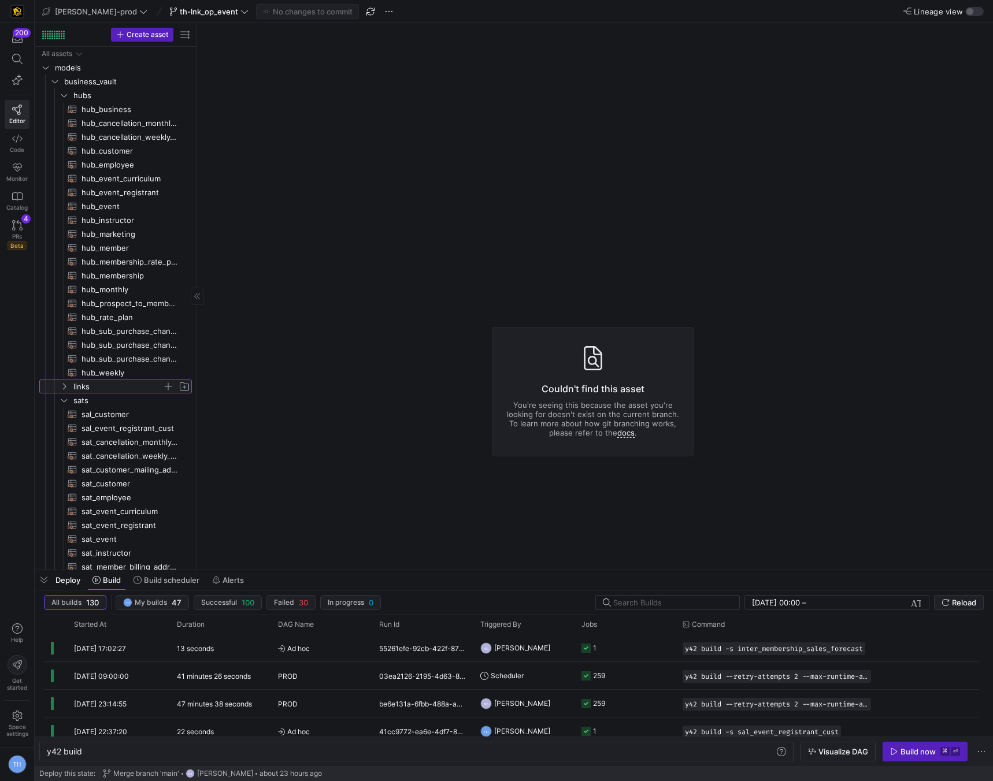
click at [102, 384] on span "links" at bounding box center [117, 386] width 89 height 13
click at [167, 386] on span "button" at bounding box center [168, 387] width 12 height 12
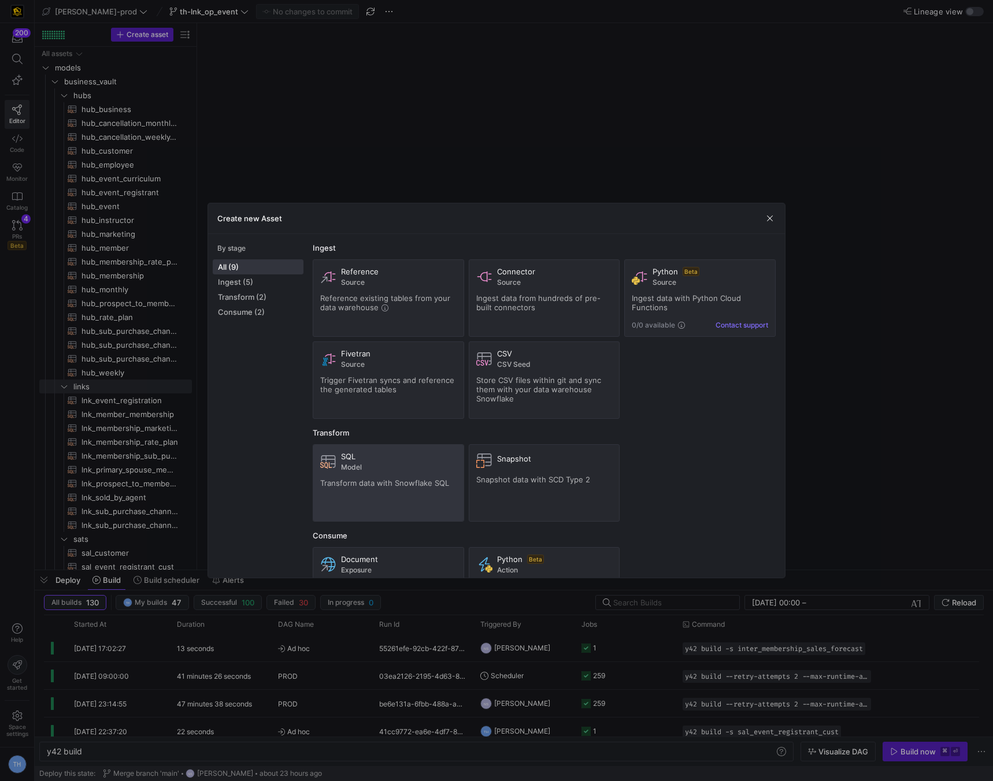
click at [402, 468] on span "Model" at bounding box center [399, 467] width 116 height 8
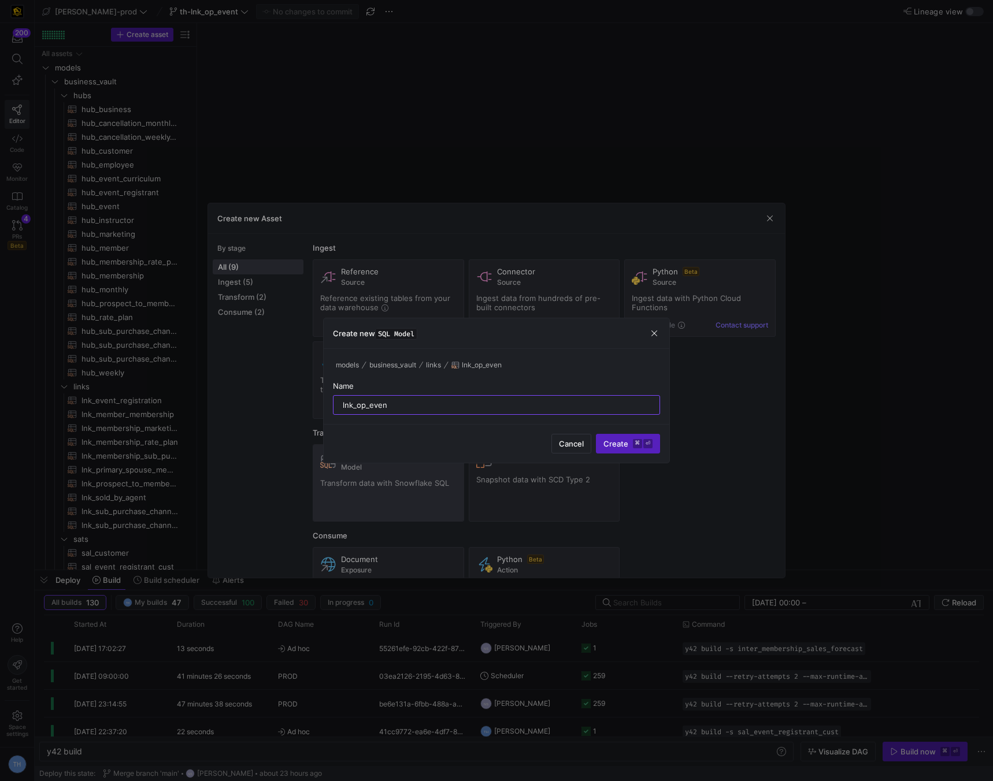
type input "lnk_op_event"
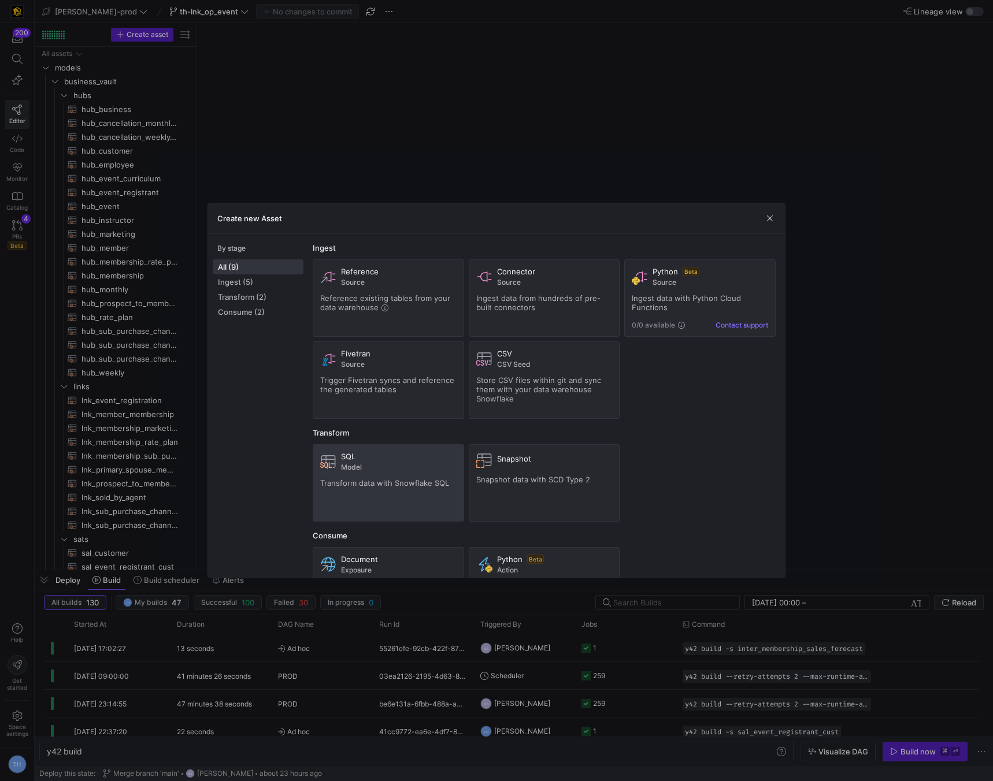
type textarea "y42 build -s lnk_op_event"
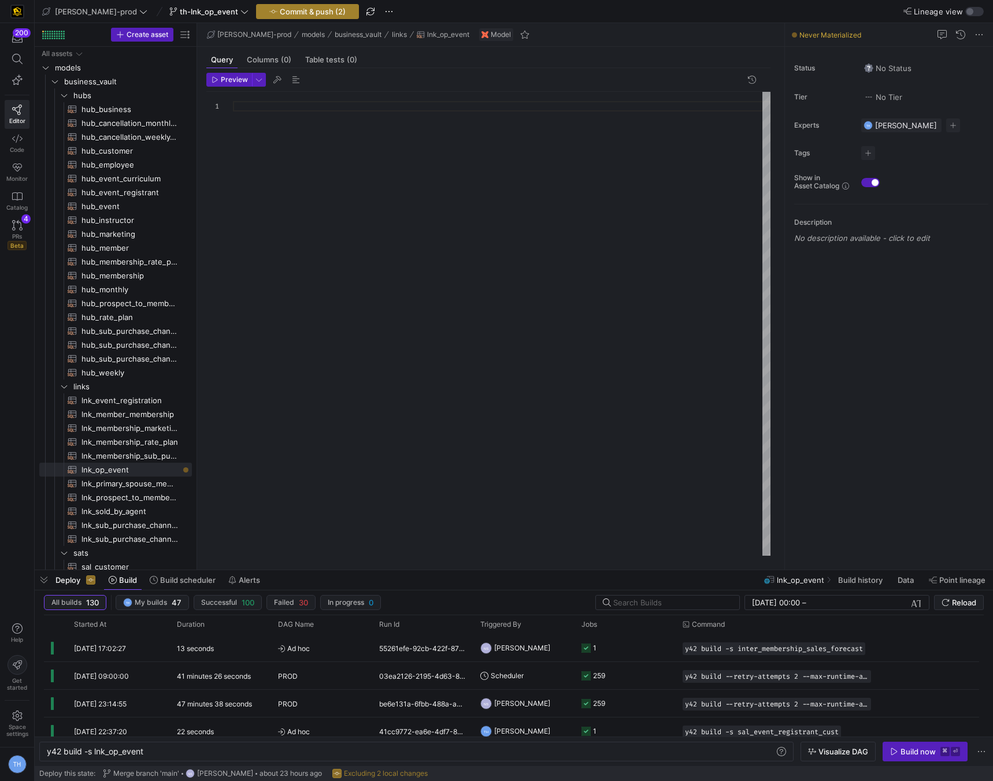
click at [303, 16] on span "button" at bounding box center [308, 12] width 102 height 14
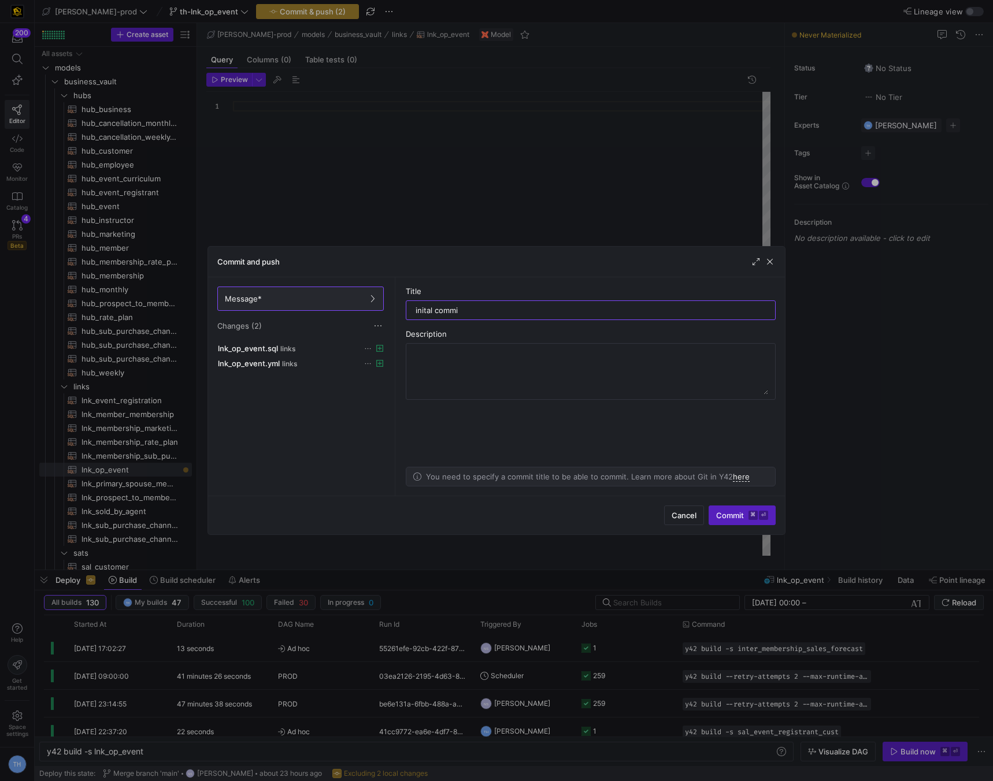
type input "inital commit"
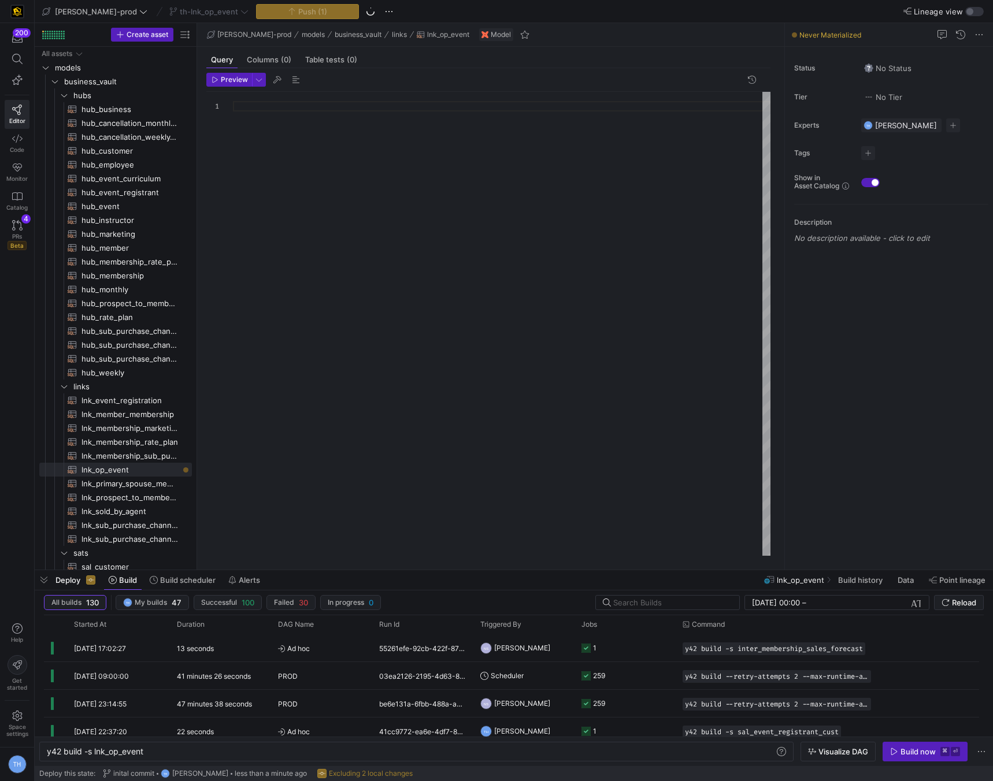
click at [300, 217] on div at bounding box center [501, 324] width 537 height 464
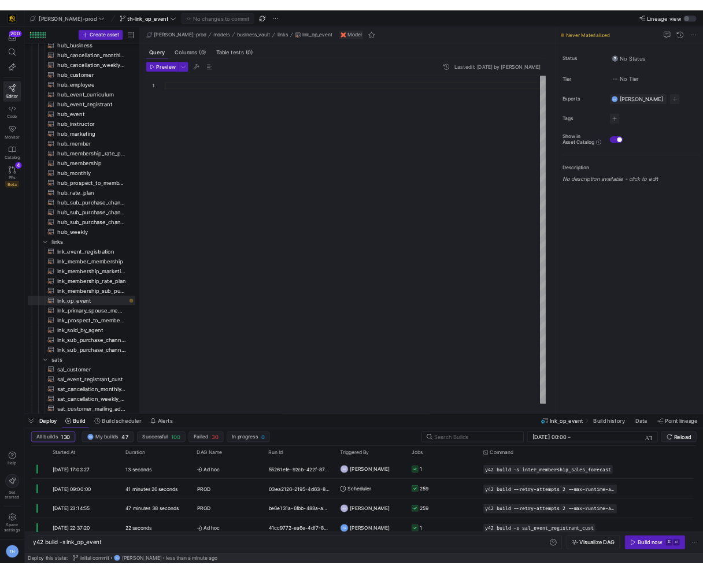
scroll to position [77, 0]
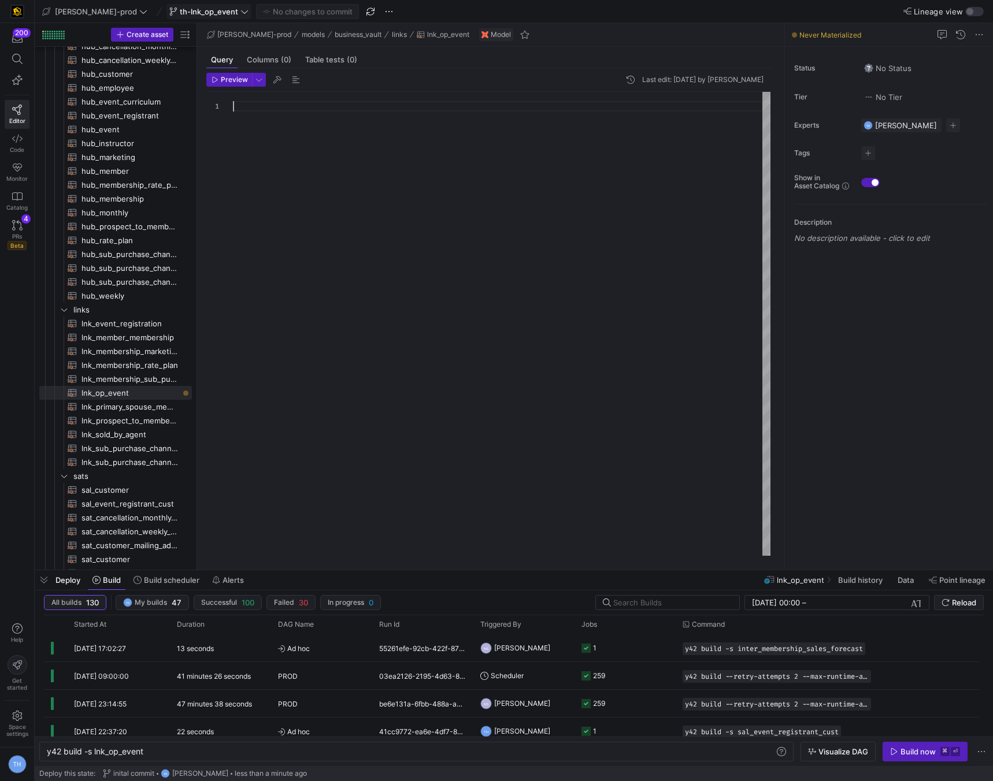
click at [192, 13] on span "th-lnk_op_event" at bounding box center [209, 11] width 58 height 9
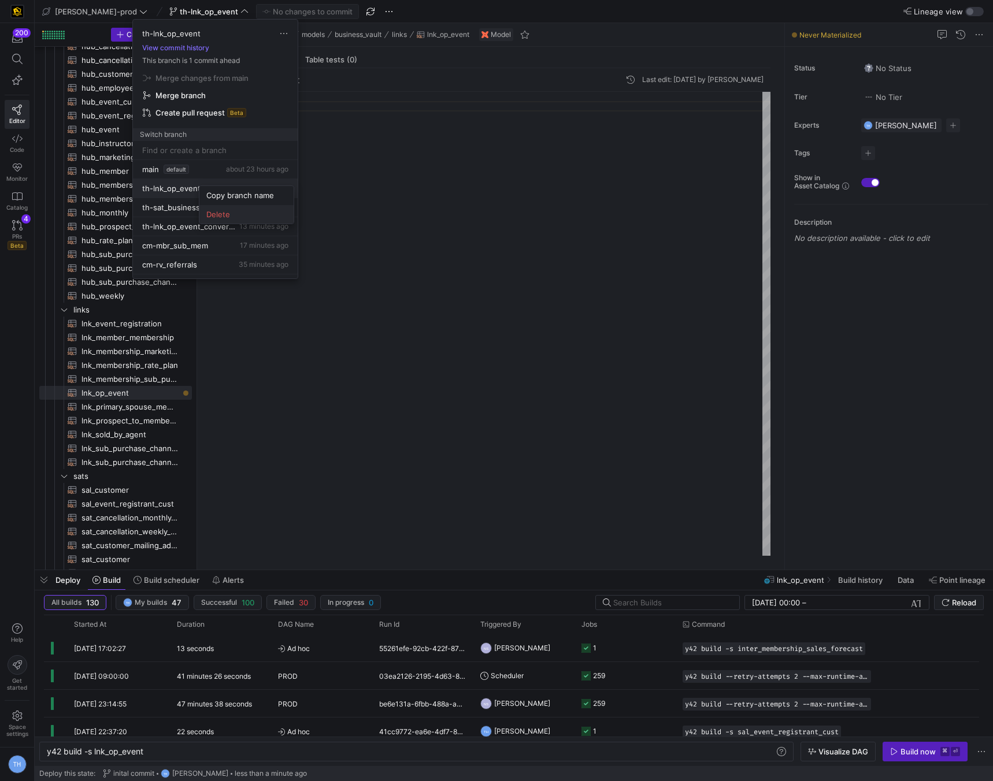
click at [221, 218] on span "Delete" at bounding box center [246, 214] width 80 height 9
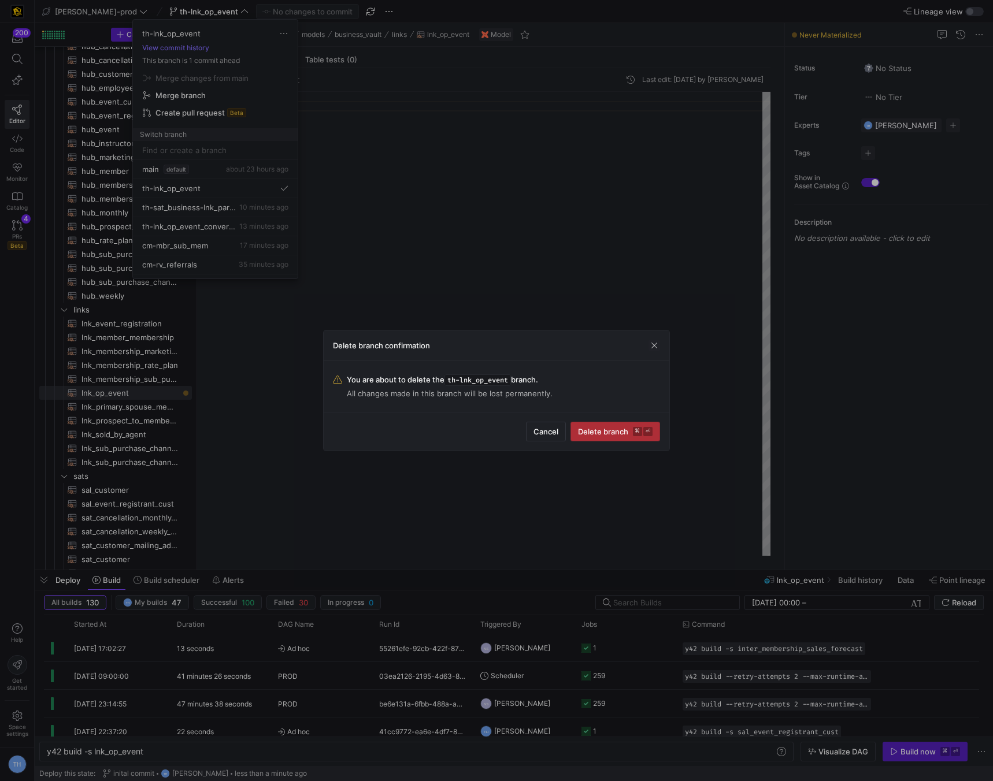
click at [593, 436] on span "Delete branch ⌘ ⏎" at bounding box center [615, 431] width 75 height 9
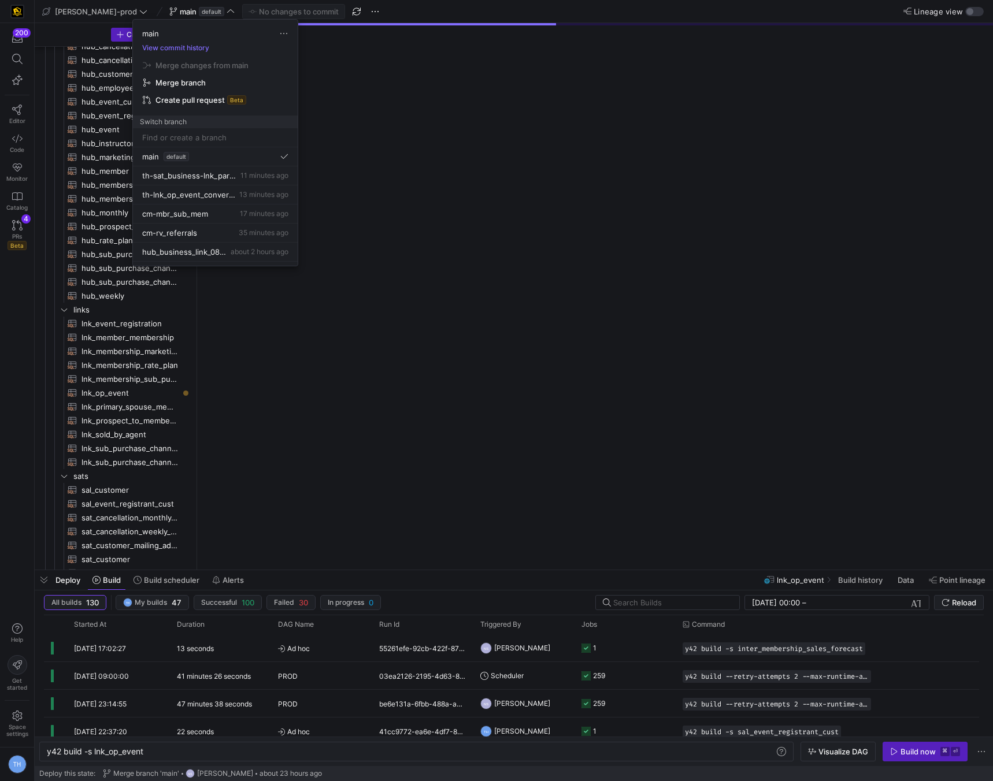
type textarea "y42 build"
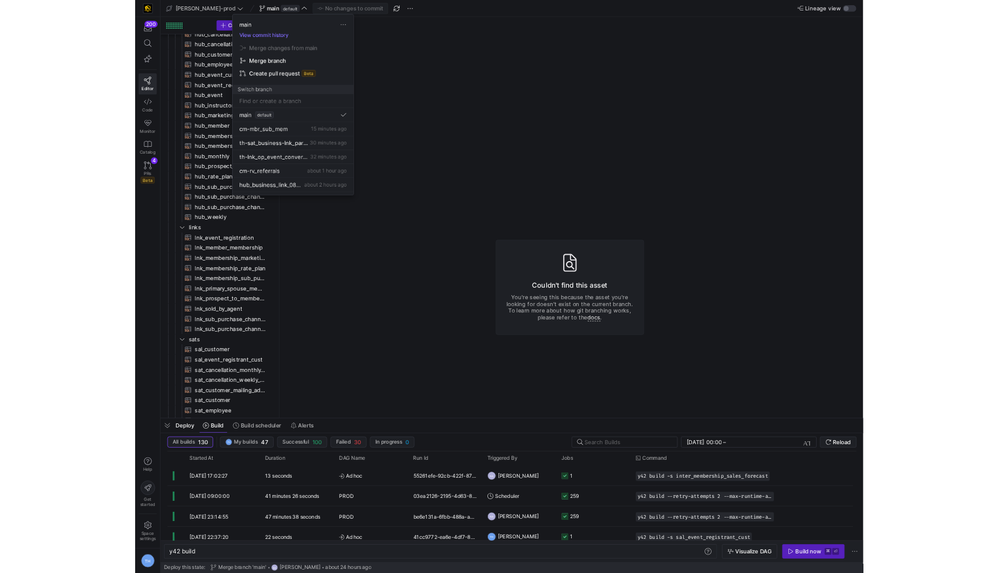
scroll to position [77, 0]
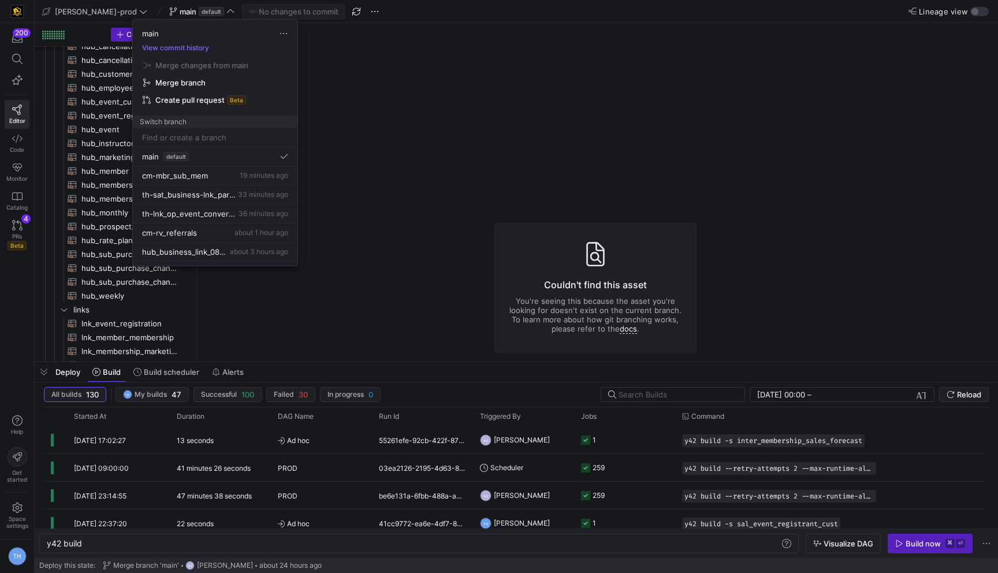
click at [377, 107] on div at bounding box center [499, 286] width 998 height 573
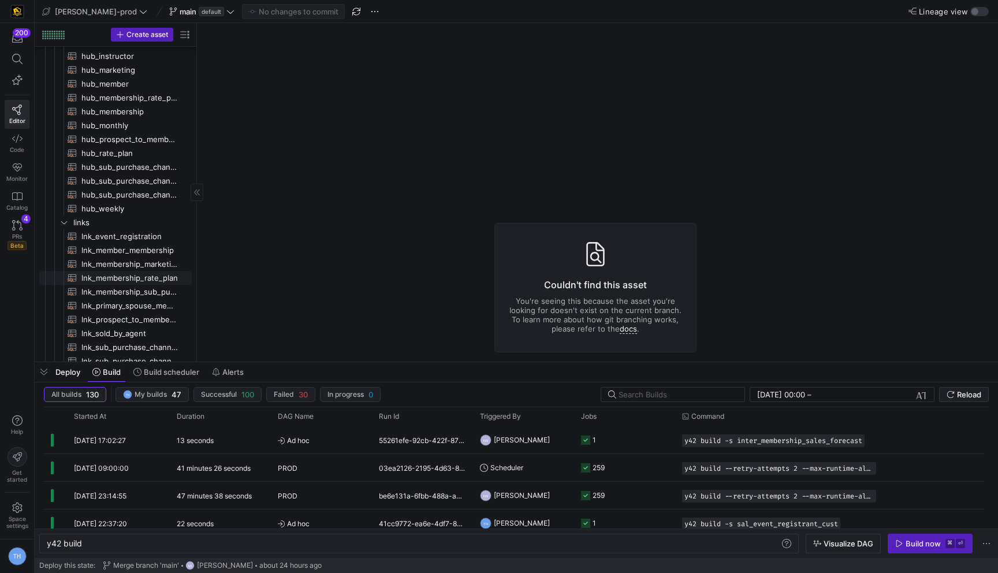
scroll to position [341, 0]
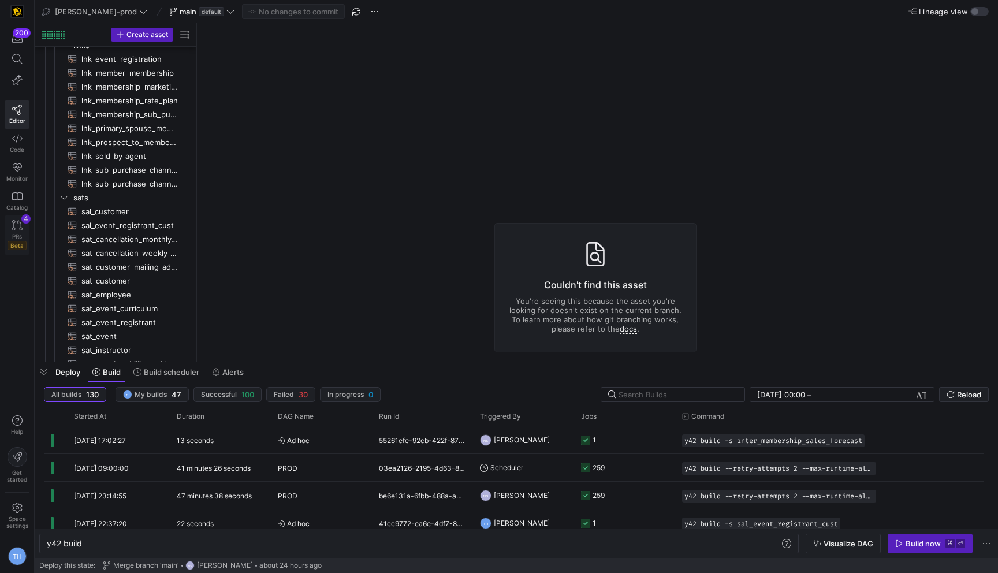
click at [20, 225] on icon at bounding box center [17, 225] width 10 height 10
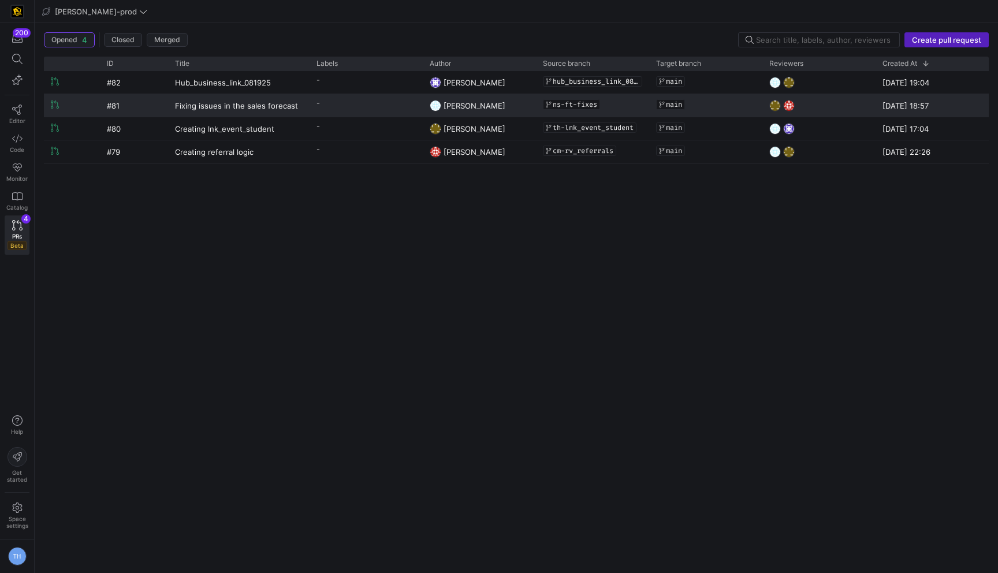
click at [376, 105] on y42-pull-request-list-view-label-cell-renderer "-" at bounding box center [366, 103] width 99 height 17
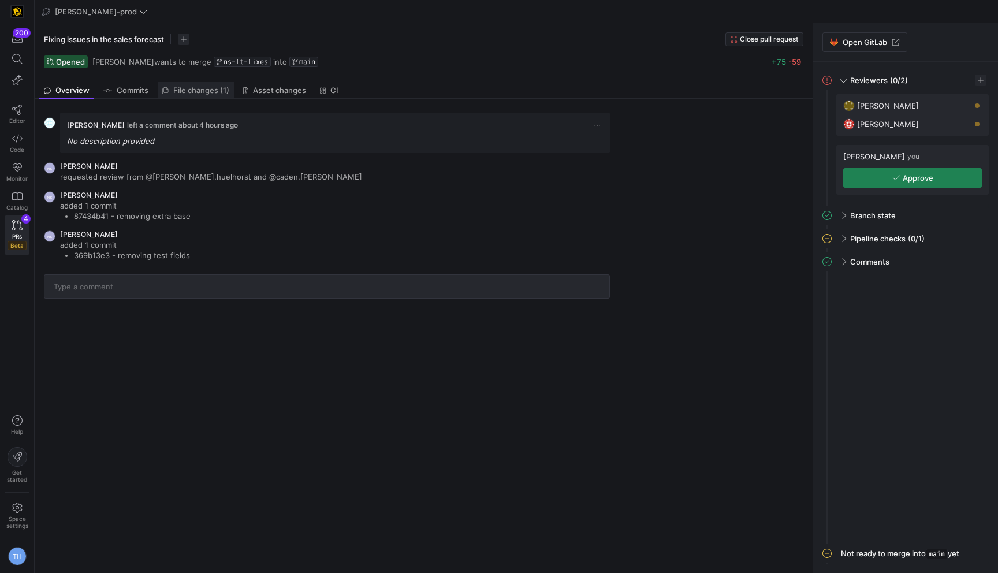
click at [207, 94] on span "File changes (1)" at bounding box center [201, 91] width 56 height 8
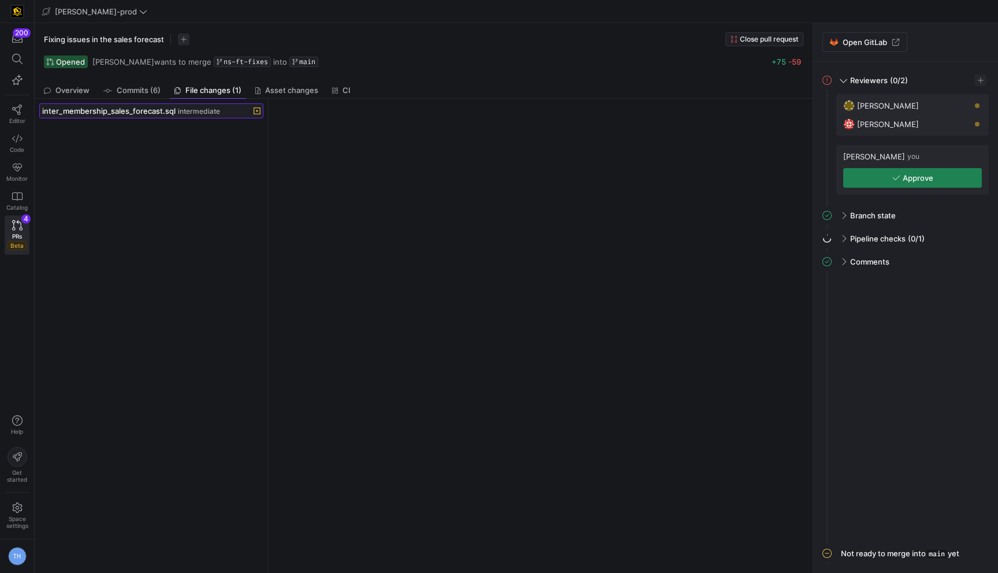
click at [226, 117] on span at bounding box center [151, 111] width 223 height 14
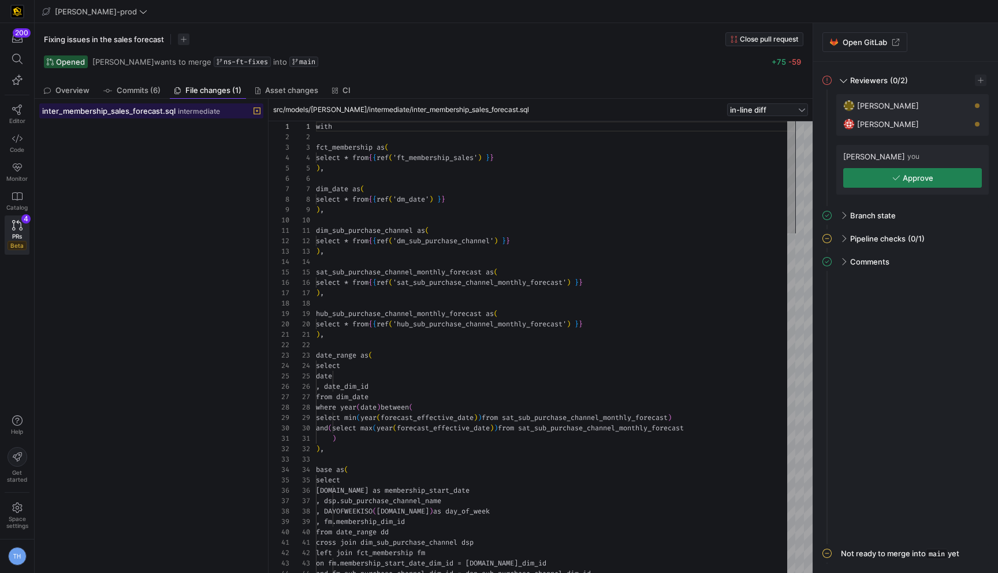
scroll to position [104, 0]
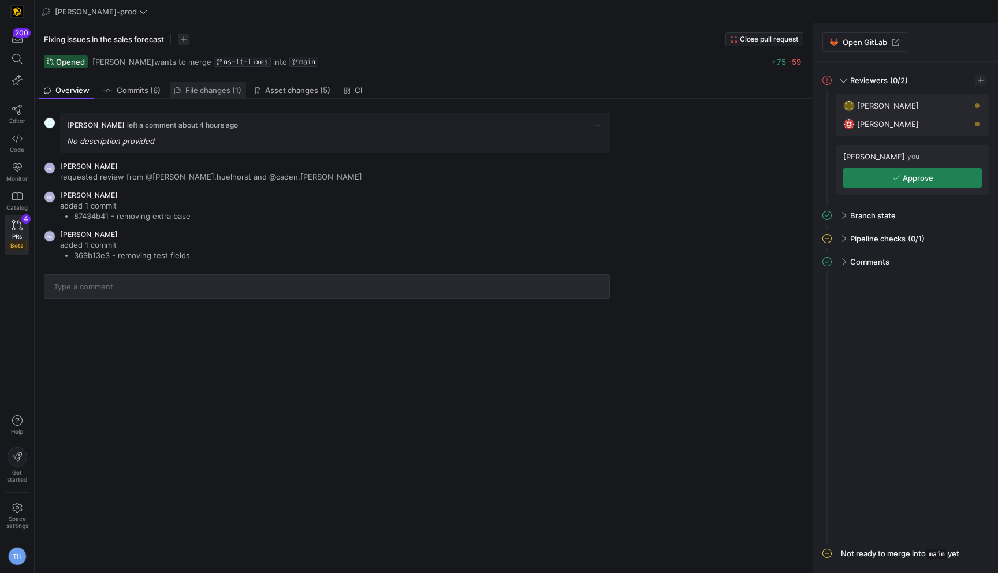
click at [212, 90] on span "File changes (1)" at bounding box center [213, 91] width 56 height 8
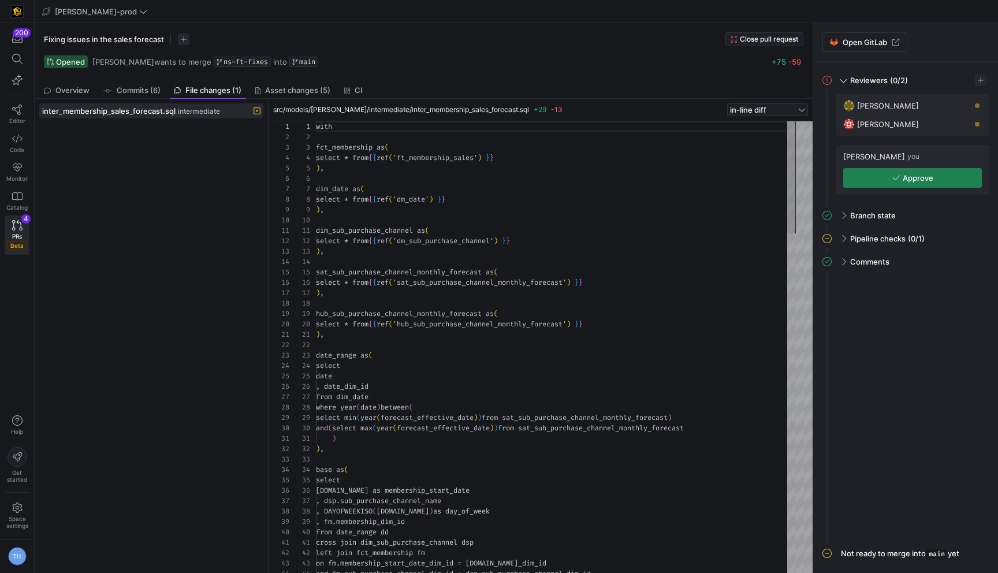
scroll to position [104, 0]
click at [215, 106] on div "inter_membership_sales_forecast.sql intermediate" at bounding box center [138, 110] width 193 height 9
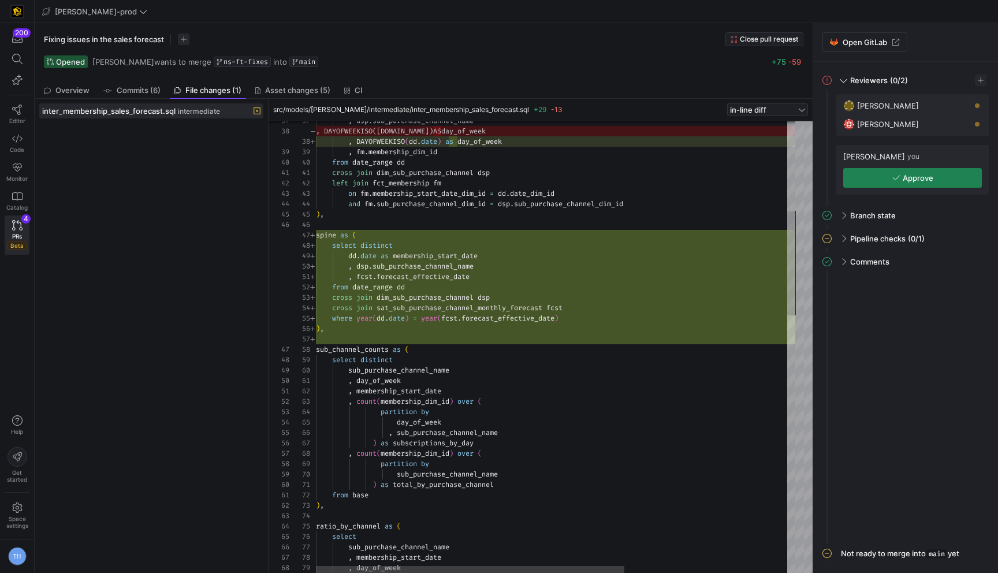
type textarea "cross join dim_sub_purchase_channel dsp left join fct_membership fm on fm.membe…"
drag, startPoint x: 512, startPoint y: 215, endPoint x: 662, endPoint y: 28, distance: 240.5
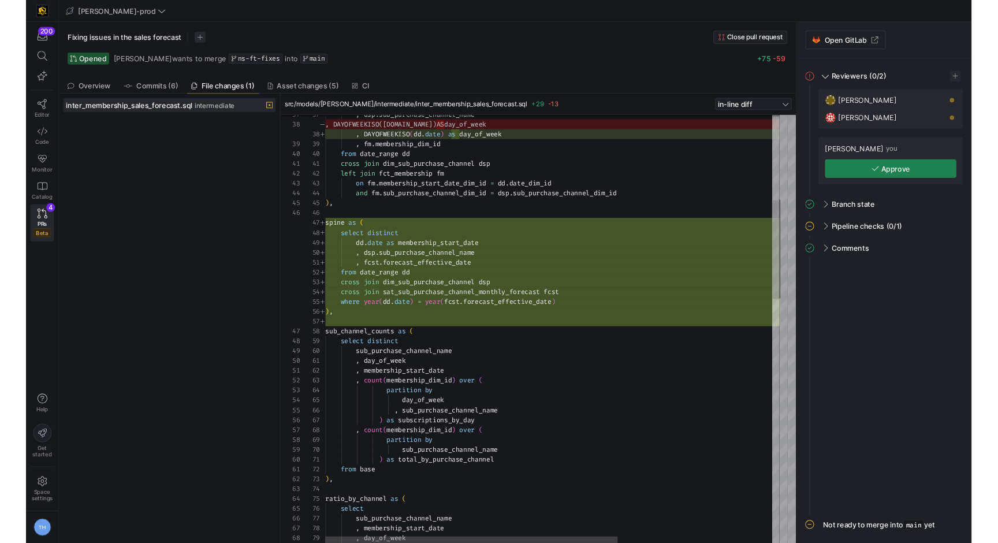
scroll to position [42, 8]
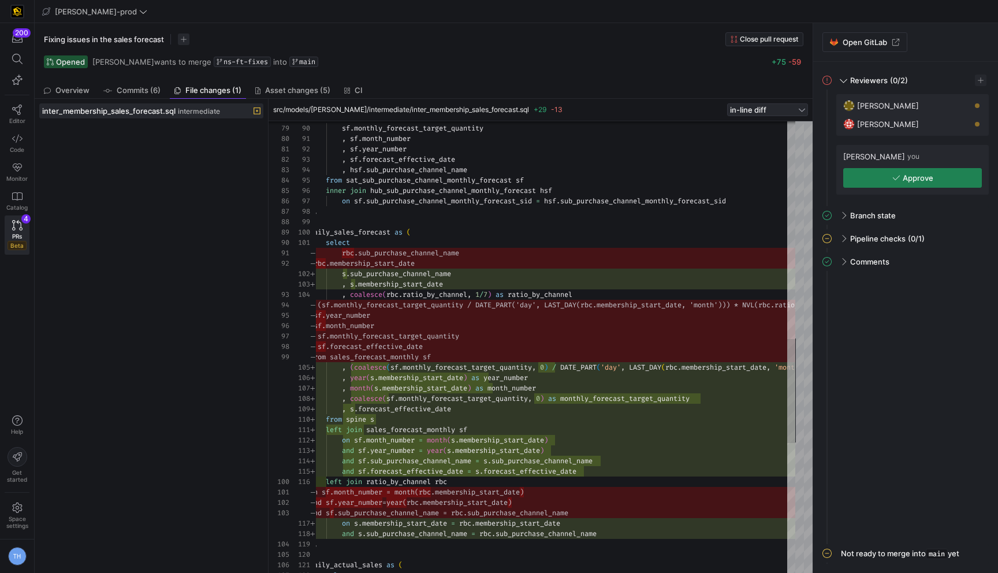
click at [753, 112] on span "in-line diff" at bounding box center [748, 109] width 36 height 9
click at [757, 147] on span "side-by-side diff" at bounding box center [768, 146] width 70 height 9
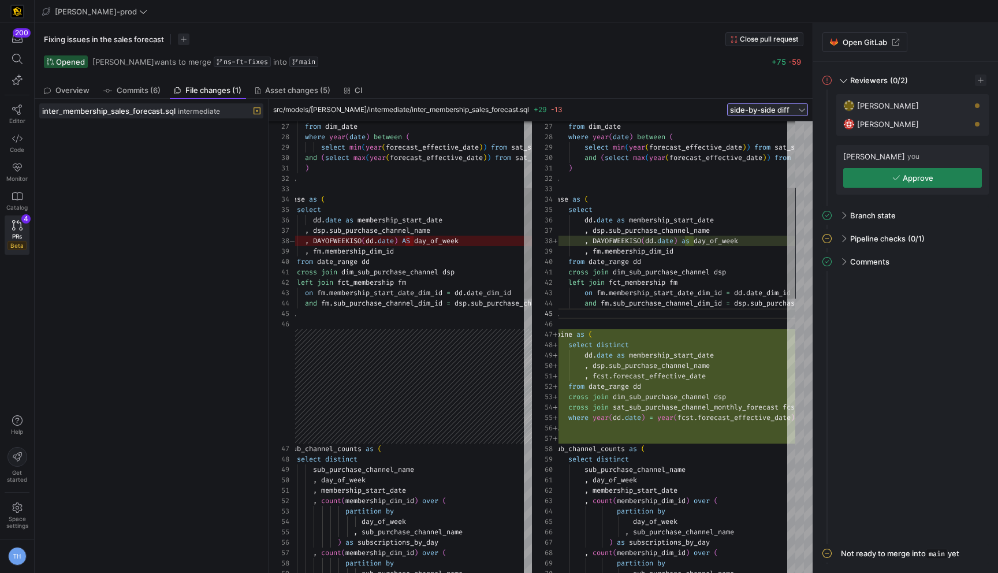
click at [764, 106] on span "side-by-side diff" at bounding box center [760, 109] width 60 height 9
click at [762, 131] on span "in-line diff" at bounding box center [768, 127] width 70 height 9
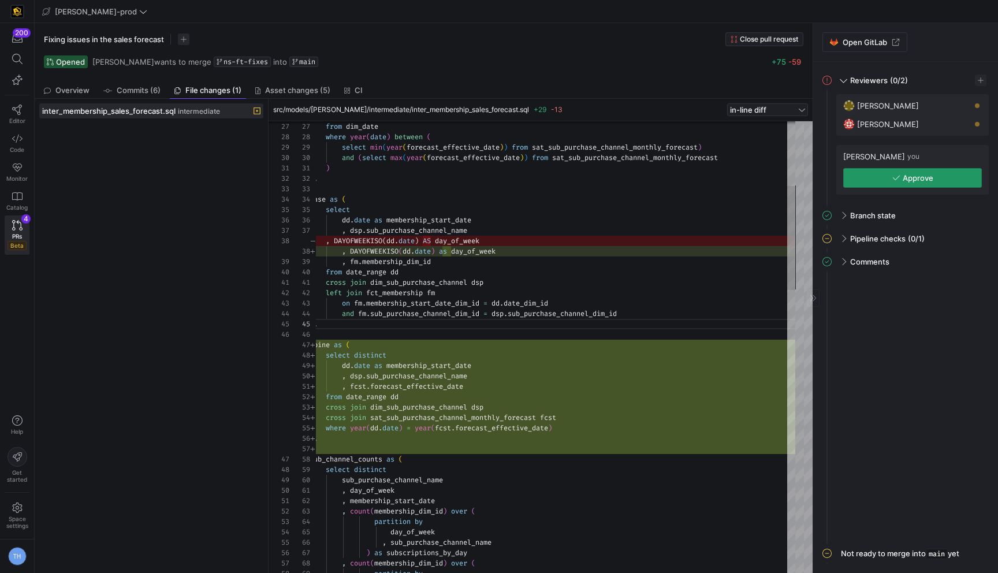
click at [892, 179] on span "button" at bounding box center [912, 178] width 137 height 18
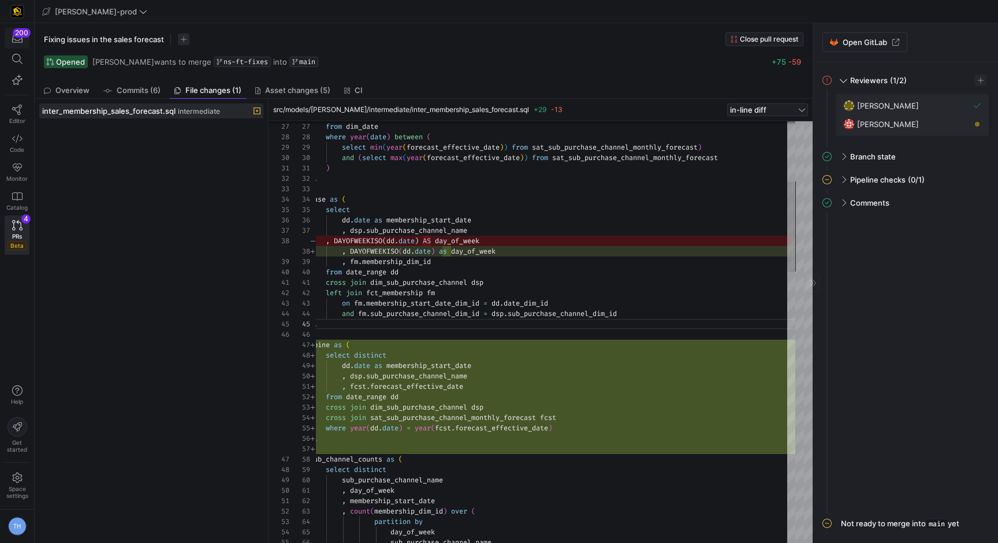
click at [18, 38] on icon "button" at bounding box center [17, 38] width 10 height 10
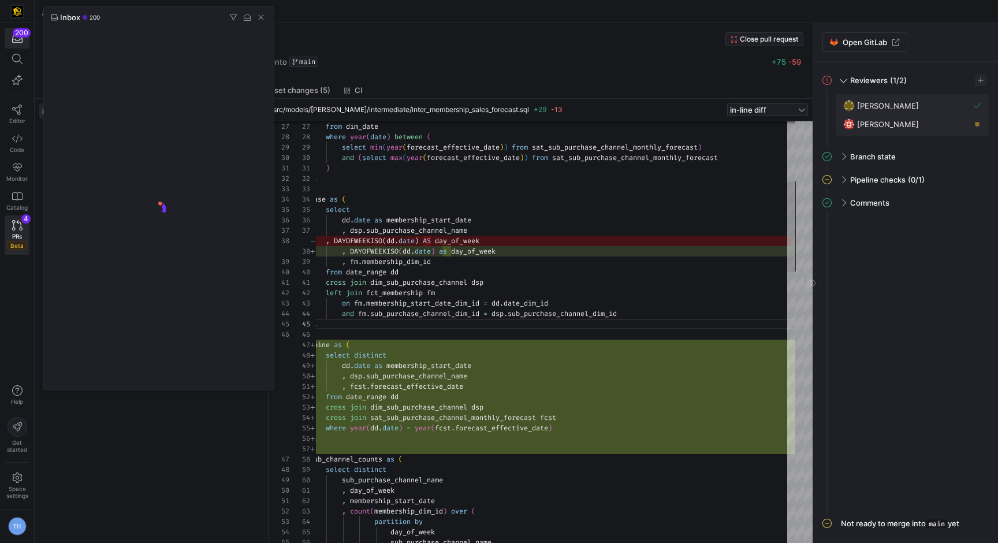
click at [14, 229] on div at bounding box center [499, 271] width 998 height 543
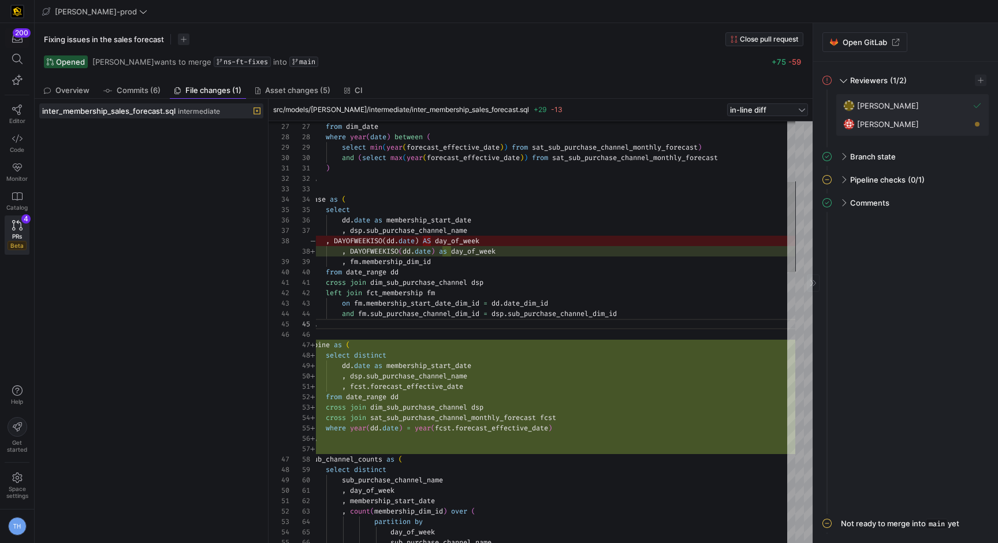
click at [14, 229] on icon at bounding box center [17, 225] width 10 height 10
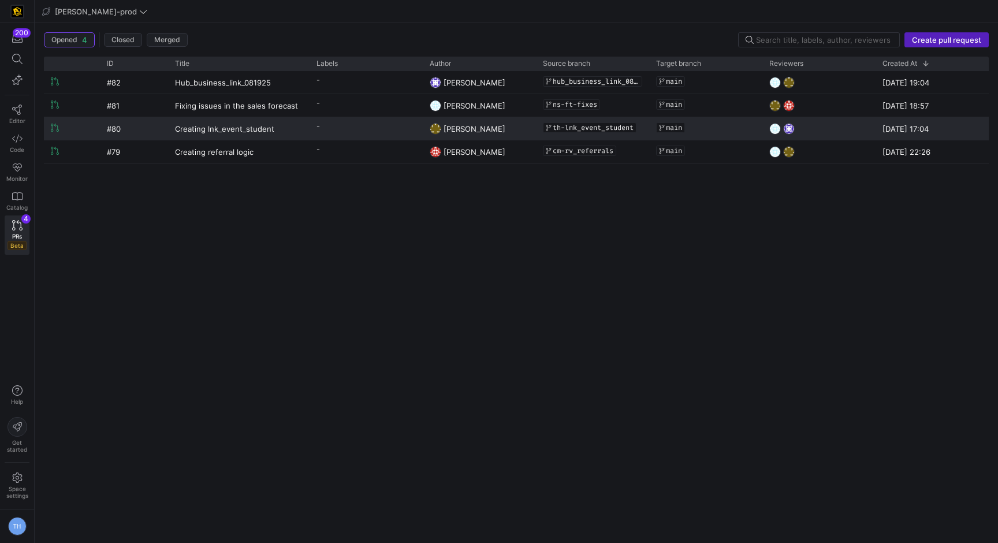
click at [350, 133] on y42-pull-request-list-view-label-cell-renderer "-" at bounding box center [366, 126] width 99 height 17
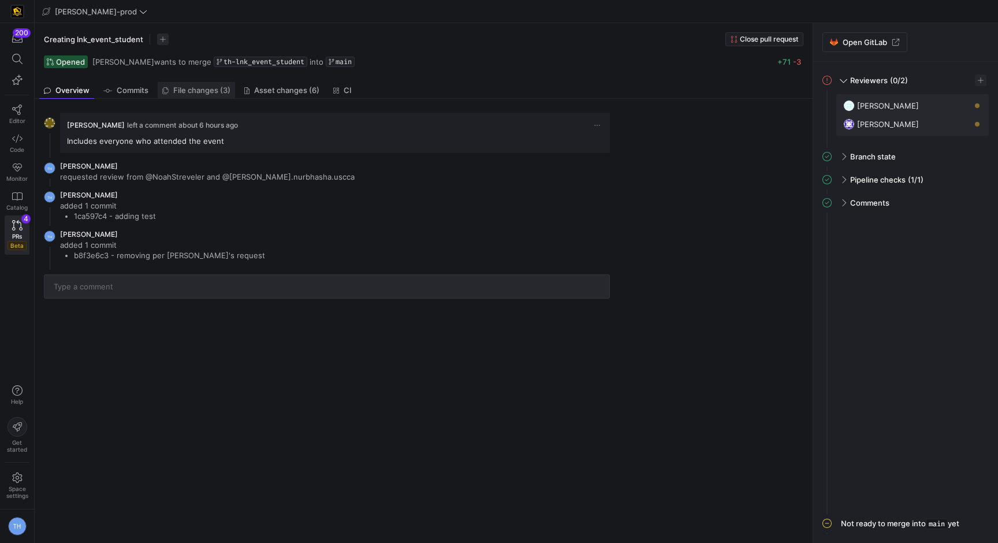
click at [203, 94] on span "File changes (3)" at bounding box center [201, 91] width 57 height 8
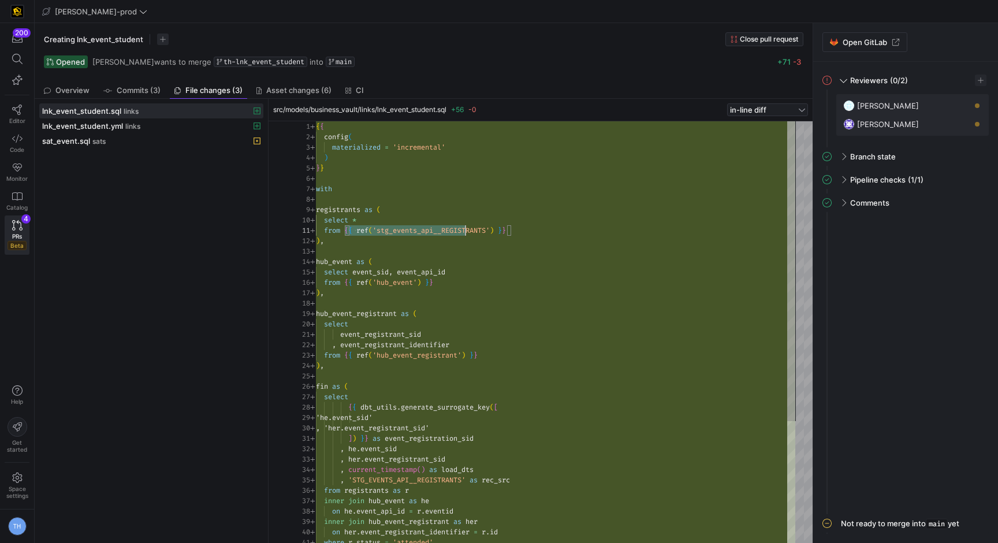
scroll to position [0, 170]
drag, startPoint x: 344, startPoint y: 230, endPoint x: 485, endPoint y: 233, distance: 140.4
click at [485, 233] on div "select event_sid , event_api_id from { { ref ( 'hub_event' ) } } ) , hub_event_…" at bounding box center [556, 417] width 480 height 593
drag, startPoint x: 382, startPoint y: 265, endPoint x: 432, endPoint y: 265, distance: 49.7
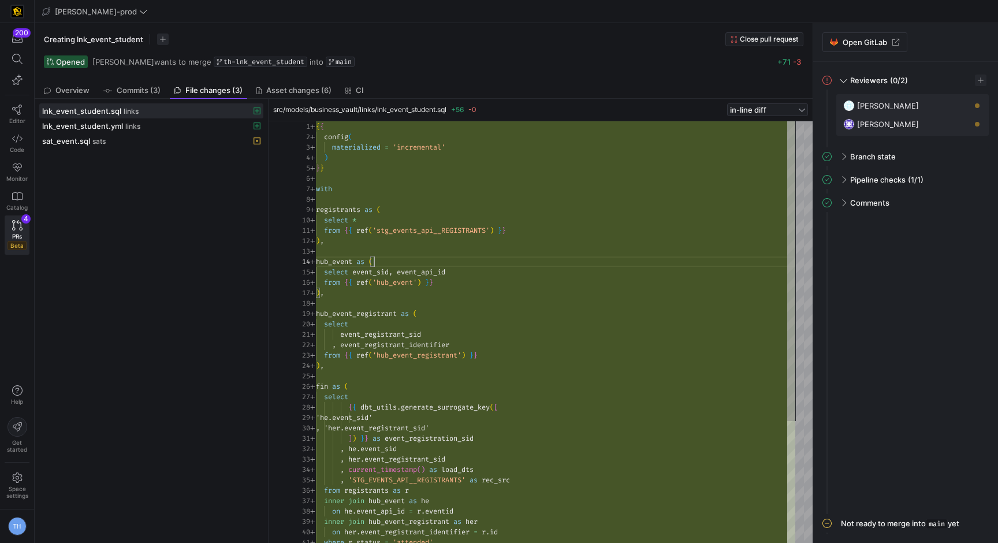
click at [432, 265] on div "select event_sid , event_api_id from { { ref ( 'hub_event' ) } } ) , hub_event_…" at bounding box center [556, 417] width 480 height 593
drag, startPoint x: 329, startPoint y: 319, endPoint x: 417, endPoint y: 320, distance: 87.8
click at [418, 320] on div "select event_sid , event_api_id from { { ref ( 'hub_event' ) } } ) , hub_event_…" at bounding box center [556, 417] width 480 height 593
click at [417, 320] on div "select event_sid , event_api_id from { { ref ( 'hub_event' ) } } ) , hub_event_…" at bounding box center [556, 417] width 480 height 593
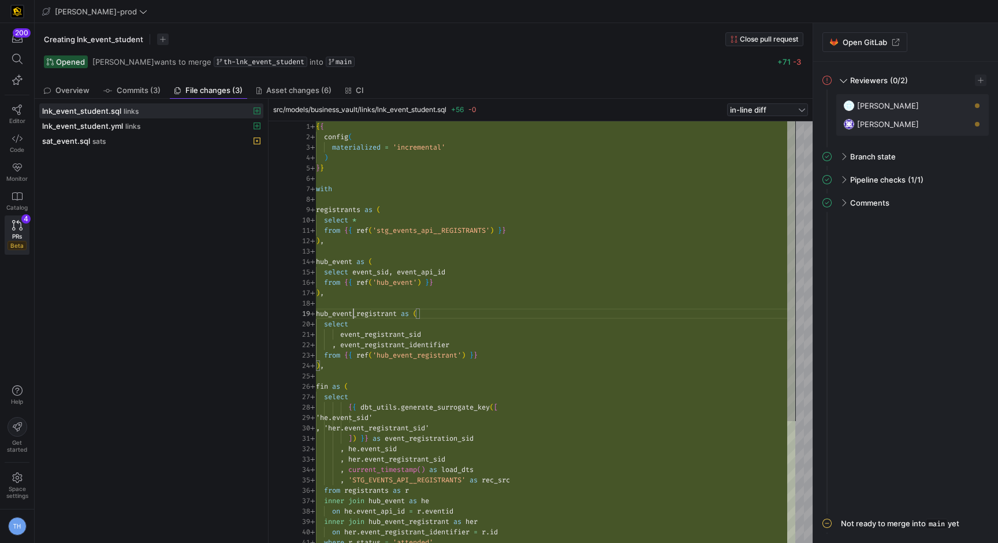
drag, startPoint x: 353, startPoint y: 315, endPoint x: 376, endPoint y: 315, distance: 23.1
click at [376, 315] on div "select event_sid , event_api_id from { { ref ( 'hub_event' ) } } ) , hub_event_…" at bounding box center [556, 417] width 480 height 593
drag, startPoint x: 328, startPoint y: 257, endPoint x: 341, endPoint y: 257, distance: 13.3
click at [339, 257] on div "select event_sid , event_api_id from { { ref ( 'hub_event' ) } } ) , hub_event_…" at bounding box center [556, 417] width 480 height 593
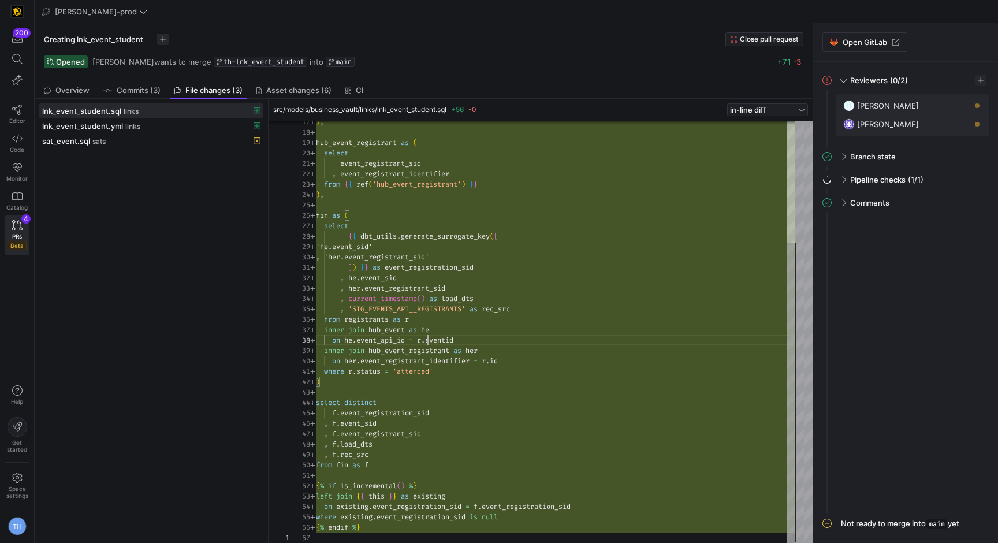
scroll to position [73, 142]
drag, startPoint x: 427, startPoint y: 340, endPoint x: 488, endPoint y: 341, distance: 60.7
click at [488, 341] on div ") , hub_event_registrant as ( select event_registrant_sid , event_registrant_id…" at bounding box center [556, 246] width 480 height 593
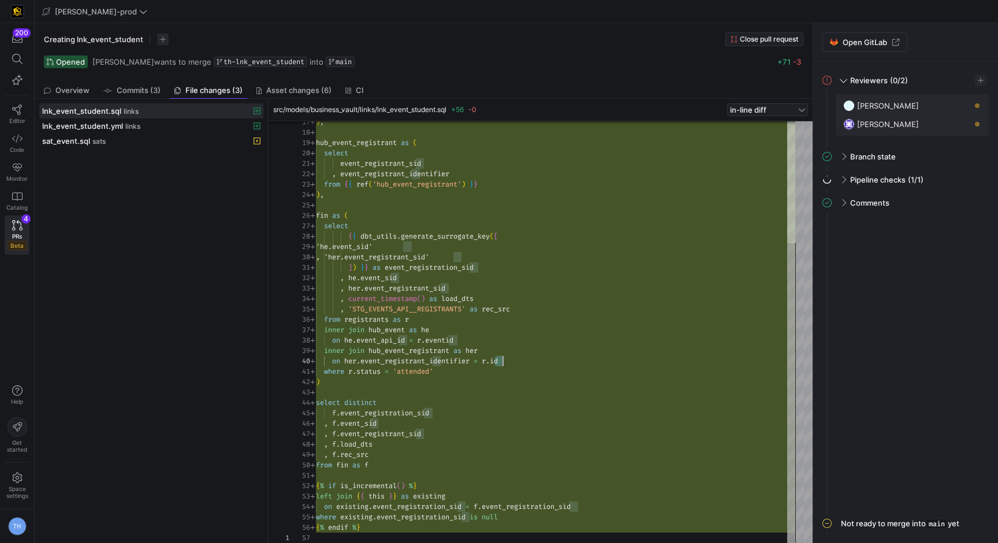
drag, startPoint x: 495, startPoint y: 358, endPoint x: 510, endPoint y: 357, distance: 15.0
click at [510, 358] on div ") , hub_event_registrant as ( select event_registrant_sid , event_registrant_id…" at bounding box center [556, 246] width 480 height 593
click at [510, 357] on div ") , hub_event_registrant as ( select event_registrant_sid , event_registrant_id…" at bounding box center [556, 246] width 480 height 593
drag, startPoint x: 397, startPoint y: 360, endPoint x: 416, endPoint y: 360, distance: 18.5
click at [416, 360] on div ") , hub_event_registrant as ( select event_registrant_sid , event_registrant_id…" at bounding box center [556, 246] width 480 height 593
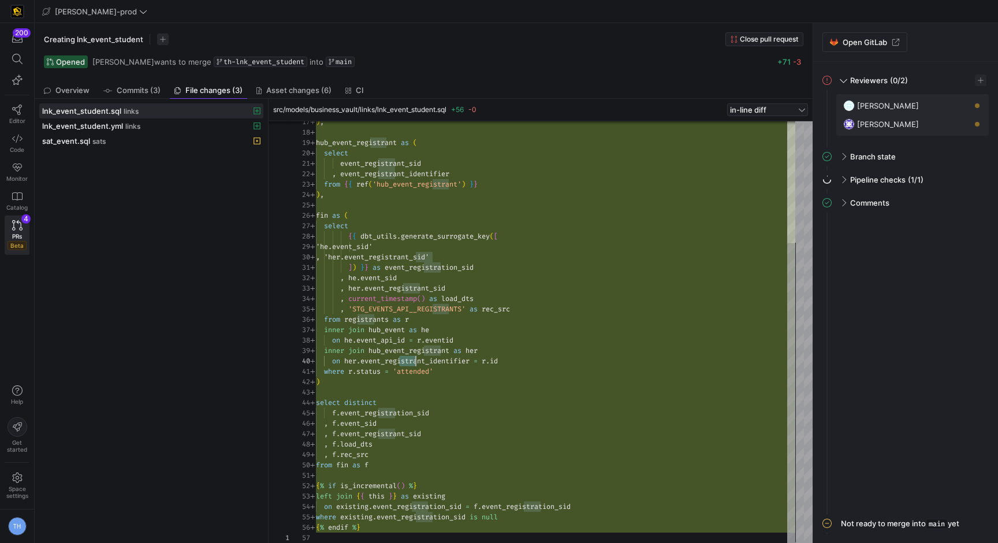
scroll to position [94, 100]
click at [416, 360] on div ") , hub_event_registrant as ( select event_registrant_sid , event_registrant_id…" at bounding box center [556, 246] width 480 height 593
type textarea "where r.status = 'attended' ) select distinct f.event_registration_sid , f.even…"
drag, startPoint x: 447, startPoint y: 370, endPoint x: 324, endPoint y: 369, distance: 123.1
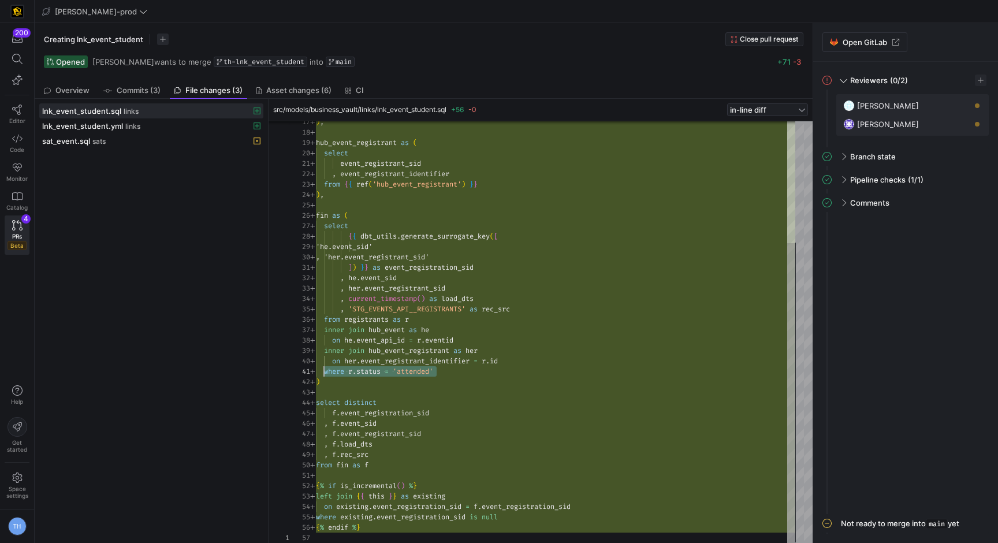
click at [324, 369] on div ") , hub_event_registrant as ( select event_registrant_sid , event_registrant_id…" at bounding box center [556, 246] width 480 height 593
click at [457, 366] on div ") , hub_event_registrant as ( select event_registrant_sid , event_registrant_id…" at bounding box center [556, 246] width 480 height 593
drag, startPoint x: 454, startPoint y: 375, endPoint x: 308, endPoint y: 374, distance: 146.2
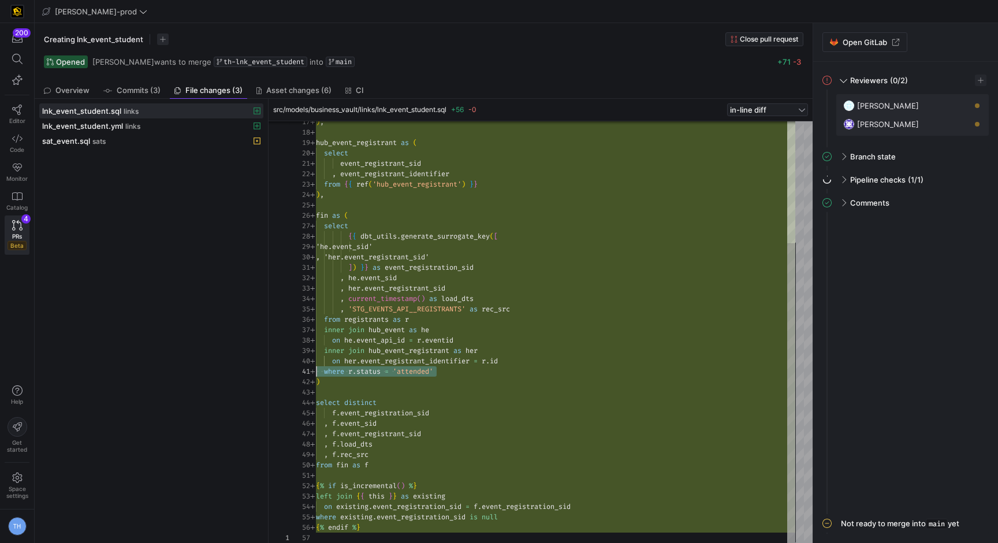
click at [316, 374] on div ") , hub_event_registrant as ( select event_registrant_sid , event_registrant_id…" at bounding box center [556, 246] width 480 height 593
click at [477, 373] on div ") , hub_event_registrant as ( select event_registrant_sid , event_registrant_id…" at bounding box center [556, 246] width 480 height 593
click at [474, 397] on div ") , hub_event_registrant as ( select event_registrant_sid , event_registrant_id…" at bounding box center [556, 246] width 480 height 593
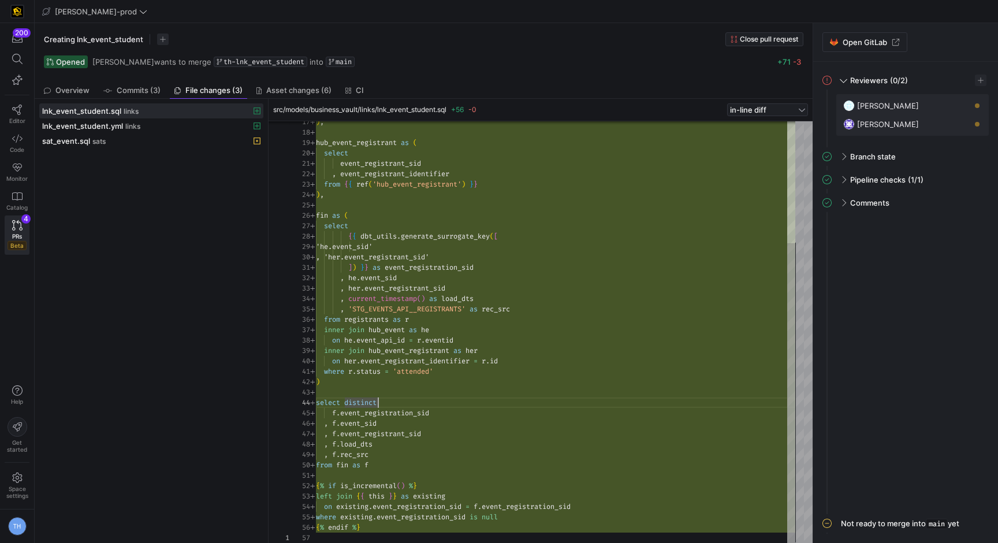
scroll to position [21, 0]
click at [474, 389] on div ") , hub_event_registrant as ( select event_registrant_sid , event_registrant_id…" at bounding box center [556, 246] width 480 height 593
click at [473, 384] on div ") , hub_event_registrant as ( select event_registrant_sid , event_registrant_id…" at bounding box center [556, 246] width 480 height 593
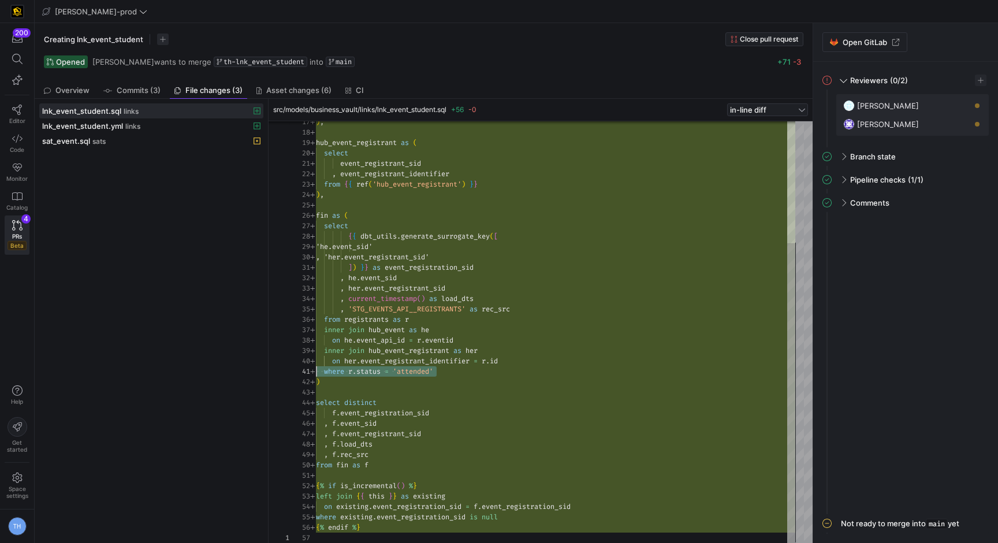
drag, startPoint x: 452, startPoint y: 371, endPoint x: 304, endPoint y: 373, distance: 147.3
click at [316, 372] on div ") , hub_event_registrant as ( select event_registrant_sid , event_registrant_id…" at bounding box center [556, 246] width 480 height 593
click at [383, 378] on div ") , hub_event_registrant as ( select event_registrant_sid , event_registrant_id…" at bounding box center [556, 246] width 480 height 593
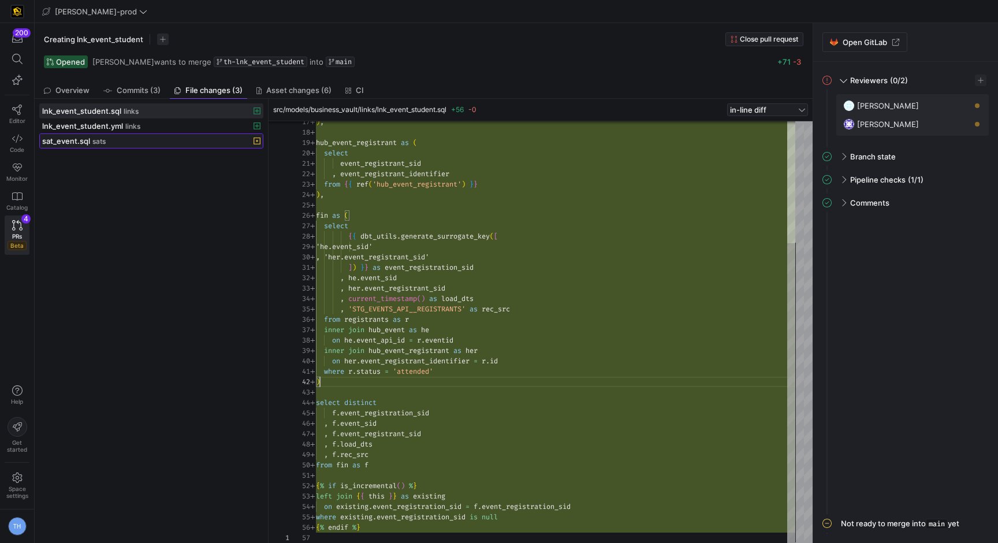
click at [158, 147] on span at bounding box center [151, 141] width 223 height 14
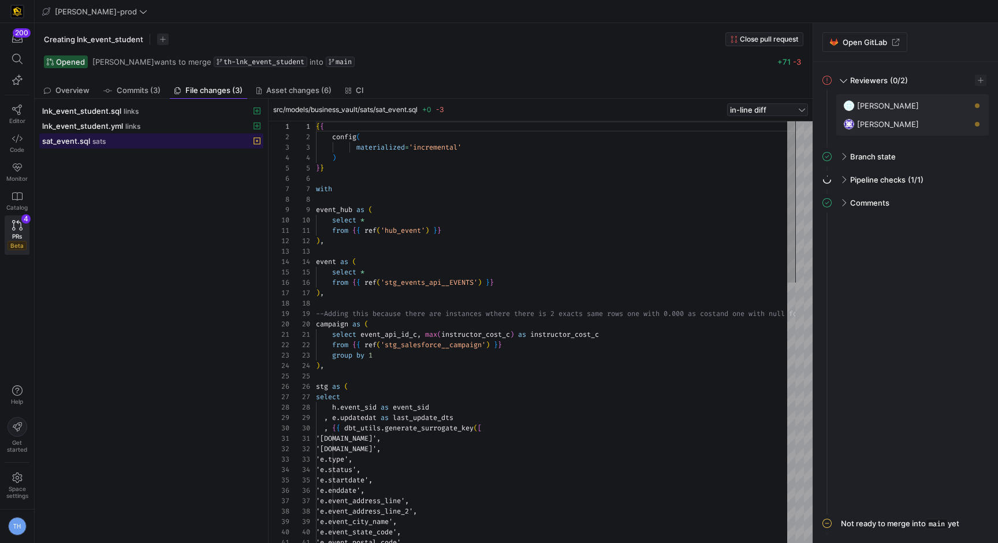
scroll to position [104, 0]
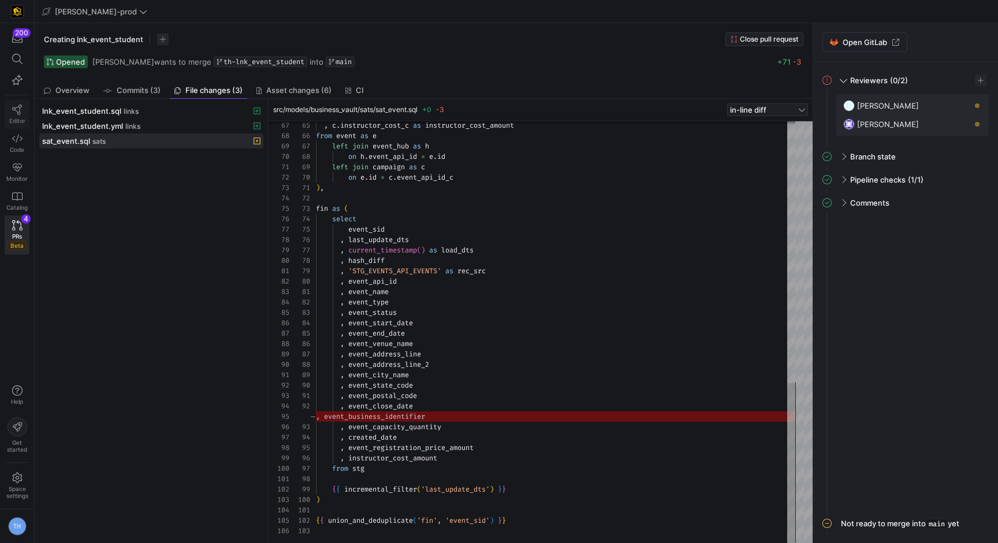
click at [18, 116] on link "Editor" at bounding box center [17, 114] width 25 height 29
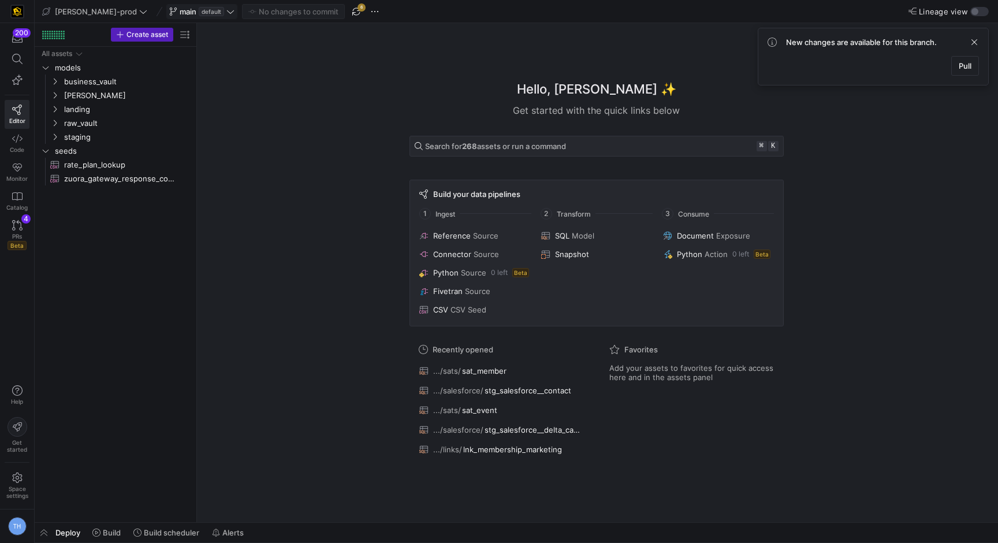
click at [226, 13] on icon at bounding box center [230, 12] width 8 height 8
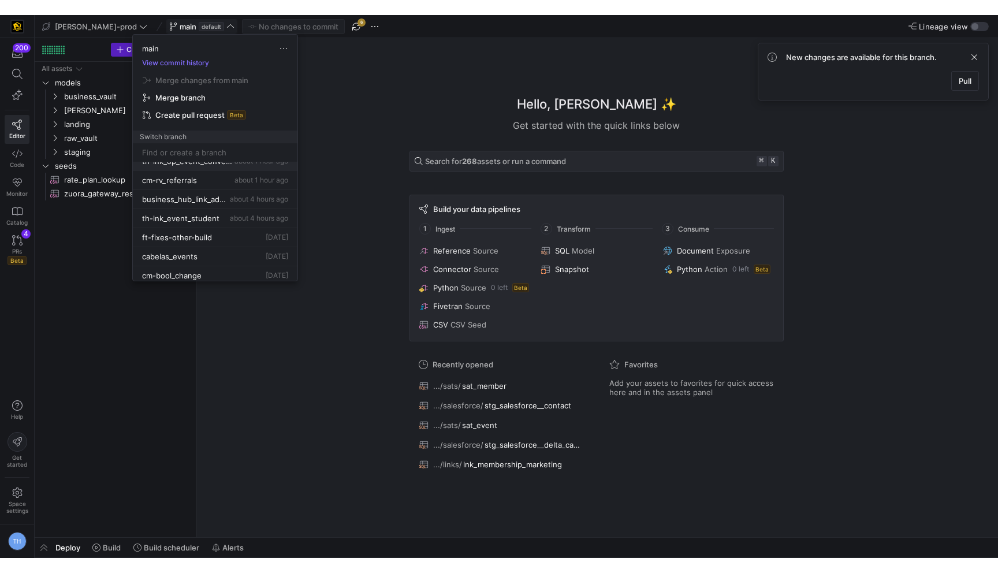
scroll to position [88, 0]
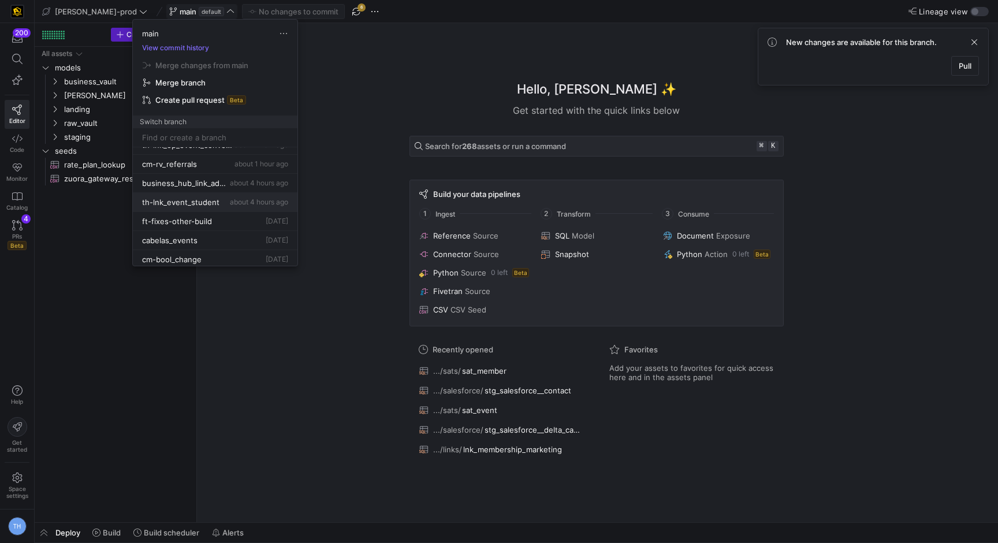
click at [218, 205] on div "th-lnk_event_student about 4 hours ago" at bounding box center [215, 202] width 146 height 9
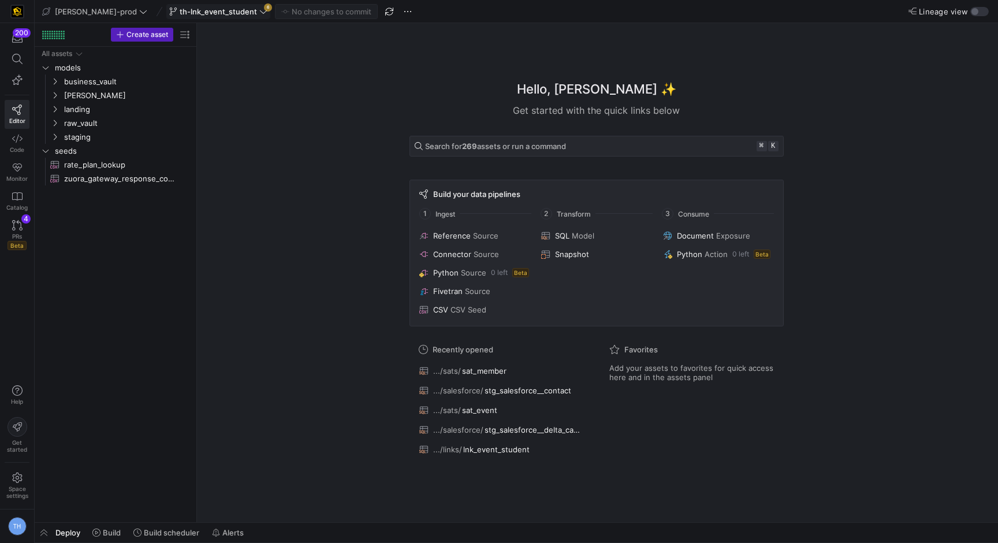
click at [260, 10] on icon at bounding box center [263, 11] width 7 height 3
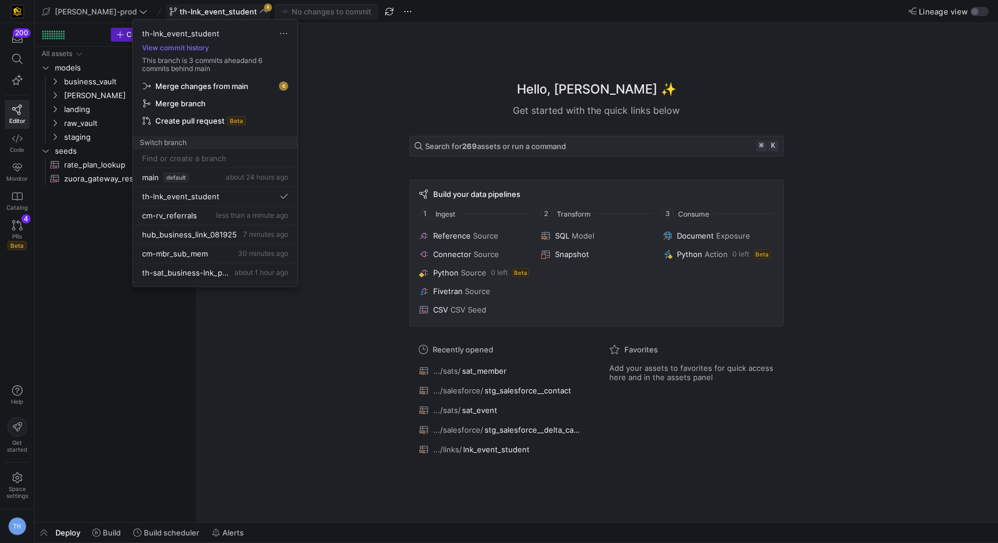
click at [232, 82] on span "Merge changes from main" at bounding box center [201, 85] width 93 height 9
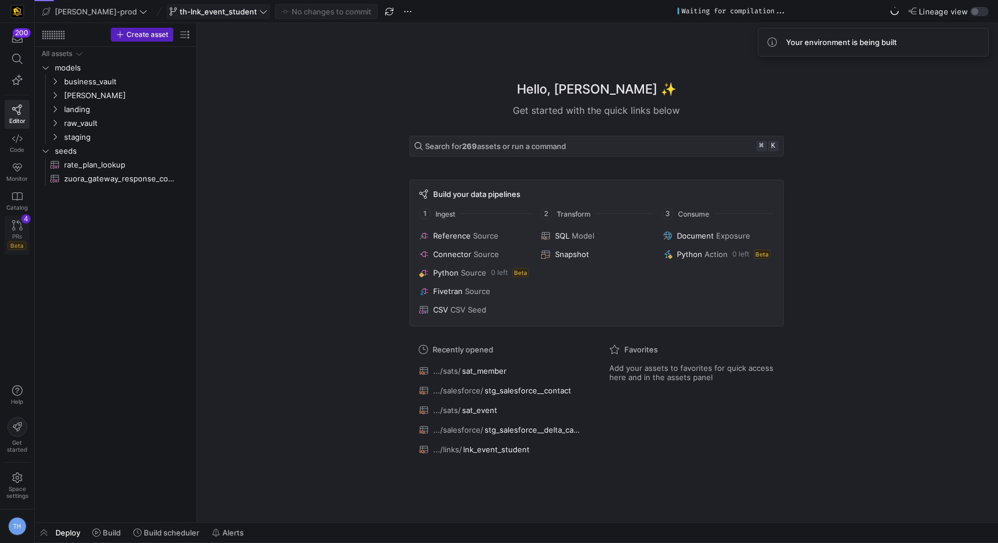
click at [23, 218] on div "4" at bounding box center [25, 218] width 9 height 9
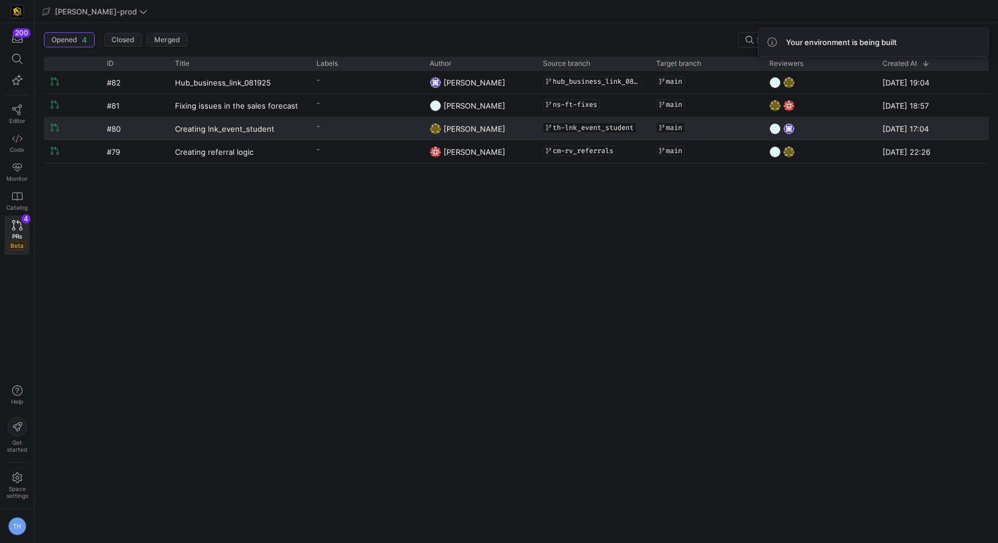
click at [359, 124] on y42-pull-request-list-view-label-cell-renderer "-" at bounding box center [366, 126] width 99 height 17
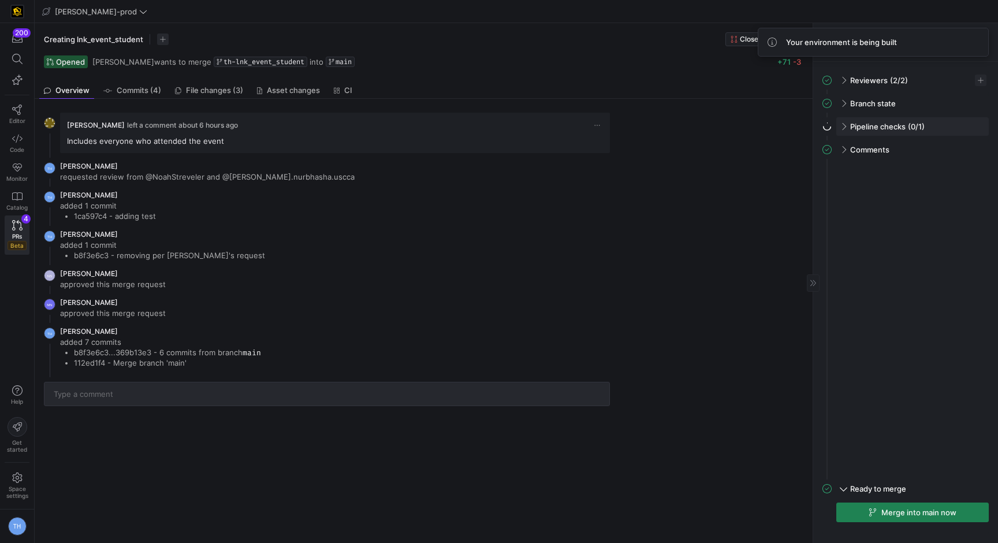
click at [837, 121] on div "Pipeline checks (0/1)" at bounding box center [913, 126] width 153 height 18
click at [848, 122] on div "Pipeline checks (0/1)" at bounding box center [913, 126] width 153 height 18
click at [846, 128] on div "Pipeline checks (0/1)" at bounding box center [913, 126] width 153 height 18
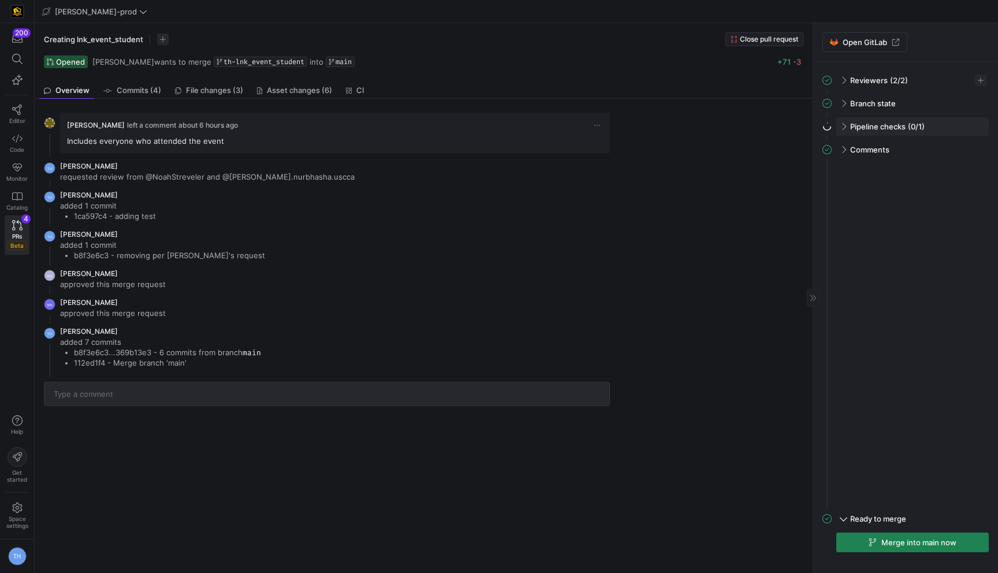
click at [844, 128] on span at bounding box center [842, 126] width 9 height 5
click at [844, 128] on span at bounding box center [843, 125] width 5 height 9
click at [842, 128] on span at bounding box center [842, 126] width 9 height 5
click at [972, 146] on span "button" at bounding box center [974, 151] width 12 height 12
click at [942, 163] on span "Open" at bounding box center [932, 166] width 80 height 9
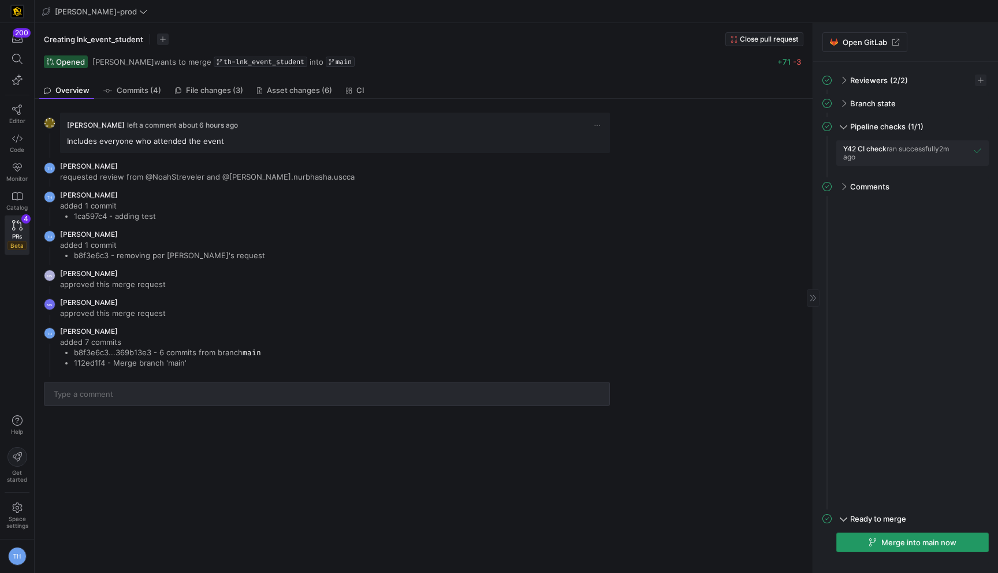
click at [889, 540] on span "Merge into main now" at bounding box center [919, 542] width 75 height 9
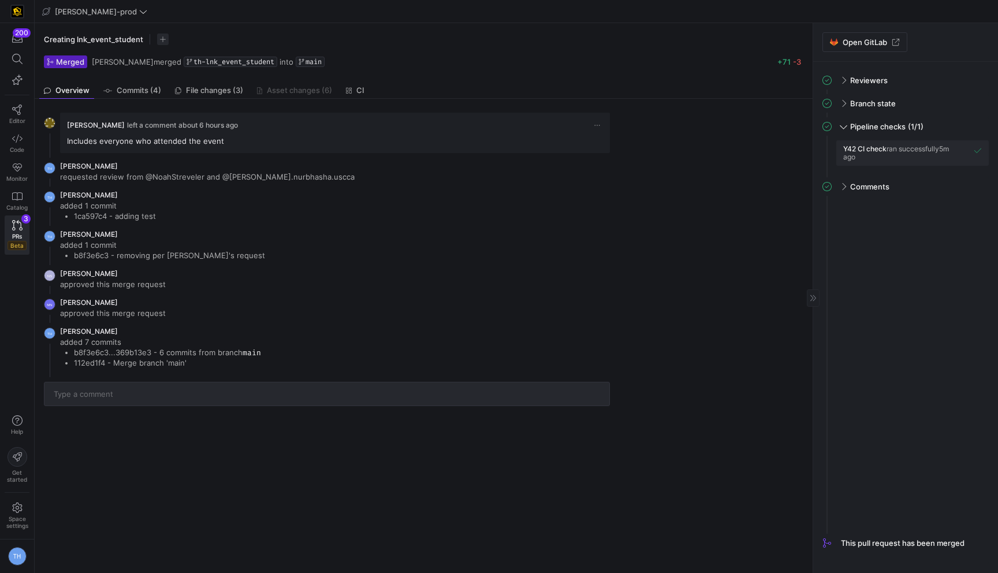
click at [257, 472] on div "Tommy Huelhorst left a comment about 6 hours ago Includes everyone who attended…" at bounding box center [422, 336] width 774 height 474
click at [17, 221] on icon at bounding box center [17, 225] width 10 height 10
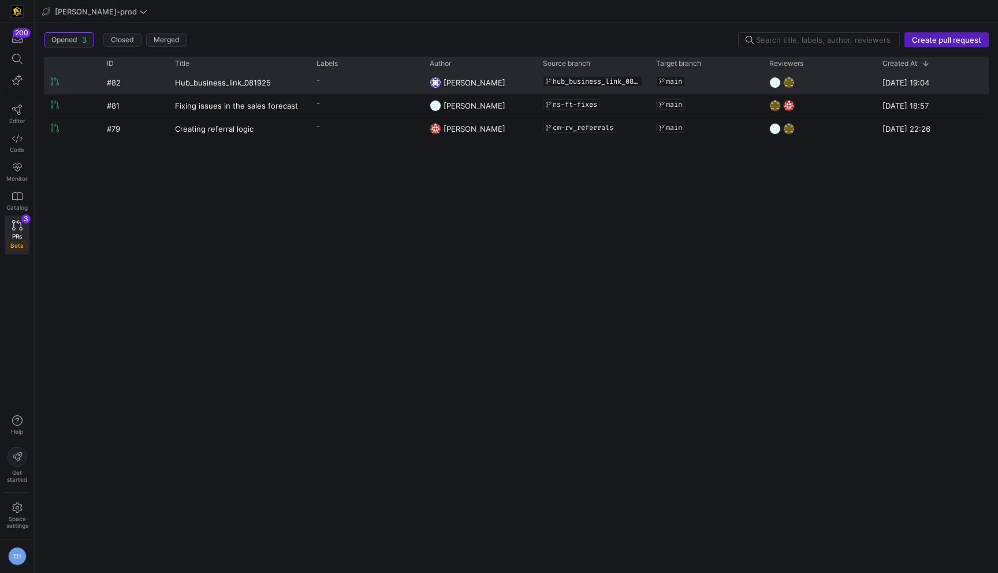
click at [345, 81] on y42-pull-request-list-view-label-cell-renderer "-" at bounding box center [366, 80] width 99 height 17
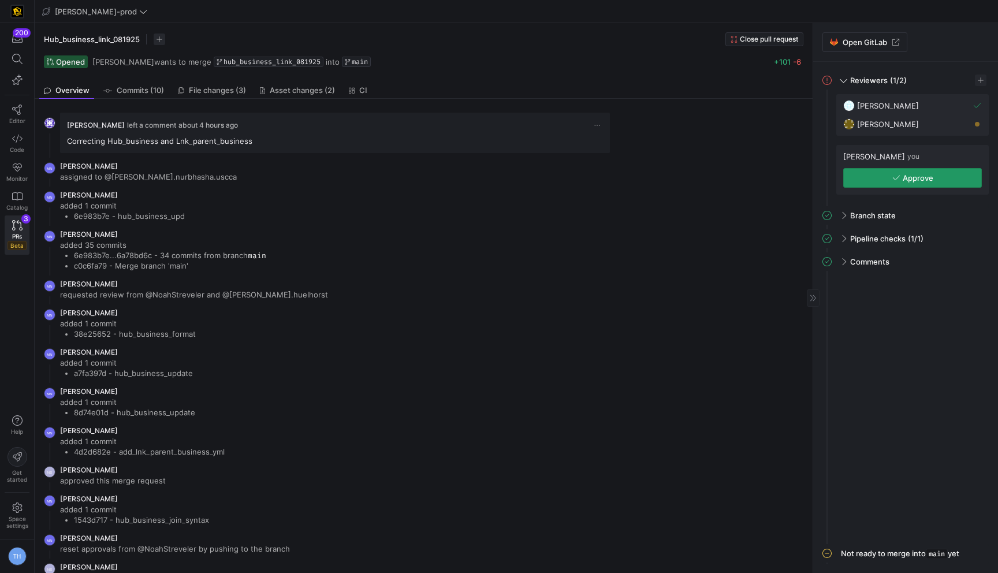
click at [926, 179] on span "Approve" at bounding box center [918, 177] width 31 height 9
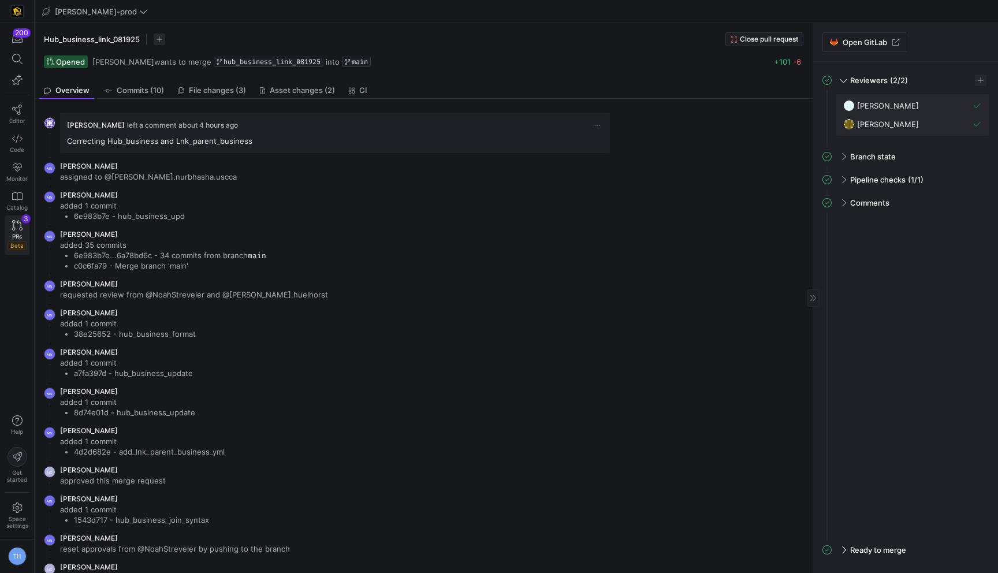
click at [20, 231] on link "PRs Beta 3" at bounding box center [17, 234] width 25 height 39
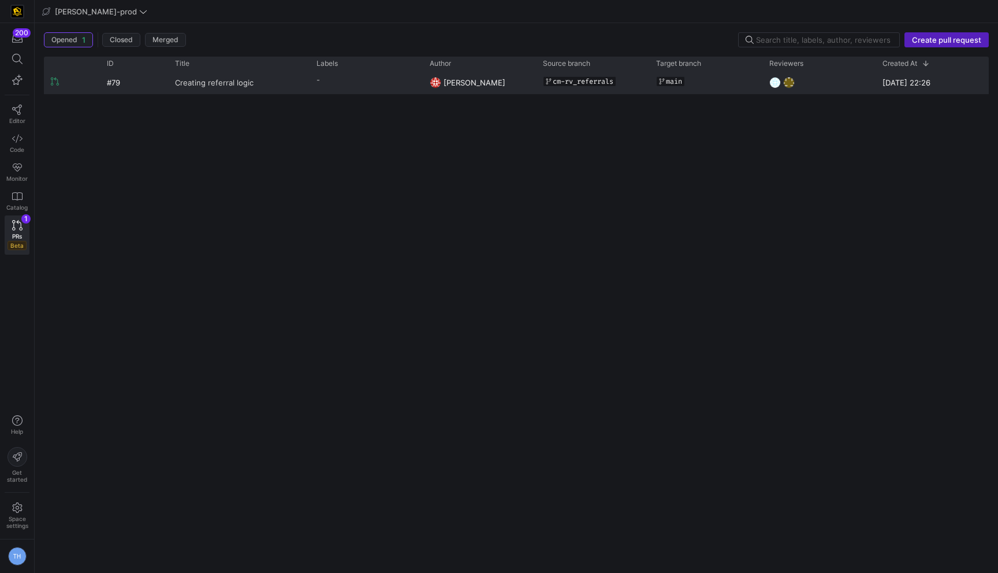
click at [272, 85] on link "Creating referral logic" at bounding box center [239, 82] width 128 height 21
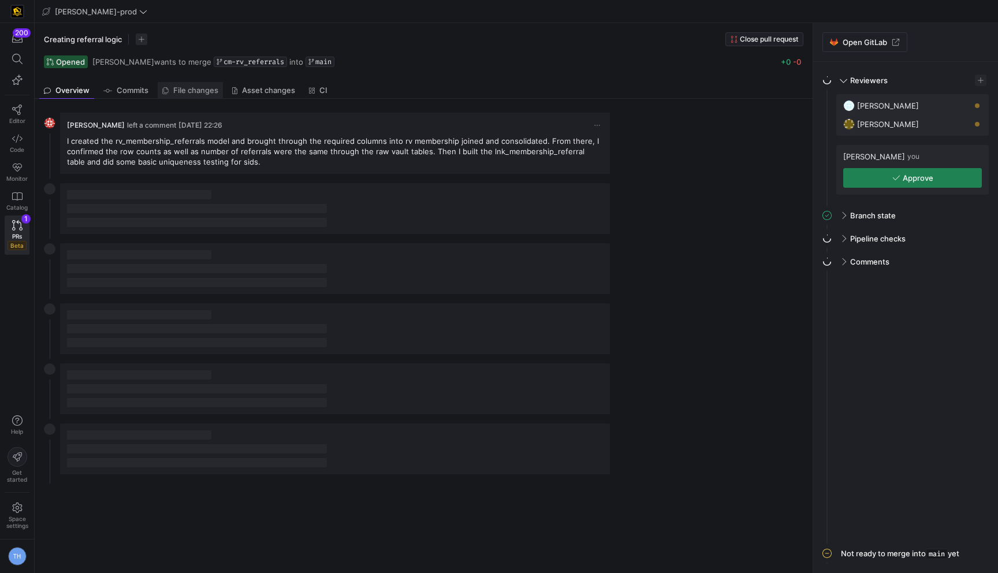
click at [204, 90] on span "File changes" at bounding box center [195, 91] width 45 height 8
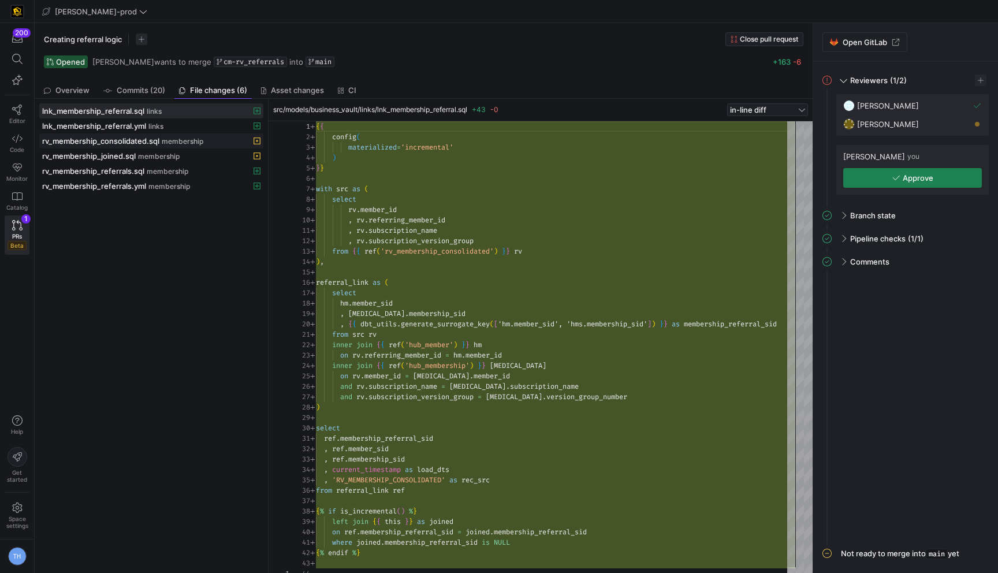
scroll to position [104, 0]
click at [321, 87] on span "Asset changes (8)" at bounding box center [303, 91] width 65 height 8
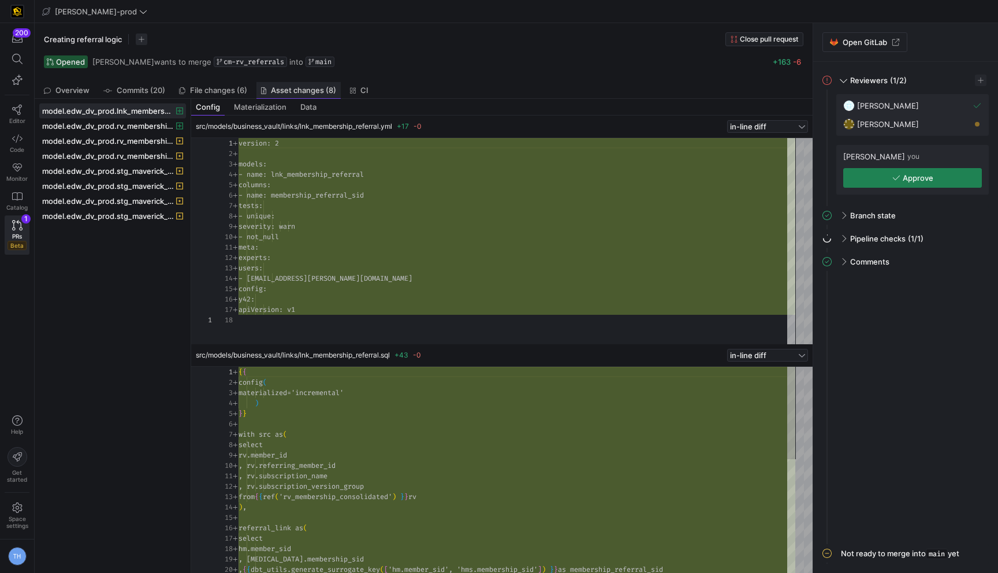
scroll to position [104, 0]
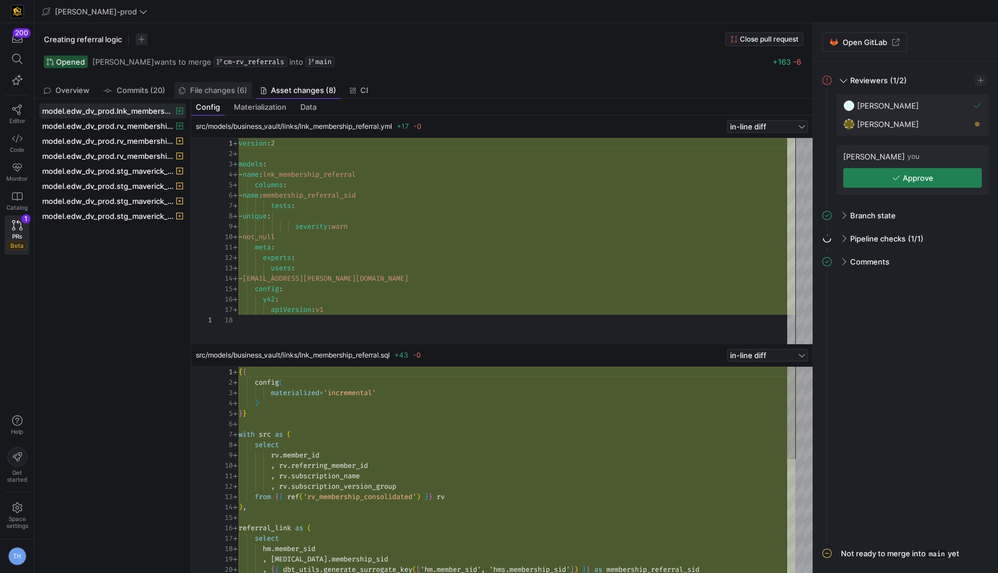
click at [211, 87] on span "File changes (6)" at bounding box center [218, 91] width 57 height 8
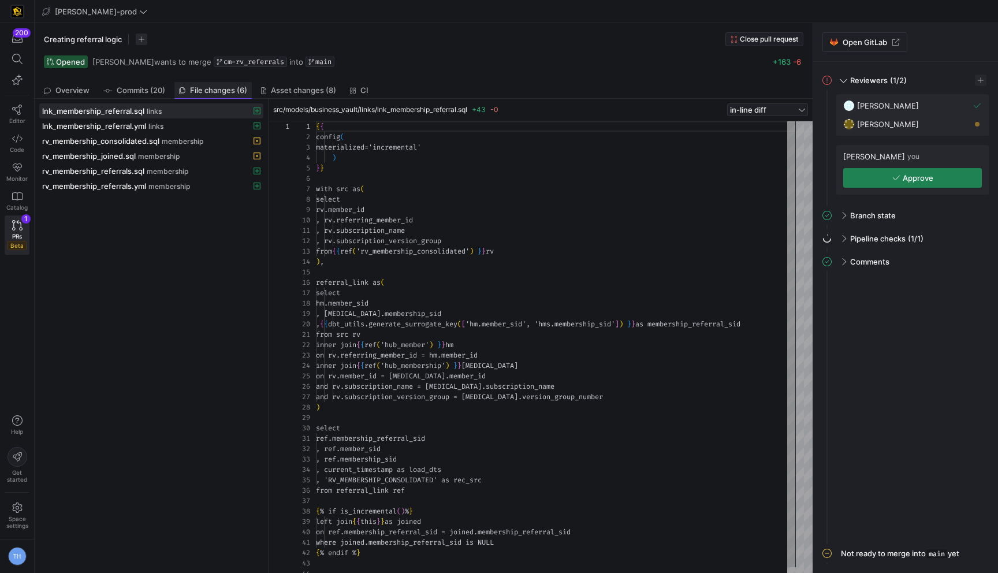
scroll to position [104, 0]
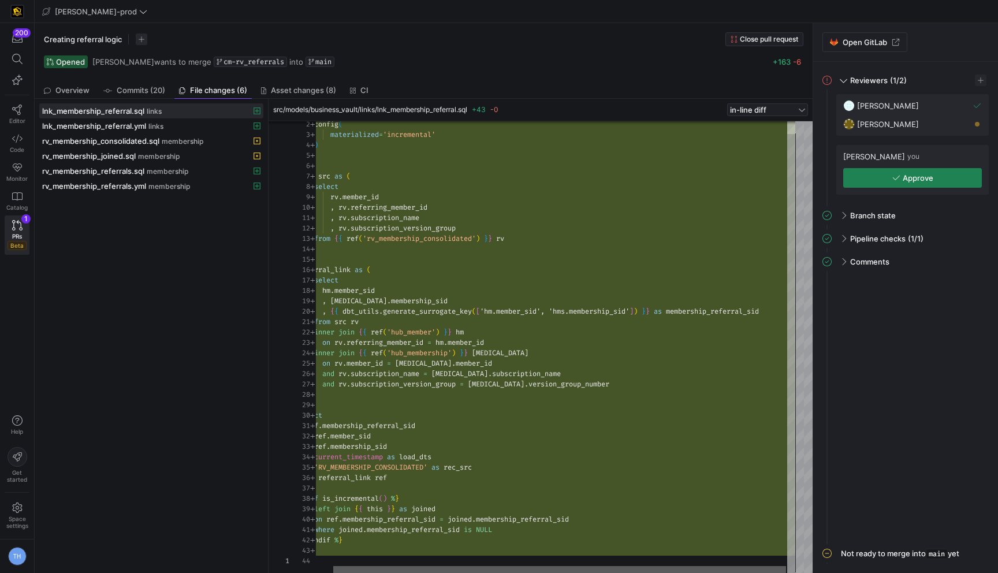
click at [408, 566] on div at bounding box center [559, 569] width 453 height 7
click at [896, 171] on span "button" at bounding box center [912, 178] width 137 height 18
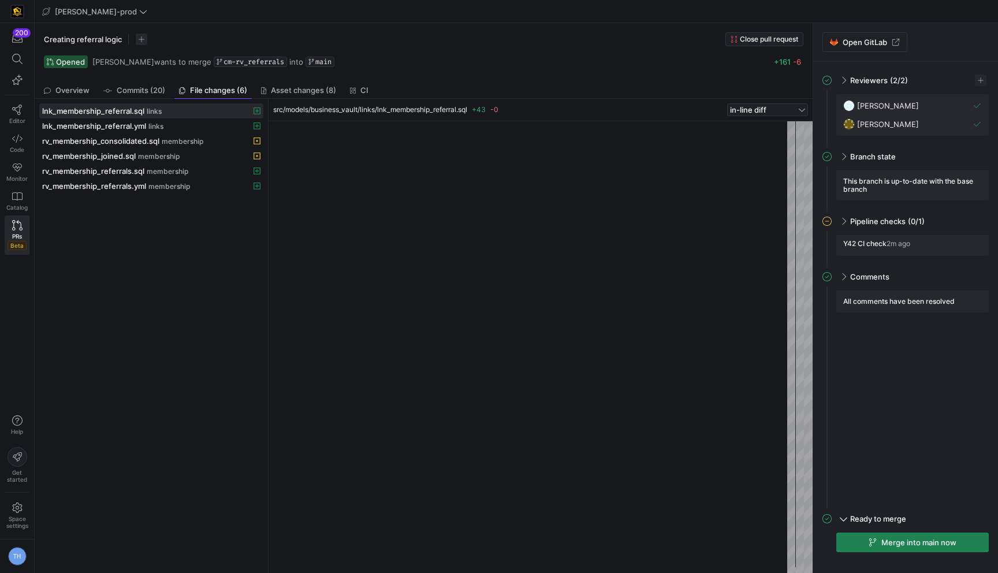
scroll to position [104, 0]
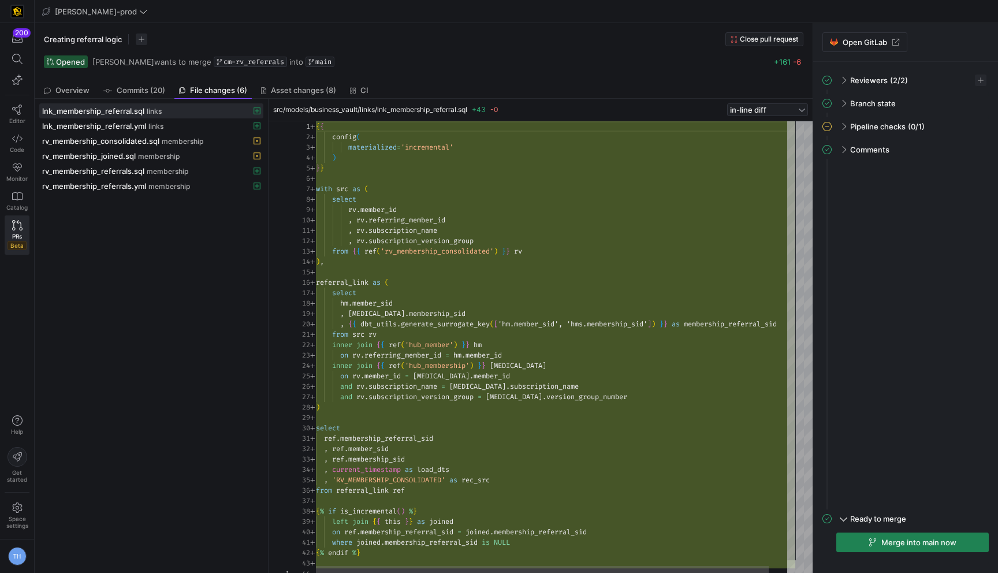
type textarea "from src rv inner join {{ ref('hub_member') }} hm on rv.referring_member_id = h…"
click at [407, 370] on div "{ { config ( materialized = 'incremental' ) } } with src as ( select rv . membe…" at bounding box center [565, 353] width 499 height 464
click at [17, 139] on icon at bounding box center [17, 138] width 10 height 10
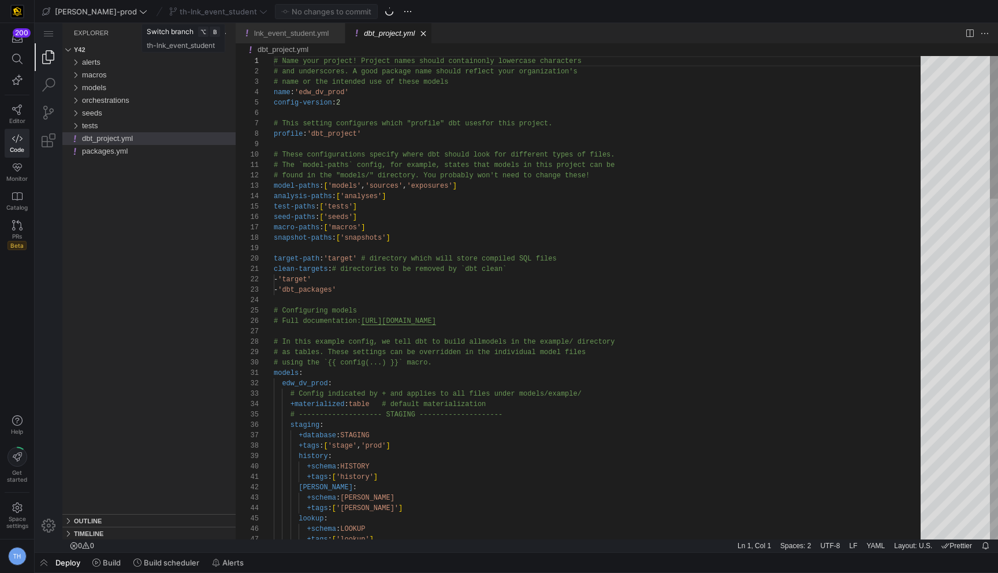
click at [222, 9] on div "th-lnk_event_student" at bounding box center [218, 11] width 104 height 15
click at [260, 233] on div "17" at bounding box center [255, 227] width 38 height 10
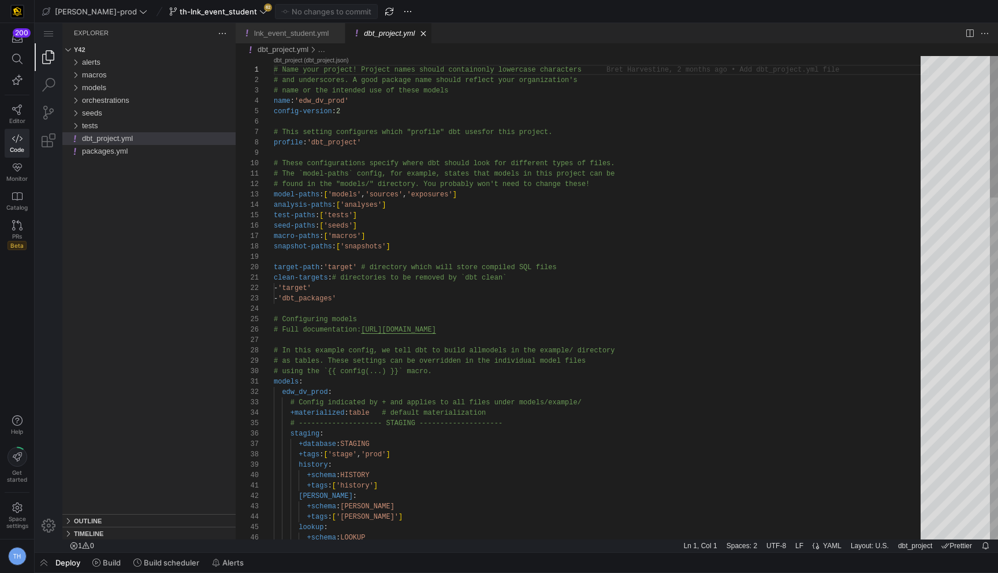
type textarea "# The `model-paths` config, for example, states that models in this project can…"
click at [226, 19] on y42-top-nav "[PERSON_NAME]-prod th-lnk_event_student 62 No changes to commit" at bounding box center [517, 11] width 964 height 23
click at [259, 14] on icon at bounding box center [263, 12] width 8 height 8
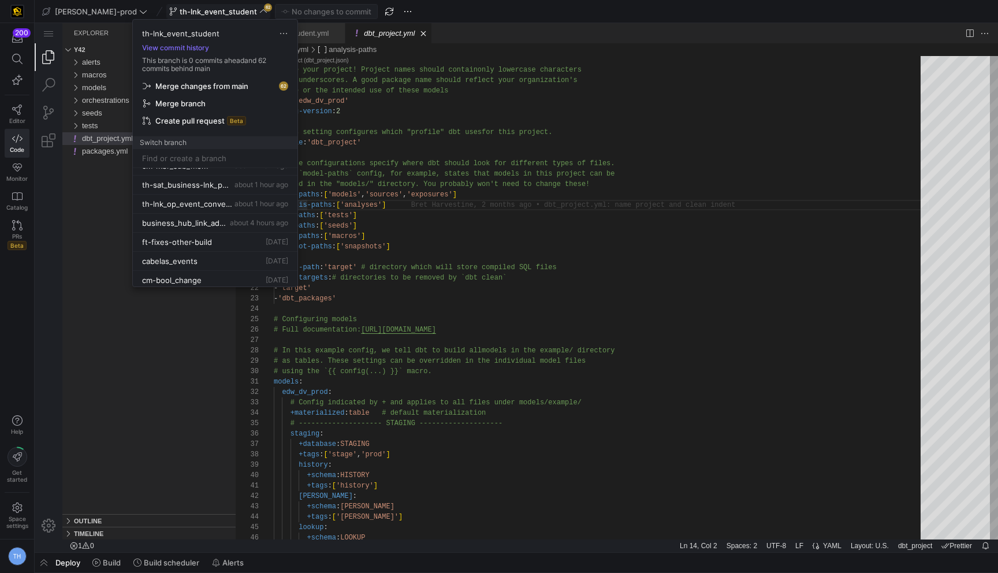
scroll to position [70, 0]
click at [240, 180] on span "about 1 hour ago" at bounding box center [262, 183] width 54 height 9
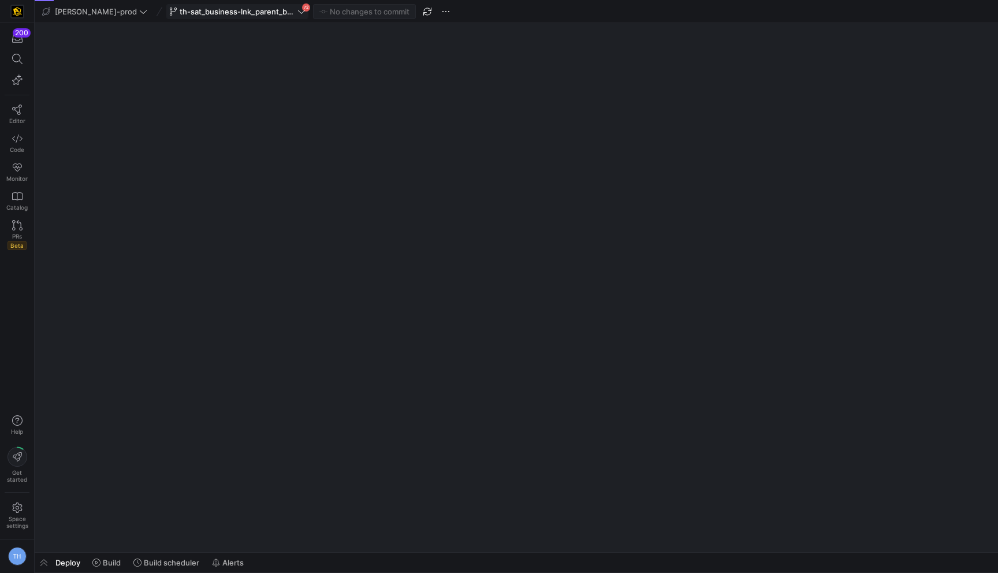
click at [261, 13] on span "th-sat_business-lnk_parent_business" at bounding box center [237, 11] width 136 height 9
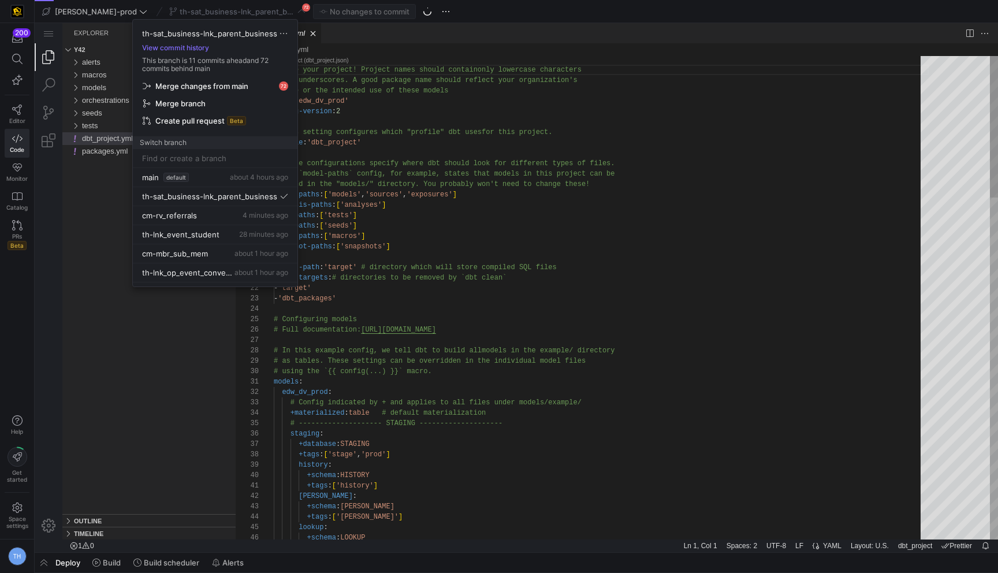
click at [381, 128] on div at bounding box center [499, 286] width 998 height 573
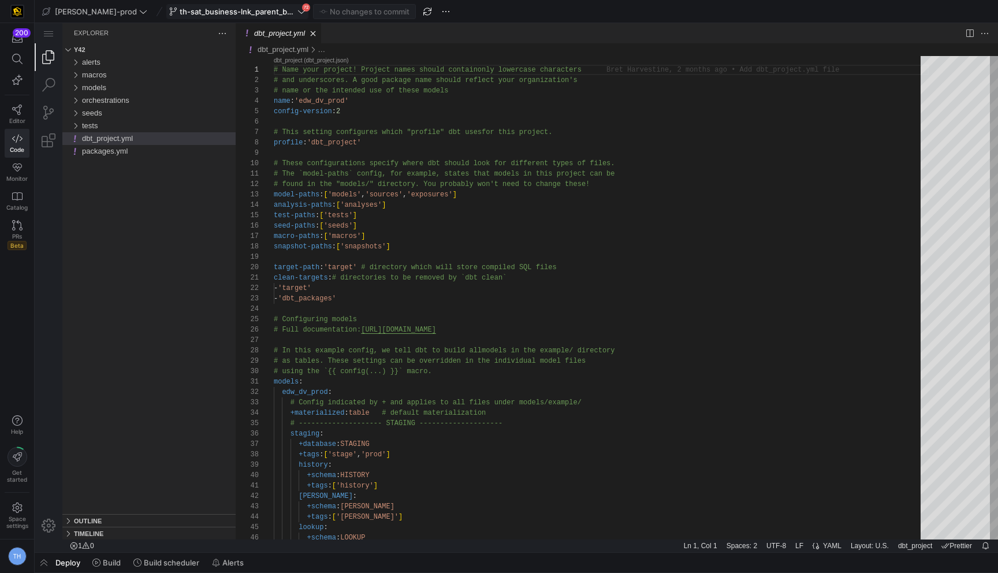
click at [267, 15] on span "th-sat_business-lnk_parent_business" at bounding box center [237, 11] width 136 height 9
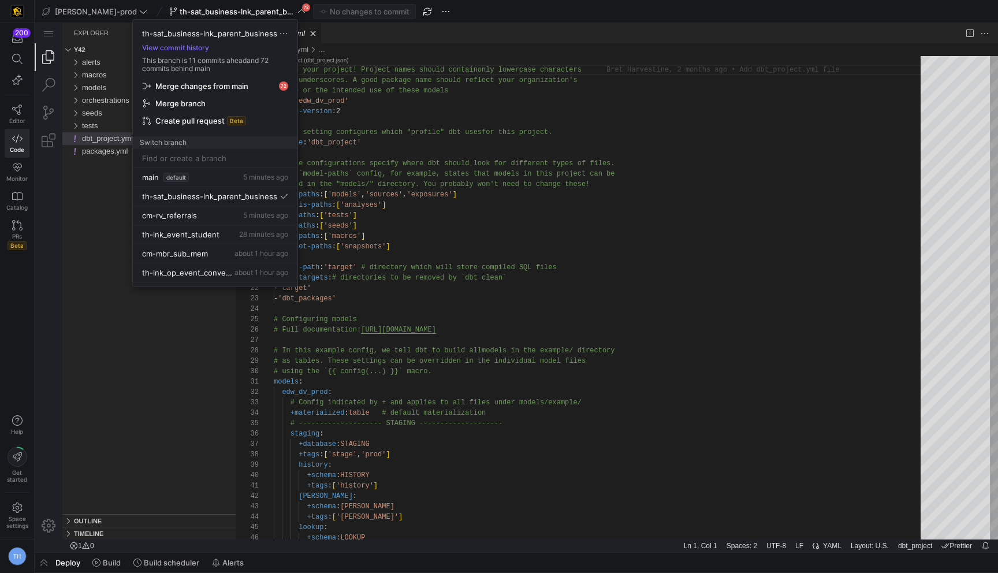
click at [348, 113] on div at bounding box center [499, 286] width 998 height 573
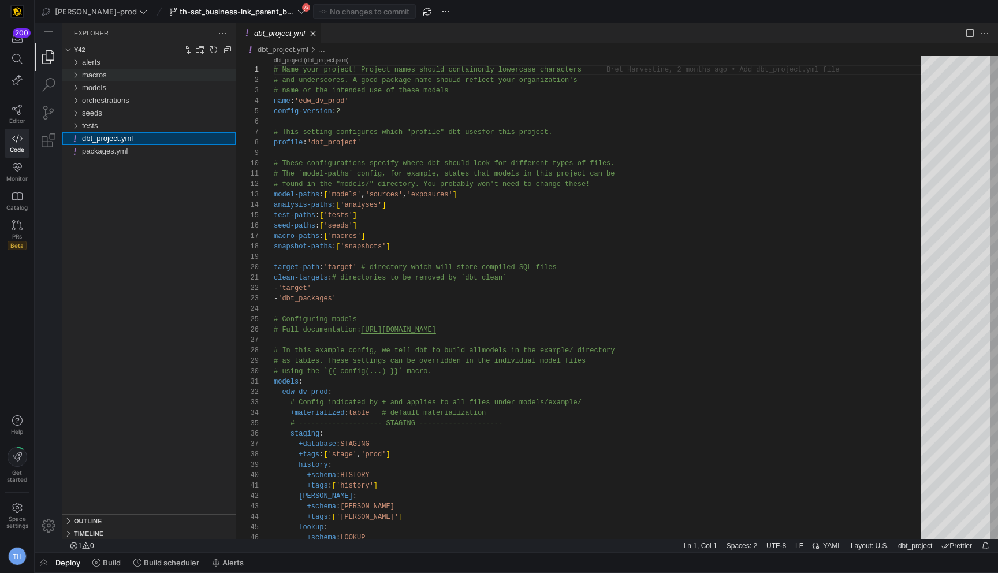
click at [139, 75] on div "macros" at bounding box center [159, 75] width 154 height 13
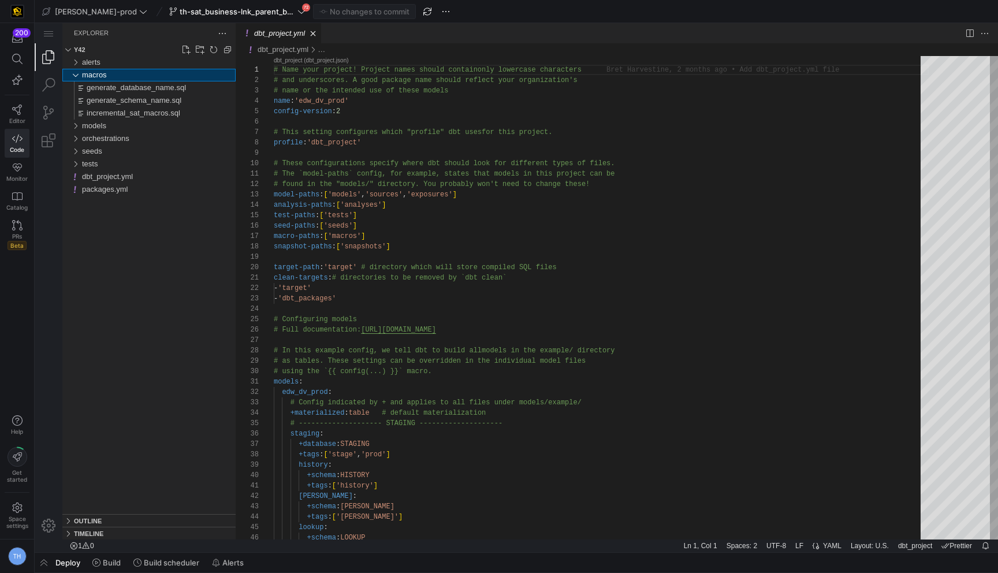
click at [143, 74] on div "macros" at bounding box center [159, 75] width 154 height 13
click at [146, 87] on div "models" at bounding box center [159, 87] width 154 height 13
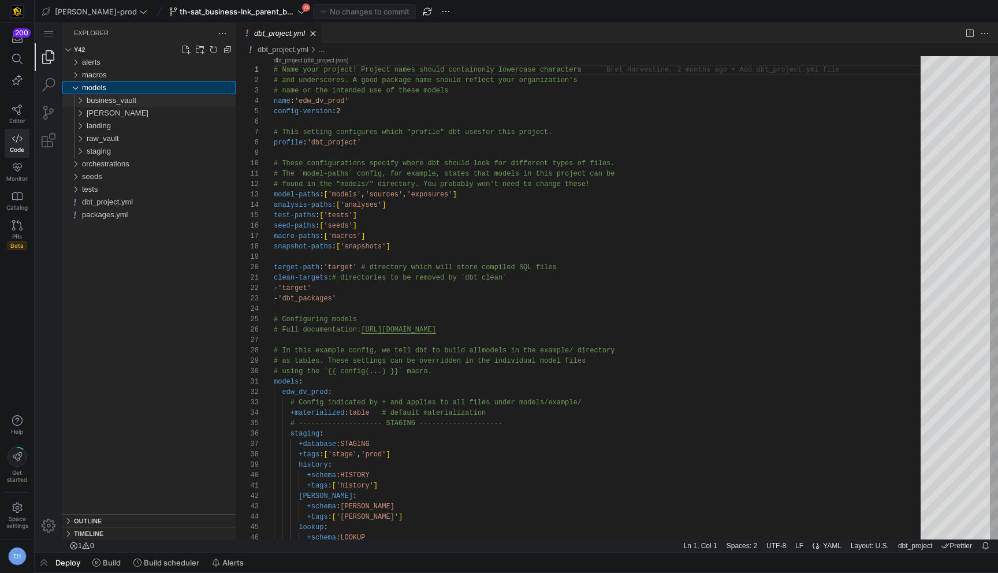
click at [160, 98] on div "business_vault" at bounding box center [161, 100] width 149 height 13
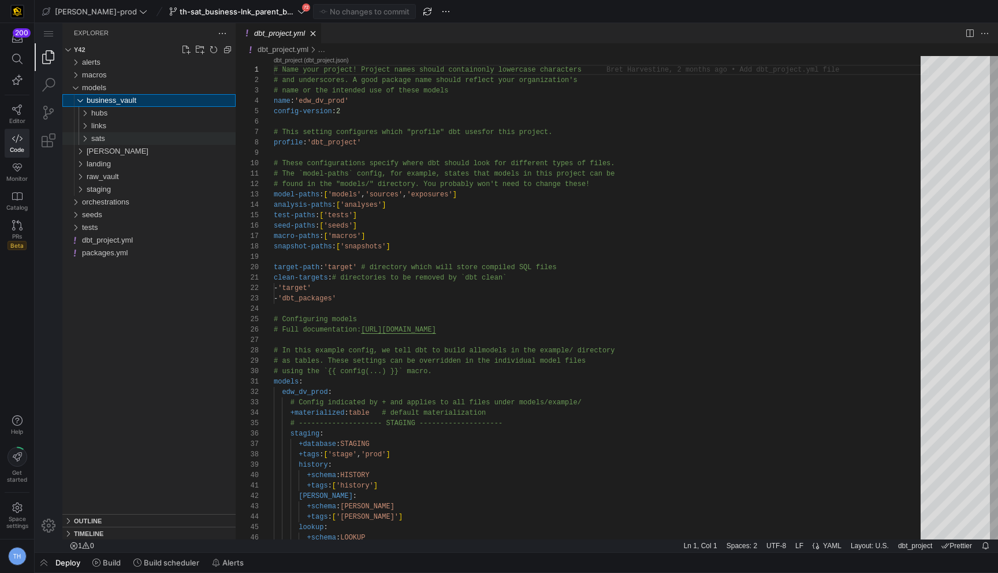
click at [158, 138] on div "sats" at bounding box center [163, 138] width 144 height 13
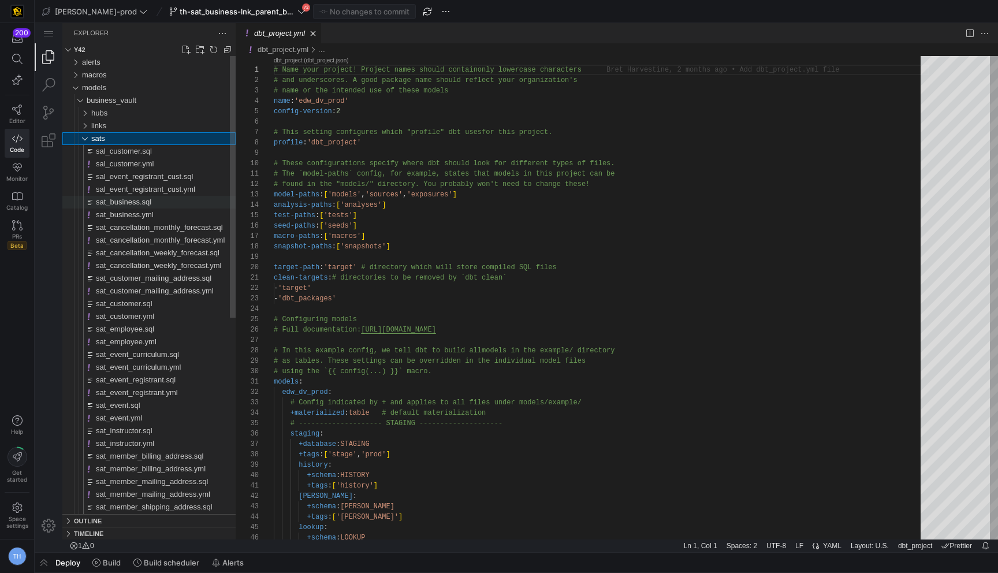
click at [162, 204] on div "sat_business.sql" at bounding box center [166, 202] width 140 height 13
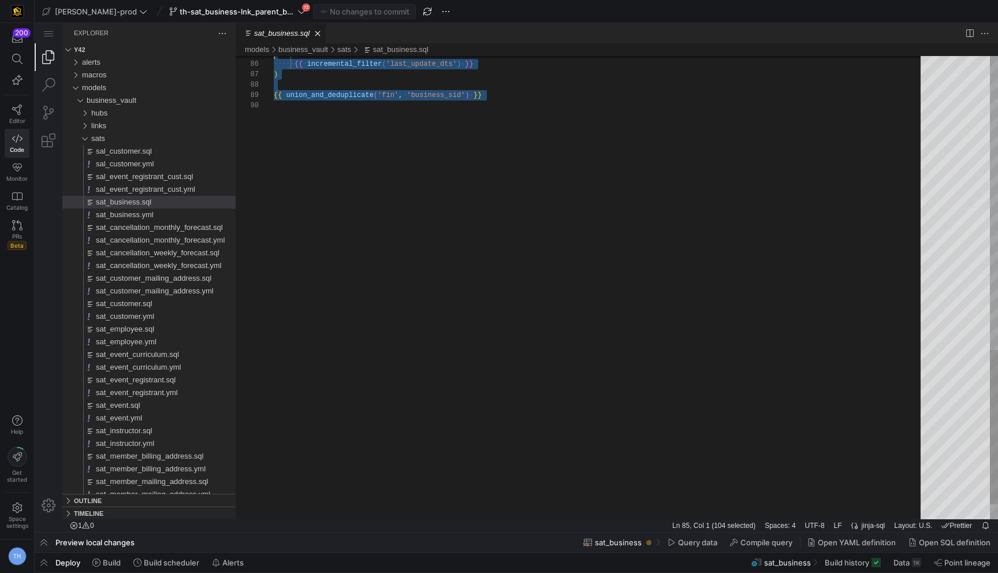
type textarea "{{ config( materialized='incremental' ) }} with hub_bus as ( select * … , is_de…"
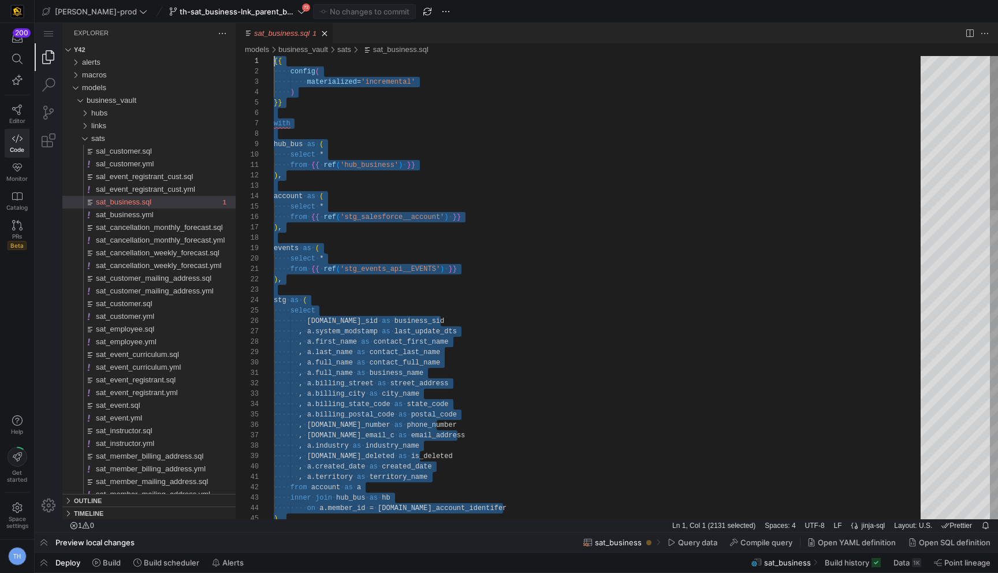
drag, startPoint x: 359, startPoint y: 404, endPoint x: 213, endPoint y: -71, distance: 496.9
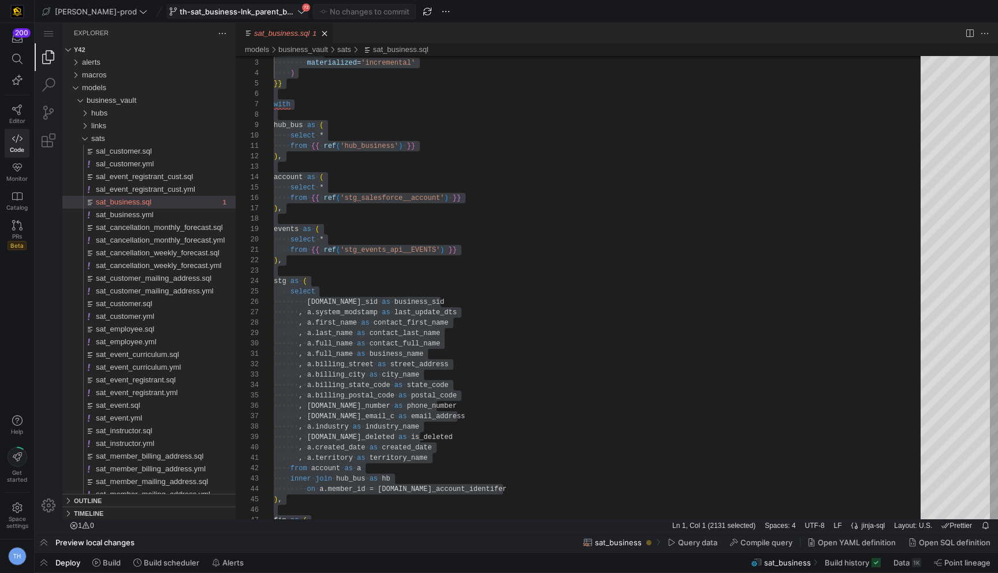
click at [247, 11] on span "th-sat_business-lnk_parent_business" at bounding box center [238, 11] width 116 height 9
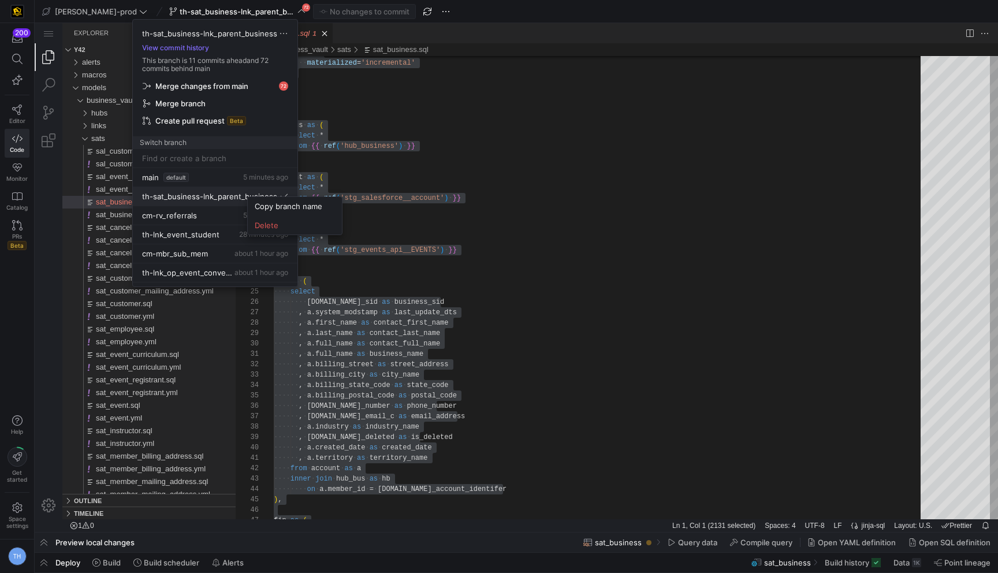
click at [211, 174] on div at bounding box center [499, 286] width 998 height 573
click at [207, 174] on div "main default 5 minutes ago" at bounding box center [215, 177] width 146 height 9
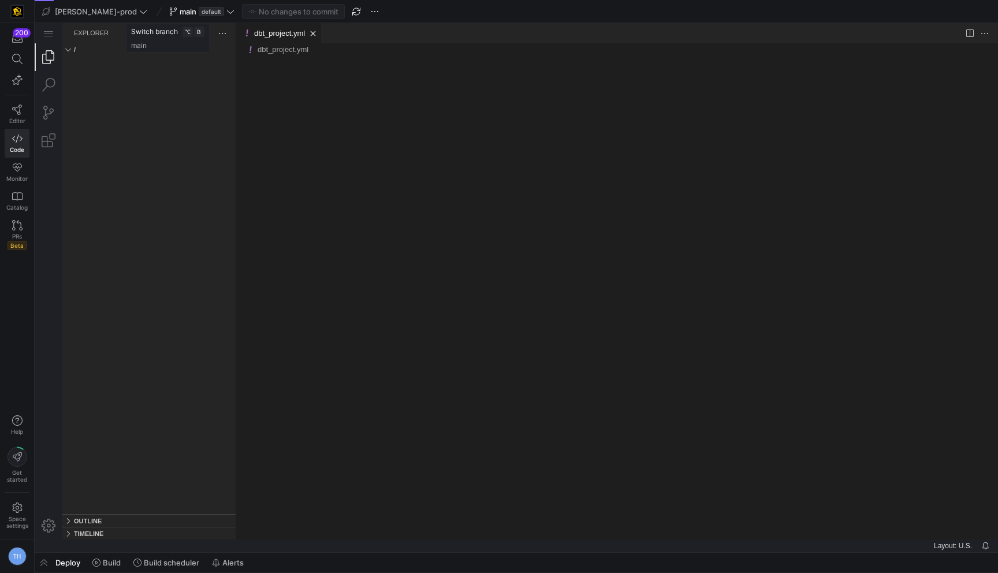
click at [226, 9] on icon at bounding box center [230, 12] width 8 height 8
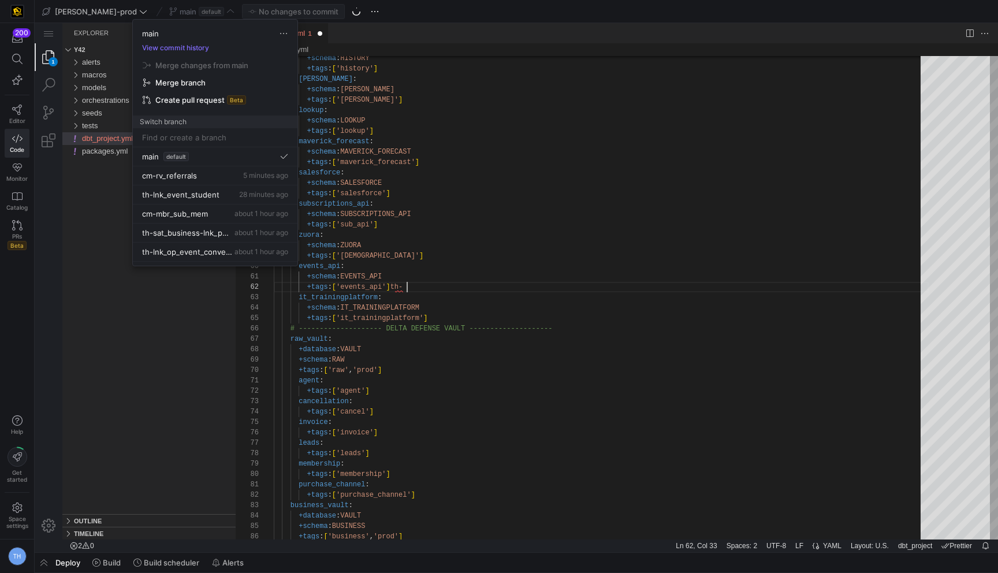
scroll to position [10, 133]
type textarea "+schema: EVENTS_API +tags: ['events_api'] it_trainingplatform: +schema: IT_TRAI…"
click at [228, 138] on input at bounding box center [215, 137] width 146 height 9
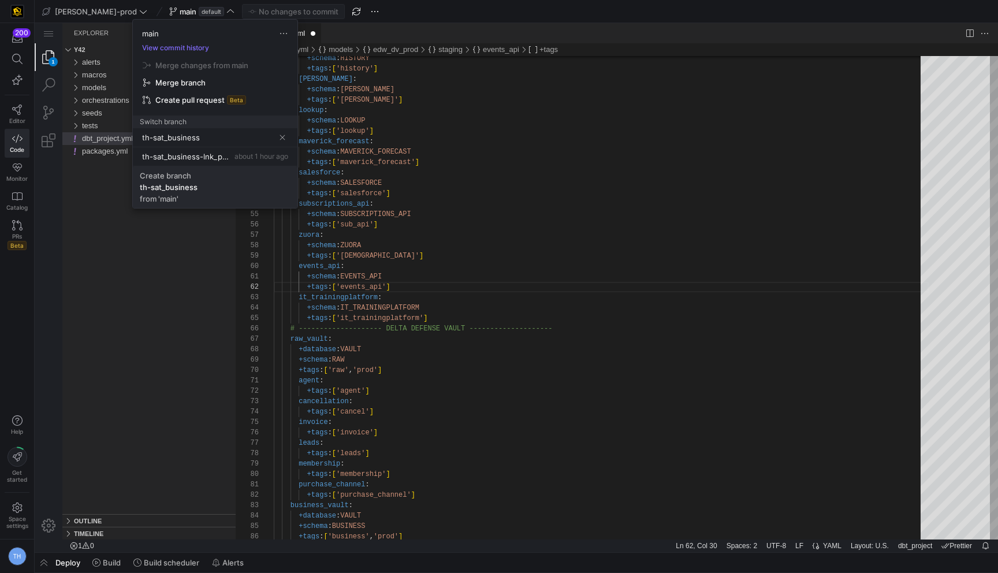
type input "th-sat_business"
click at [181, 195] on span "Create branch th-sat_business from 'main'" at bounding box center [215, 187] width 151 height 32
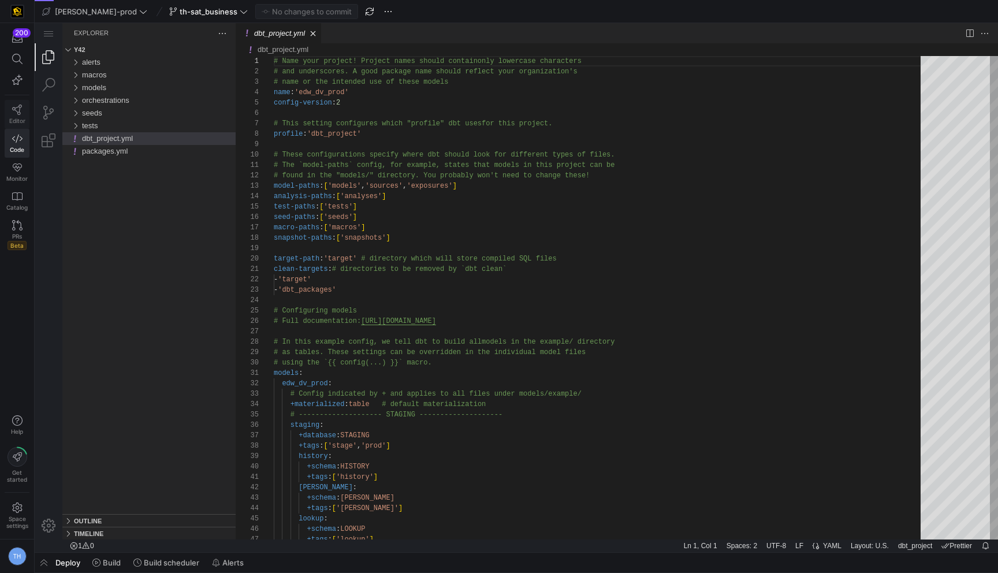
click at [21, 113] on icon at bounding box center [17, 110] width 10 height 10
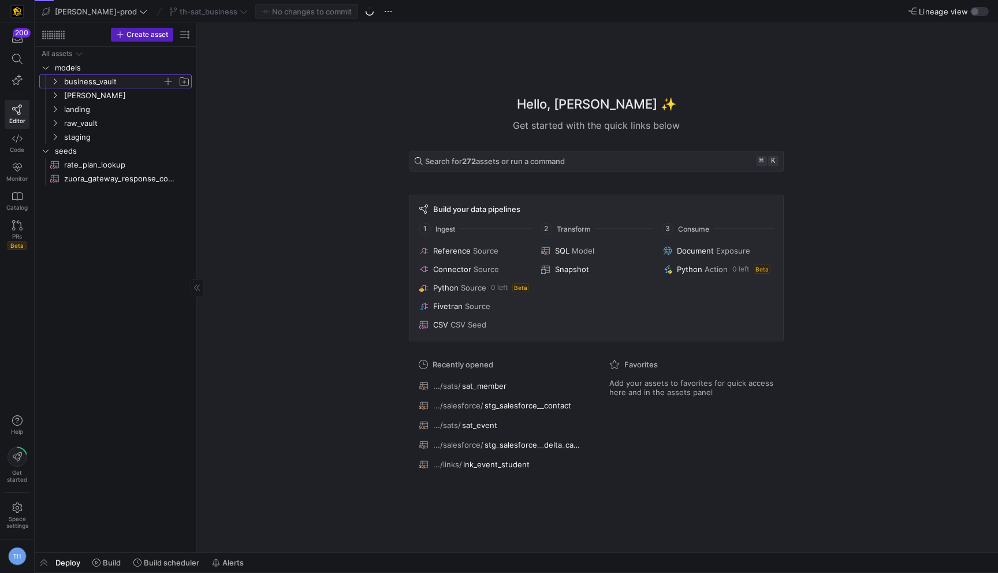
click at [123, 79] on span "business_vault" at bounding box center [113, 81] width 98 height 13
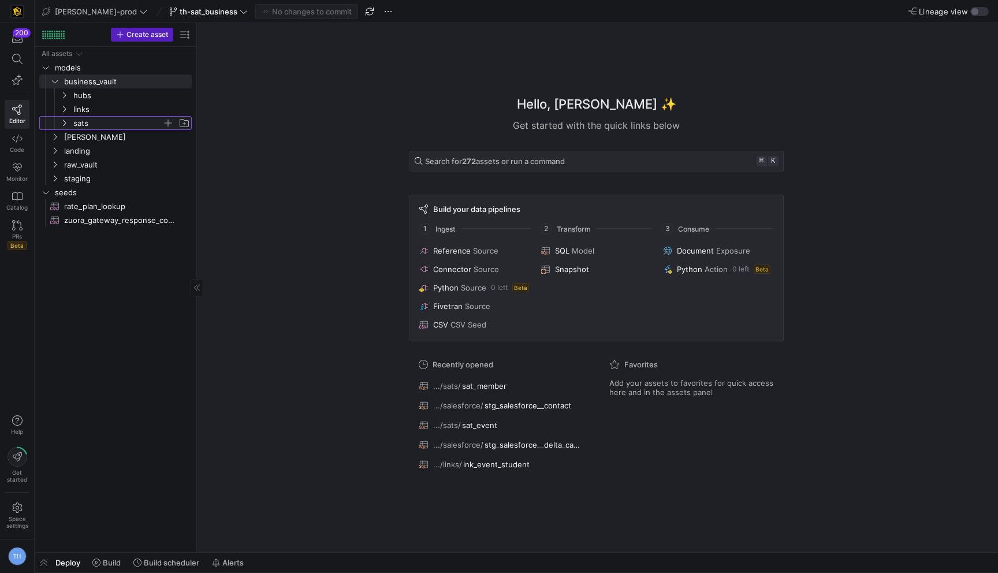
click at [129, 119] on span "sats" at bounding box center [117, 123] width 89 height 13
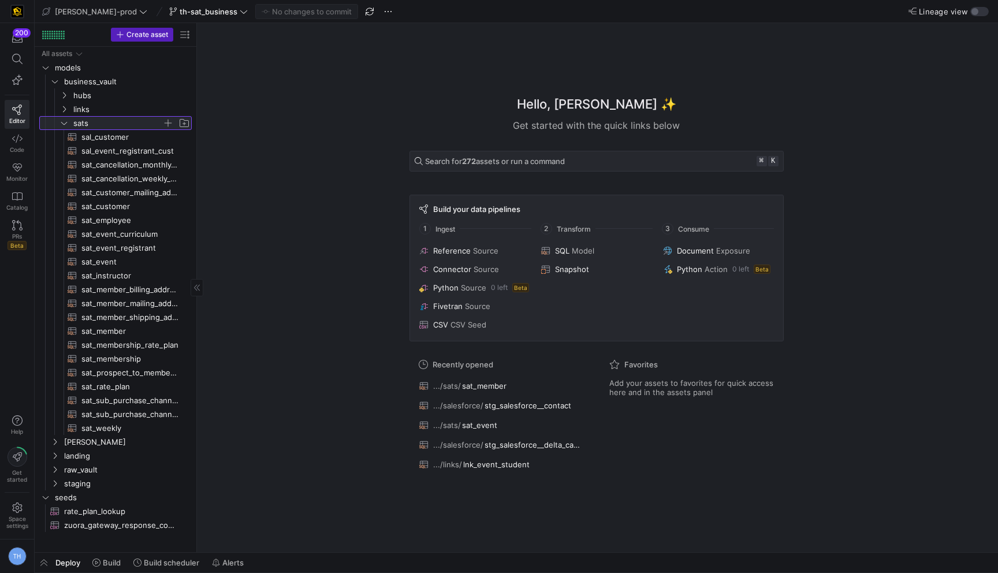
click at [168, 123] on span "button" at bounding box center [168, 123] width 12 height 12
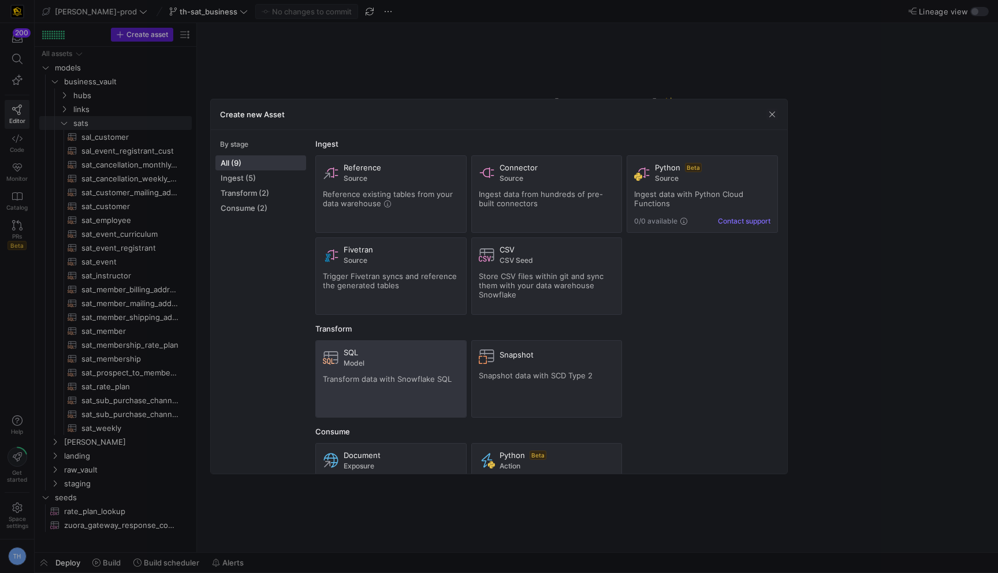
click at [381, 350] on div "SQL" at bounding box center [402, 352] width 116 height 9
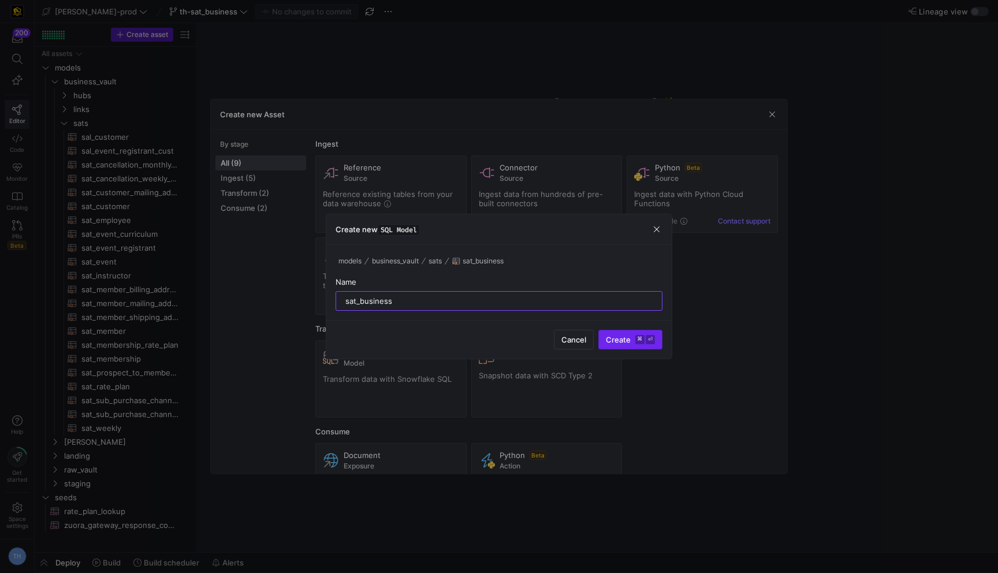
type input "sat_business"
click at [651, 343] on kbd "⏎" at bounding box center [650, 339] width 9 height 9
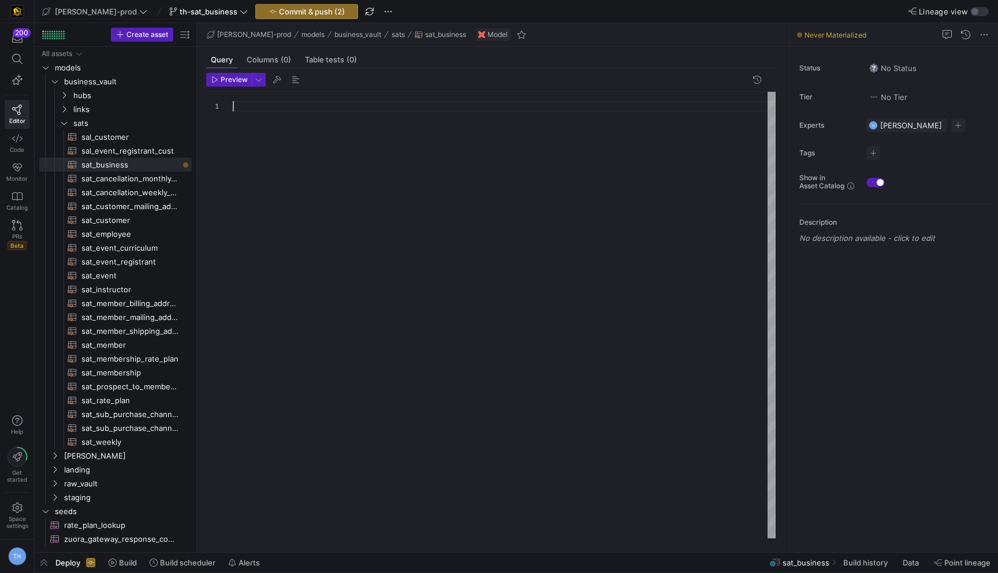
click at [367, 127] on div at bounding box center [504, 315] width 543 height 447
type textarea ", is_deleted , created_date , territory_name from stg {{ incremental_filter('la…"
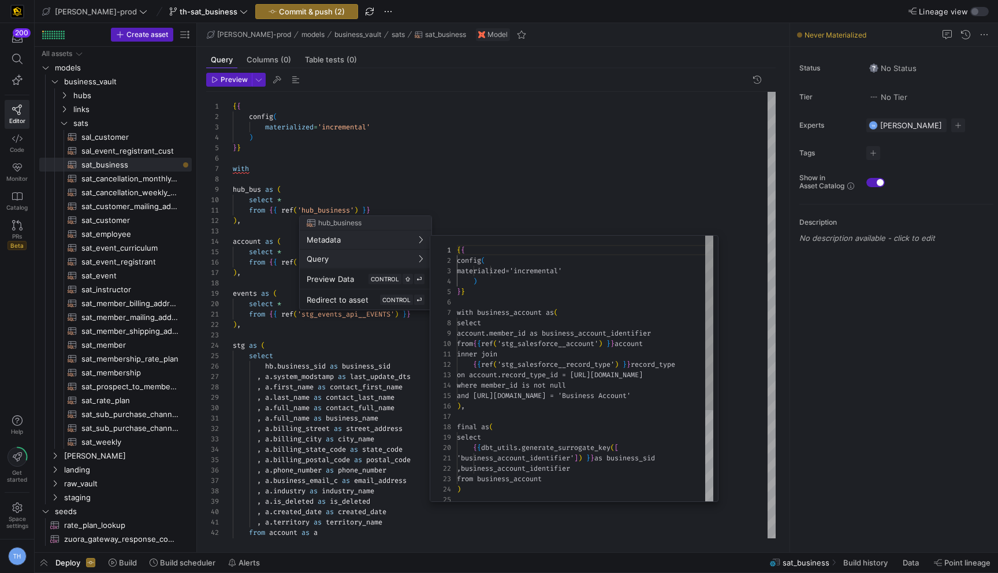
scroll to position [104, 0]
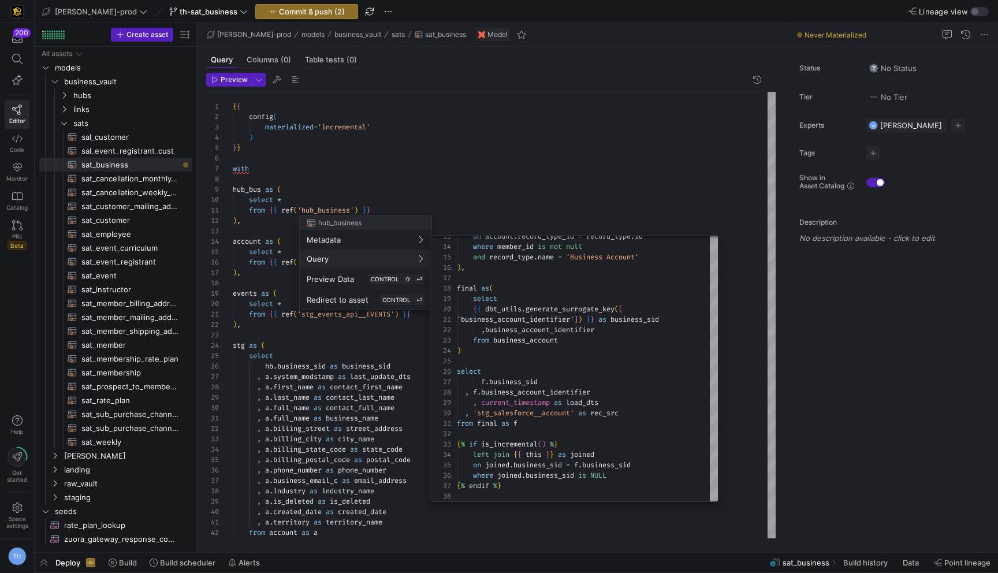
click at [494, 193] on div at bounding box center [499, 286] width 998 height 573
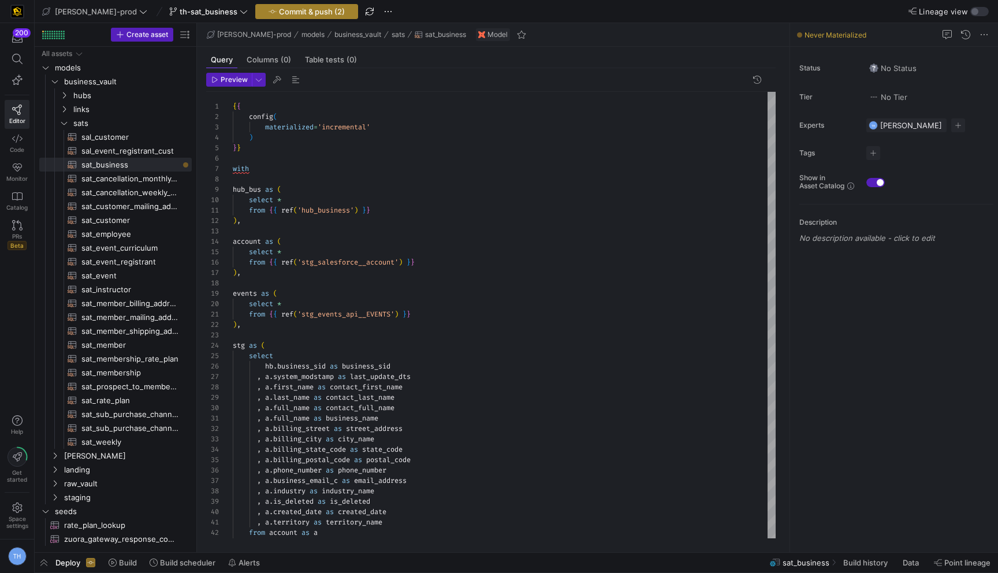
click at [279, 10] on span "Commit & push (2)" at bounding box center [312, 11] width 66 height 9
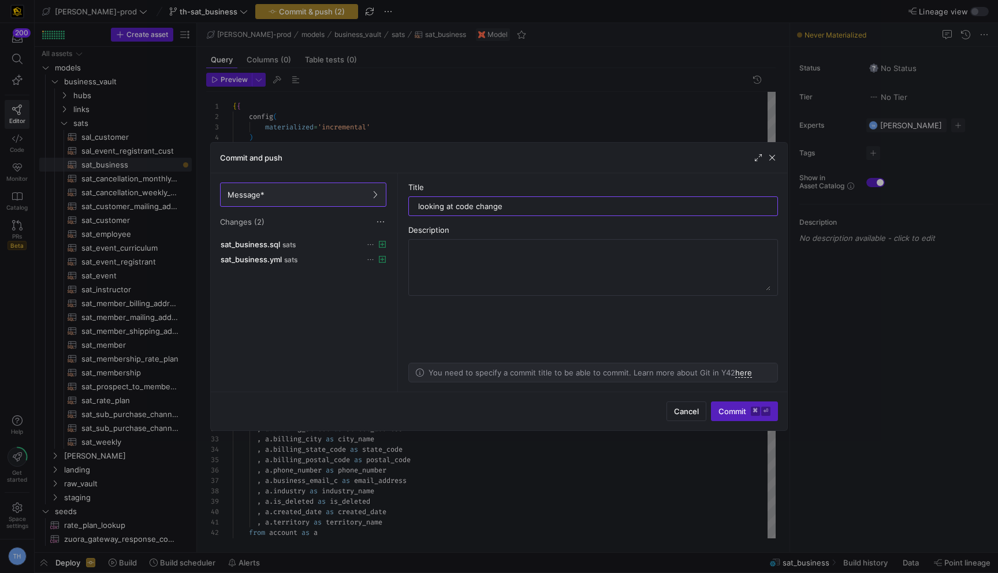
type input "looking at code changes"
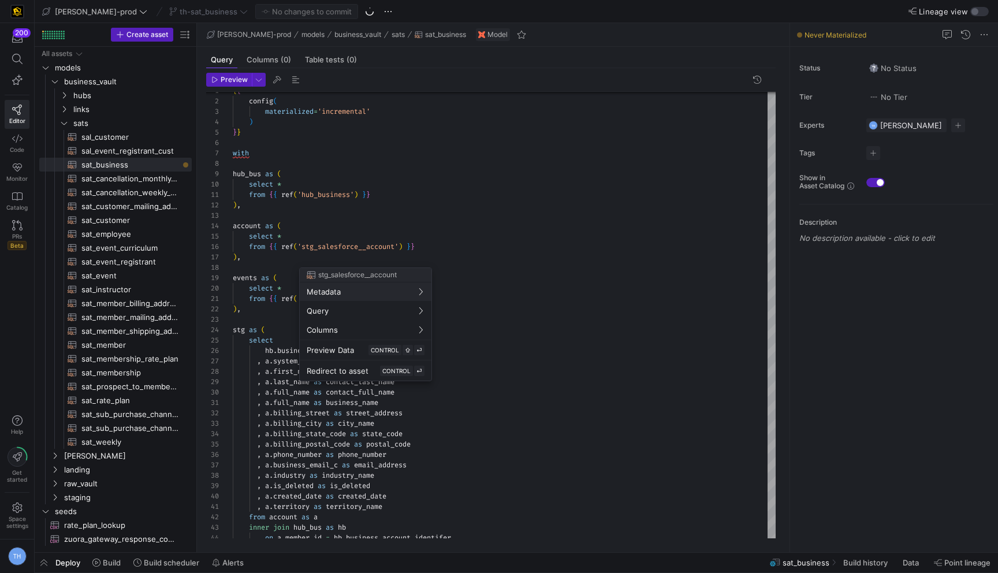
click at [501, 205] on div at bounding box center [499, 286] width 998 height 573
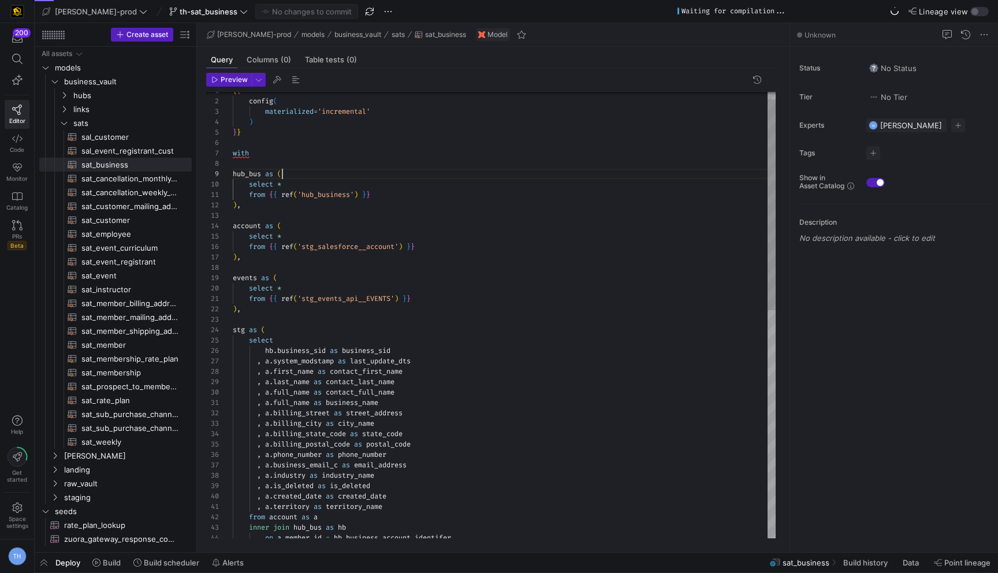
click at [494, 175] on div ", a . phone_number as phone_number , a . business_email_c as email_address , a …" at bounding box center [504, 548] width 543 height 945
click at [494, 154] on div ", a . phone_number as phone_number , a . business_email_c as email_address , a …" at bounding box center [504, 548] width 543 height 945
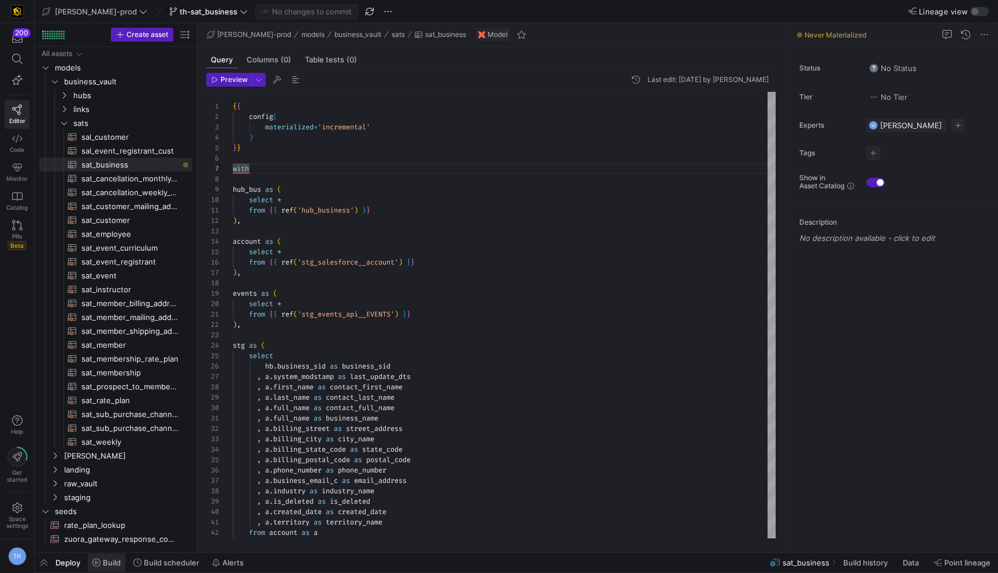
click at [114, 566] on span "Build" at bounding box center [112, 562] width 18 height 9
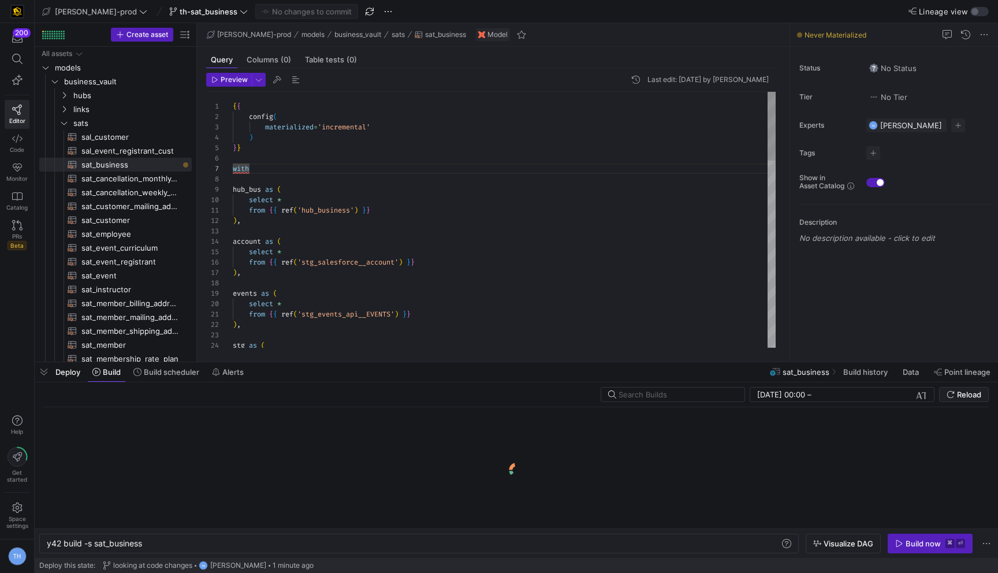
scroll to position [0, 96]
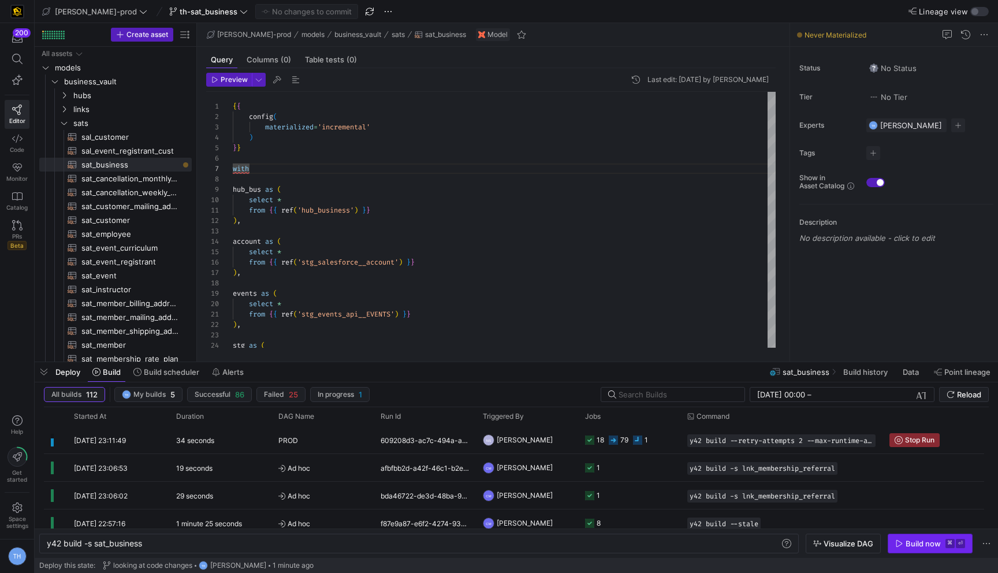
click at [913, 540] on div "Build now" at bounding box center [923, 543] width 35 height 9
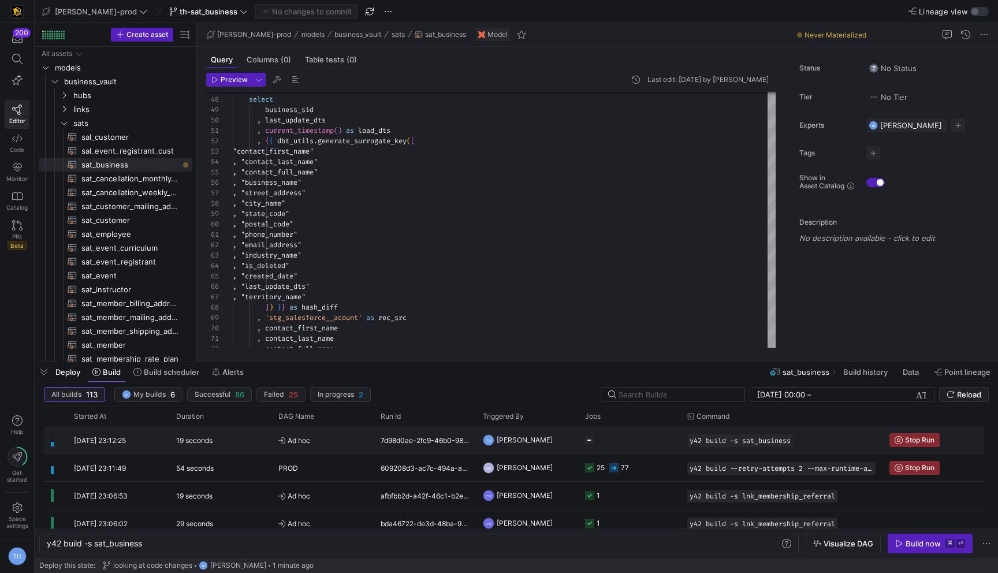
click at [560, 440] on y42-orchestration-triggered-by "TH [PERSON_NAME]" at bounding box center [527, 440] width 88 height 26
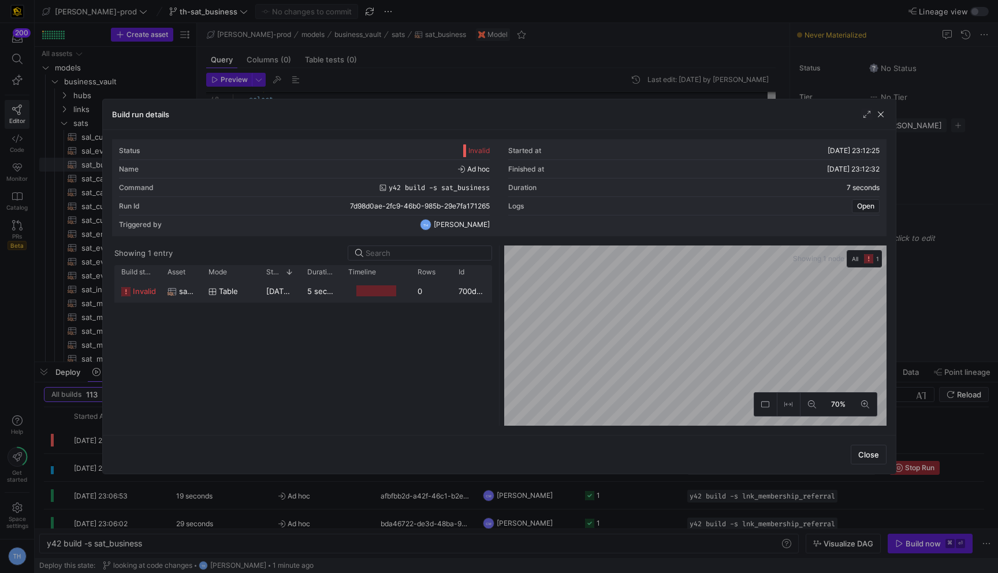
click at [410, 289] on div at bounding box center [375, 291] width 69 height 23
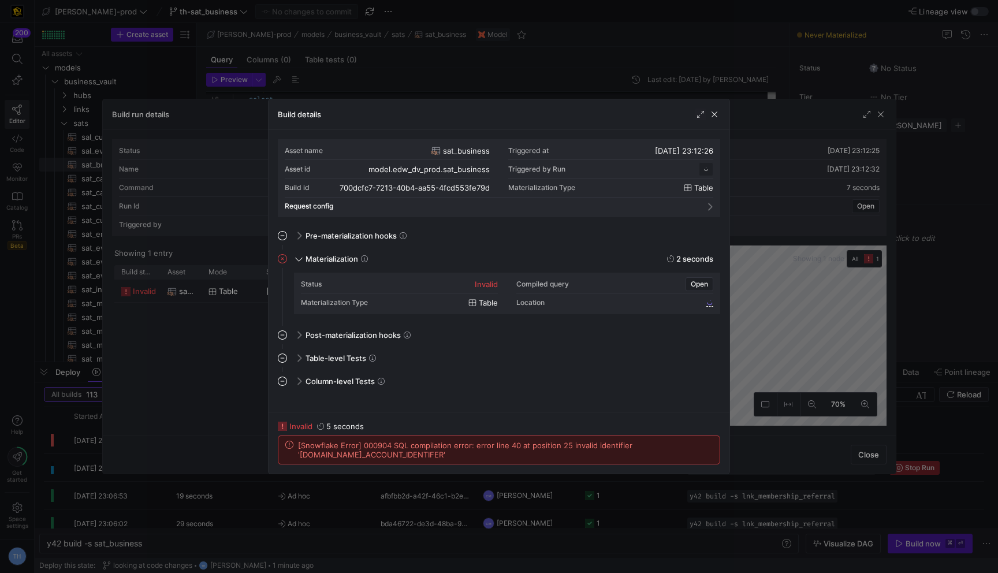
scroll to position [104, 0]
click at [492, 92] on div at bounding box center [499, 286] width 998 height 573
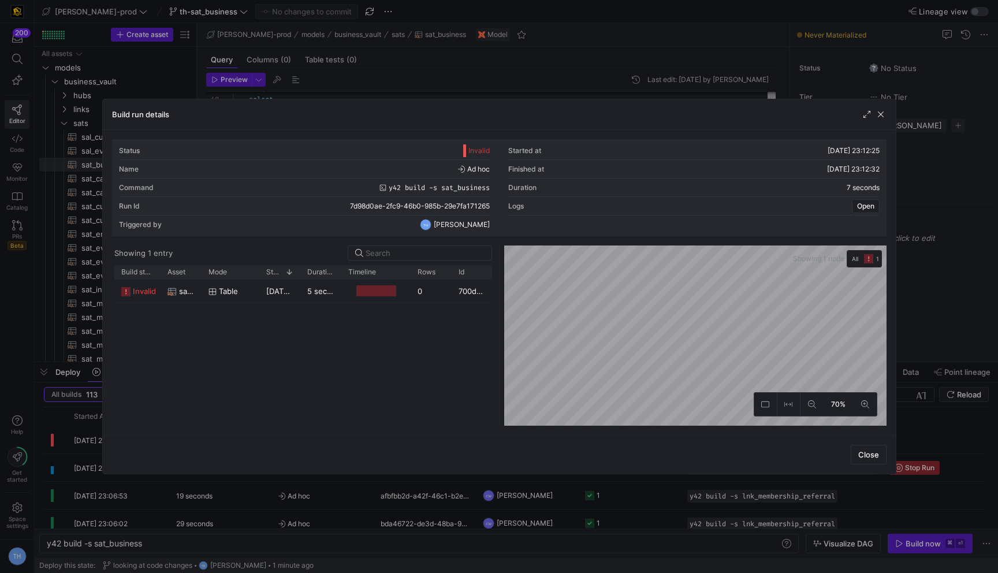
click at [492, 92] on div at bounding box center [499, 286] width 998 height 573
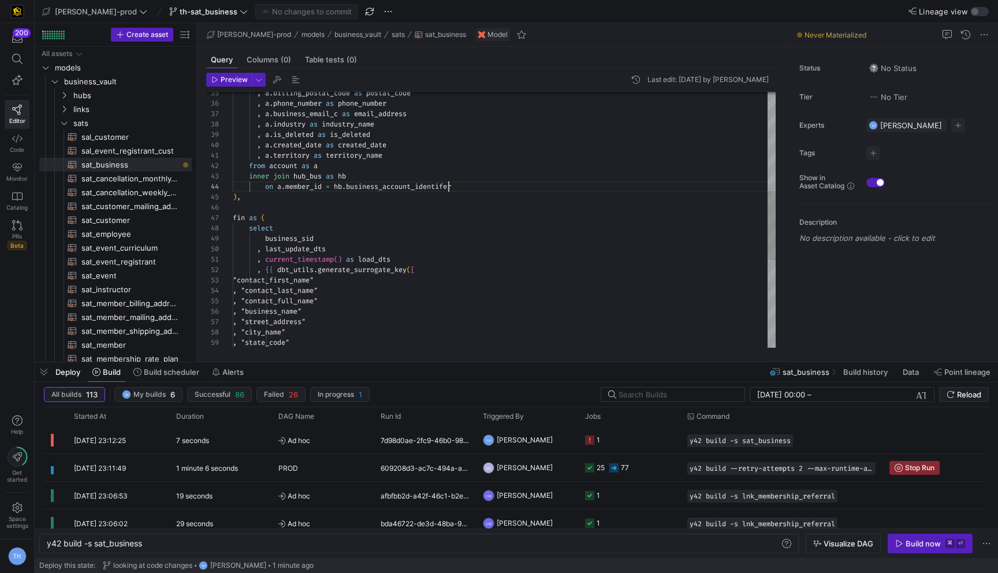
click at [451, 187] on div ", "city_name" , "state_code" , "business_name" , "street_address" , "contact_la…" at bounding box center [504, 197] width 543 height 945
click at [485, 229] on div ", "city_name" , "state_code" , "business_name" , "street_address" , "contact_la…" at bounding box center [504, 197] width 543 height 945
type textarea ", a.territory as territory_name from account as a inner join hub_bus as hb on a…"
click at [280, 9] on span "Commit & push (1)" at bounding box center [312, 11] width 65 height 9
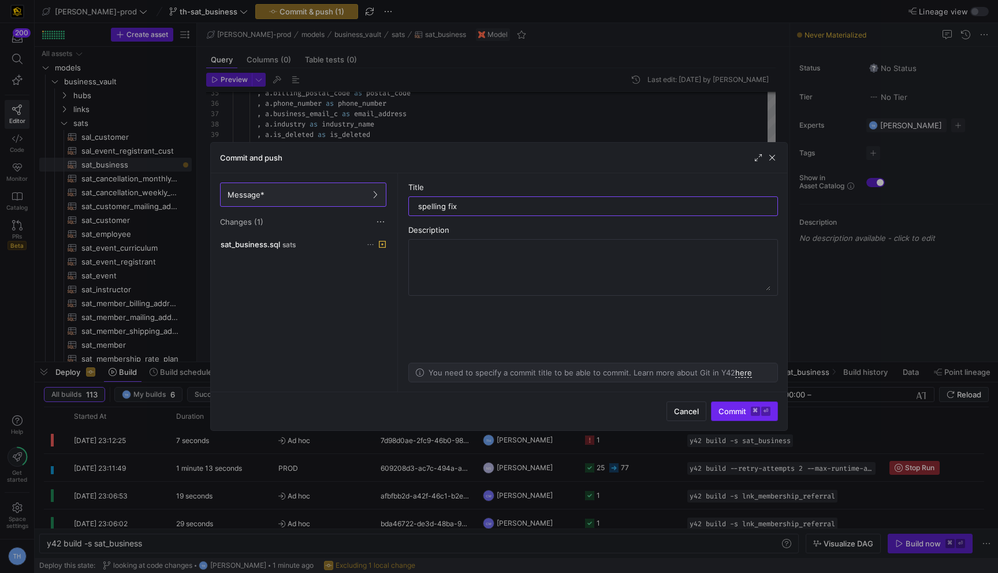
type input "spelling fix"
click at [742, 407] on span "Commit ⌘ ⏎" at bounding box center [745, 411] width 52 height 9
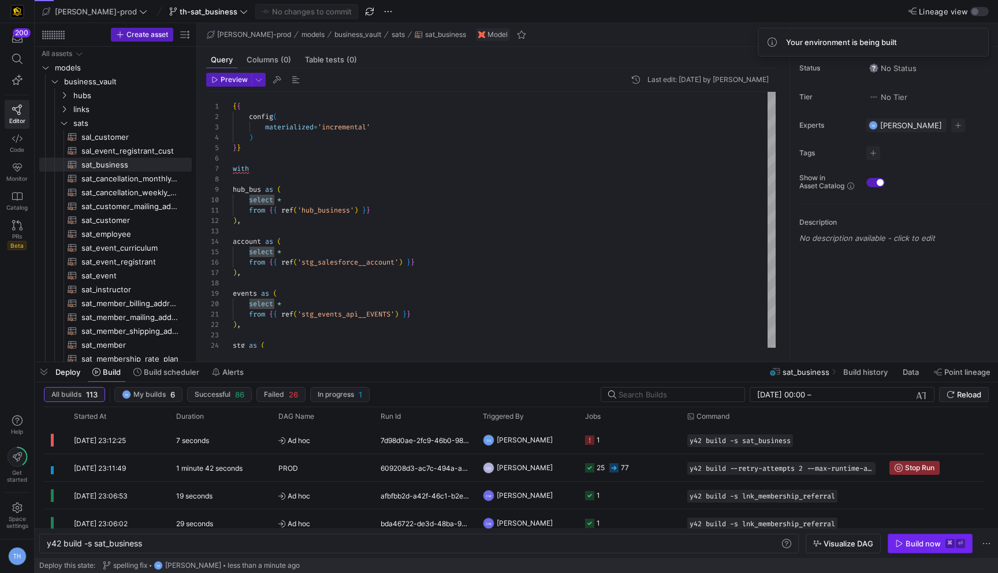
click at [910, 542] on div "Build now" at bounding box center [923, 543] width 35 height 9
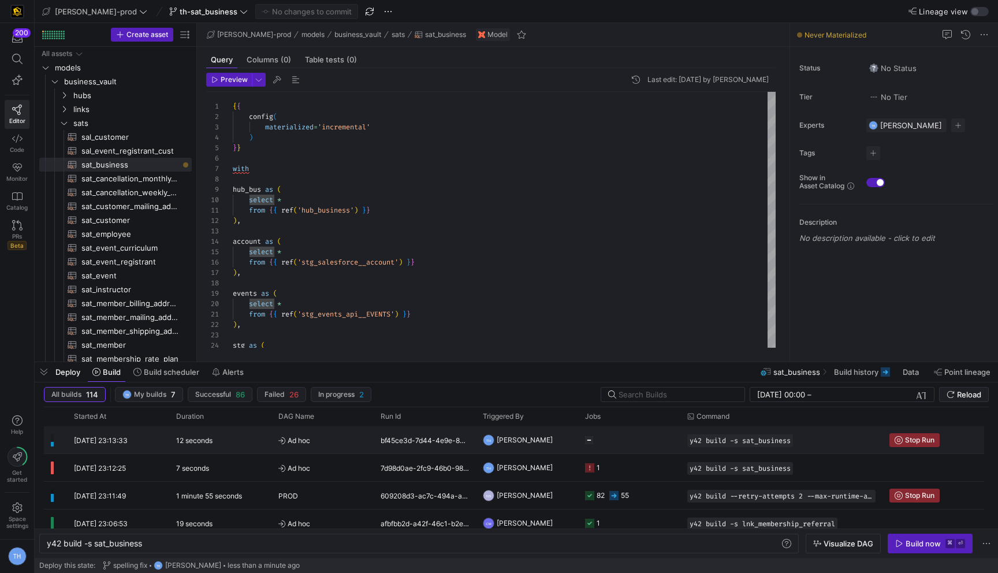
click at [634, 444] on y42-job-status-cell-renderer at bounding box center [629, 440] width 88 height 26
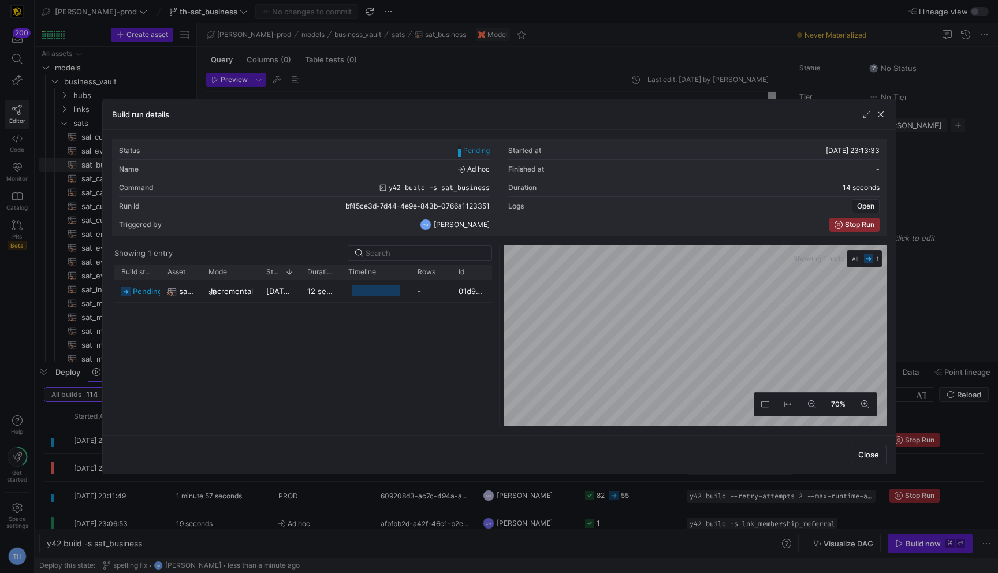
click at [570, 63] on div at bounding box center [499, 286] width 998 height 573
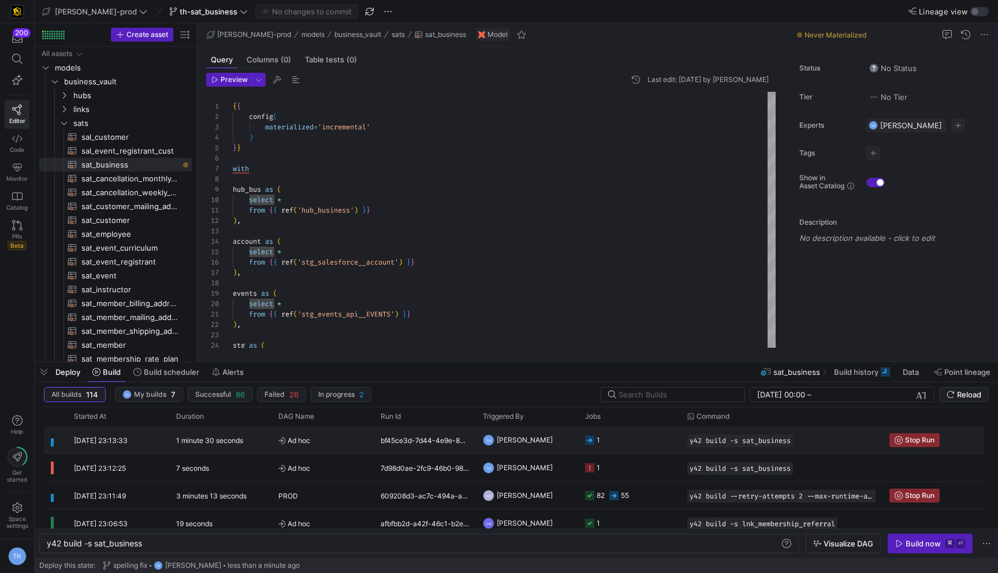
click at [645, 450] on y42-job-status-cell-renderer "1" at bounding box center [629, 440] width 88 height 26
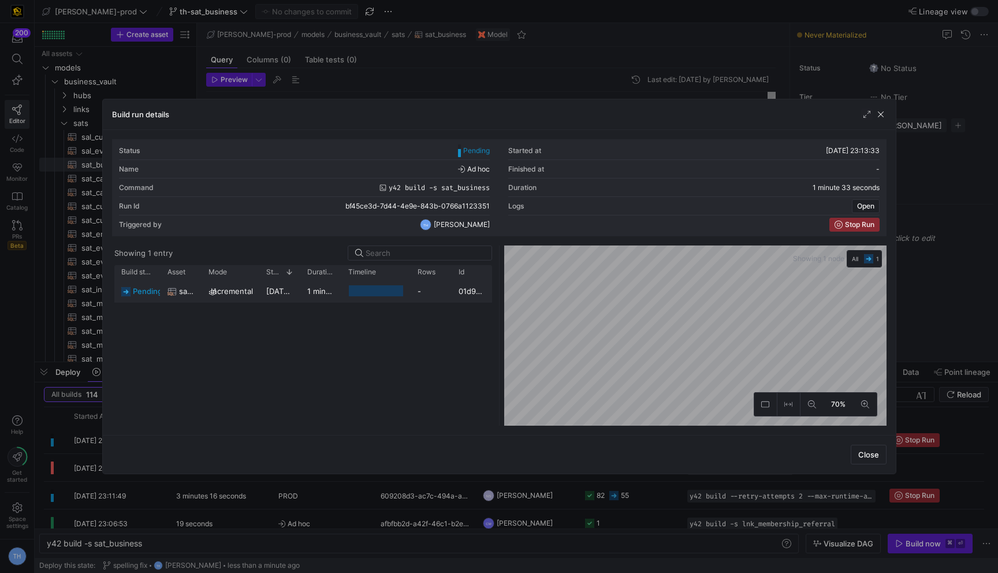
click at [426, 298] on div "-" at bounding box center [431, 291] width 41 height 23
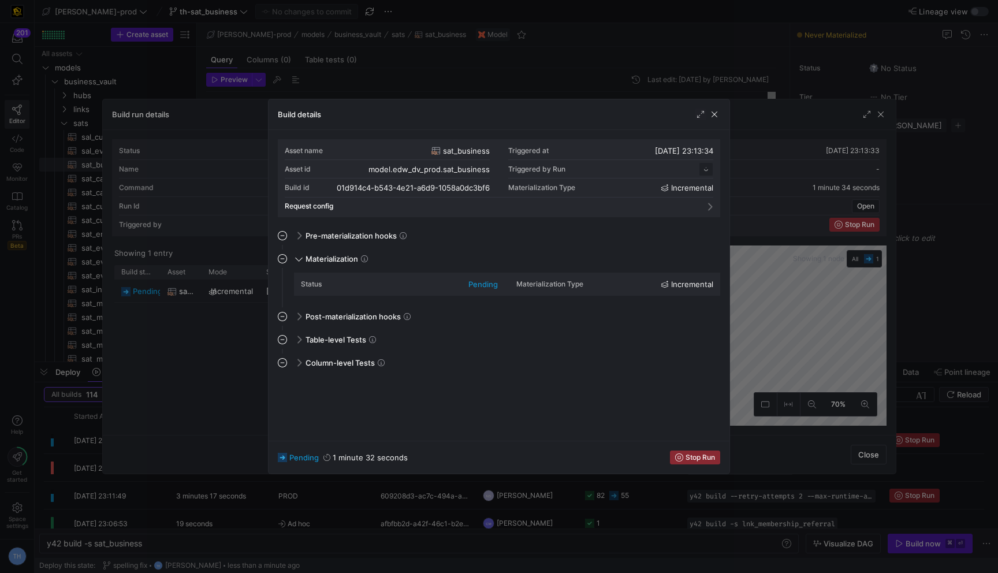
scroll to position [104, 0]
click at [490, 62] on div at bounding box center [499, 286] width 998 height 573
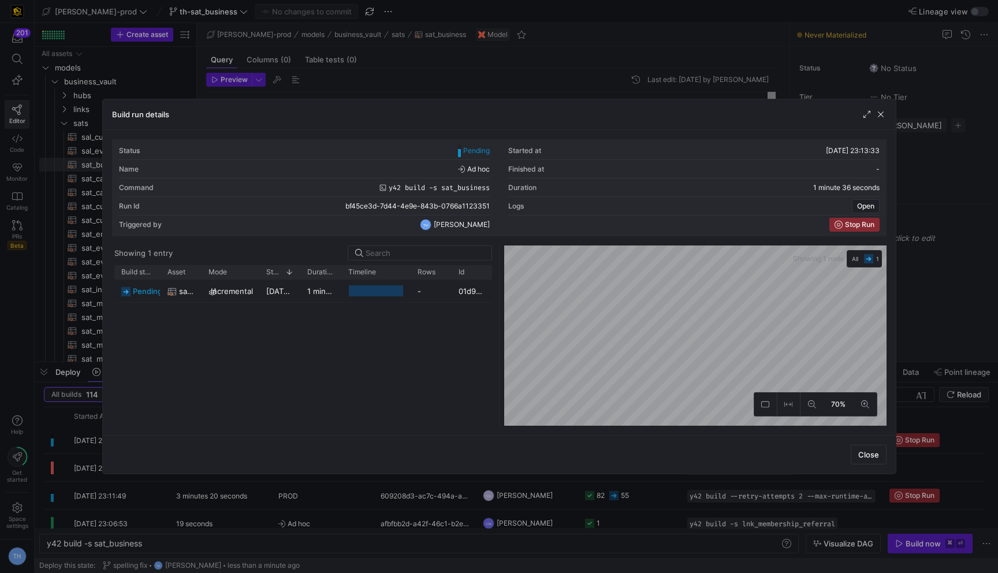
click at [488, 90] on div at bounding box center [499, 286] width 998 height 573
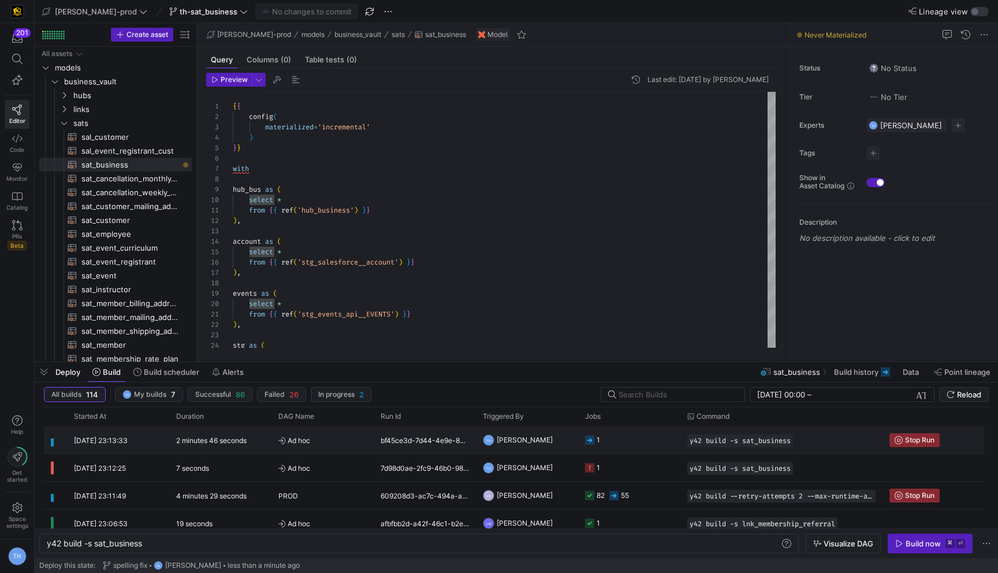
click at [652, 434] on y42-job-status-cell-renderer "1" at bounding box center [629, 440] width 88 height 26
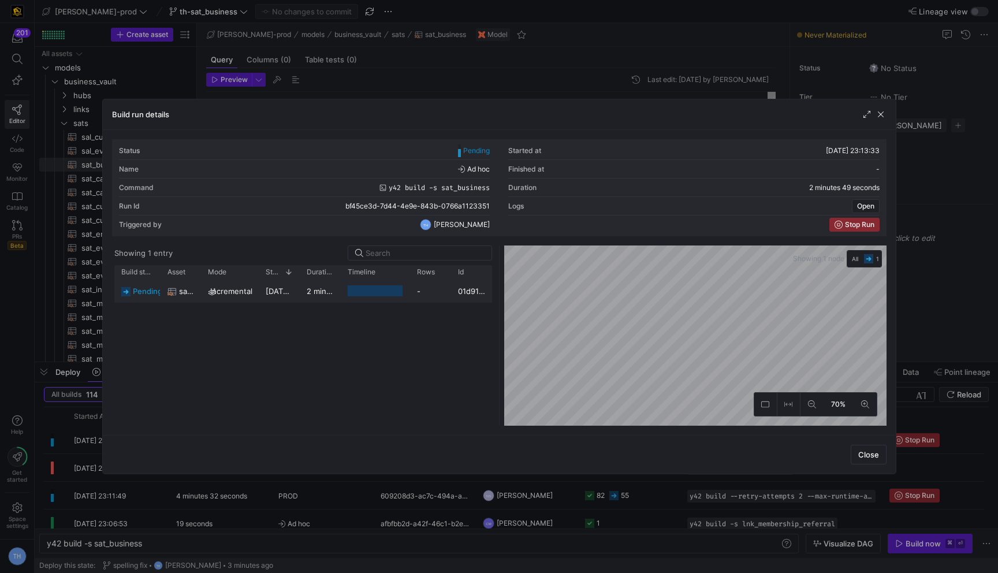
click at [439, 289] on div "-" at bounding box center [430, 291] width 41 height 23
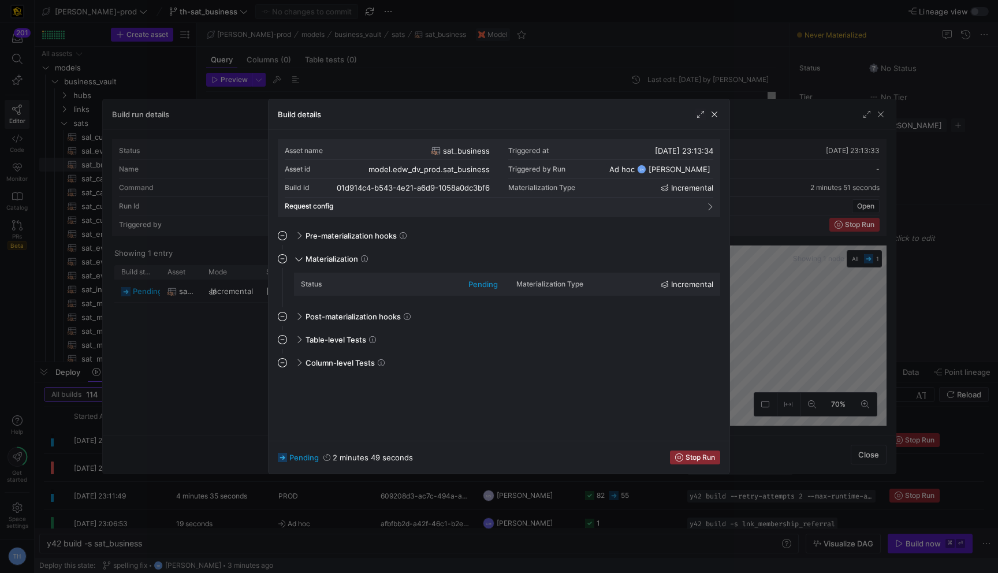
click at [475, 49] on div at bounding box center [499, 286] width 998 height 573
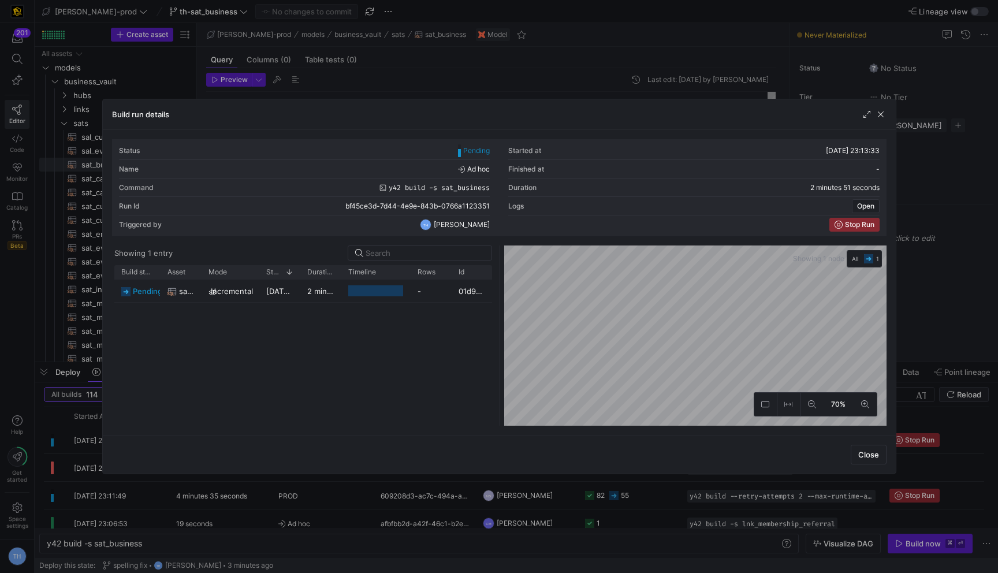
click at [475, 60] on div at bounding box center [499, 286] width 998 height 573
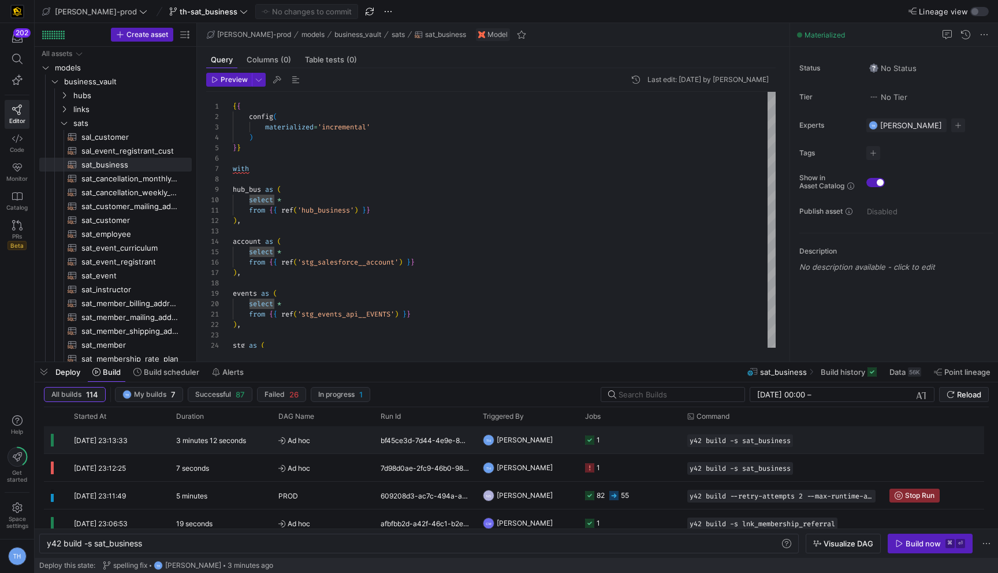
click at [639, 442] on y42-job-status-cell-renderer "1" at bounding box center [629, 440] width 88 height 26
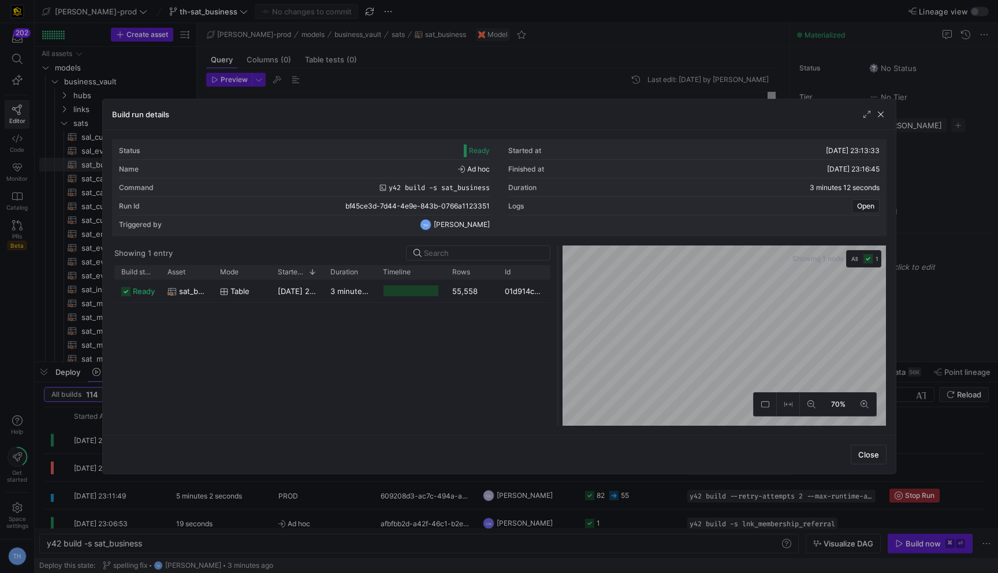
drag, startPoint x: 499, startPoint y: 260, endPoint x: 559, endPoint y: 262, distance: 59.6
click at [559, 262] on div at bounding box center [558, 336] width 5 height 180
click at [497, 289] on div "55,558" at bounding box center [473, 291] width 53 height 23
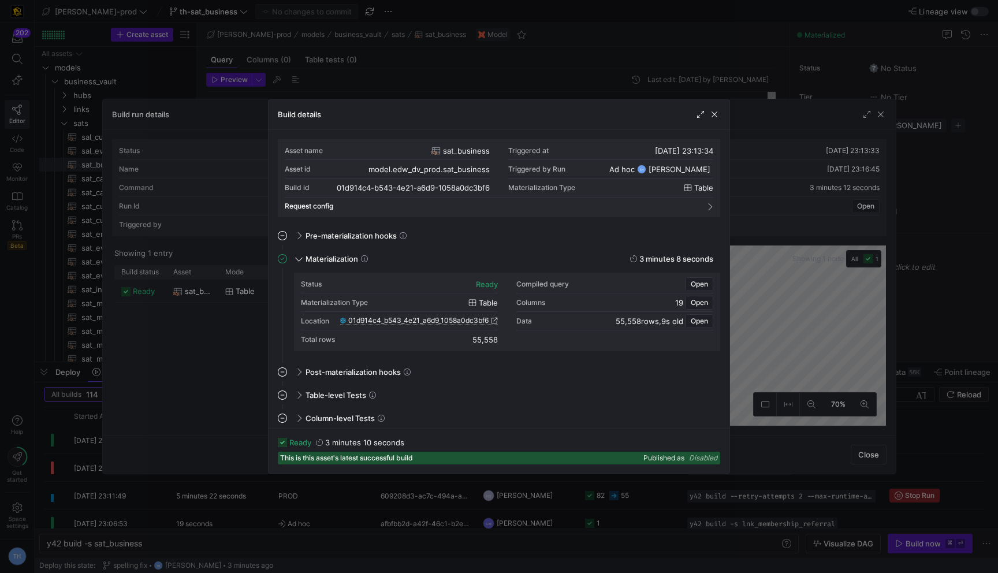
click at [449, 319] on span "01d914c4_b543_4e21_a6d9_1058a0dc3bf6" at bounding box center [418, 321] width 140 height 8
click at [488, 66] on div at bounding box center [499, 286] width 998 height 573
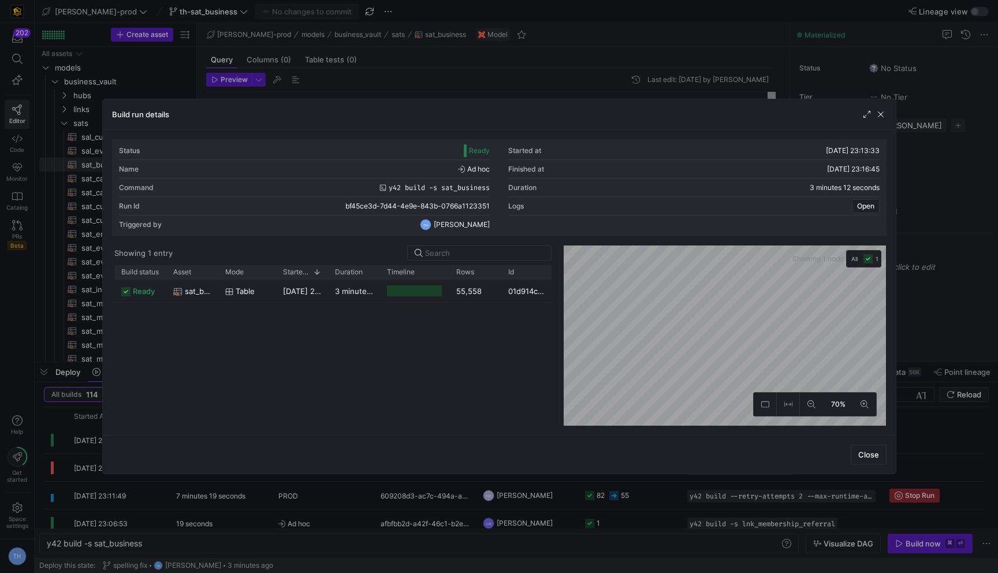
click at [488, 66] on div at bounding box center [499, 286] width 998 height 573
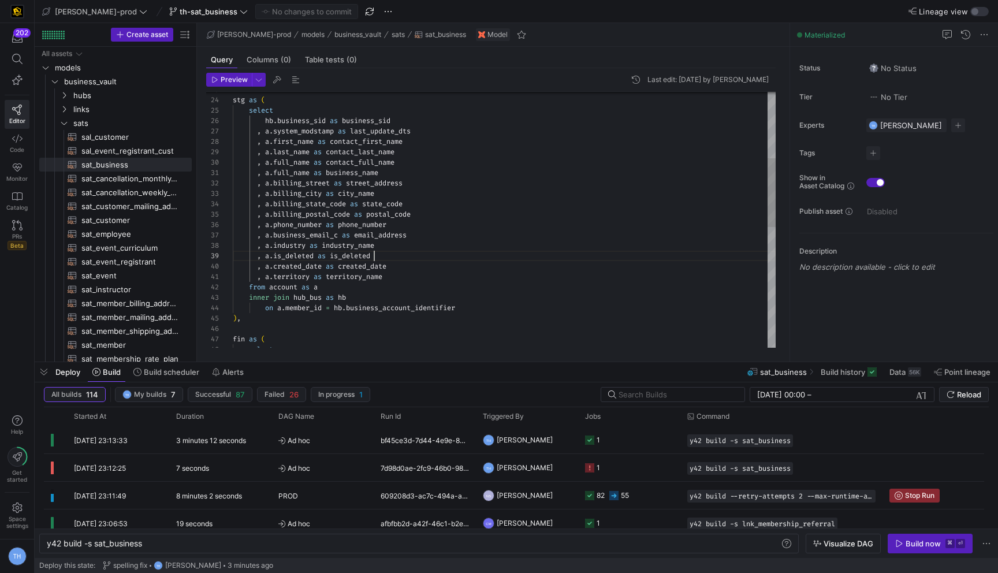
scroll to position [0, 0]
click at [402, 254] on div "select hb . business_sid as business_sid , a . system_modstamp as last_update_d…" at bounding box center [504, 318] width 543 height 945
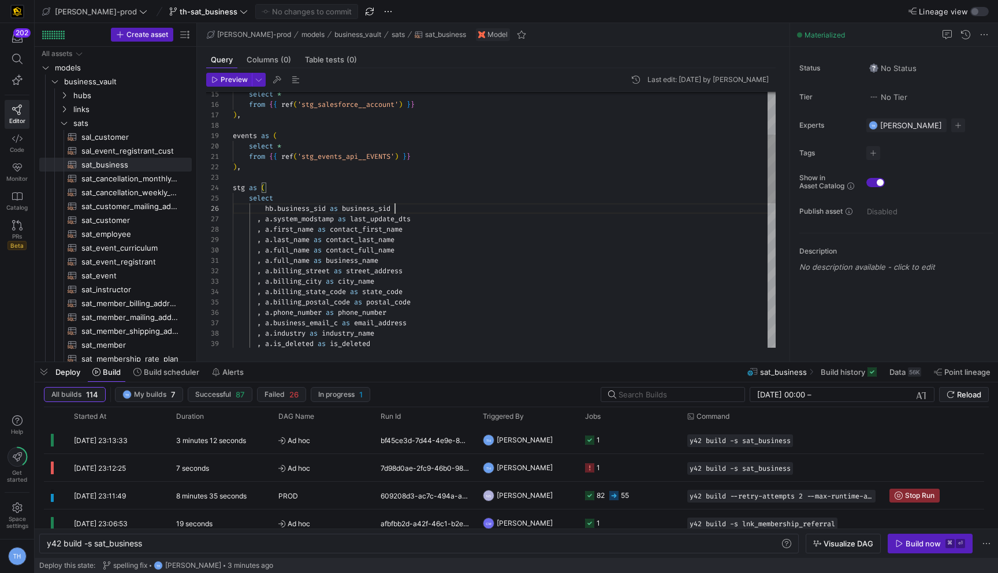
click at [422, 210] on div "stg as ( ) , select * from { { ref ( 'stg_events_api__EVENTS' ) } } events as (…" at bounding box center [504, 406] width 543 height 945
click at [431, 184] on div "stg as ( ) , select * from { { ref ( 'stg_events_api__EVENTS' ) } } events as (…" at bounding box center [504, 406] width 543 height 945
click at [436, 172] on div "stg as ( ) , select * from { { ref ( 'stg_events_api__EVENTS' ) } } events as (…" at bounding box center [504, 406] width 543 height 945
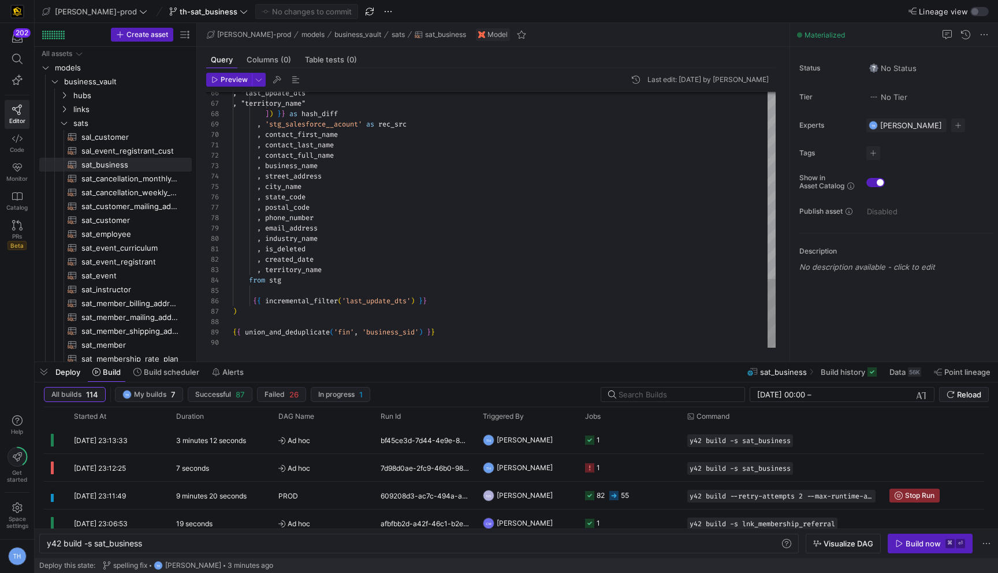
type textarea ", is_deleted , created_date , territory_name from stg {{ incremental_filter('la…"
